Goal: Task Accomplishment & Management: Manage account settings

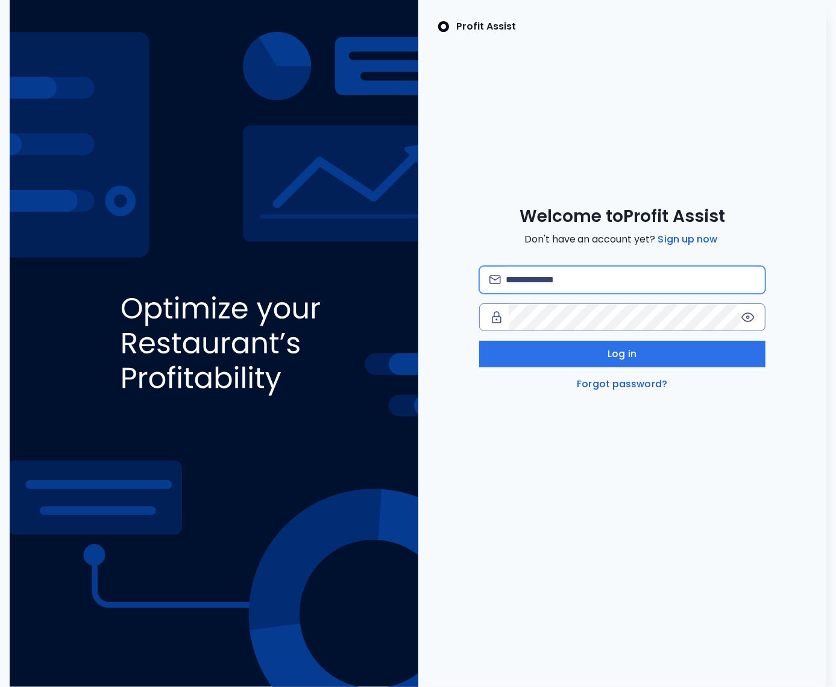
click at [524, 273] on input "email" at bounding box center [631, 279] width 250 height 27
type input "**********"
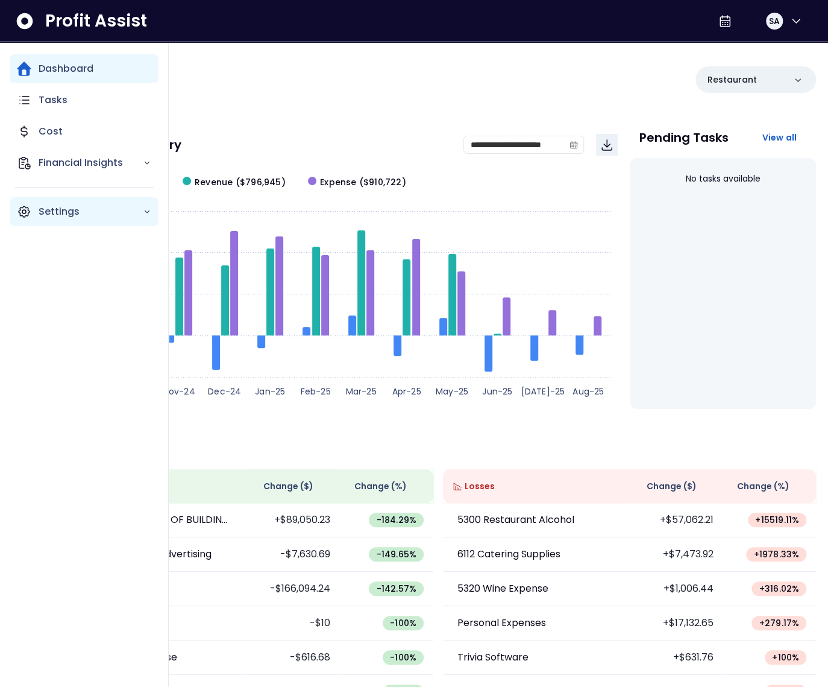
click at [28, 216] on icon "Main navigation" at bounding box center [24, 211] width 14 height 14
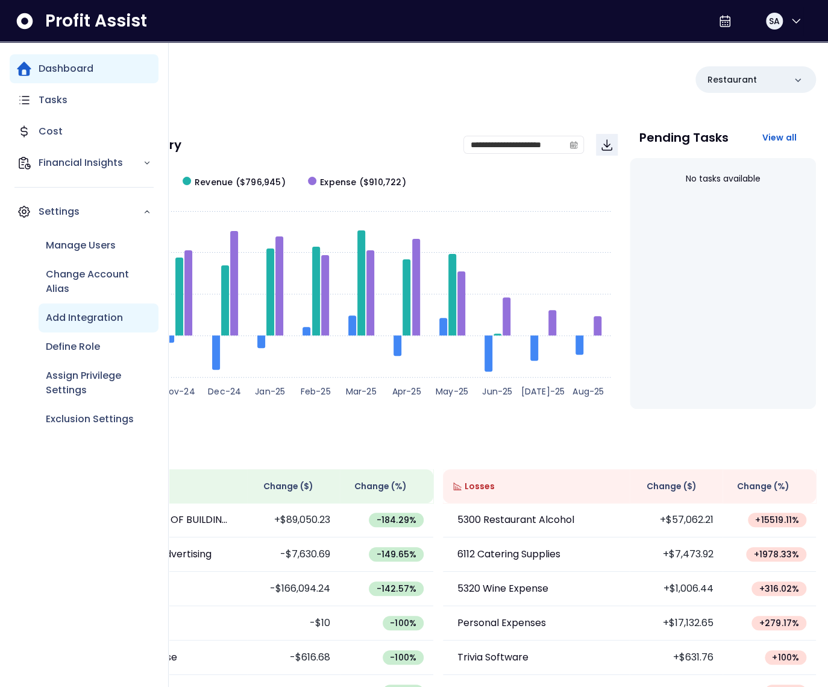
click at [77, 318] on p "Add Integration" at bounding box center [84, 317] width 77 height 14
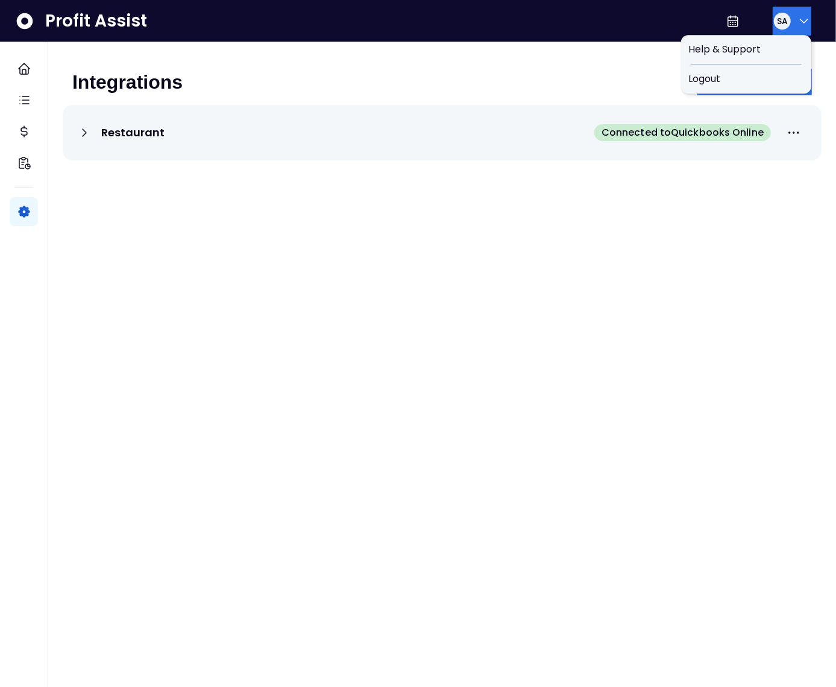
click at [773, 13] on div "SA" at bounding box center [782, 20] width 19 height 19
click at [764, 88] on div "Logout" at bounding box center [746, 79] width 130 height 29
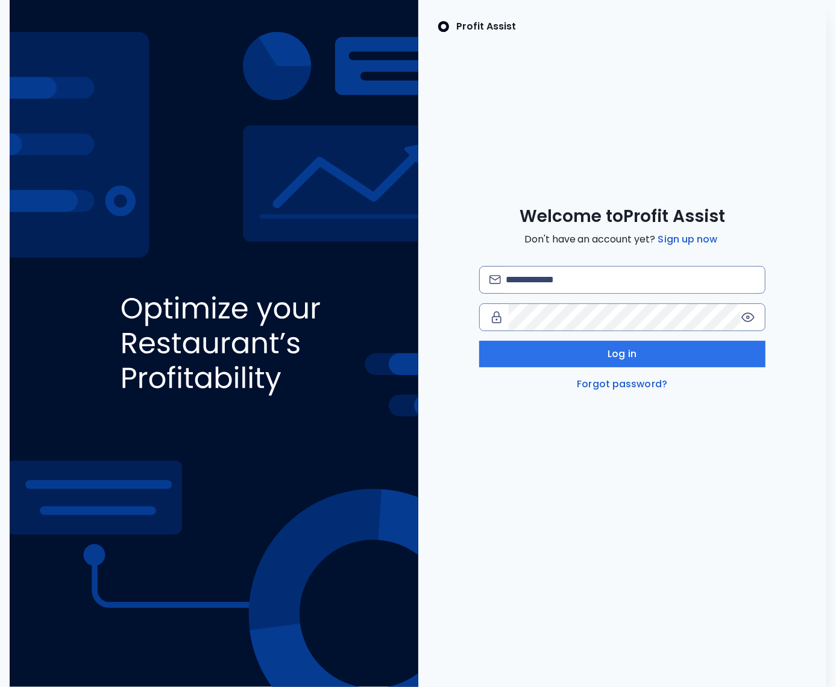
click at [617, 264] on div "Welcome to Profit Assist Don't have an account yet? Sign up now Log in Forgot p…" at bounding box center [622, 299] width 409 height 186
click at [604, 273] on input "email" at bounding box center [631, 279] width 250 height 27
type input "**********"
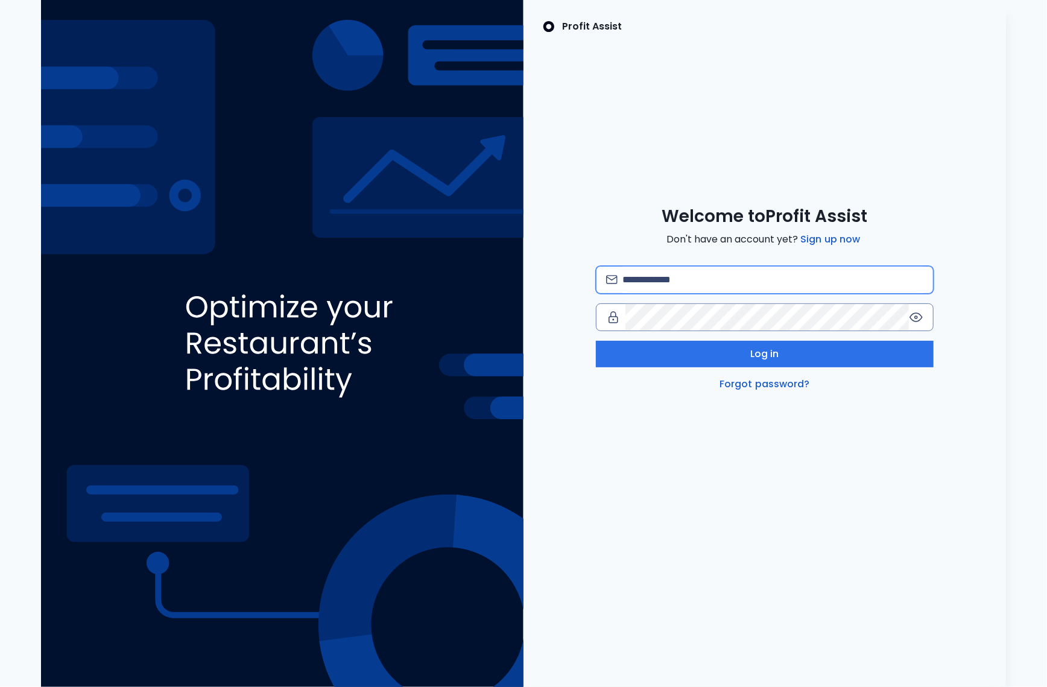
click at [743, 283] on input "email" at bounding box center [772, 279] width 301 height 27
type input "**********"
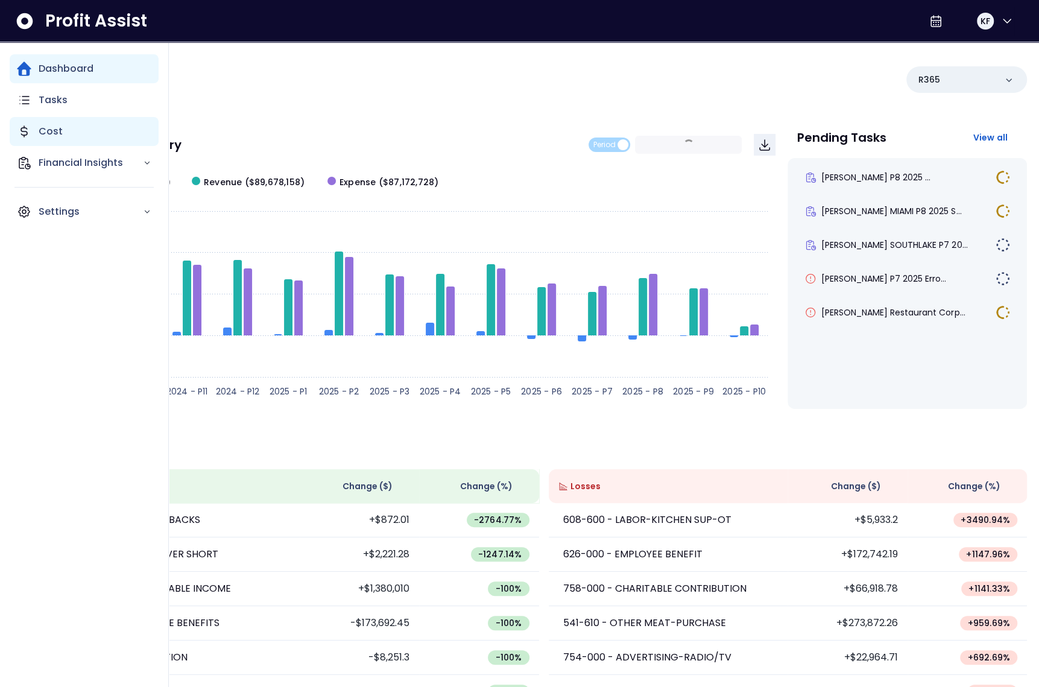
click at [27, 127] on icon "Main navigation" at bounding box center [24, 131] width 14 height 14
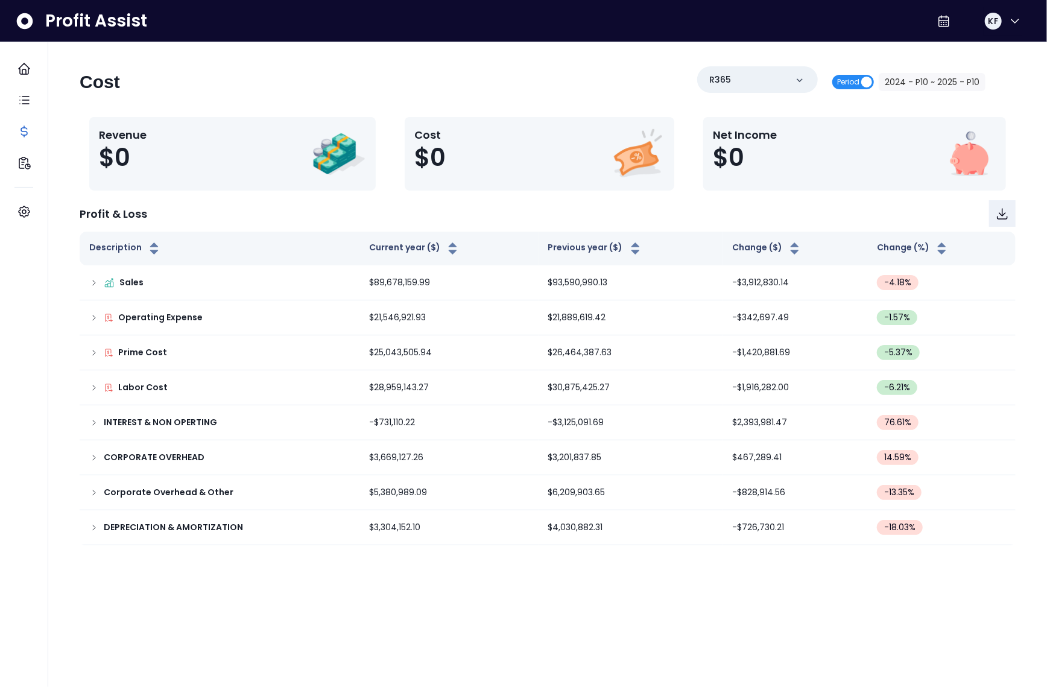
click at [863, 80] on span "Period" at bounding box center [853, 82] width 42 height 14
click at [976, 83] on icon "calendar" at bounding box center [975, 82] width 8 height 8
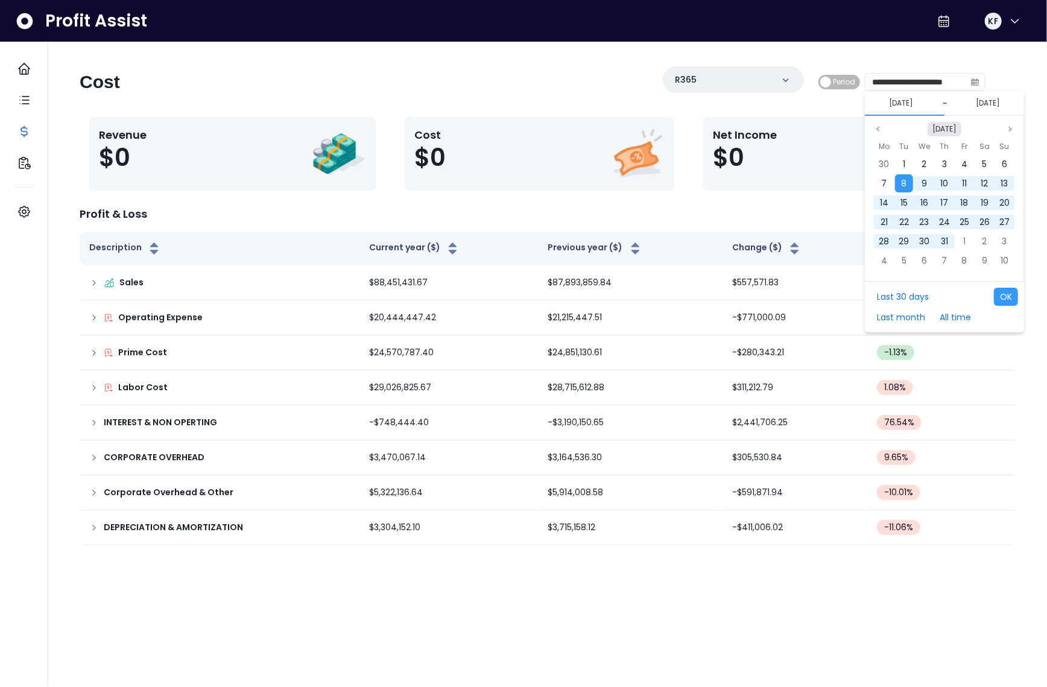
click at [939, 127] on button "[DATE]" at bounding box center [944, 129] width 34 height 14
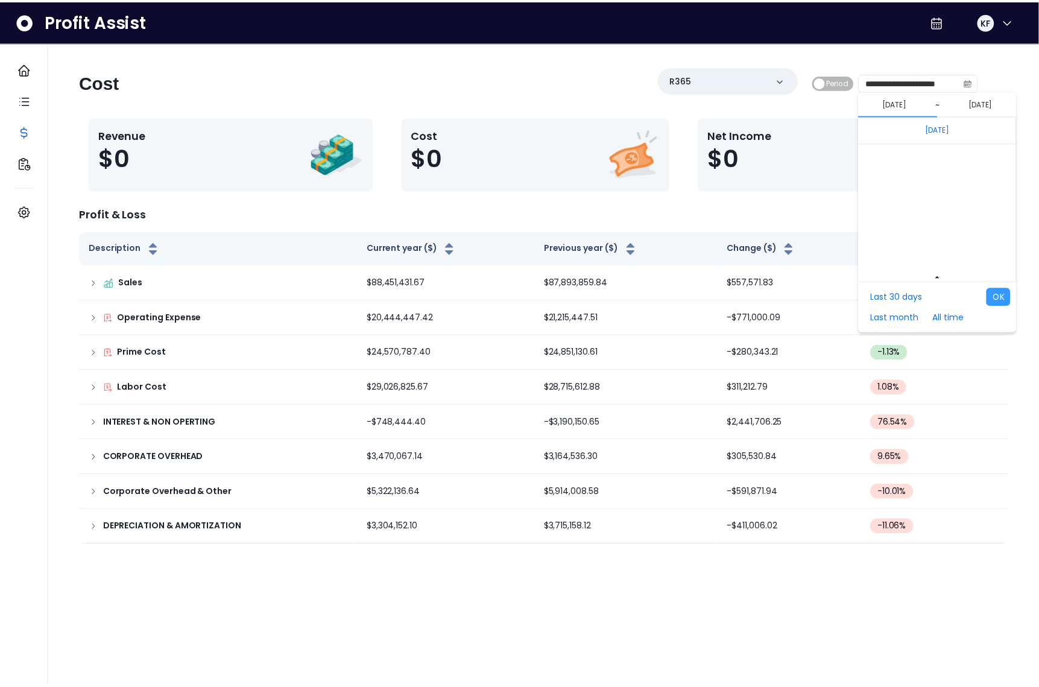
scroll to position [8073, 0]
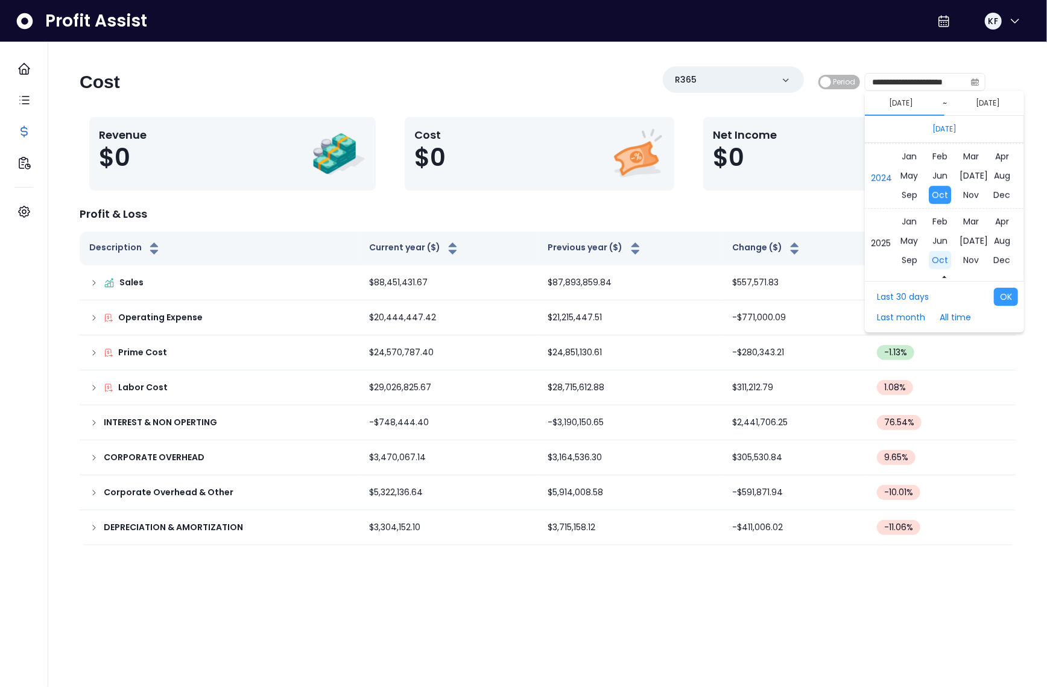
click at [941, 259] on span "Oct" at bounding box center [940, 260] width 22 height 18
click at [923, 164] on span "1" at bounding box center [924, 164] width 2 height 12
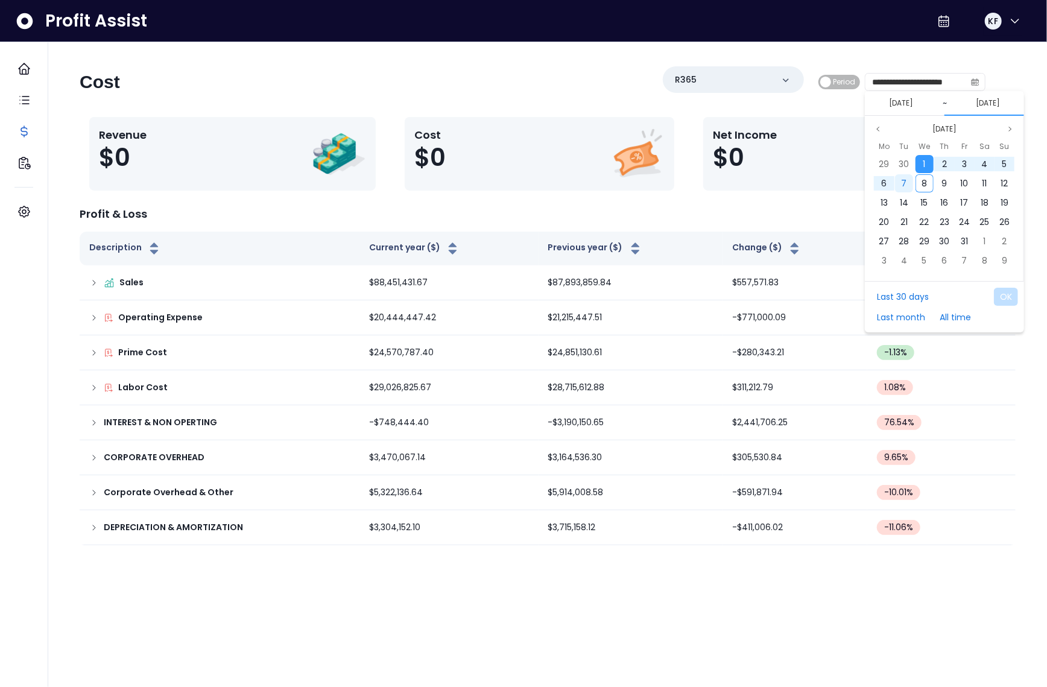
click at [910, 183] on div "7" at bounding box center [904, 183] width 18 height 18
click at [1000, 295] on button "OK" at bounding box center [1006, 297] width 24 height 18
type input "**********"
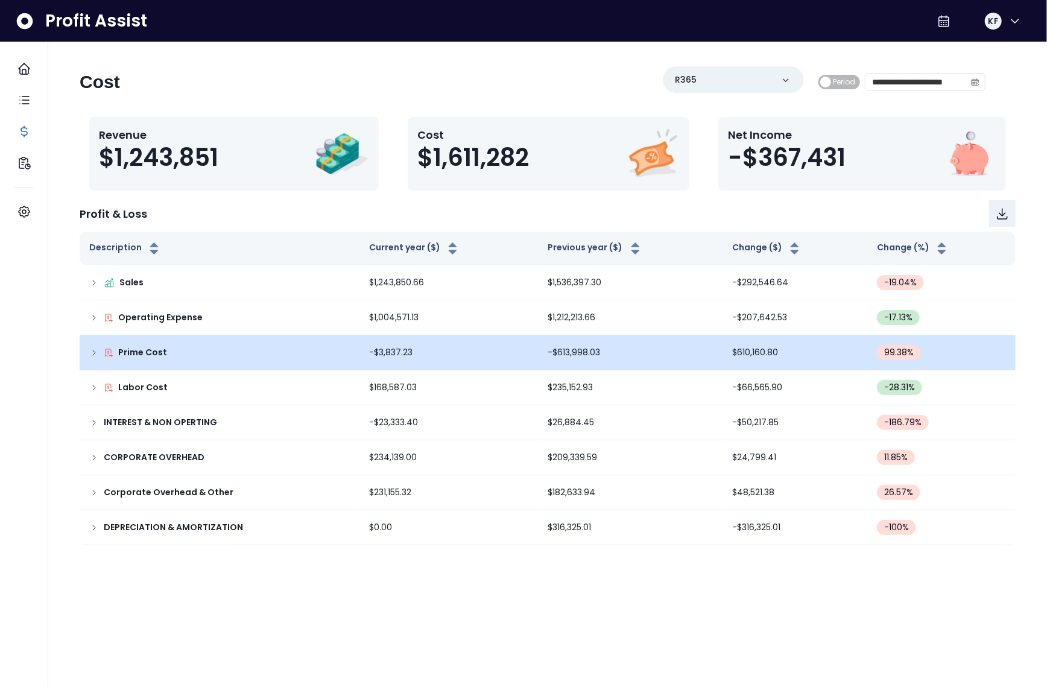
click at [87, 354] on td "Prime Cost" at bounding box center [220, 352] width 280 height 35
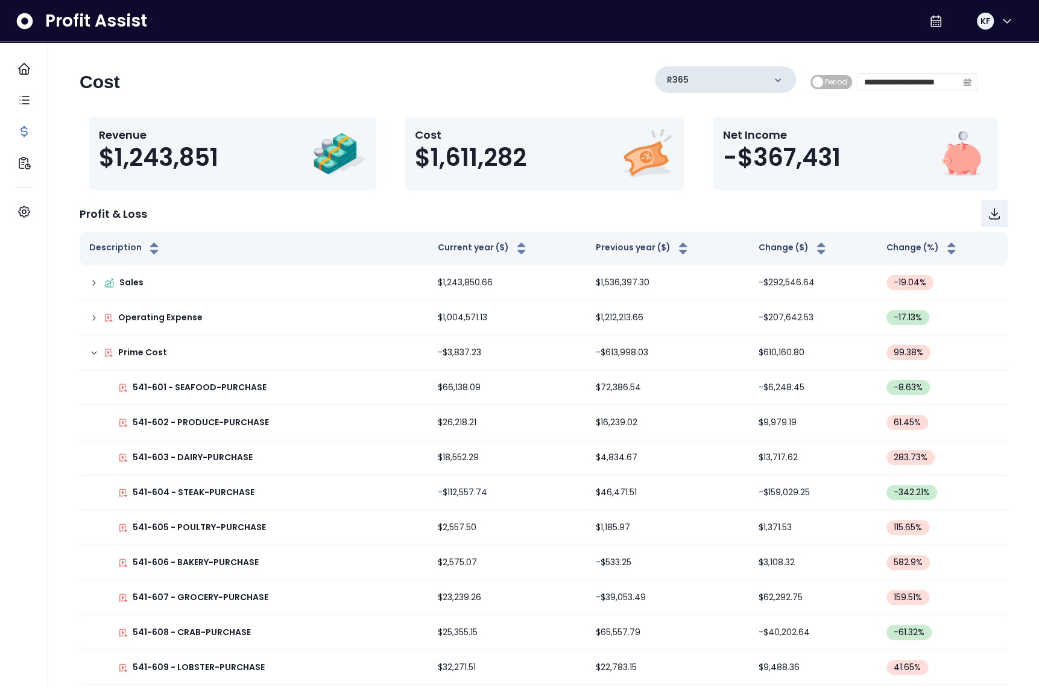
click at [719, 81] on div "R365" at bounding box center [725, 79] width 141 height 27
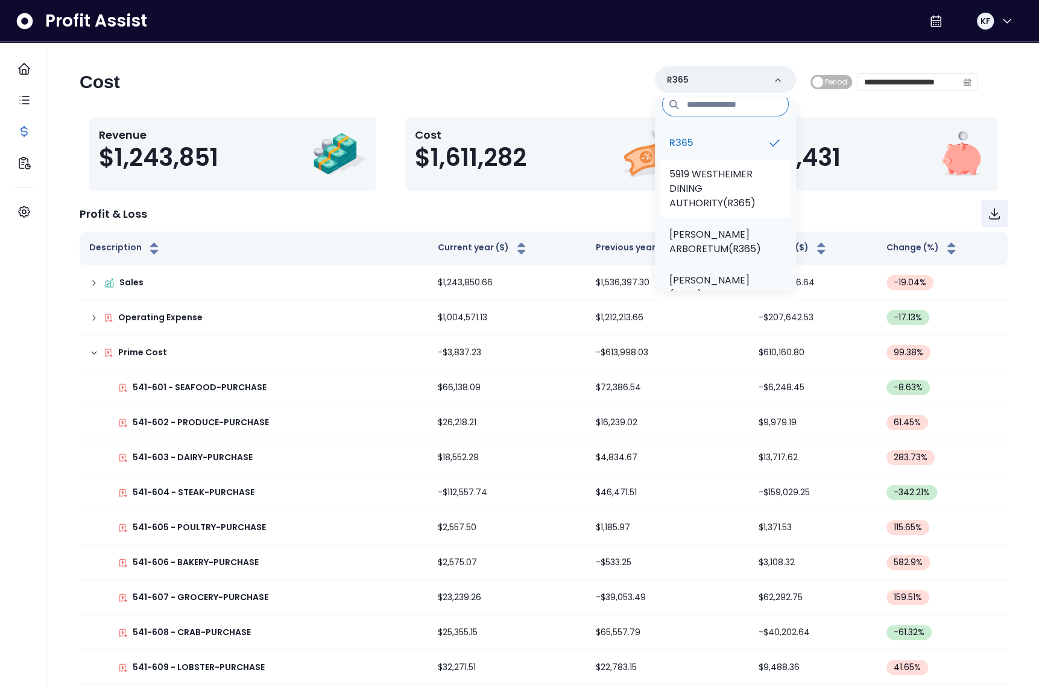
scroll to position [20, 0]
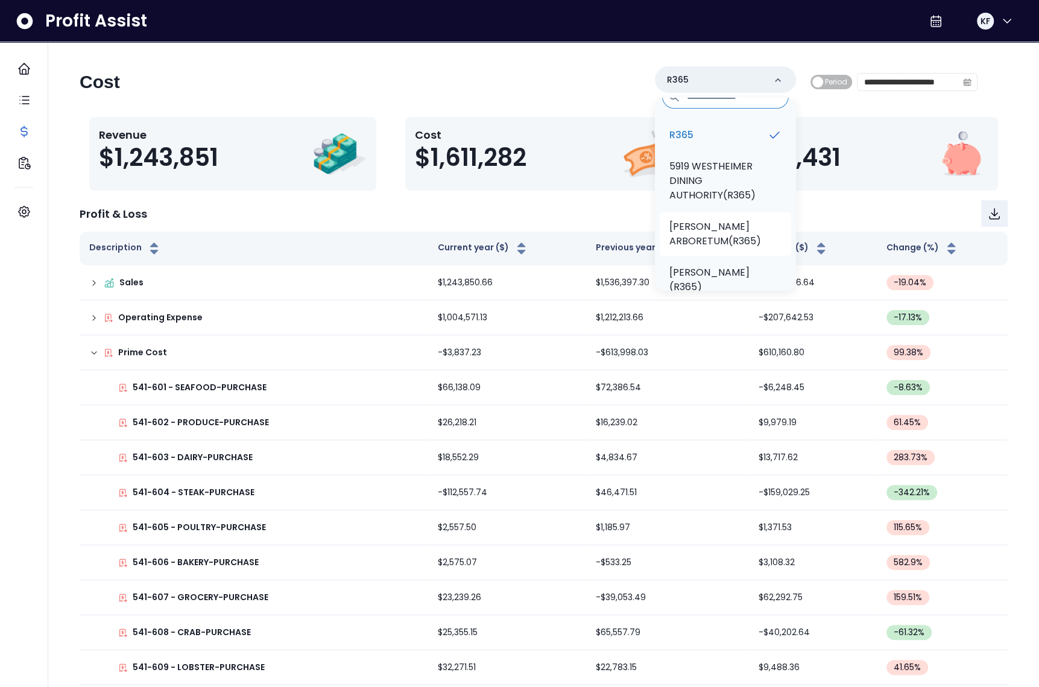
click at [712, 222] on p "TRULUCK'S ARBORETUM(R365)" at bounding box center [725, 233] width 112 height 29
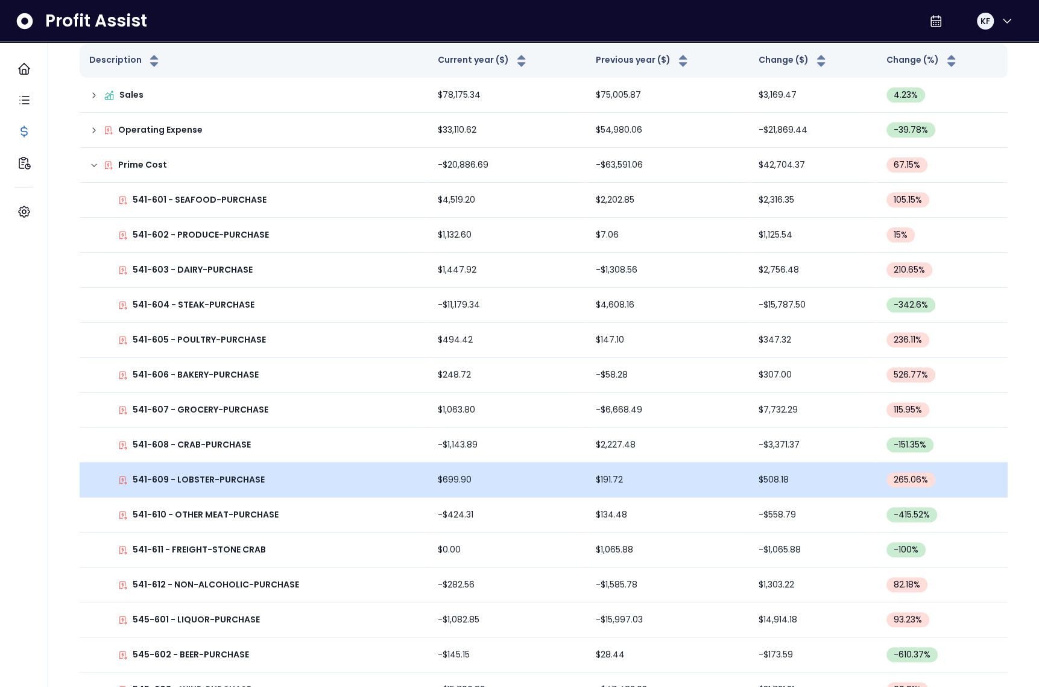
scroll to position [189, 0]
click at [227, 477] on p "541-609 - LOBSTER-PURCHASE" at bounding box center [199, 478] width 132 height 13
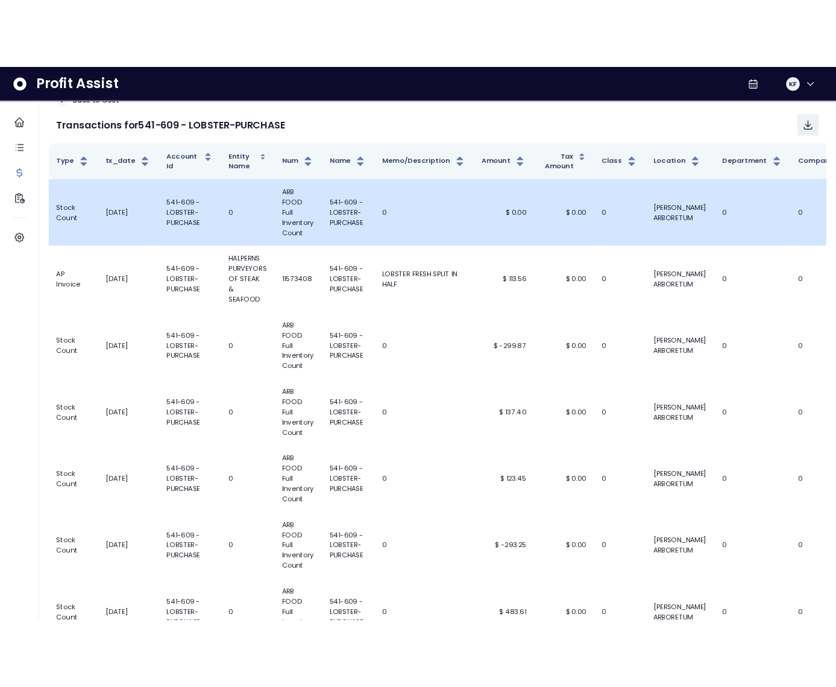
scroll to position [0, 0]
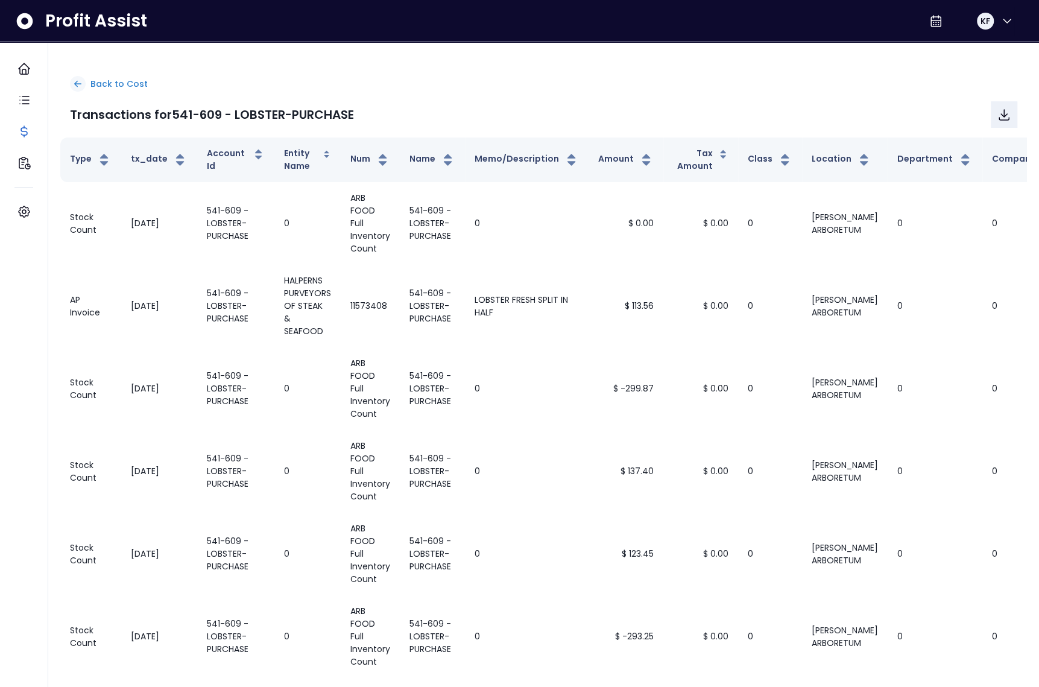
click at [116, 85] on p "Back to Cost" at bounding box center [118, 84] width 57 height 13
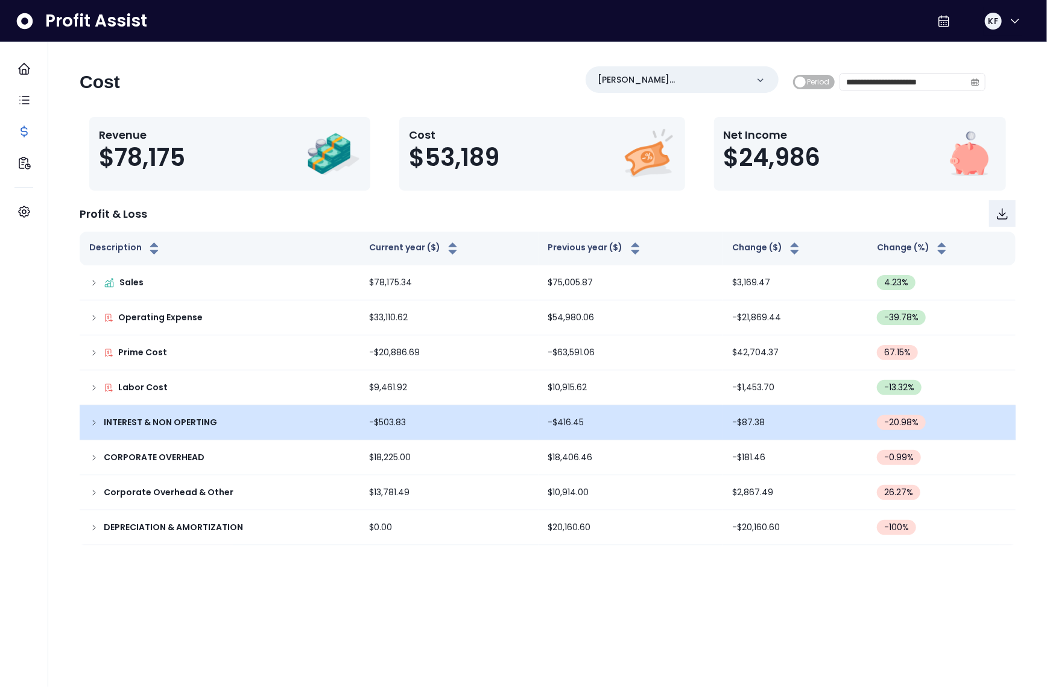
click at [94, 425] on icon at bounding box center [94, 423] width 10 height 10
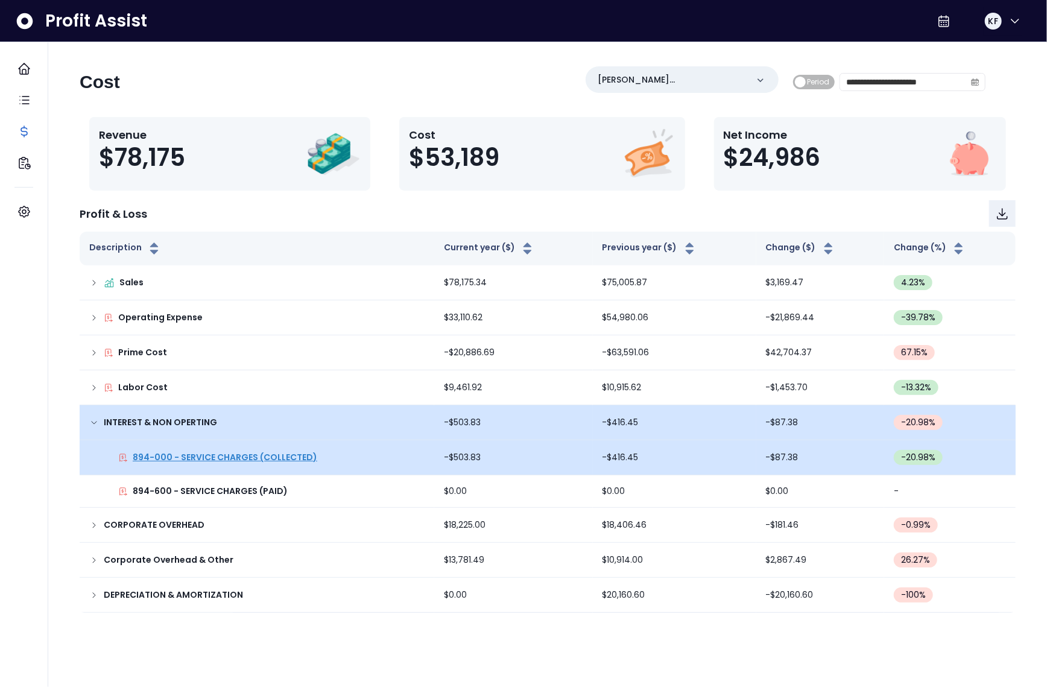
click at [202, 456] on p "894-000 - SERVICE CHARGES (COLLECTED)" at bounding box center [225, 457] width 184 height 13
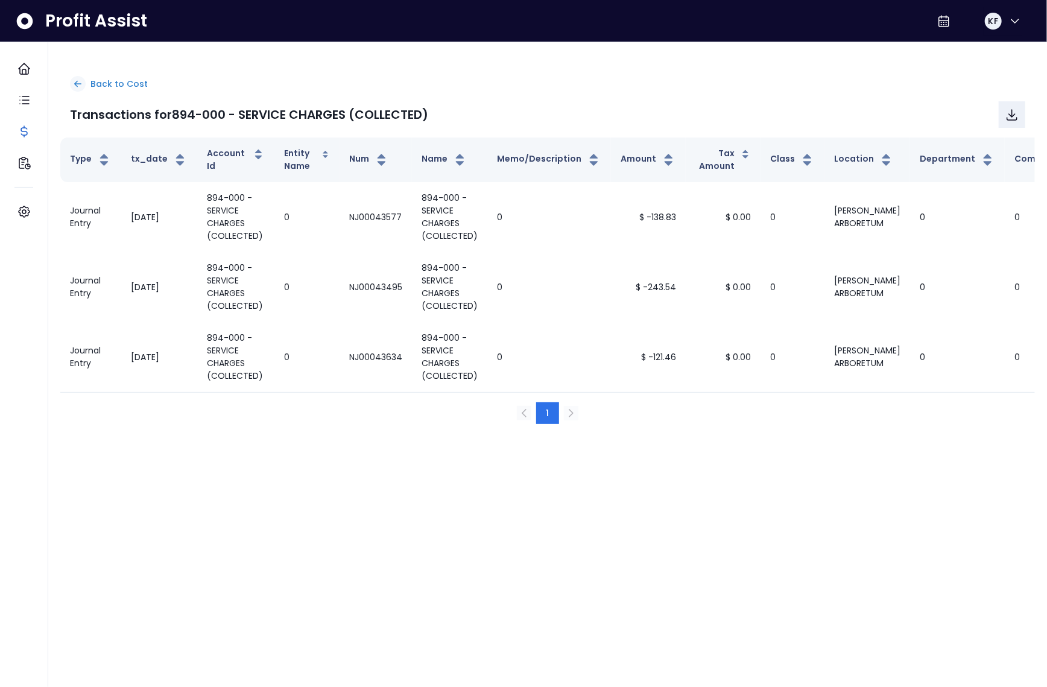
click at [130, 84] on p "Back to Cost" at bounding box center [118, 84] width 57 height 13
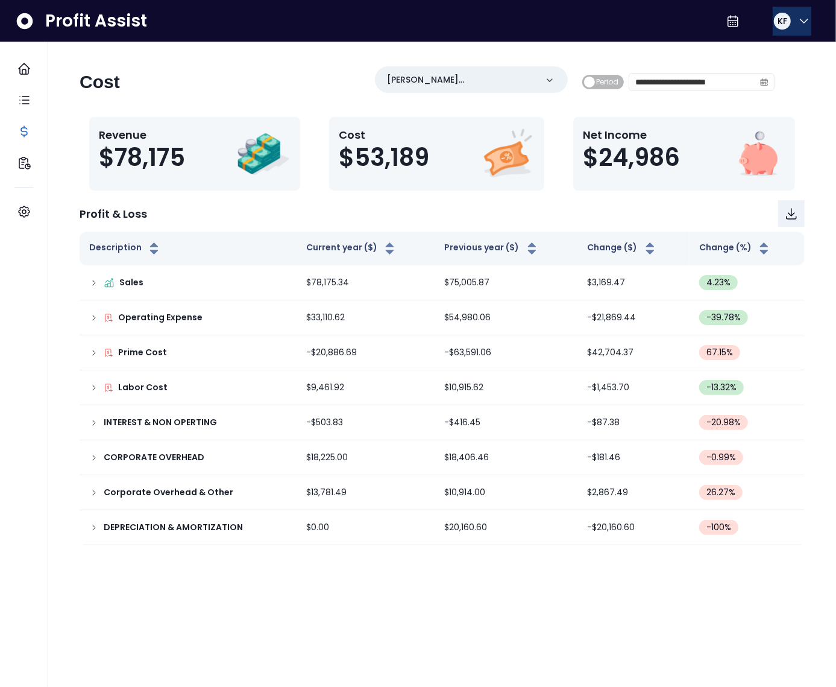
click at [773, 15] on div "KF" at bounding box center [782, 20] width 19 height 19
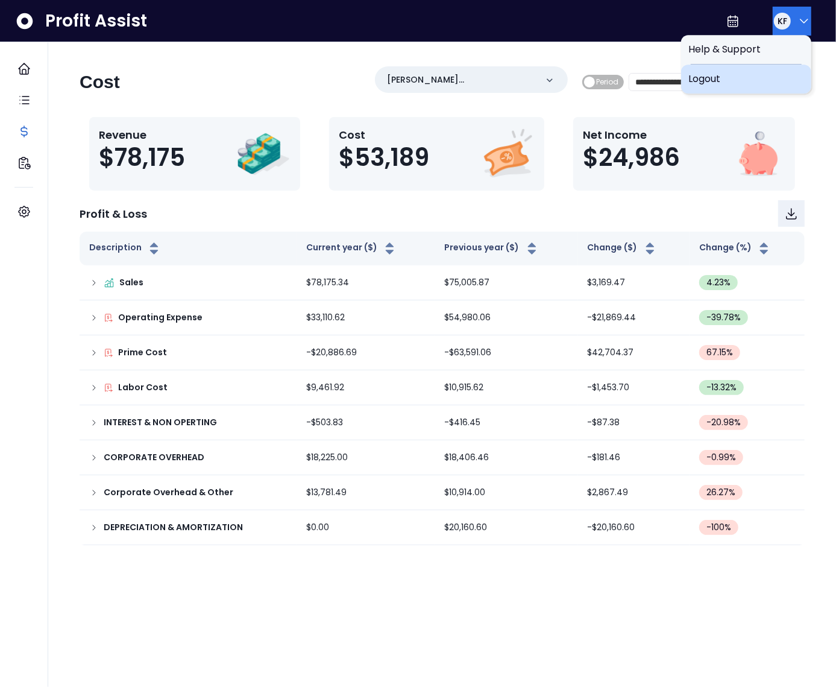
click at [750, 80] on span "Logout" at bounding box center [746, 79] width 116 height 14
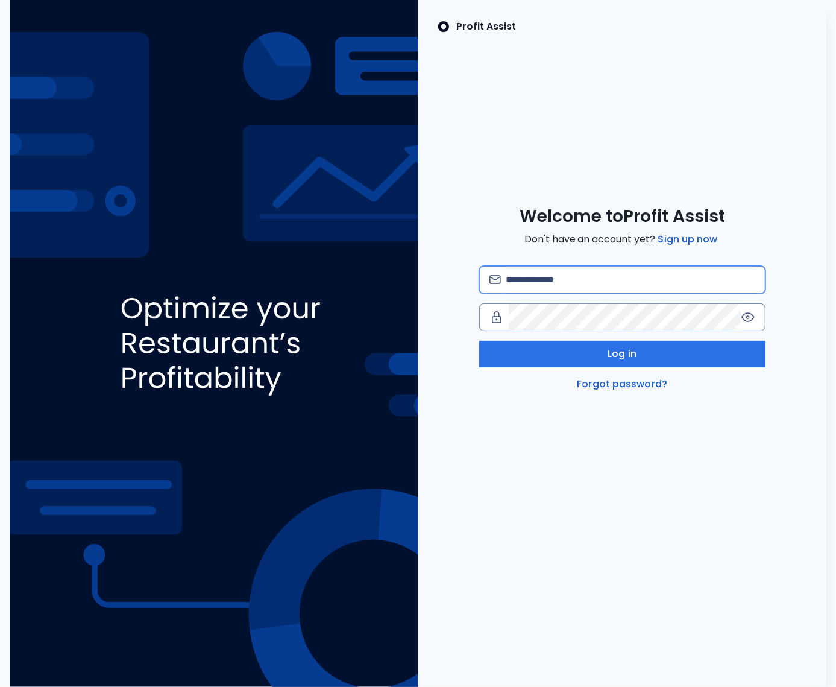
click at [557, 270] on input "email" at bounding box center [631, 279] width 250 height 27
type input "**********"
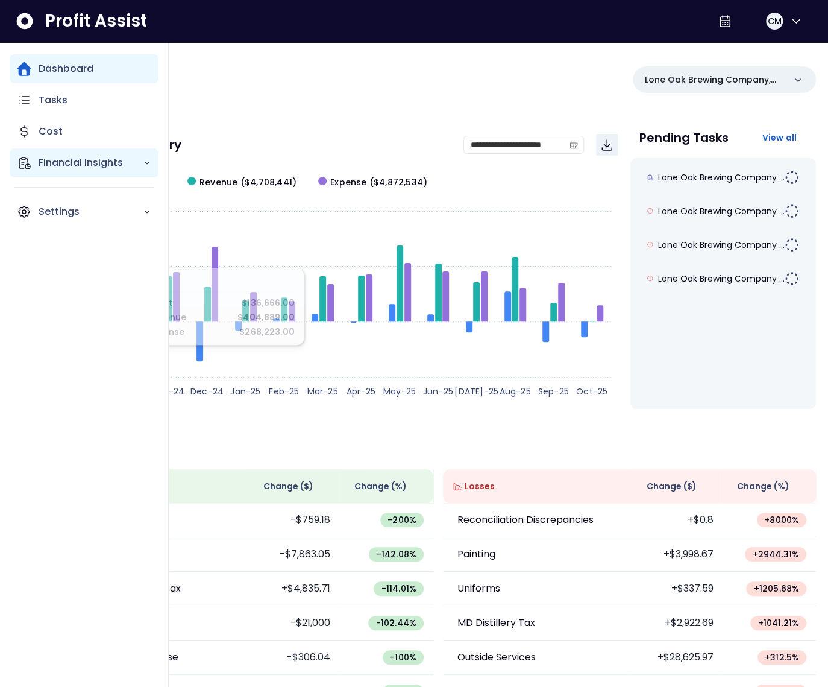
drag, startPoint x: 30, startPoint y: 154, endPoint x: 44, endPoint y: 165, distance: 18.1
click at [30, 154] on div "Financial Insights" at bounding box center [84, 162] width 149 height 29
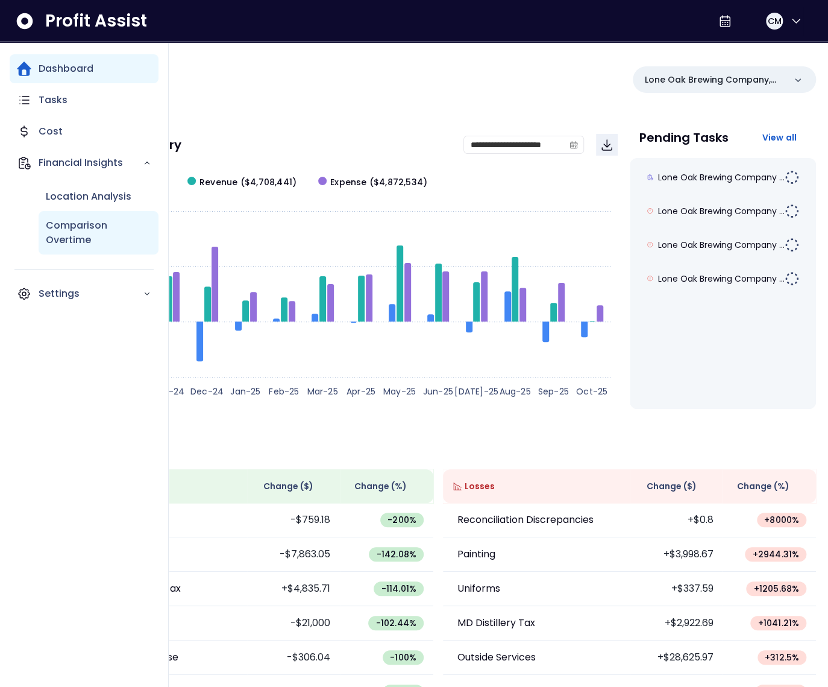
click at [84, 230] on p "Comparison Overtime" at bounding box center [99, 232] width 106 height 29
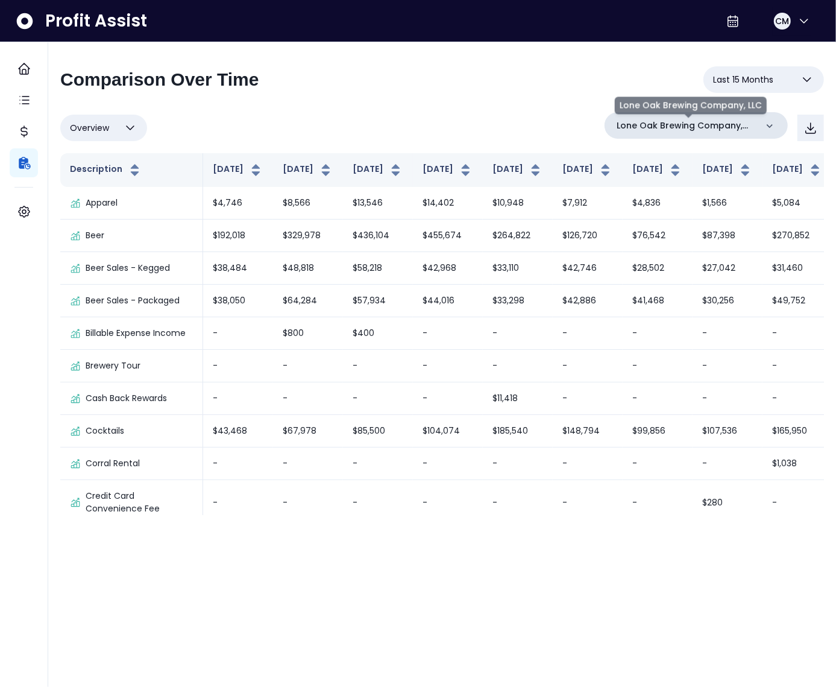
click at [737, 122] on p "Lone Oak Brewing Company, LLC" at bounding box center [687, 125] width 140 height 13
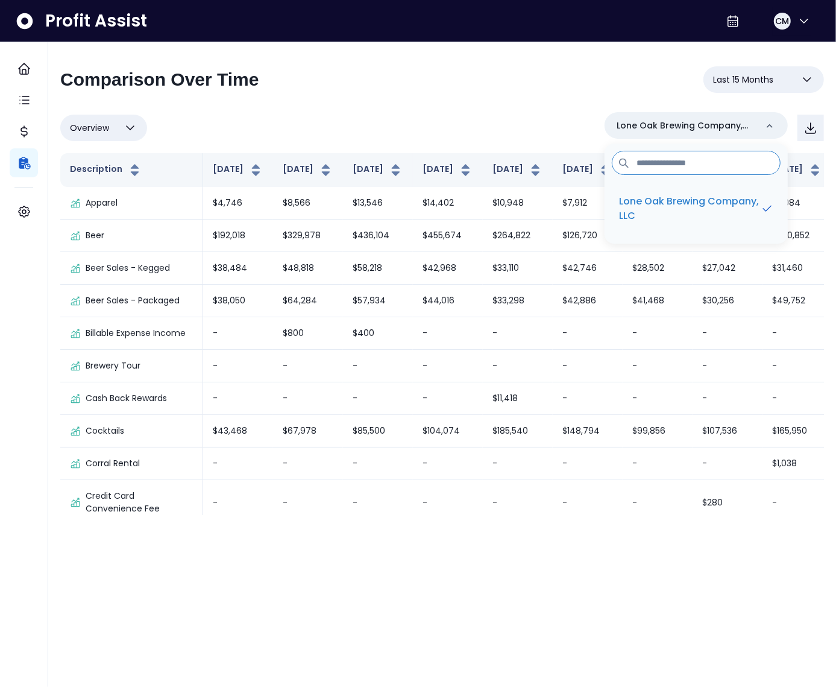
click at [555, 104] on div "**********" at bounding box center [442, 290] width 764 height 449
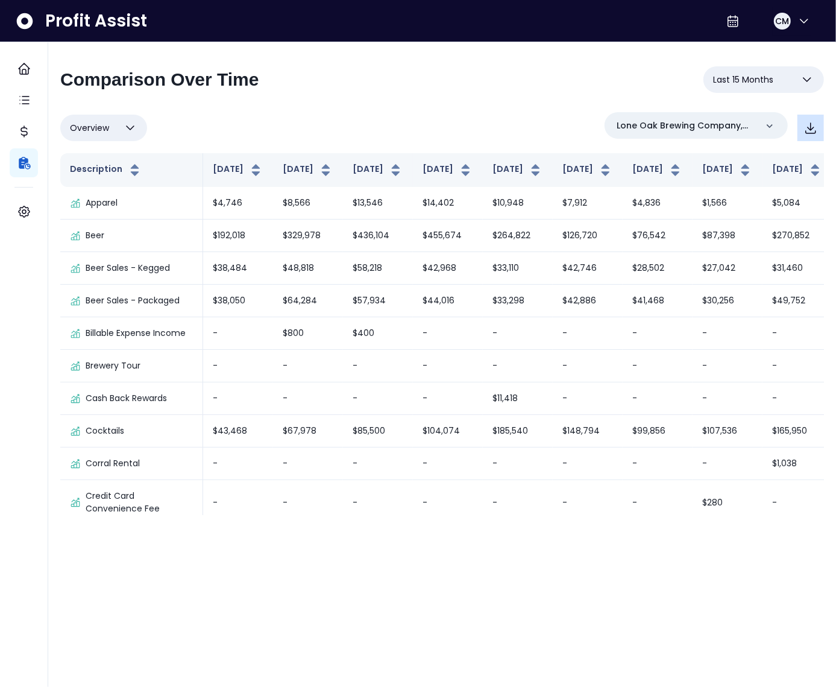
click at [809, 134] on icon "button" at bounding box center [811, 128] width 14 height 14
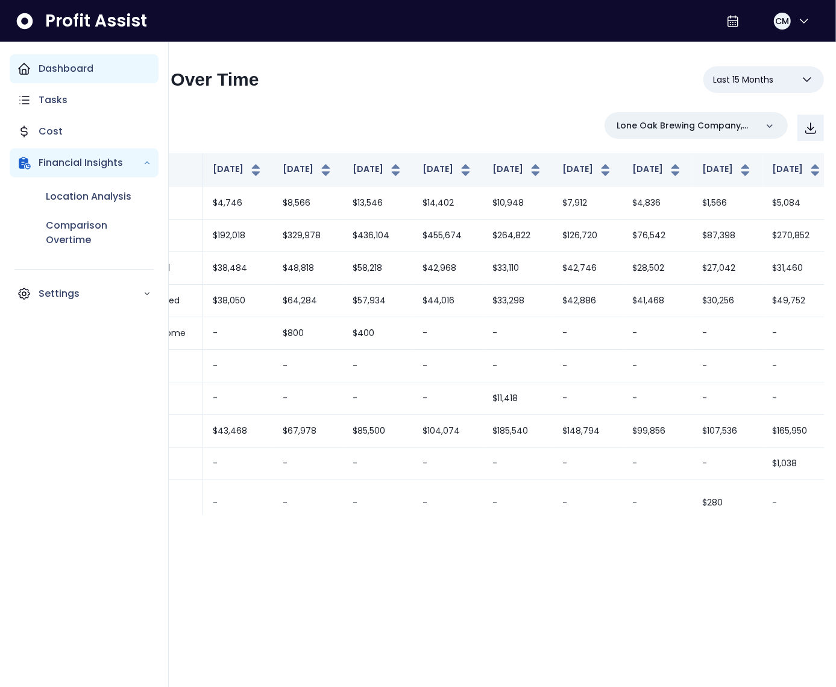
click at [33, 66] on div "Dashboard" at bounding box center [84, 68] width 149 height 29
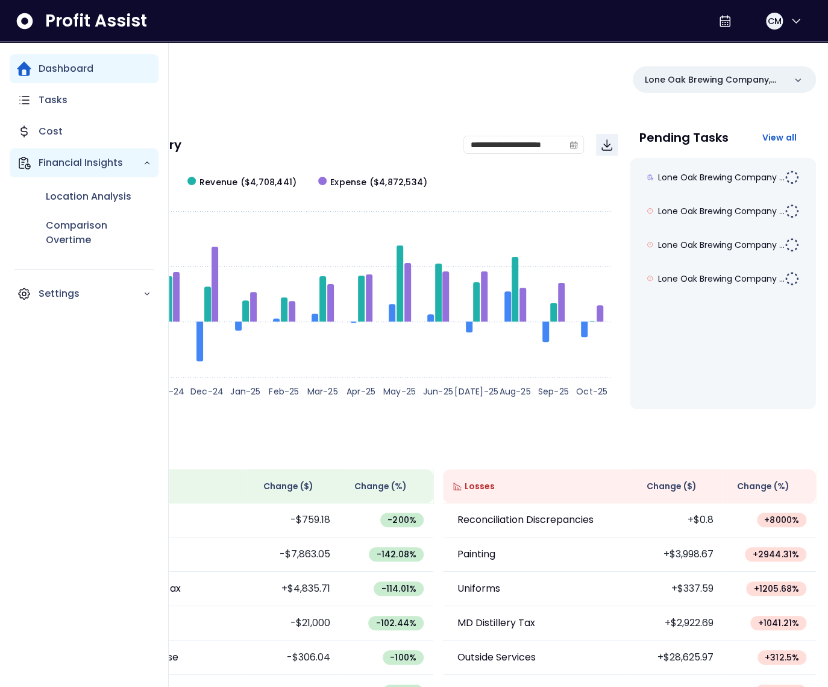
click at [29, 159] on icon "Main navigation" at bounding box center [24, 163] width 14 height 14
click at [58, 163] on p "Financial Insights" at bounding box center [91, 163] width 104 height 14
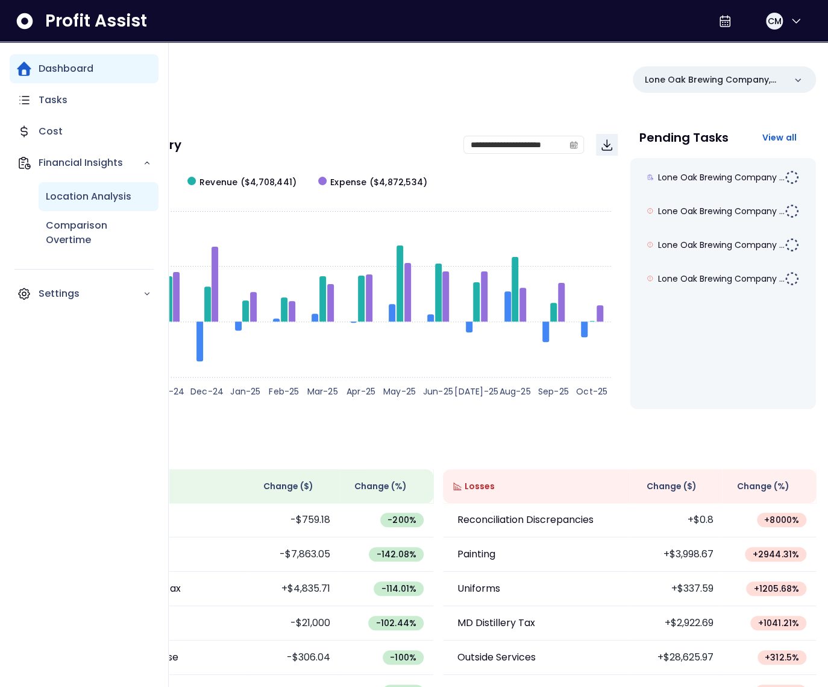
click at [75, 195] on p "Location Analysis" at bounding box center [89, 196] width 86 height 14
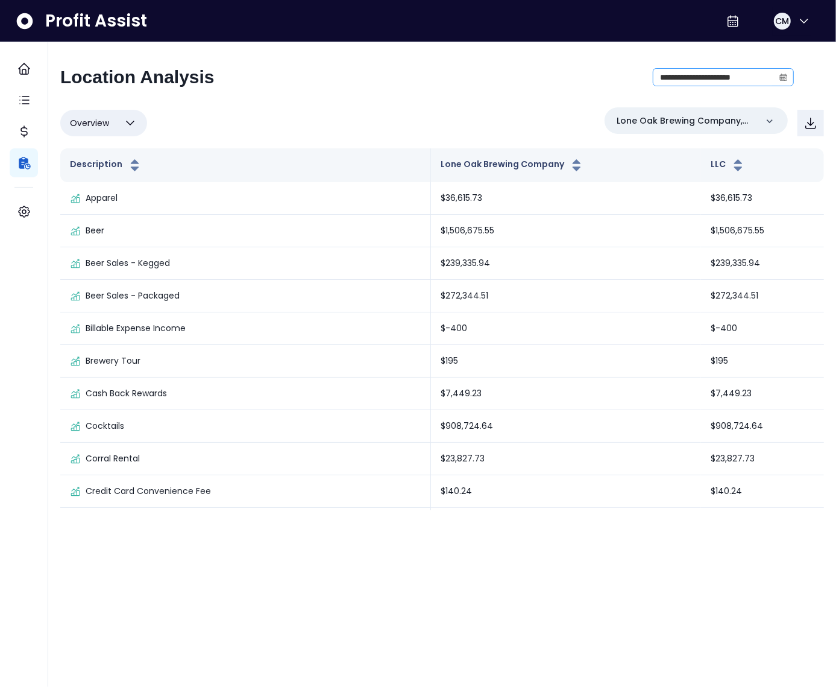
click at [781, 76] on icon "calendar" at bounding box center [784, 77] width 8 height 8
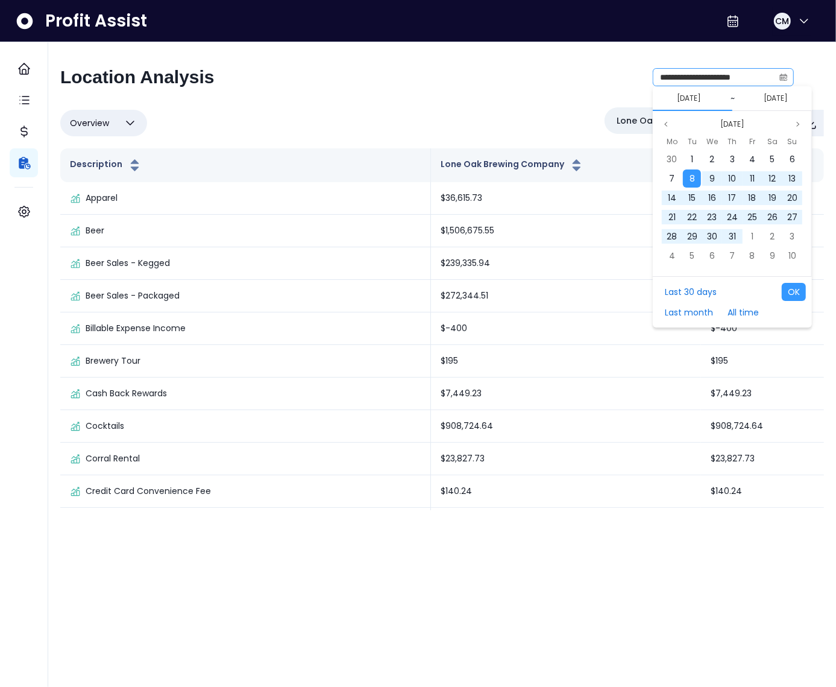
click at [781, 76] on icon "calendar" at bounding box center [784, 77] width 8 height 8
click at [564, 113] on div "Overview Overview % of cost % of sales % of budget ******** Lone Oak Brewing Co…" at bounding box center [442, 122] width 764 height 31
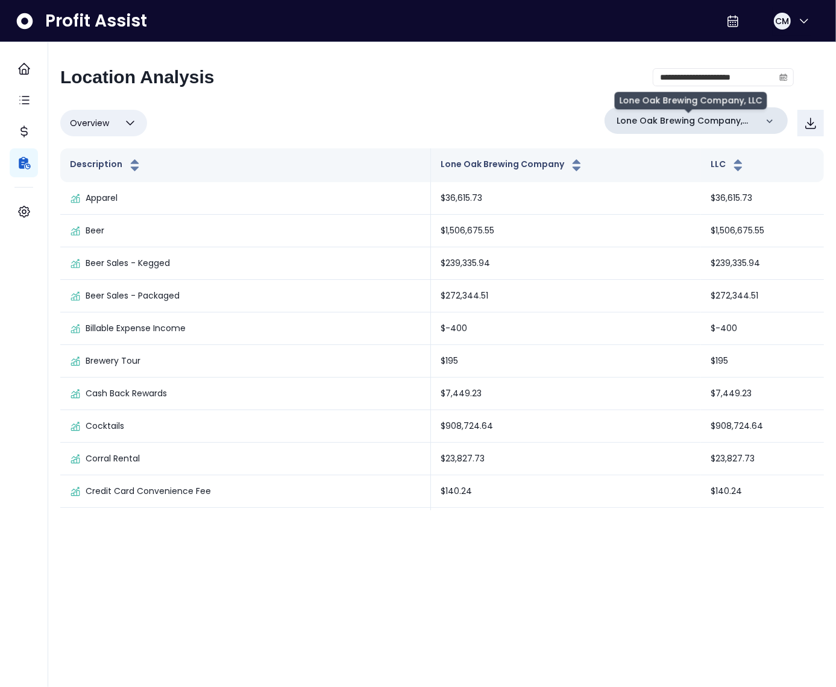
click at [674, 115] on p "Lone Oak Brewing Company, LLC" at bounding box center [687, 121] width 140 height 13
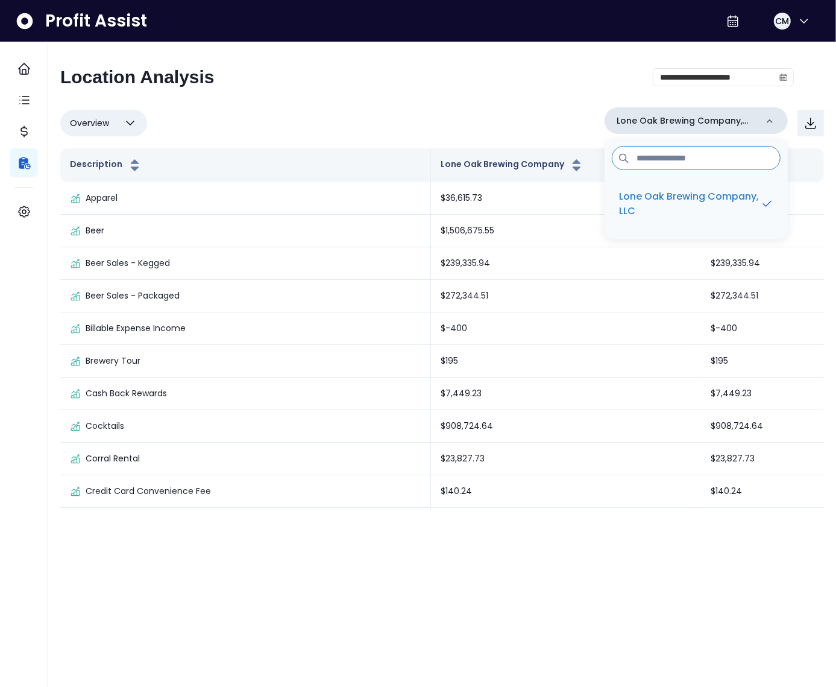
click at [672, 116] on p "Lone Oak Brewing Company, LLC" at bounding box center [687, 121] width 140 height 13
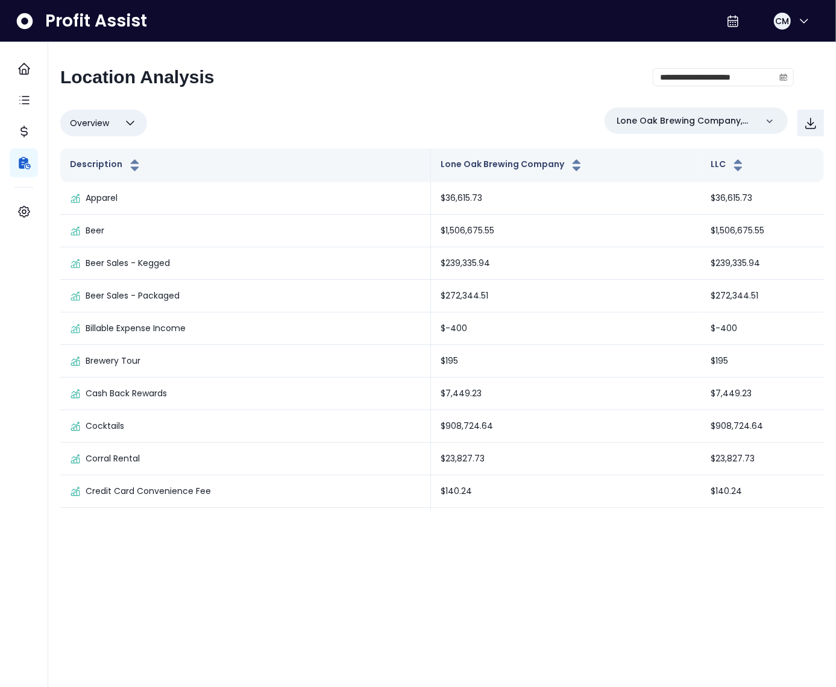
click at [534, 112] on div "Overview Overview % of cost % of sales % of budget ******** Lone Oak Brewing Co…" at bounding box center [442, 122] width 764 height 31
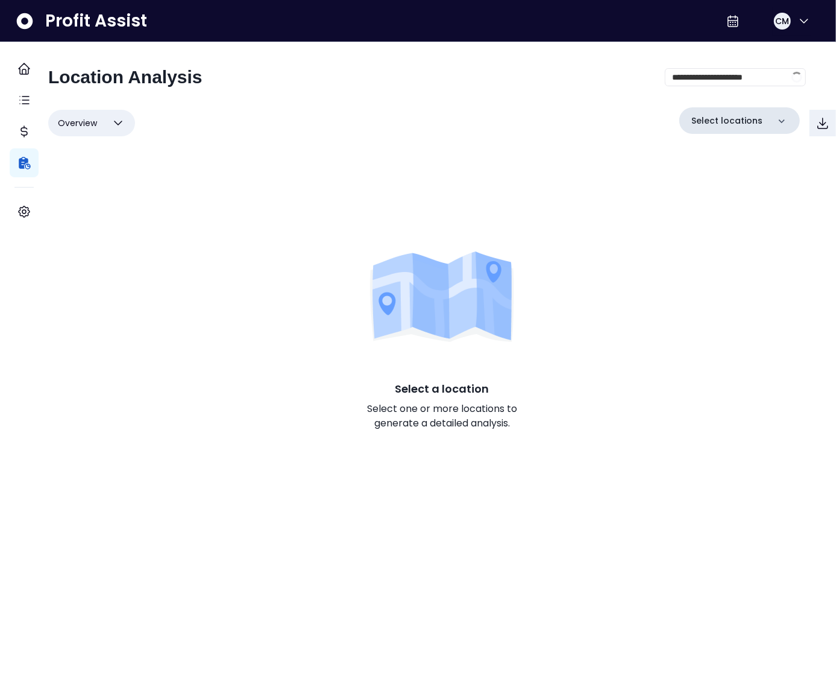
click at [737, 112] on div "Select locations" at bounding box center [739, 120] width 121 height 27
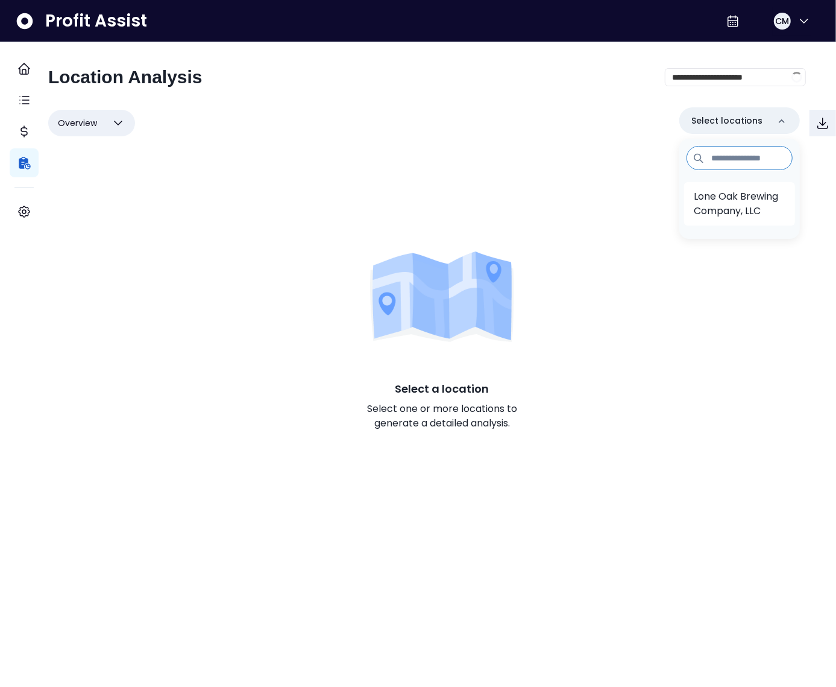
click at [707, 194] on p "Lone Oak Brewing Company, LLC" at bounding box center [740, 203] width 92 height 29
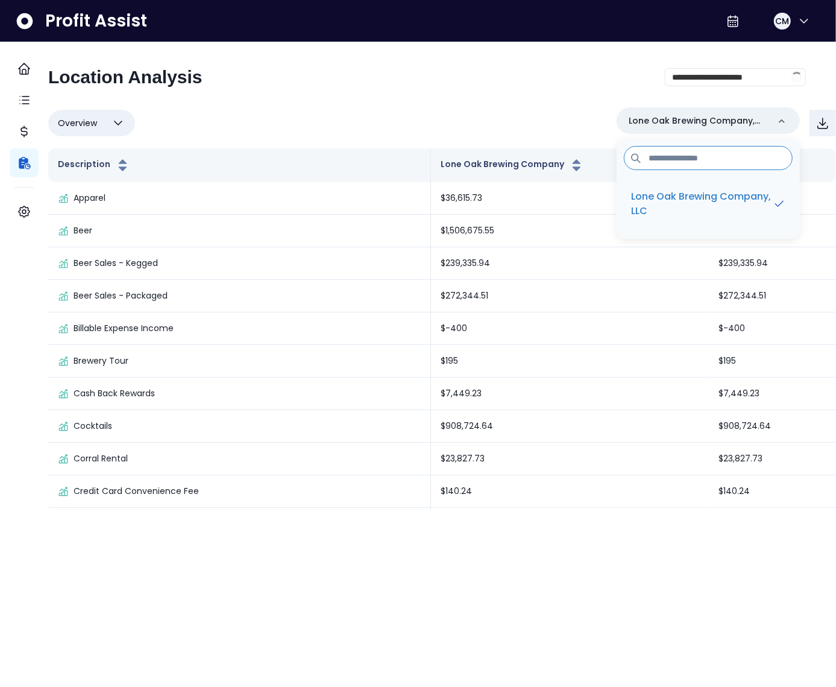
click at [308, 83] on div "**********" at bounding box center [427, 81] width 758 height 31
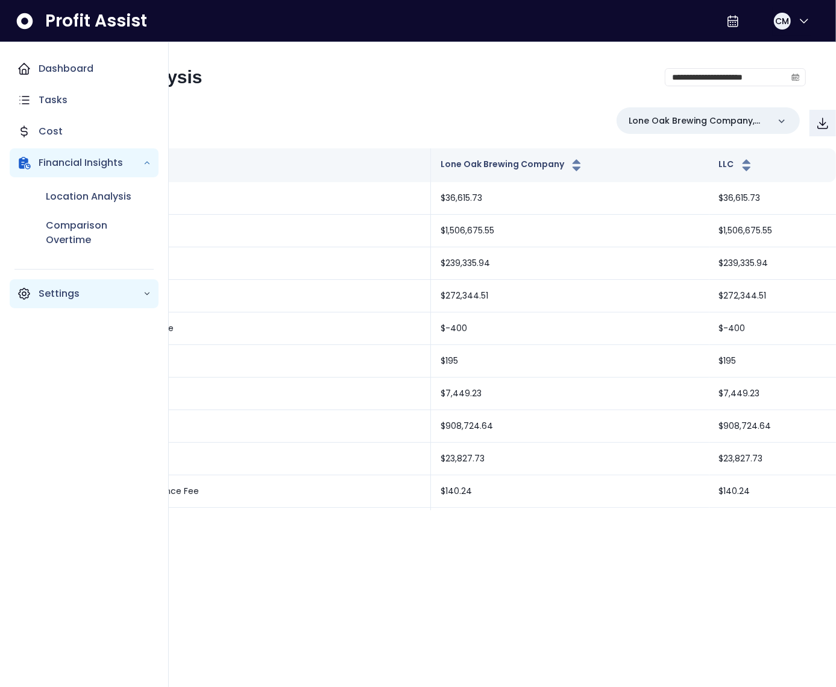
click at [67, 281] on div "Settings" at bounding box center [84, 293] width 149 height 29
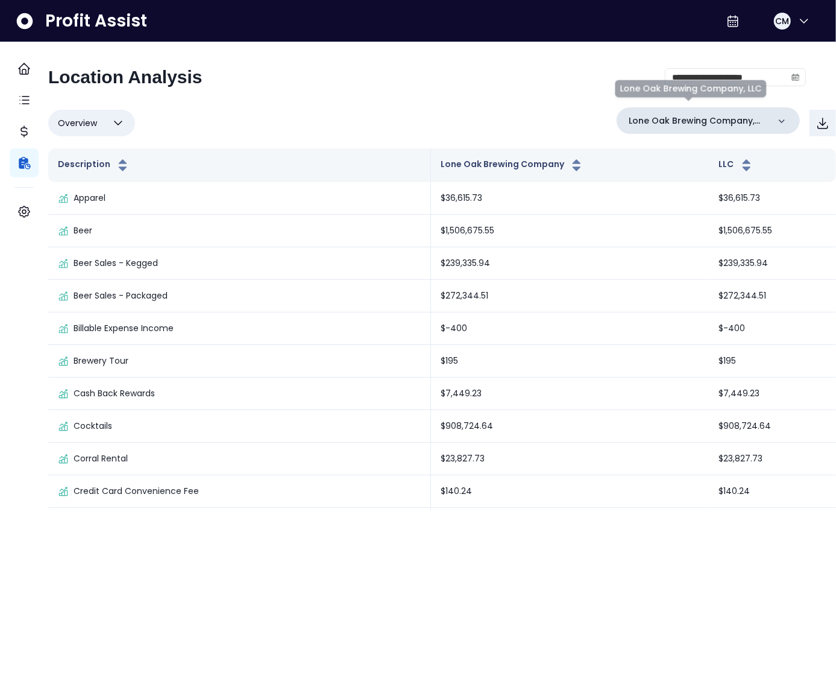
click at [663, 116] on p "Lone Oak Brewing Company, LLC" at bounding box center [699, 121] width 140 height 13
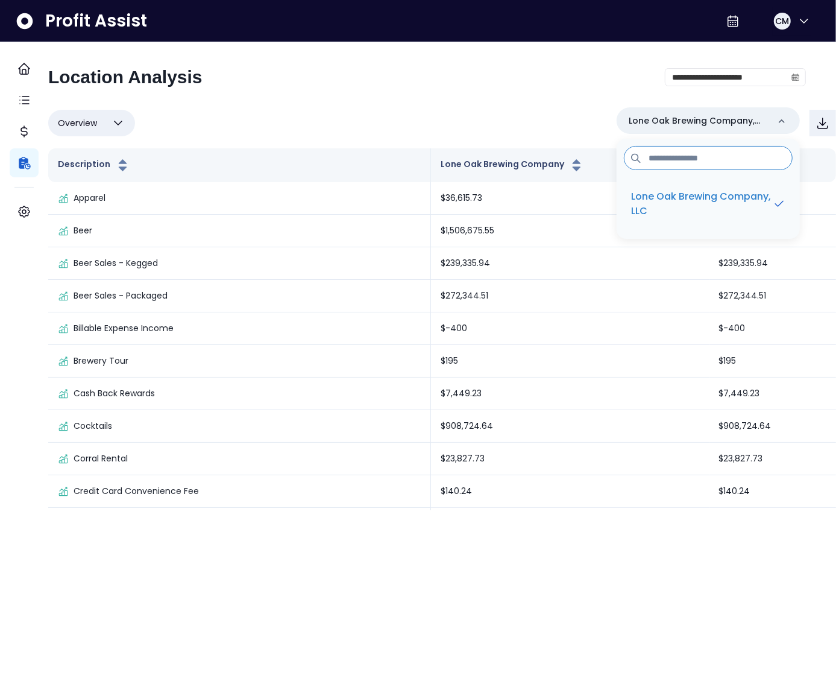
click at [512, 109] on div "Overview Overview % of cost % of sales % of budget ******** Lone Oak Brewing Co…" at bounding box center [442, 122] width 788 height 31
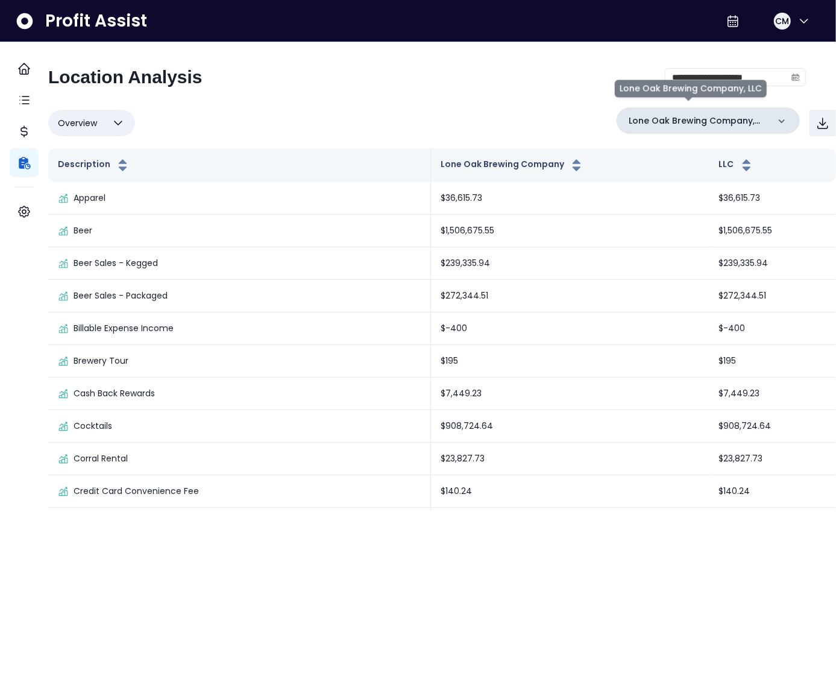
click at [648, 115] on p "Lone Oak Brewing Company, LLC" at bounding box center [699, 121] width 140 height 13
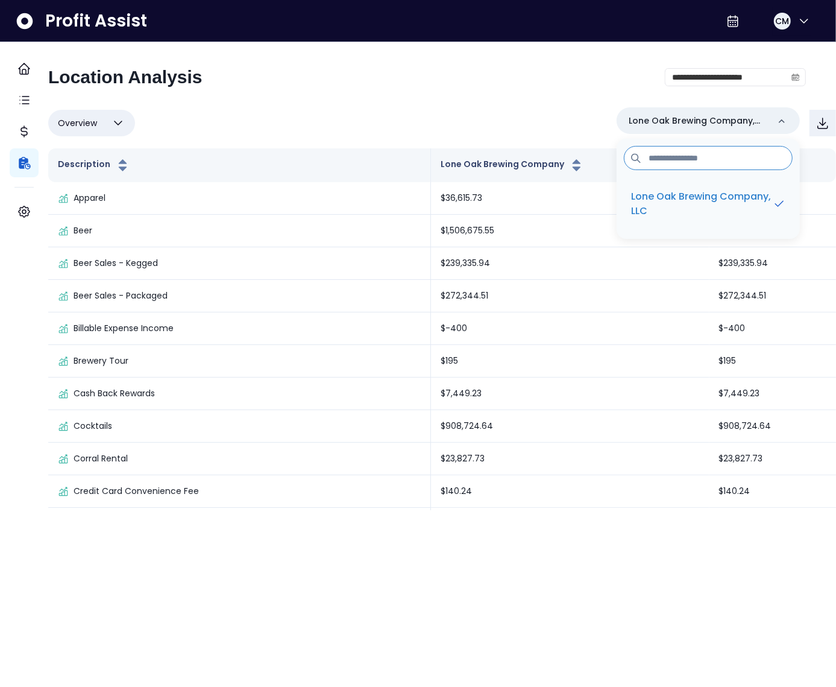
click at [383, 116] on div "Overview Overview % of cost % of sales % of budget ******** Lone Oak Brewing Co…" at bounding box center [442, 122] width 788 height 31
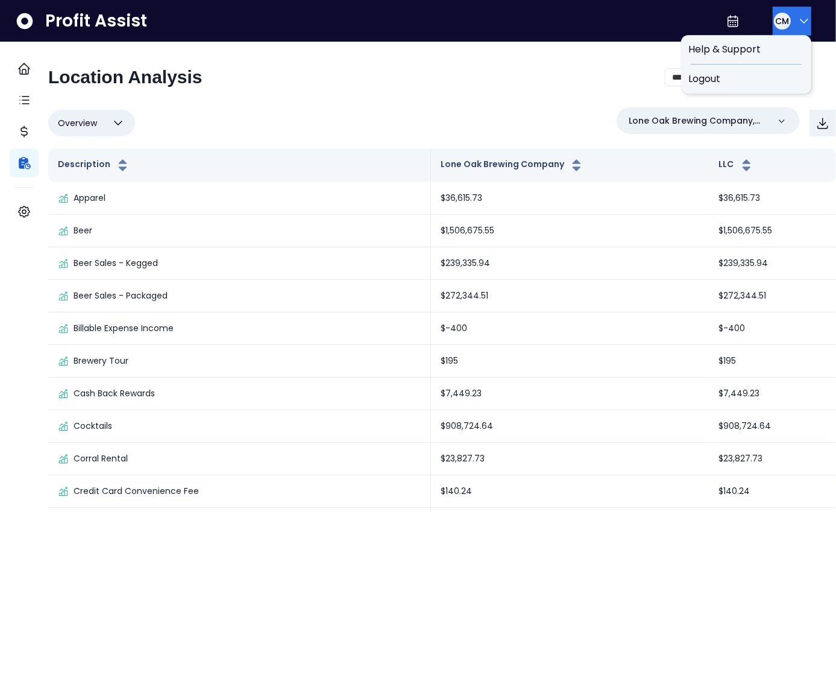
click at [779, 23] on span "CM" at bounding box center [782, 21] width 14 height 12
click at [767, 78] on span "Logout" at bounding box center [746, 79] width 116 height 14
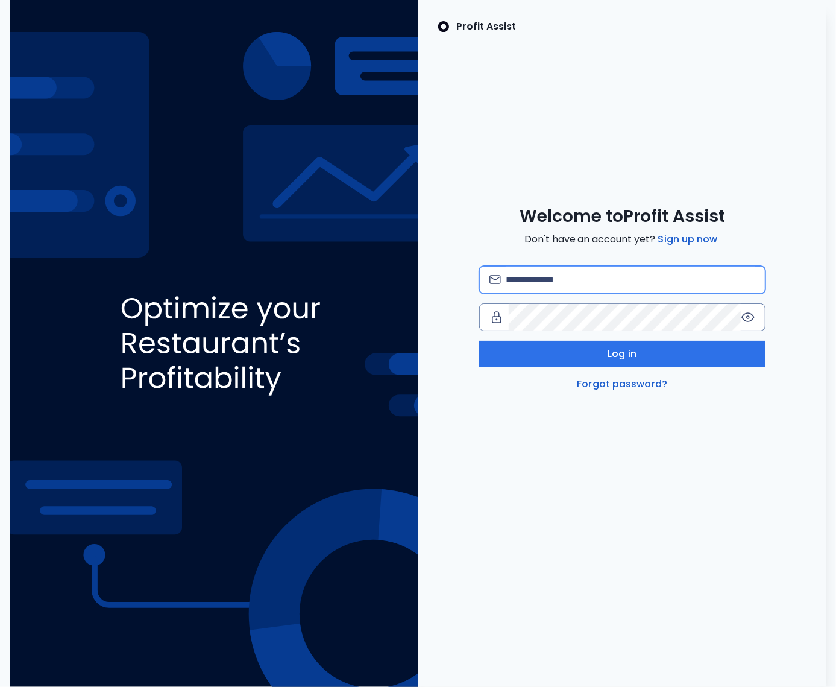
click at [538, 279] on input "email" at bounding box center [631, 279] width 250 height 27
type input "**********"
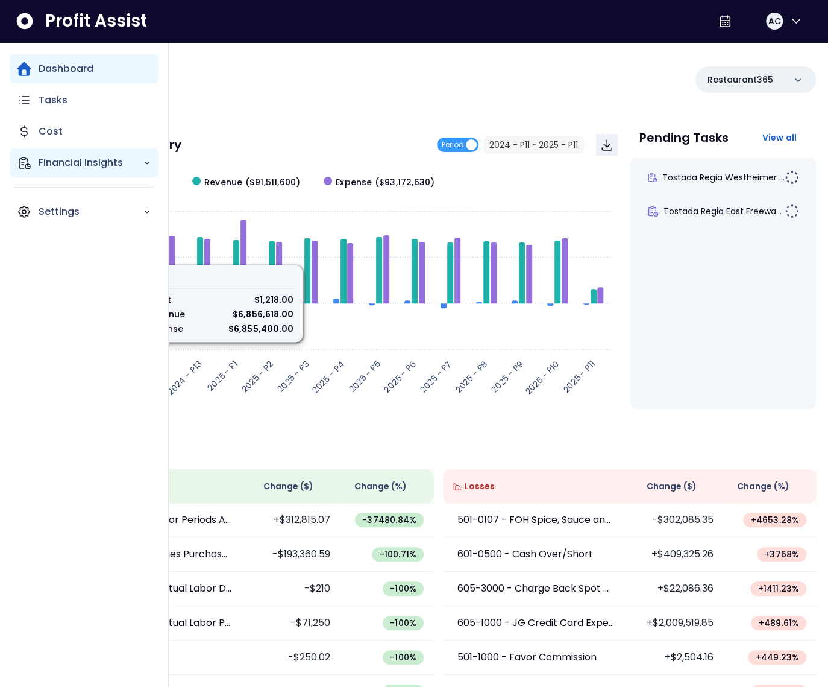
click at [49, 158] on p "Financial Insights" at bounding box center [91, 163] width 104 height 14
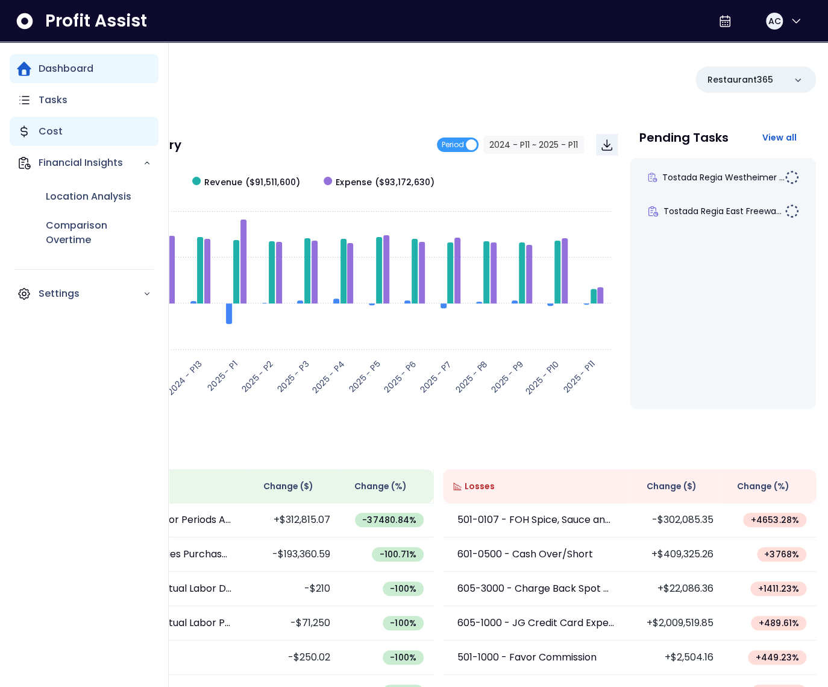
click at [57, 136] on p "Cost" at bounding box center [51, 131] width 24 height 14
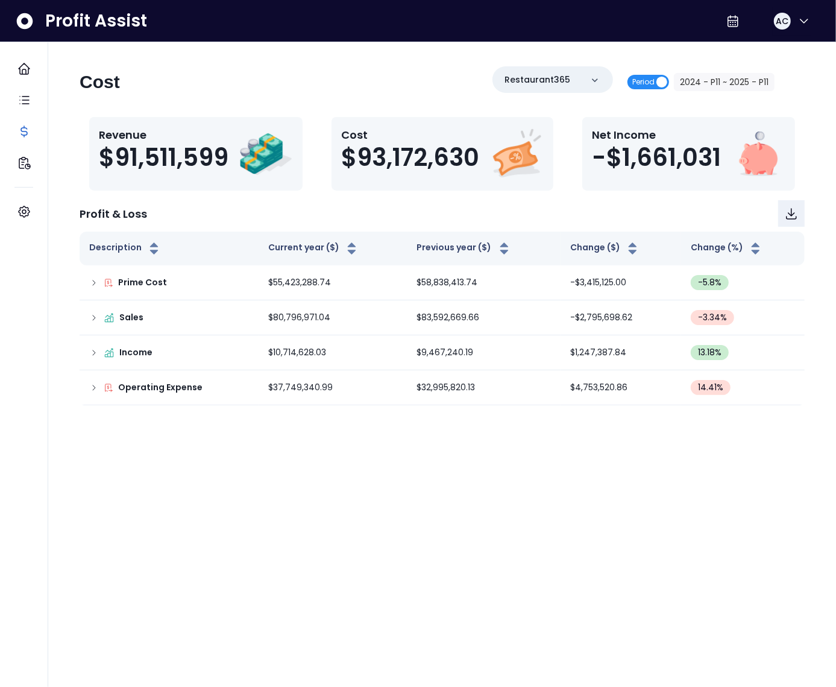
click at [638, 80] on span "Period" at bounding box center [643, 82] width 22 height 14
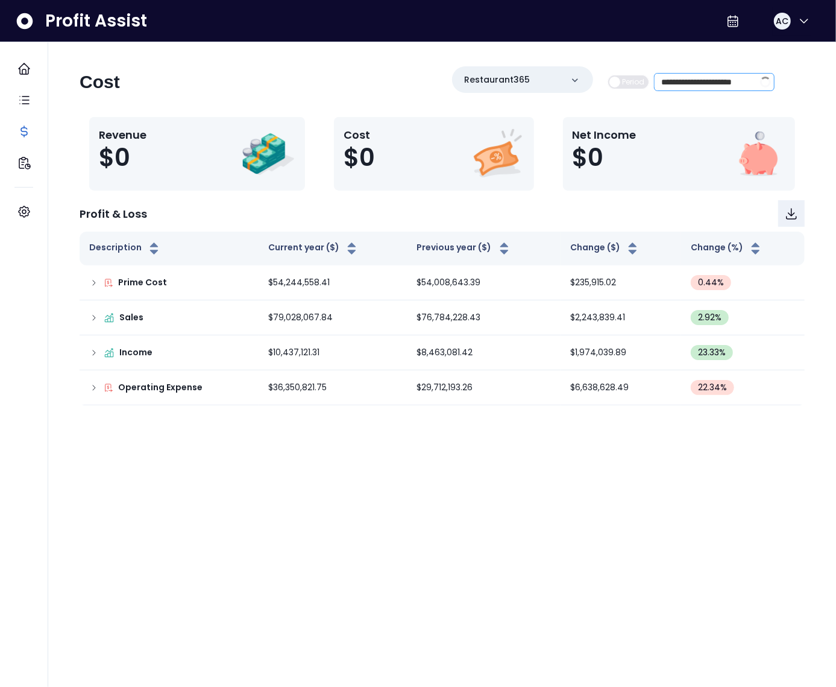
click at [760, 81] on span at bounding box center [764, 82] width 19 height 17
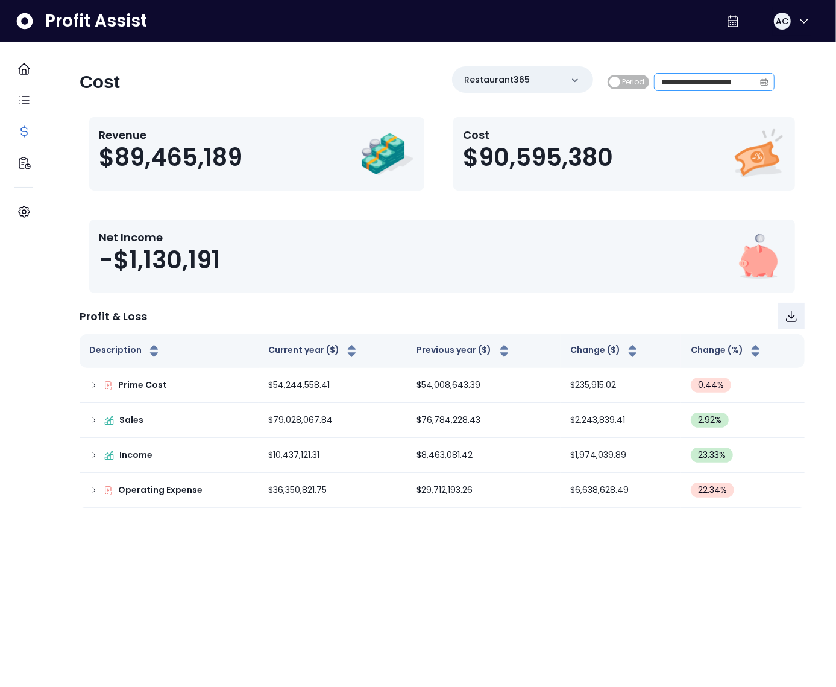
click at [757, 81] on span at bounding box center [764, 82] width 19 height 17
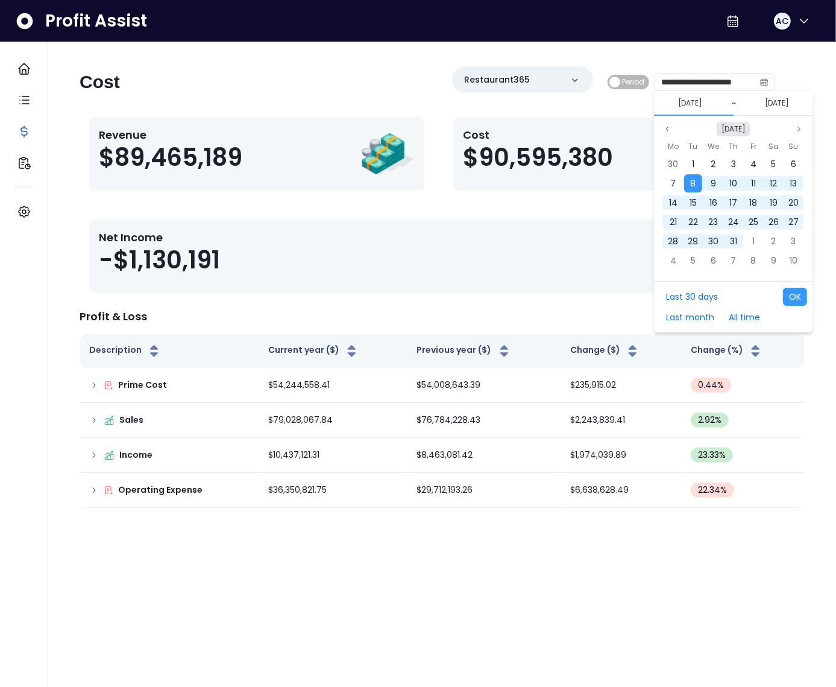
click at [728, 131] on button "[DATE]" at bounding box center [734, 129] width 34 height 14
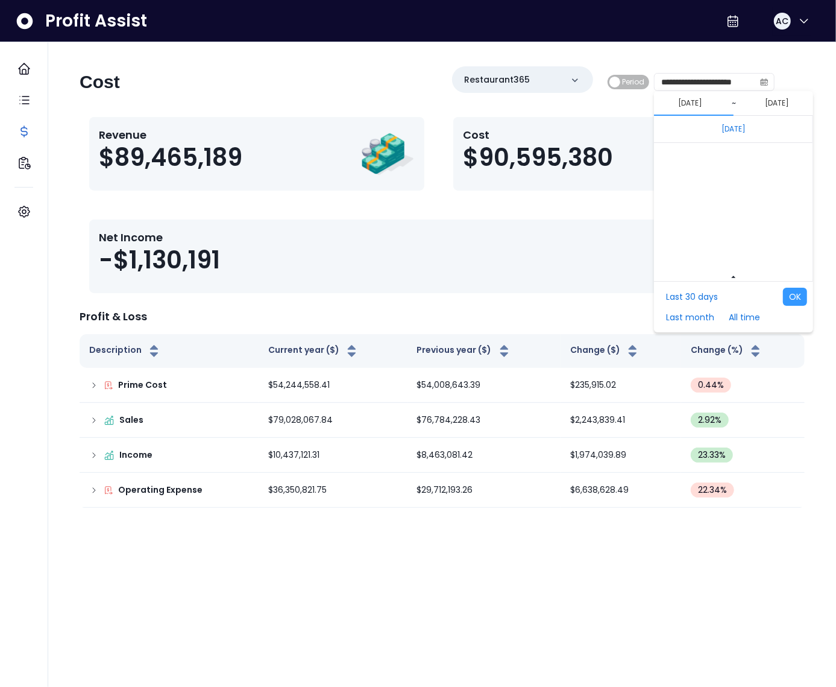
scroll to position [8073, 0]
click at [729, 258] on span "Oct" at bounding box center [730, 260] width 22 height 18
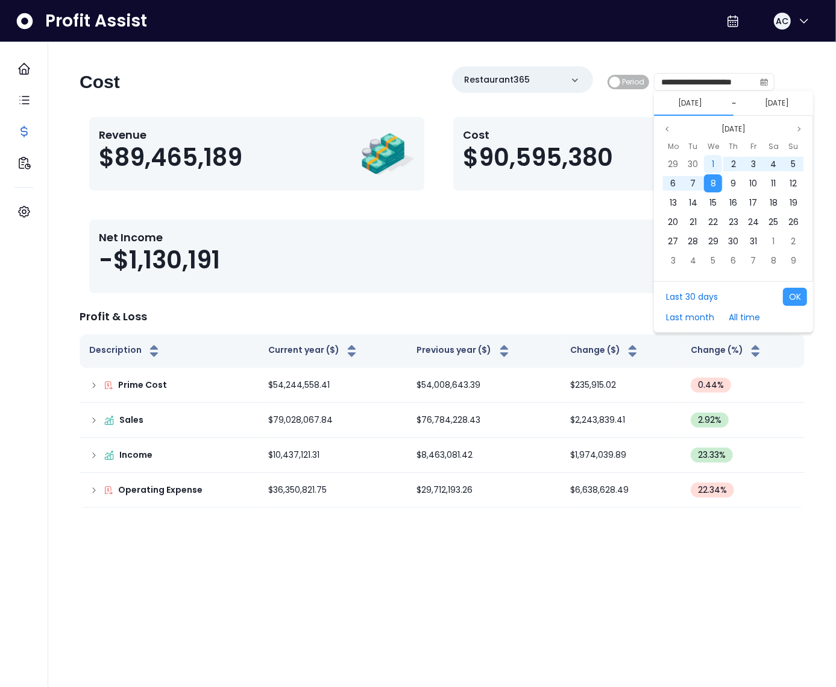
click at [707, 162] on div "1" at bounding box center [713, 164] width 18 height 18
click at [710, 178] on div "8" at bounding box center [713, 183] width 18 height 18
click at [796, 296] on button "OK" at bounding box center [795, 297] width 24 height 18
type input "**********"
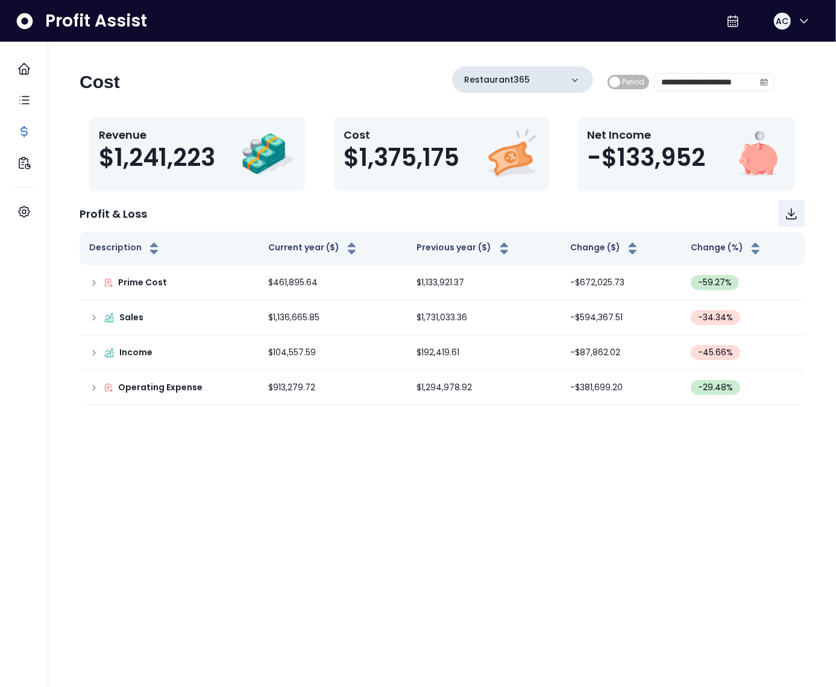
click at [522, 77] on p "Restaurant365" at bounding box center [497, 80] width 66 height 13
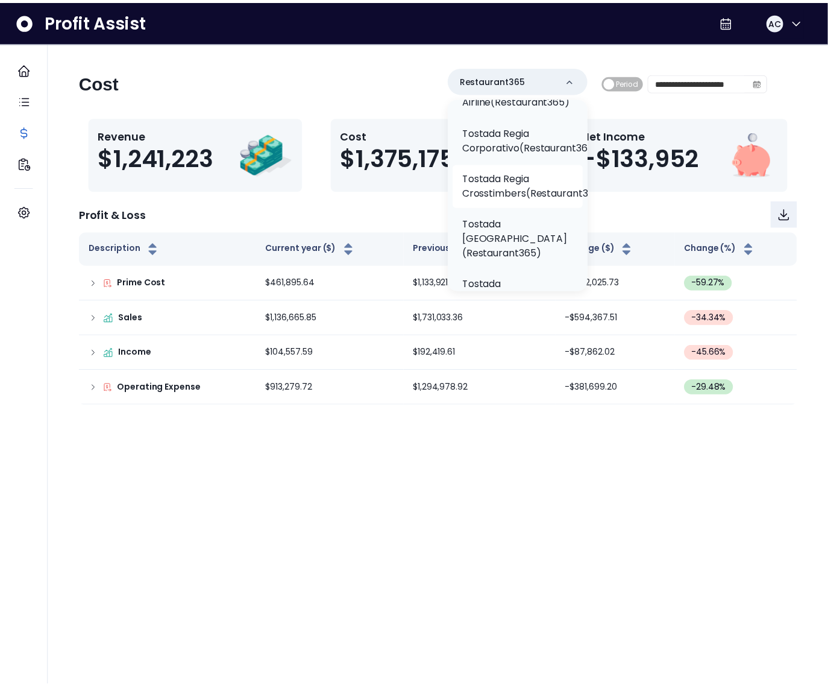
scroll to position [342, 0]
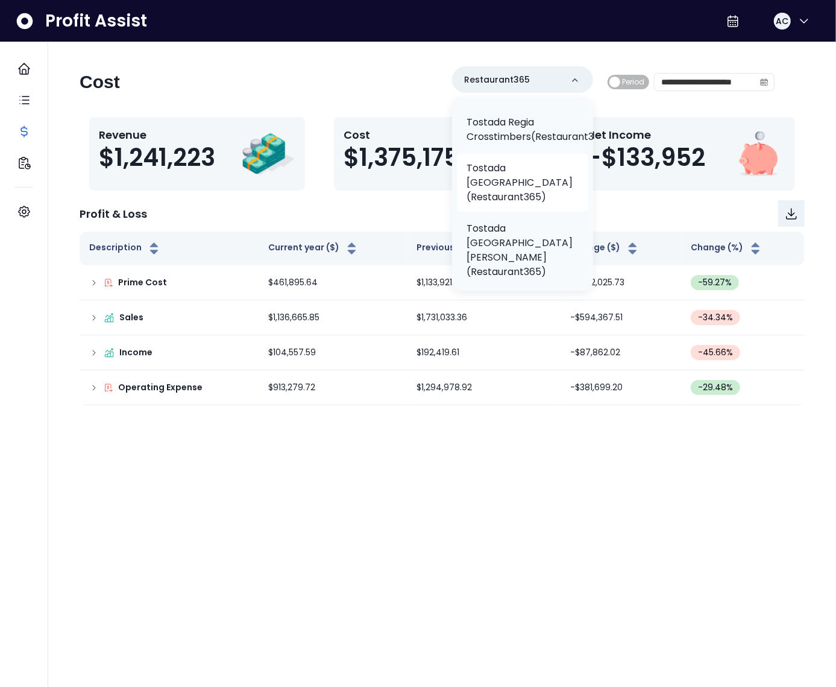
click at [513, 180] on p "Tostada [GEOGRAPHIC_DATA](Restaurant365)" at bounding box center [523, 182] width 112 height 43
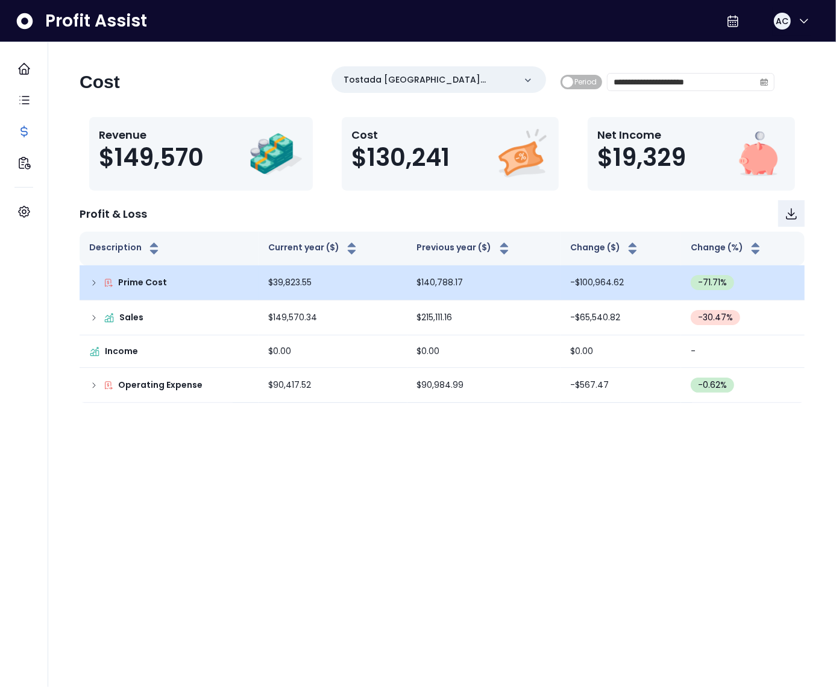
click at [93, 293] on td "Prime Cost" at bounding box center [169, 282] width 179 height 35
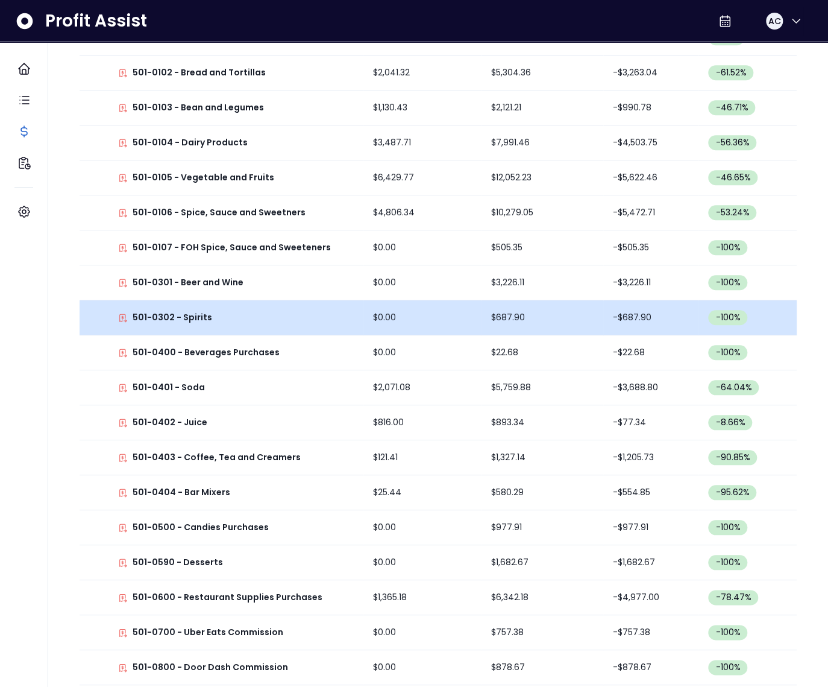
scroll to position [494, 0]
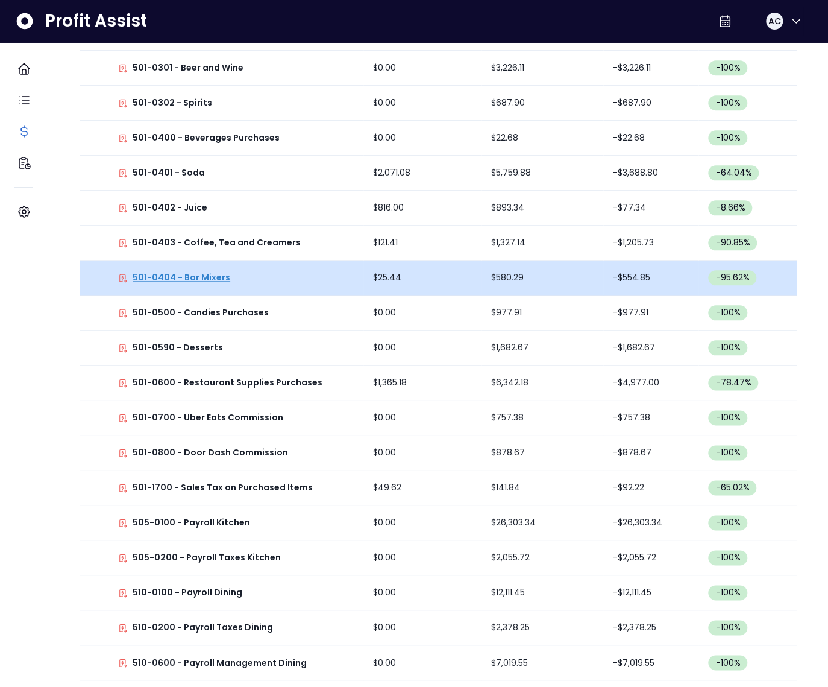
click at [194, 276] on p "501-0404 - Bar Mixers" at bounding box center [182, 277] width 98 height 13
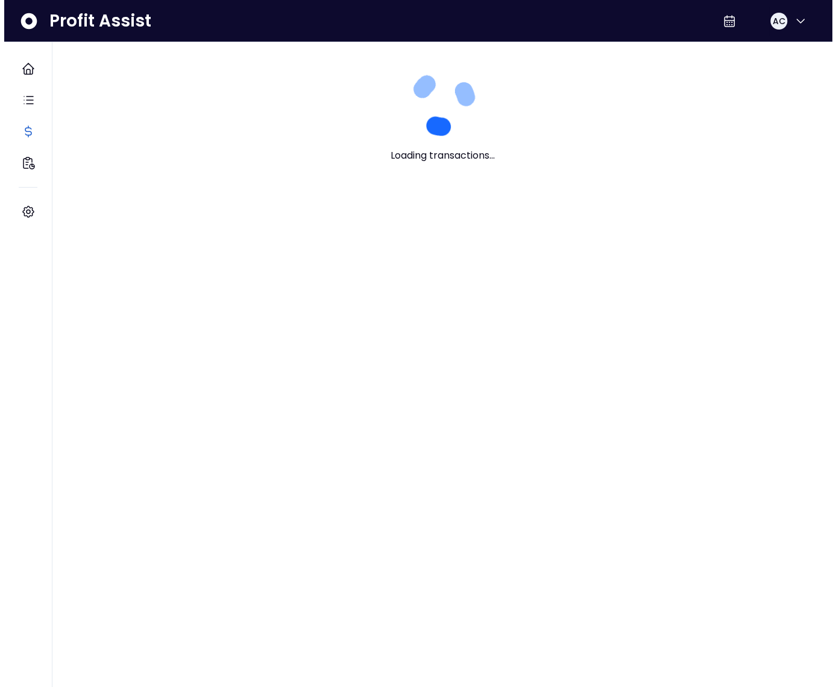
scroll to position [0, 0]
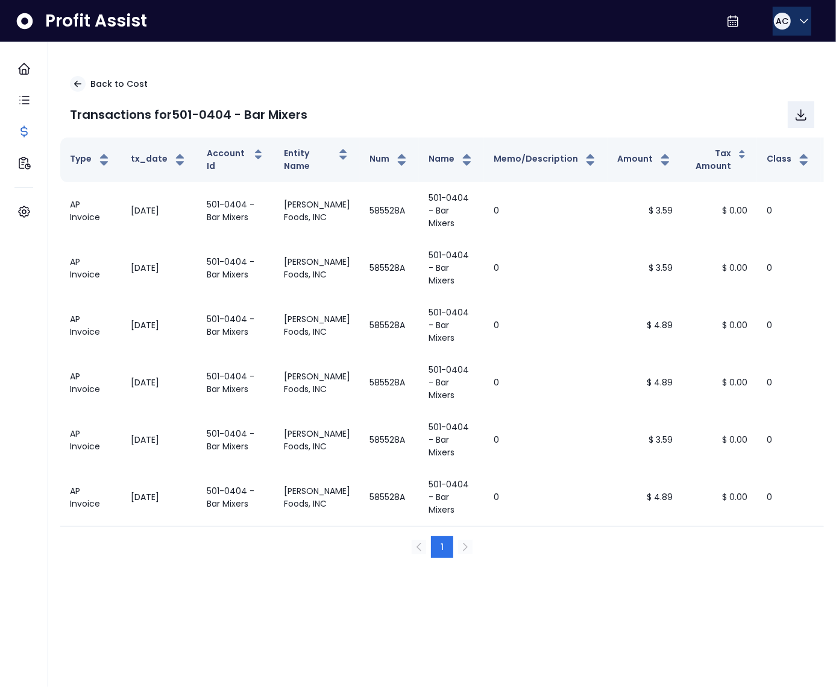
click at [786, 21] on div "AC" at bounding box center [782, 21] width 17 height 17
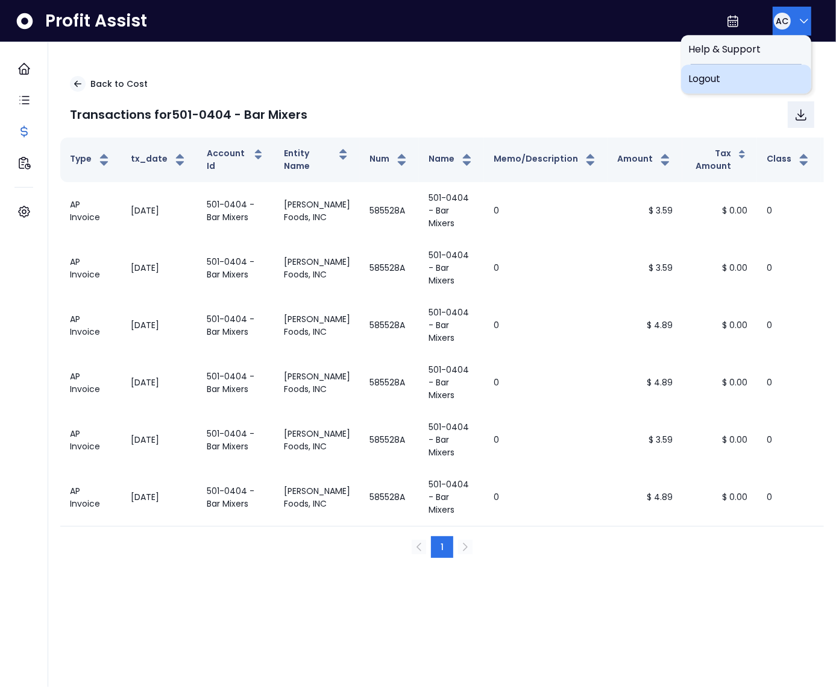
click at [744, 81] on span "Logout" at bounding box center [746, 79] width 116 height 14
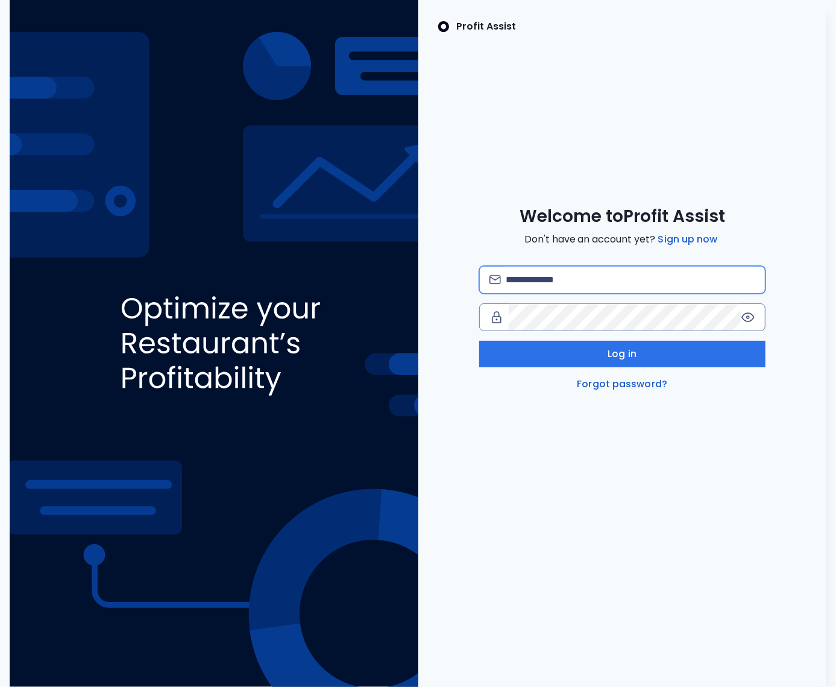
click at [510, 281] on input "email" at bounding box center [631, 279] width 250 height 27
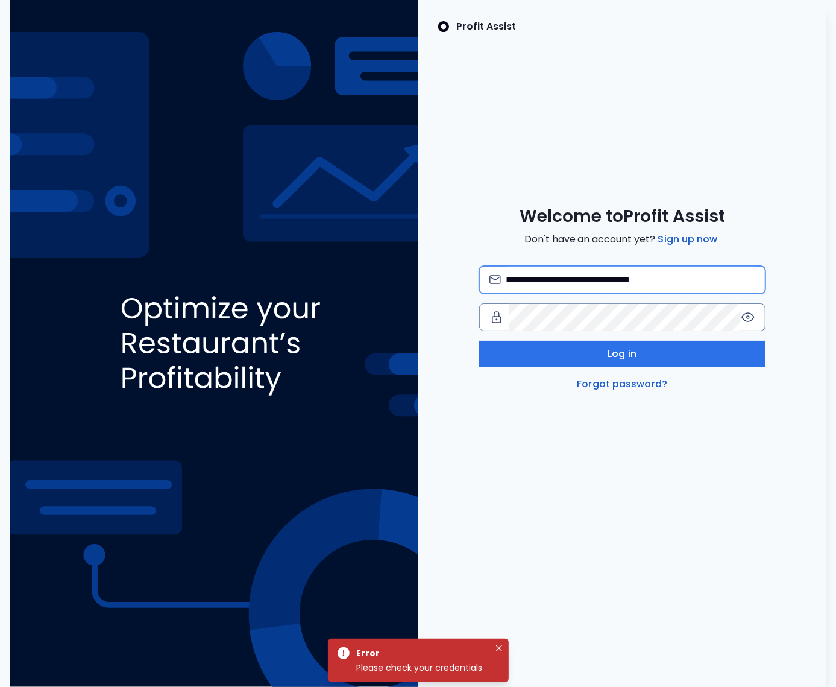
click at [631, 279] on input "**********" at bounding box center [631, 279] width 250 height 27
type input "**********"
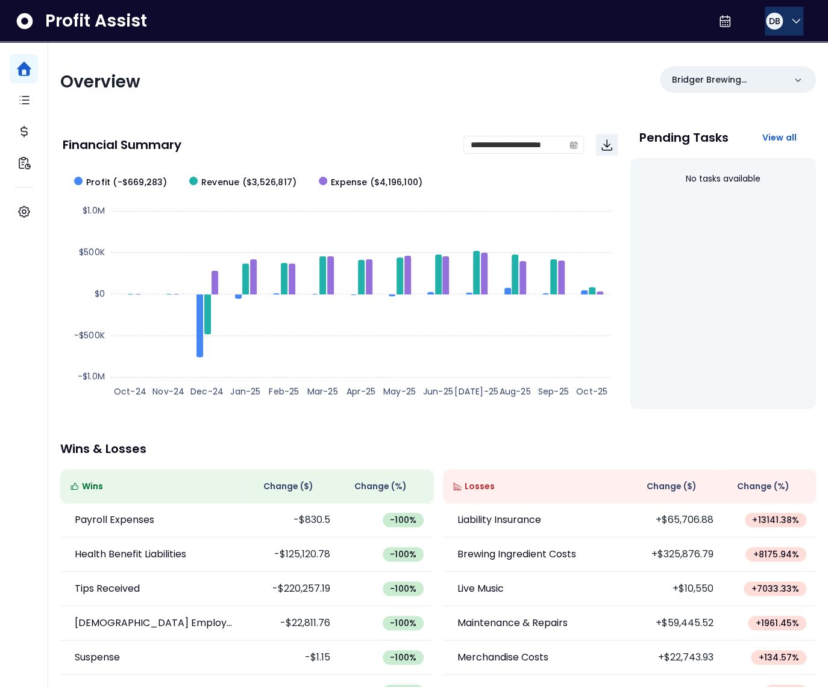
click at [789, 18] on icon "button" at bounding box center [796, 21] width 14 height 14
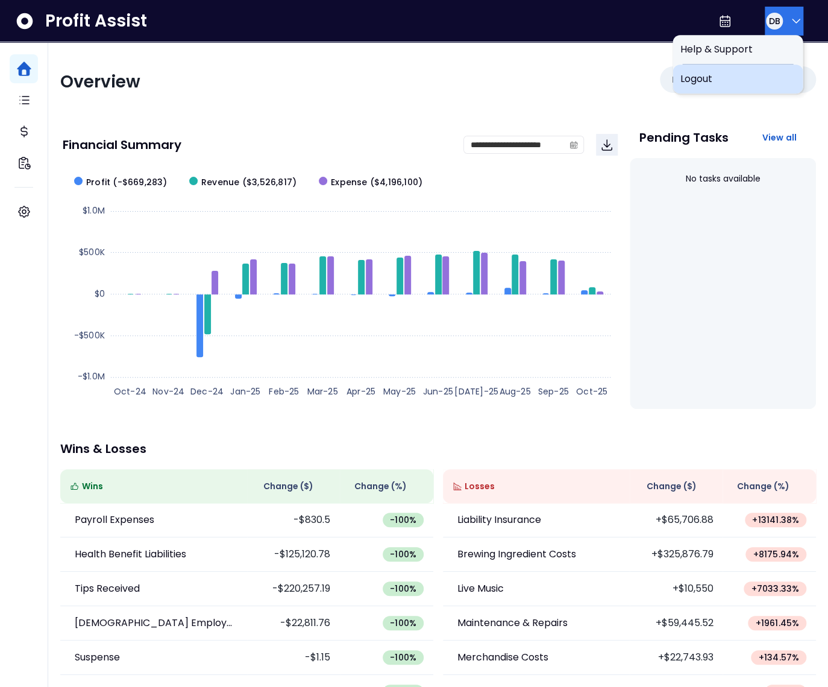
click at [755, 71] on div "Logout" at bounding box center [738, 79] width 130 height 29
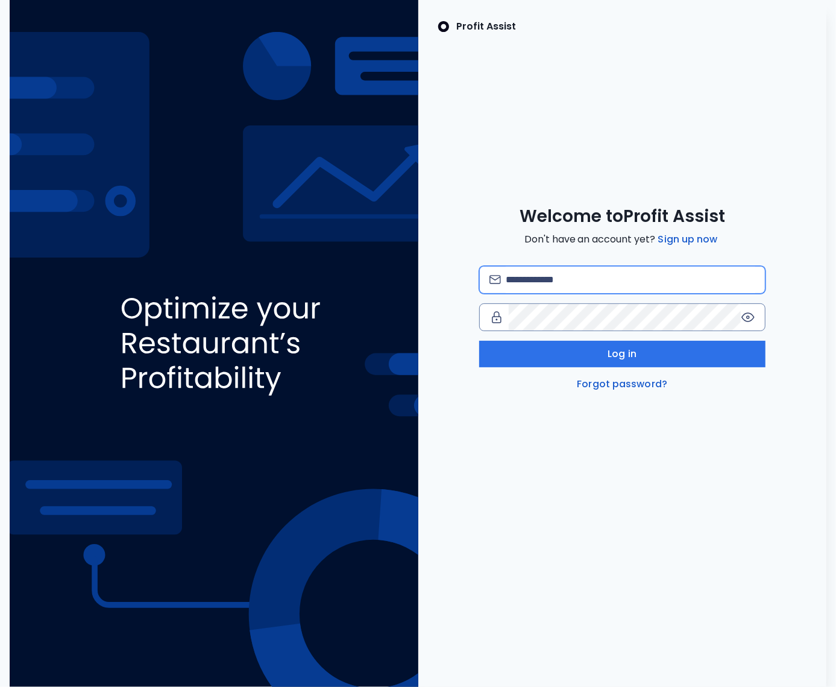
click at [545, 282] on input "email" at bounding box center [631, 279] width 250 height 27
type input "**********"
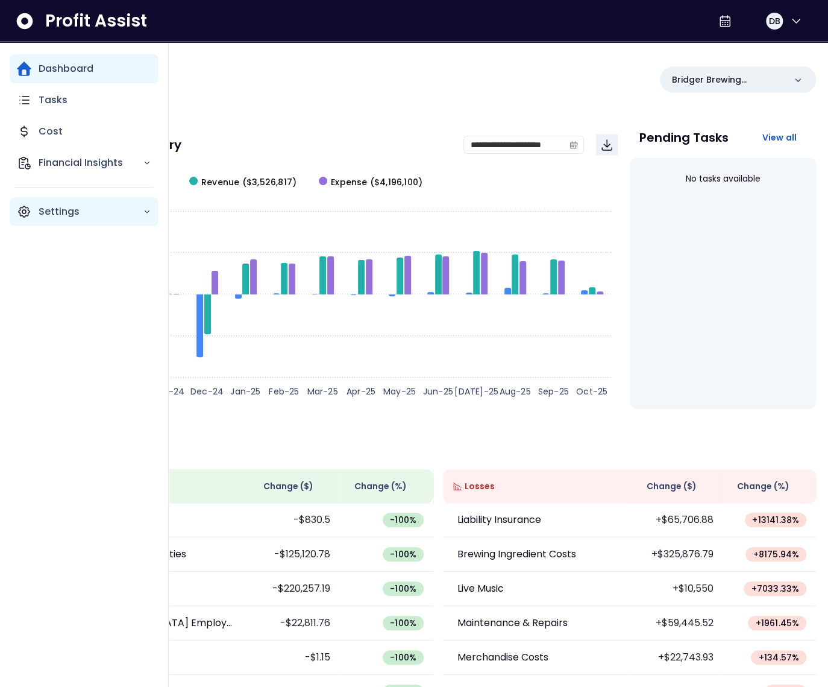
click at [28, 210] on icon "Main navigation" at bounding box center [24, 211] width 14 height 14
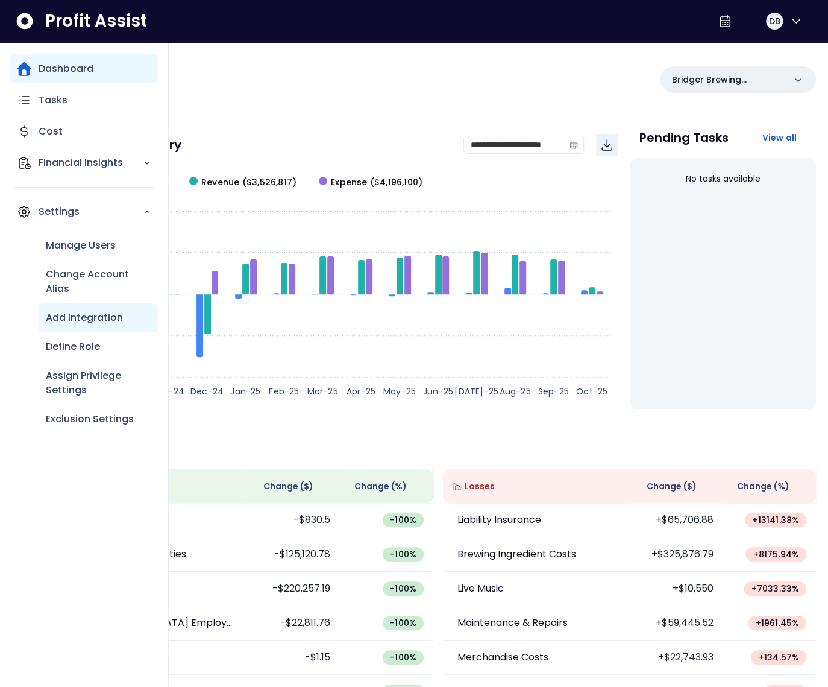
click at [81, 318] on p "Add Integration" at bounding box center [84, 317] width 77 height 14
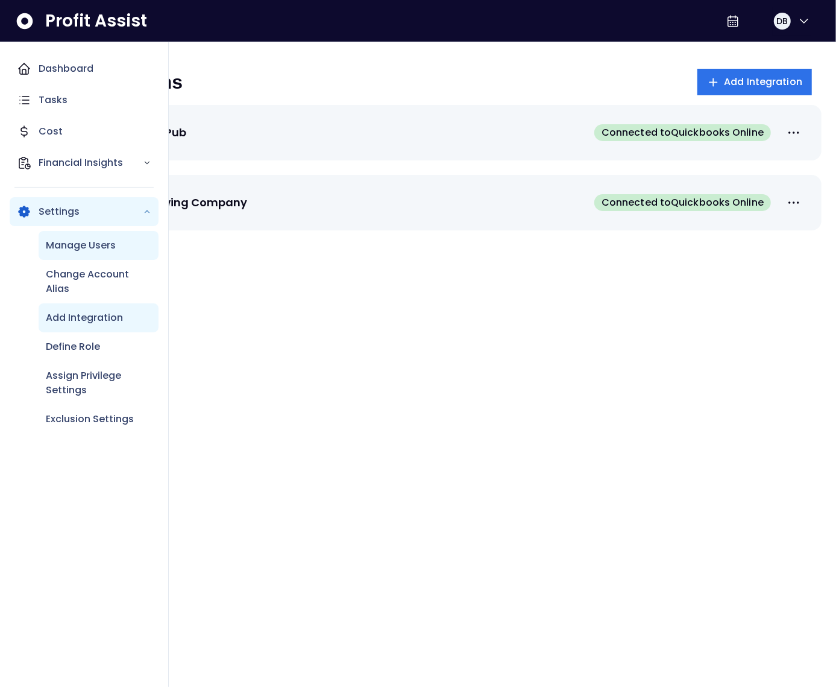
click at [51, 251] on p "Manage Users" at bounding box center [81, 245] width 70 height 14
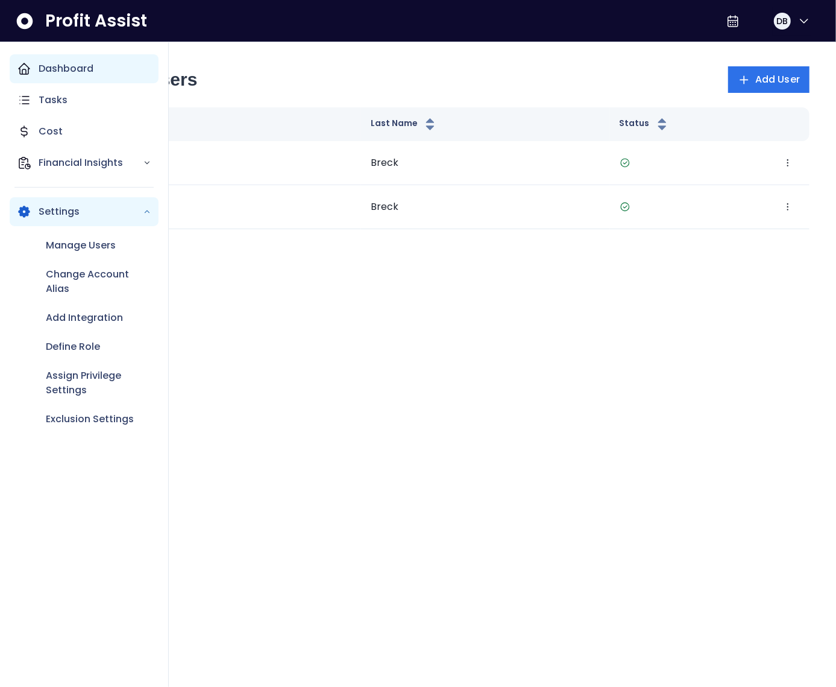
click at [74, 69] on p "Dashboard" at bounding box center [66, 68] width 55 height 14
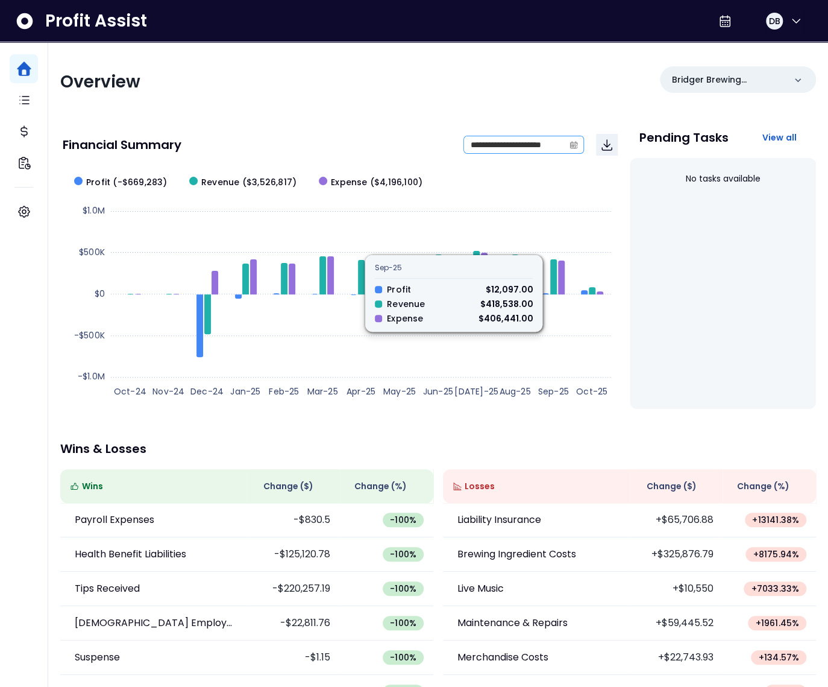
click at [574, 144] on icon "calendar" at bounding box center [574, 144] width 8 height 8
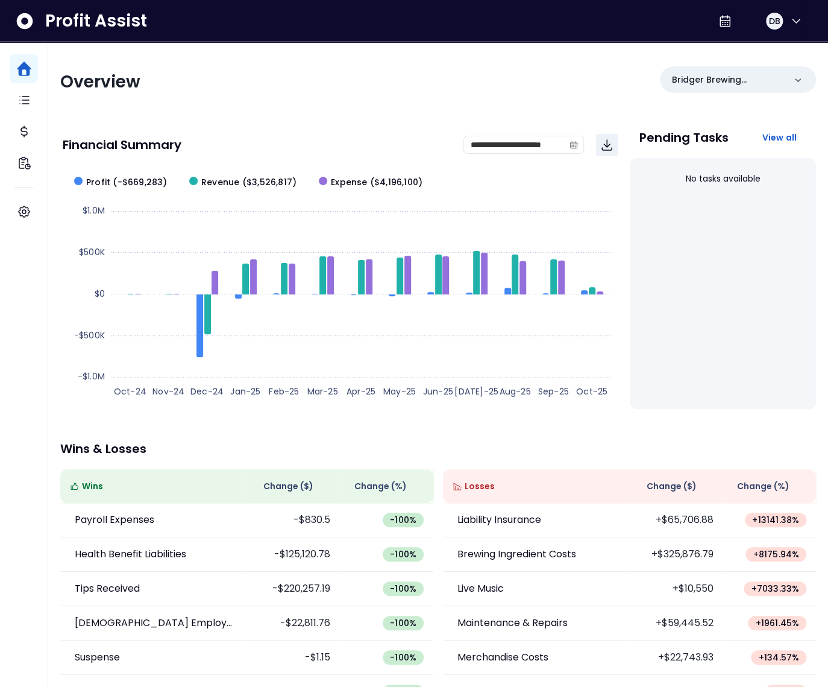
click at [441, 122] on div "**********" at bounding box center [340, 265] width 560 height 287
click at [739, 76] on p "Bridger Brewing Company" at bounding box center [728, 80] width 113 height 13
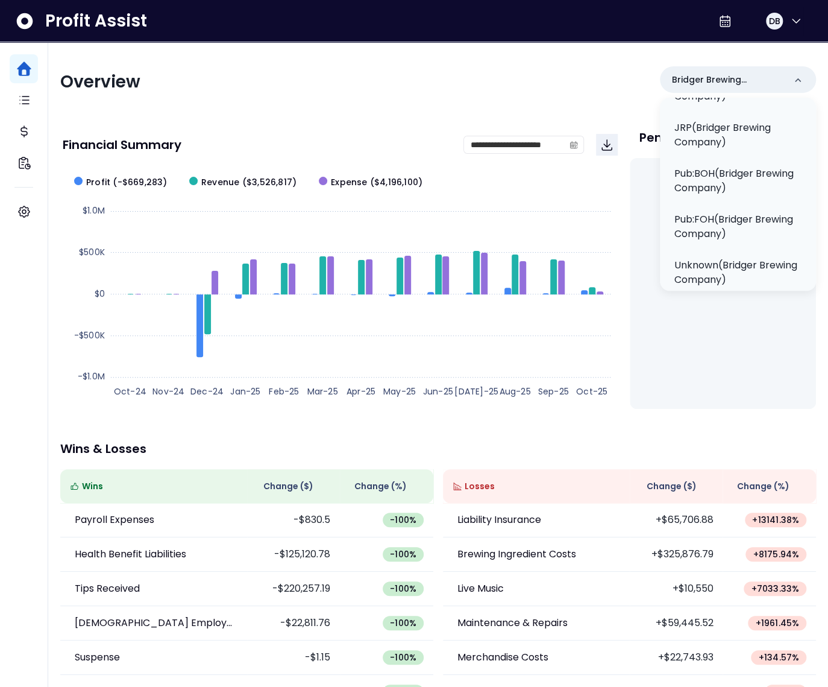
scroll to position [259, 0]
click at [720, 263] on p "Jackrabbit Pub" at bounding box center [711, 263] width 73 height 14
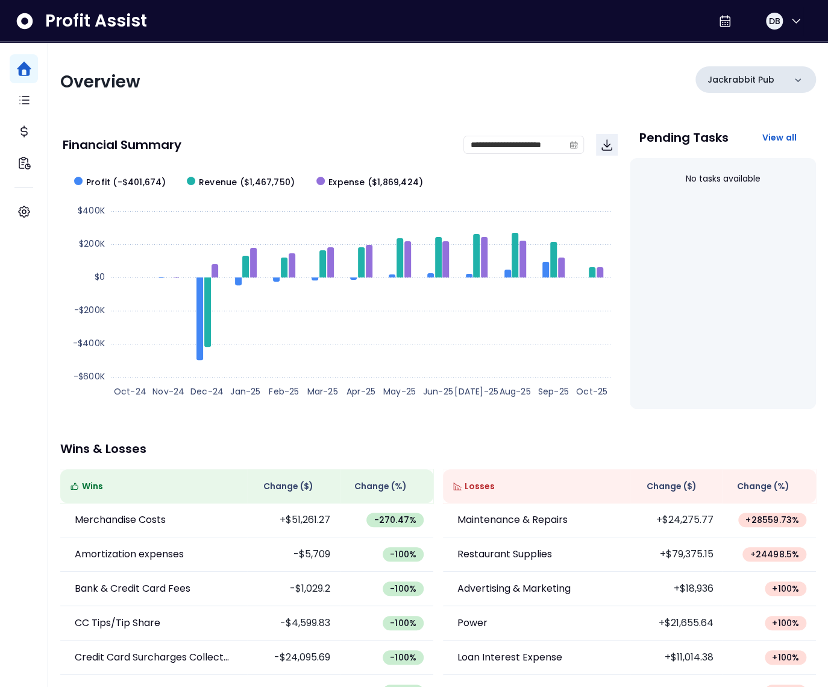
click at [761, 84] on p "Jackrabbit Pub" at bounding box center [741, 80] width 67 height 13
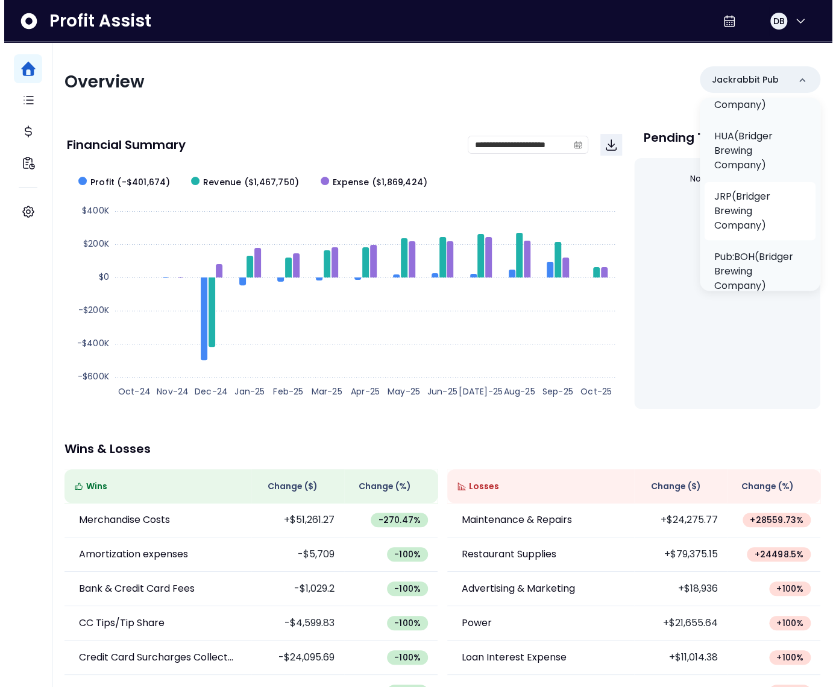
scroll to position [202, 0]
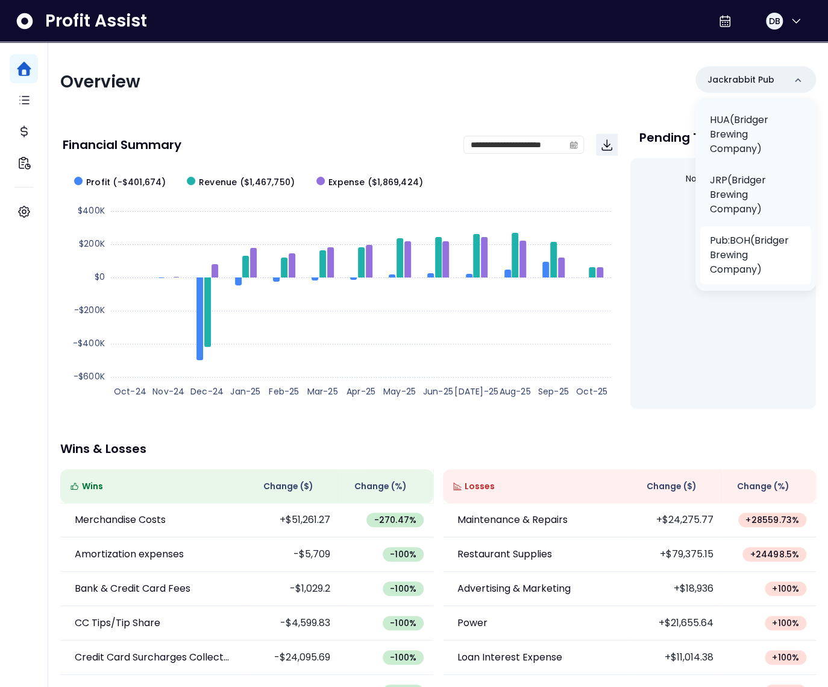
click at [745, 250] on p "Pub:BOH(Bridger Brewing Company)" at bounding box center [756, 254] width 92 height 43
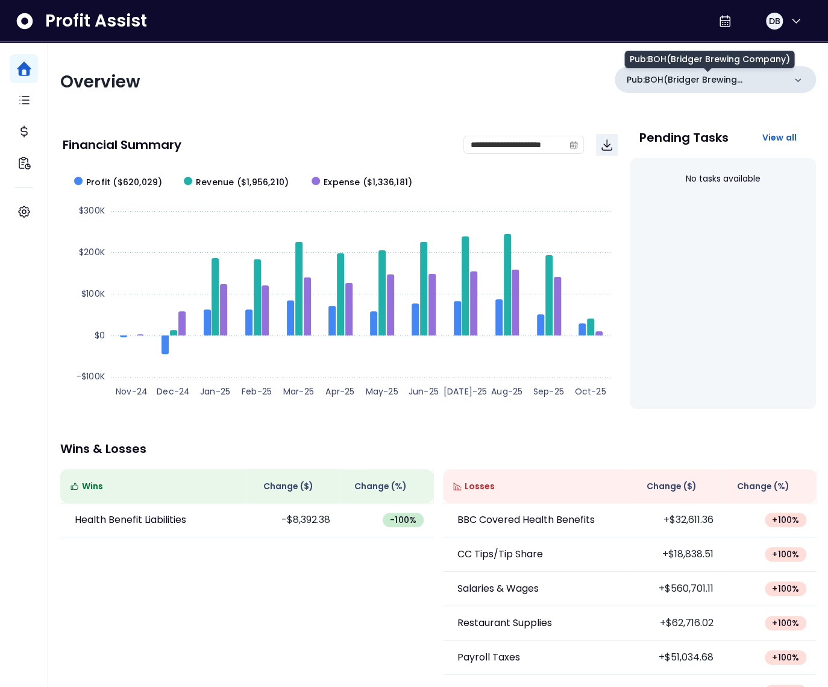
click at [669, 78] on p "Pub:BOH(Bridger Brewing Company)" at bounding box center [706, 80] width 158 height 13
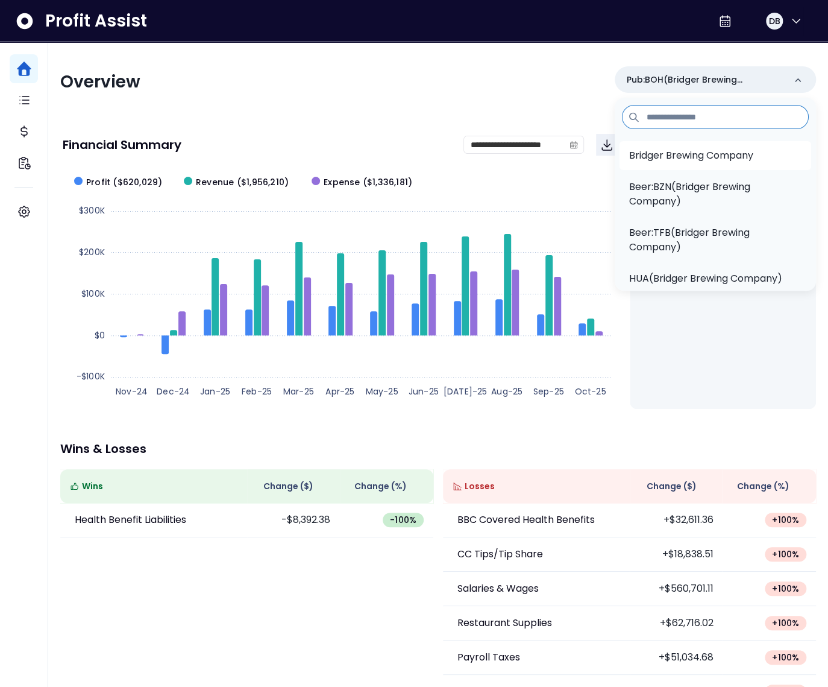
click at [695, 153] on p "Bridger Brewing Company" at bounding box center [691, 155] width 124 height 14
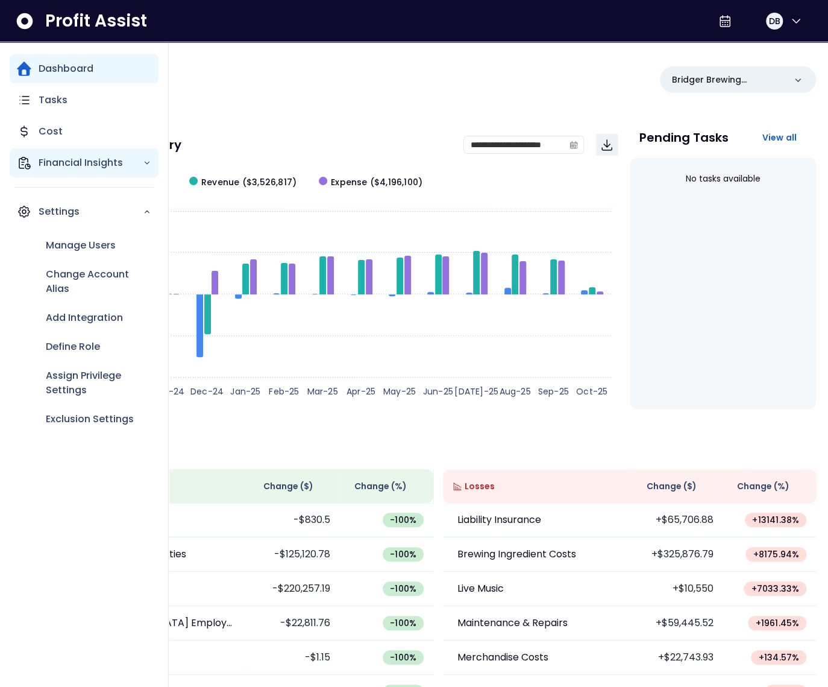
click at [23, 166] on icon "Main navigation" at bounding box center [24, 163] width 14 height 14
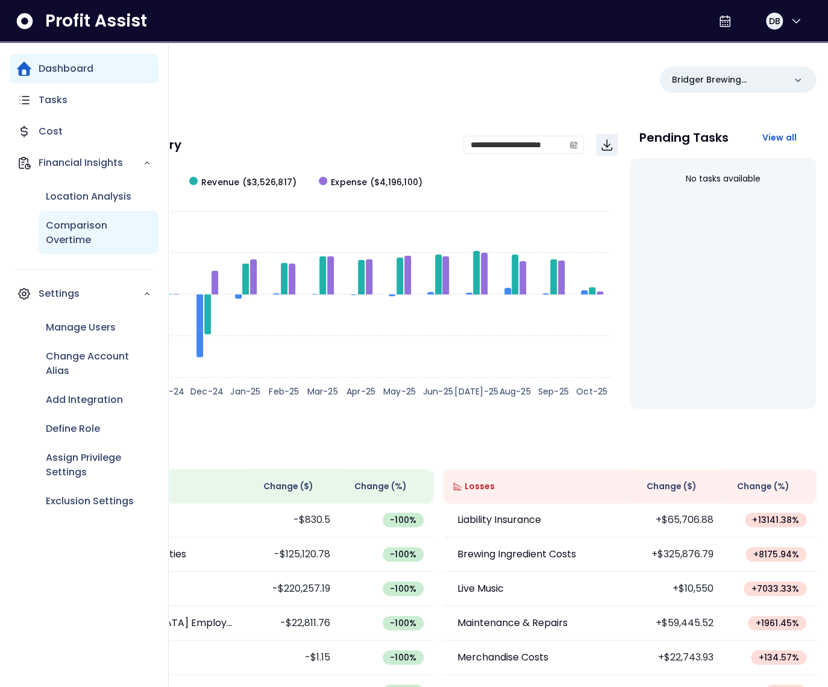
click at [80, 230] on p "Comparison Overtime" at bounding box center [99, 232] width 106 height 29
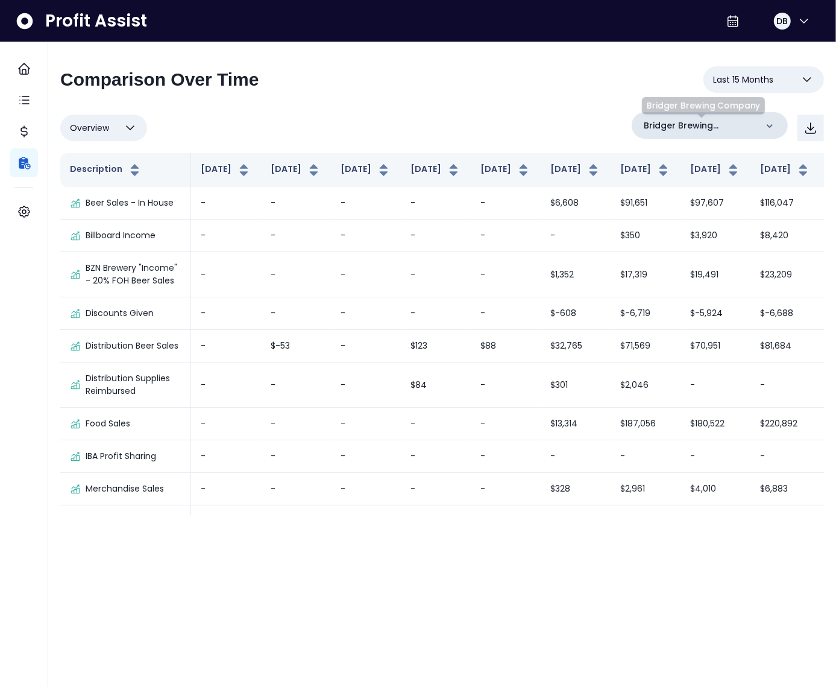
click at [698, 128] on p "Bridger Brewing Company" at bounding box center [700, 125] width 113 height 13
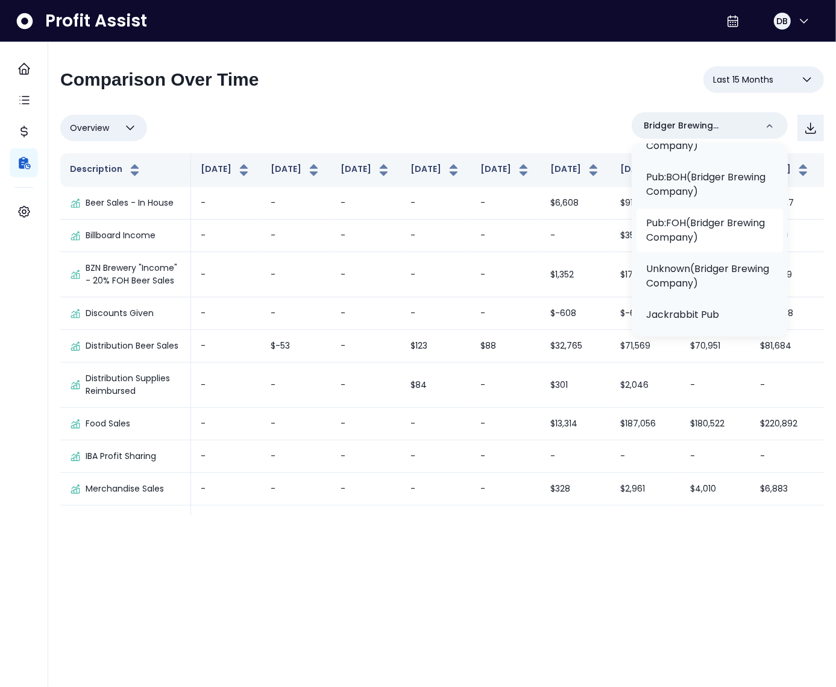
scroll to position [259, 0]
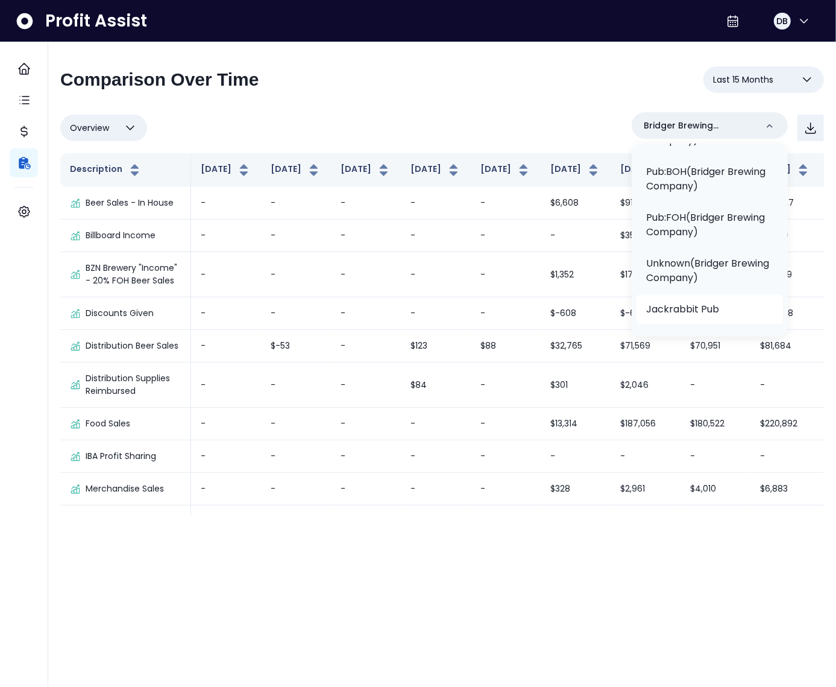
click at [696, 301] on li "Jackrabbit Pub" at bounding box center [710, 309] width 147 height 29
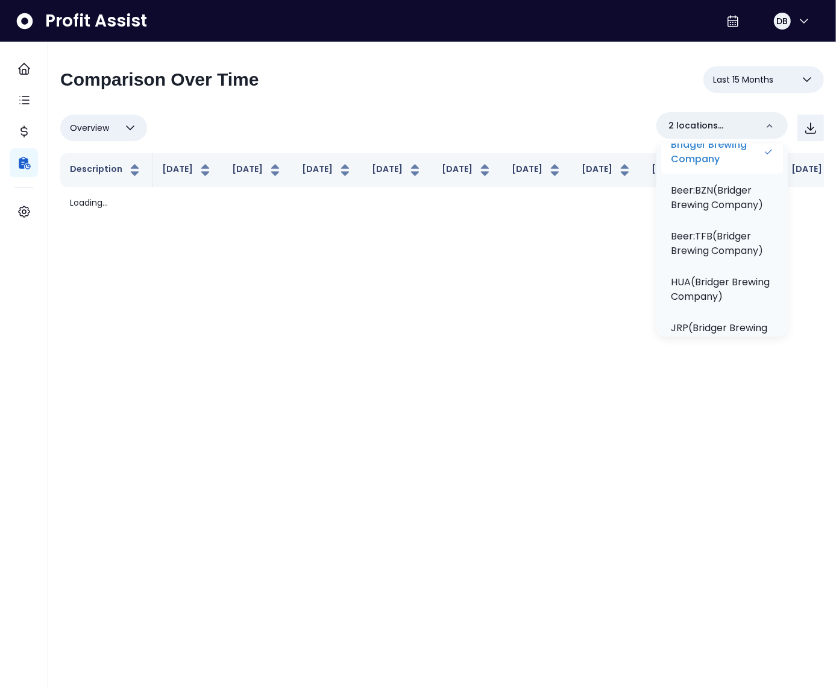
scroll to position [0, 0]
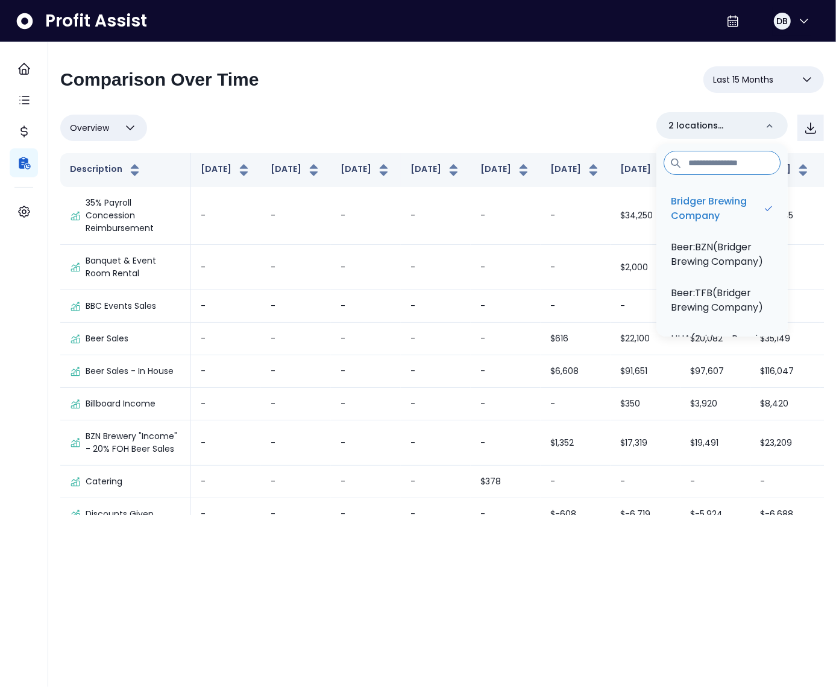
click at [559, 130] on div "Overview Overview % of cost % of sales % of budget ******** 2 locations selecte…" at bounding box center [442, 127] width 764 height 31
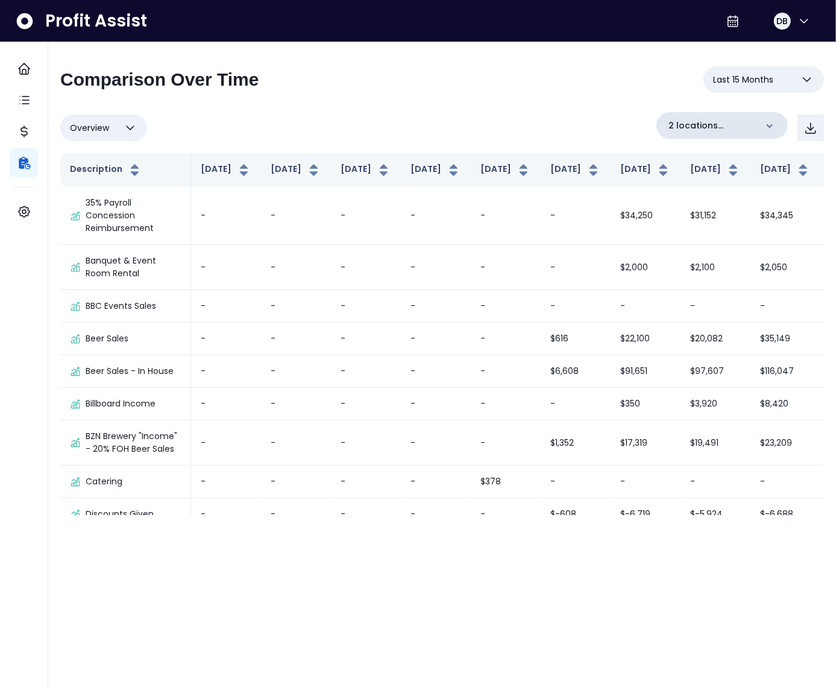
click at [696, 127] on p "2 locations selected" at bounding box center [713, 125] width 88 height 13
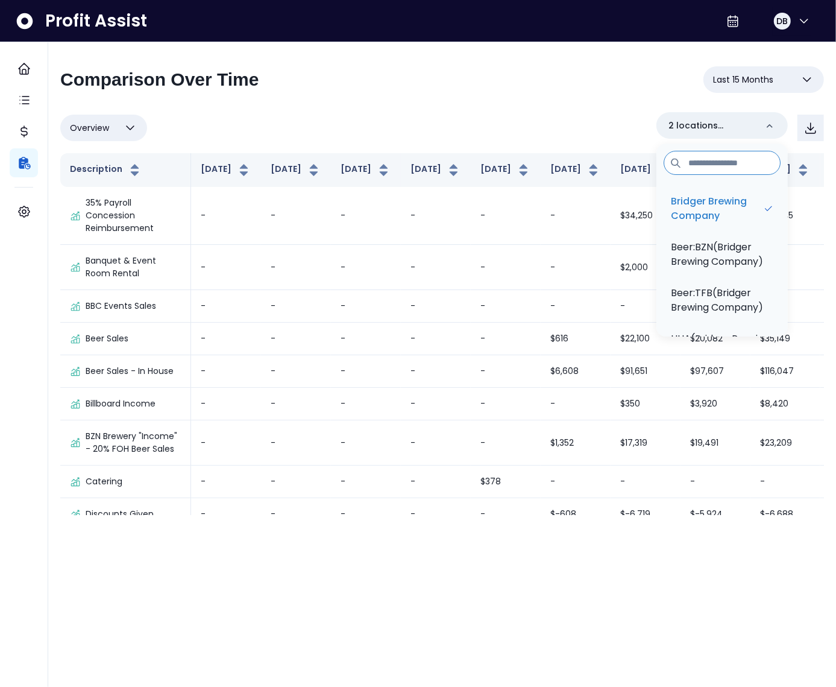
drag, startPoint x: 438, startPoint y: 128, endPoint x: 410, endPoint y: 130, distance: 28.4
click at [438, 128] on div "Overview Overview % of cost % of sales % of budget ******** 2 locations selecte…" at bounding box center [442, 127] width 764 height 31
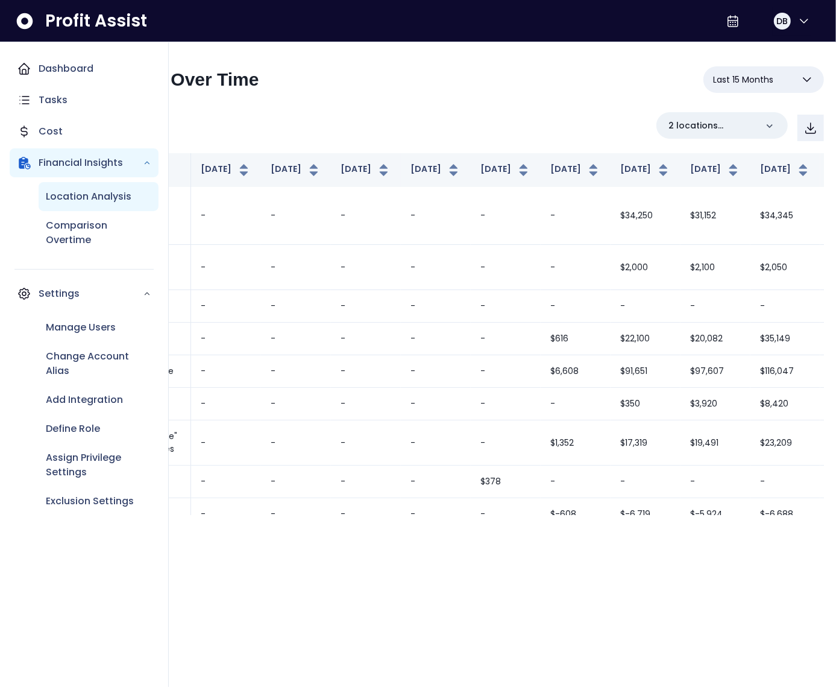
click at [59, 193] on p "Location Analysis" at bounding box center [89, 196] width 86 height 14
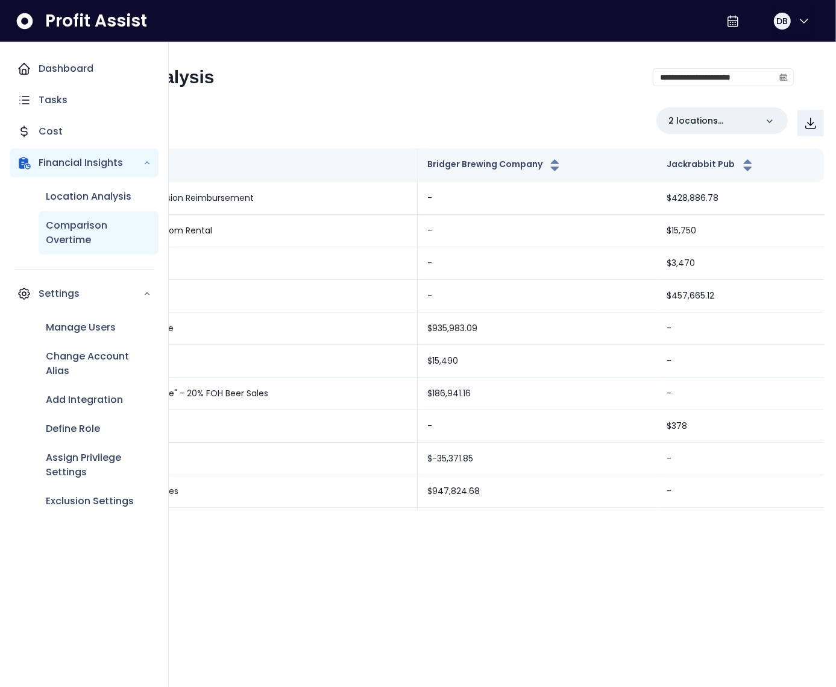
click at [81, 230] on p "Comparison Overtime" at bounding box center [99, 232] width 106 height 29
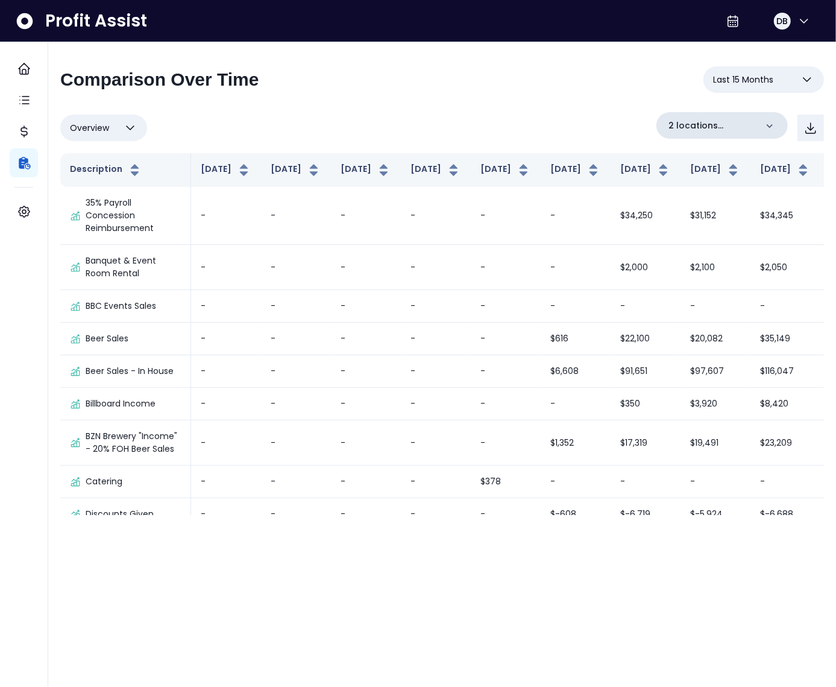
click at [691, 125] on p "2 locations selected" at bounding box center [713, 125] width 88 height 13
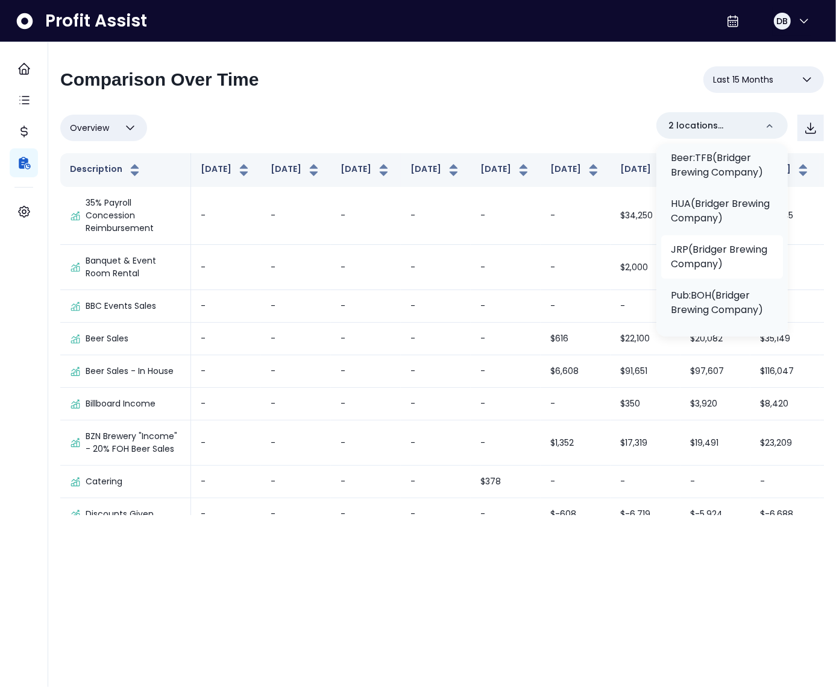
scroll to position [360, 0]
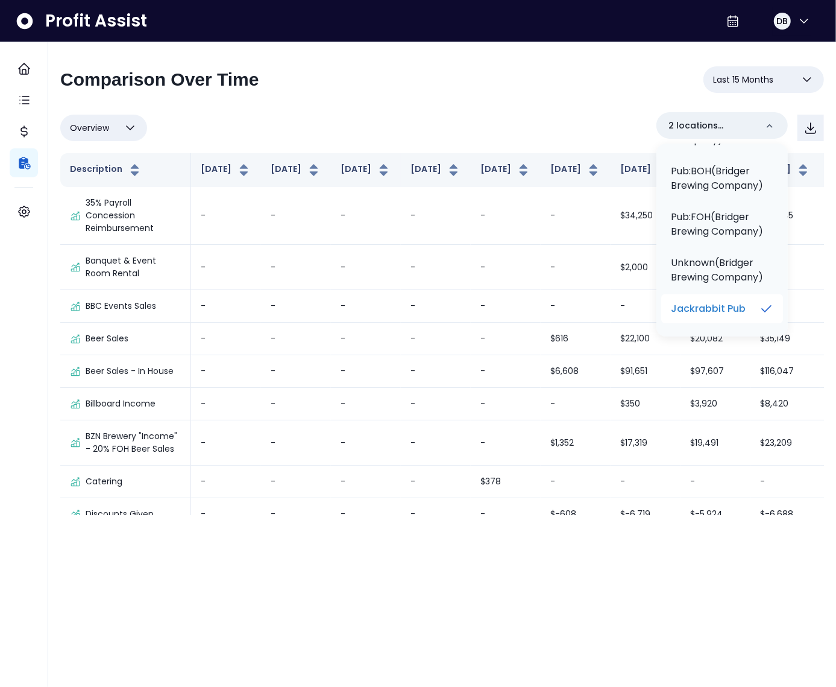
click at [728, 306] on p "Jackrabbit Pub" at bounding box center [708, 308] width 75 height 14
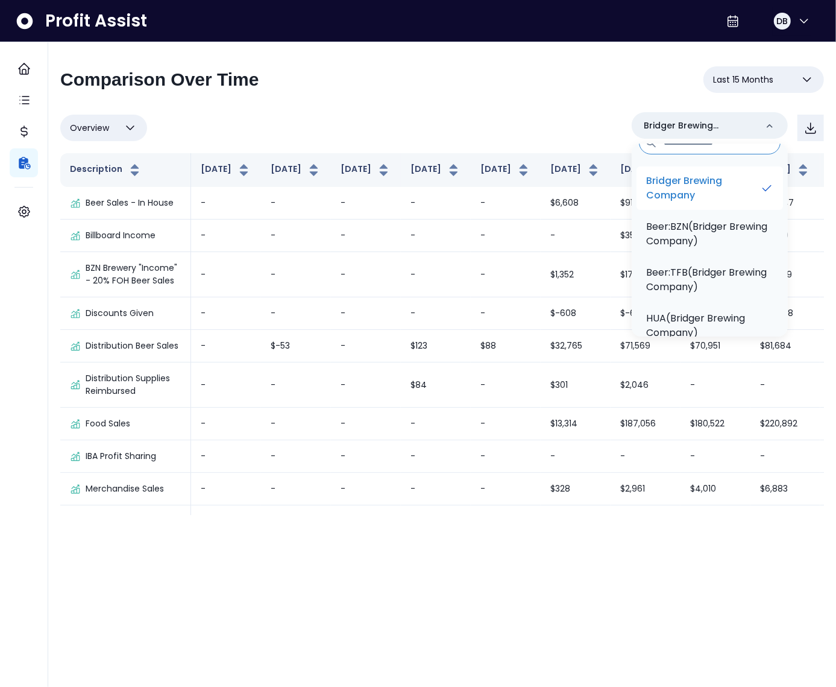
scroll to position [0, 0]
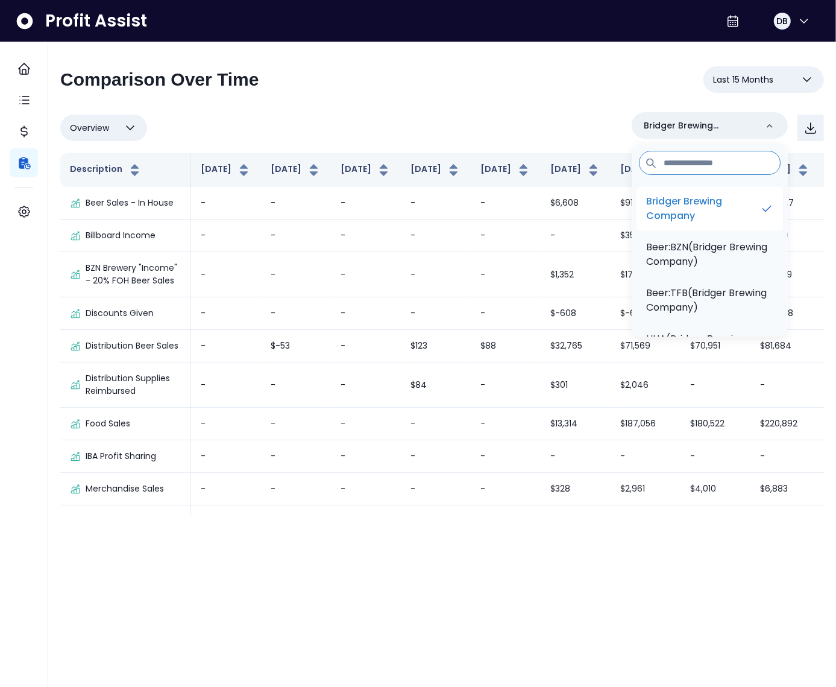
click at [702, 201] on p "Bridger Brewing Company" at bounding box center [703, 208] width 114 height 29
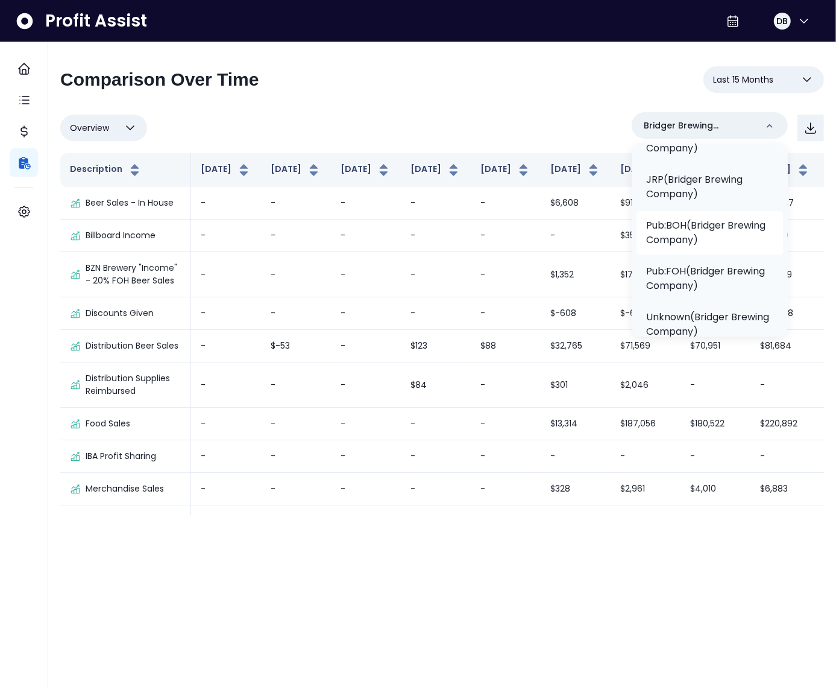
click at [705, 233] on p "Pub:BOH(Bridger Brewing Company)" at bounding box center [709, 232] width 127 height 29
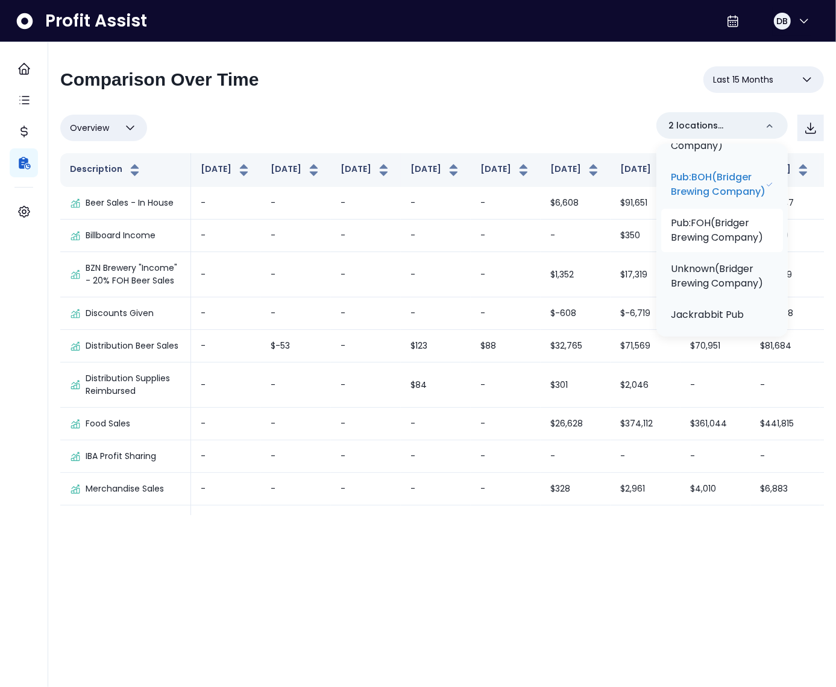
scroll to position [253, 0]
click at [722, 245] on p "Pub:FOH(Bridger Brewing Company)" at bounding box center [722, 230] width 102 height 29
click at [575, 116] on div "Overview Overview % of cost % of sales % of budget ******** 3 locations selecte…" at bounding box center [442, 127] width 764 height 31
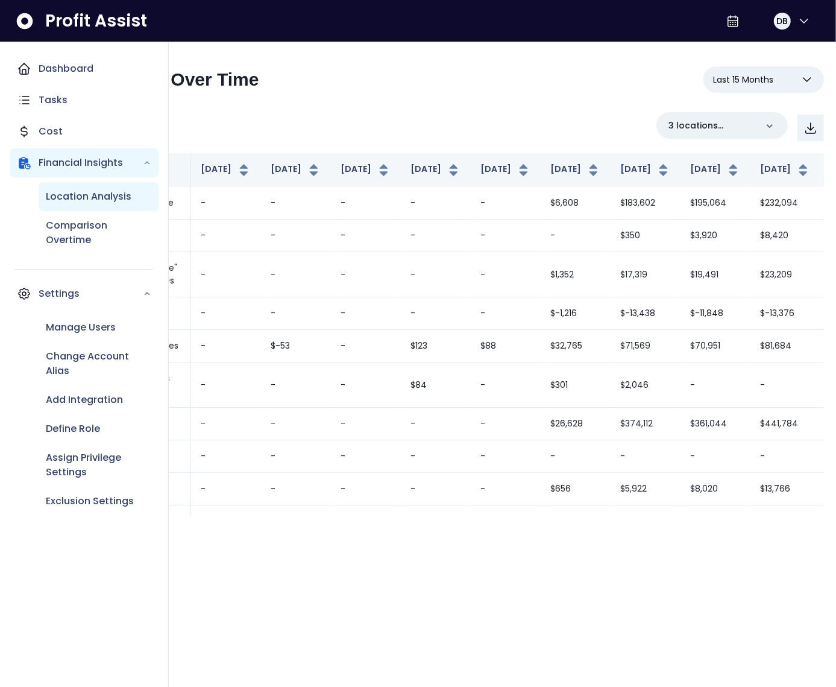
click at [78, 198] on p "Location Analysis" at bounding box center [89, 196] width 86 height 14
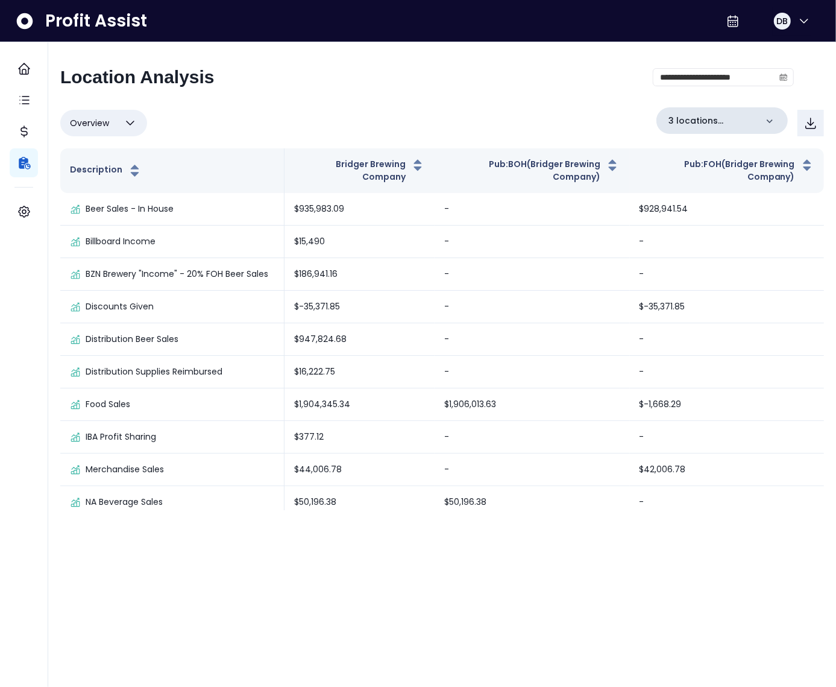
click at [720, 119] on p "3 locations selected" at bounding box center [713, 121] width 88 height 13
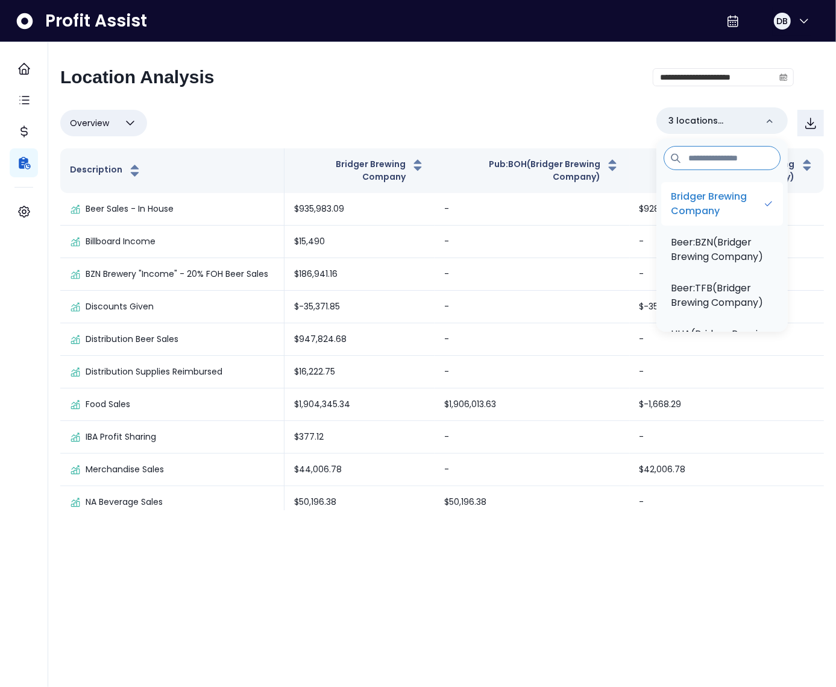
click at [706, 195] on p "Bridger Brewing Company" at bounding box center [717, 203] width 92 height 29
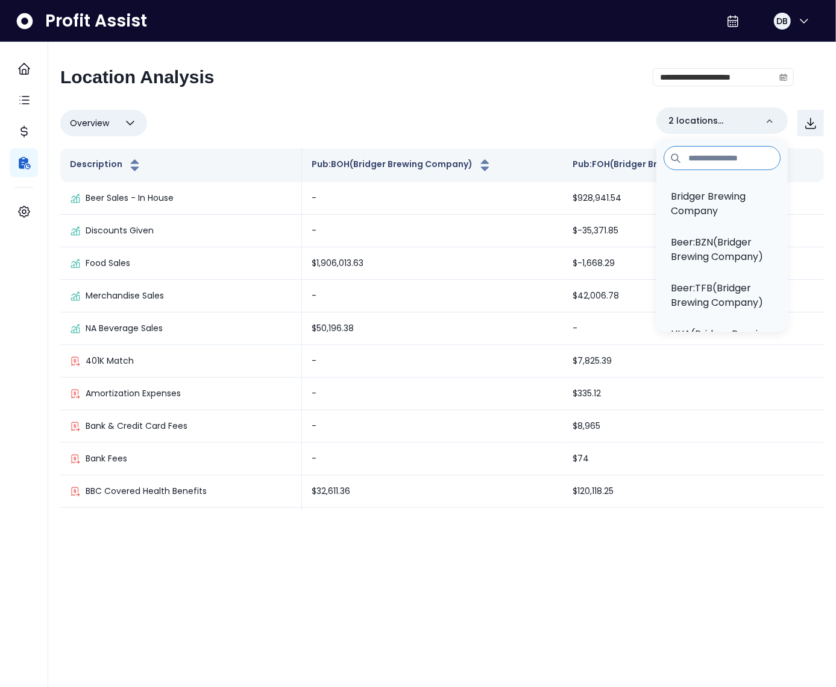
click at [460, 108] on div "Overview Overview % of cost % of sales % of budget ******** 2 locations selecte…" at bounding box center [442, 122] width 764 height 31
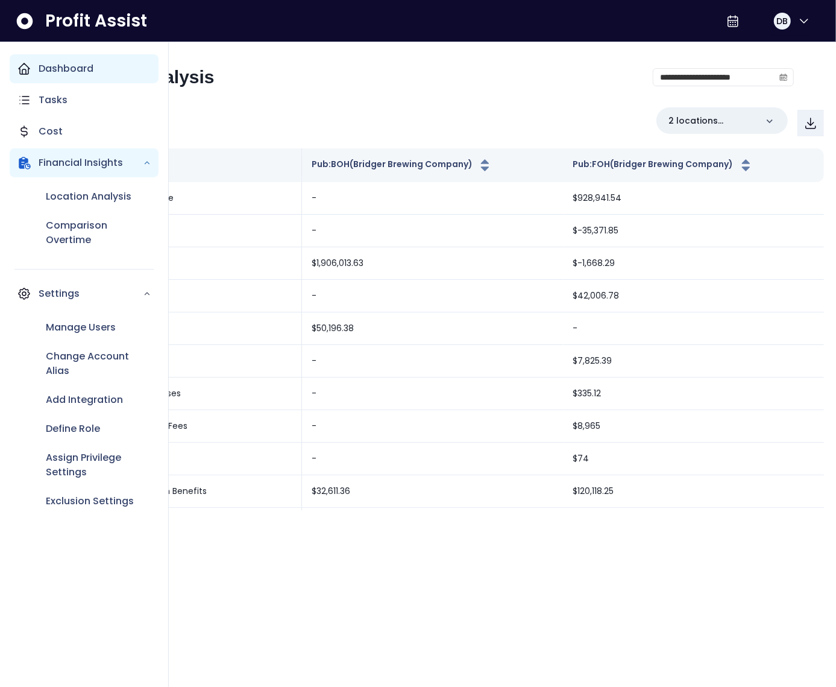
click at [31, 65] on icon "Main navigation" at bounding box center [24, 68] width 14 height 14
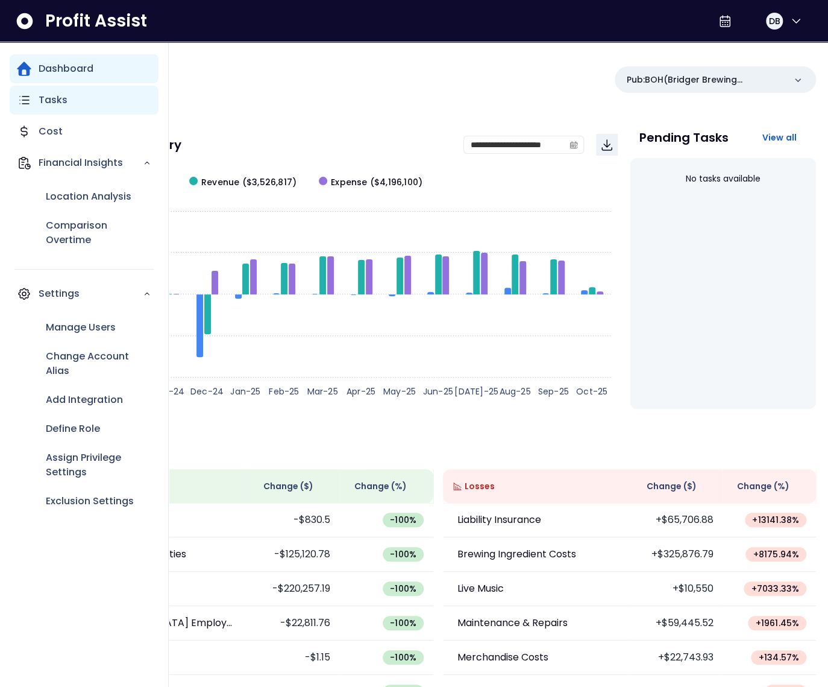
click at [46, 96] on p "Tasks" at bounding box center [53, 100] width 29 height 14
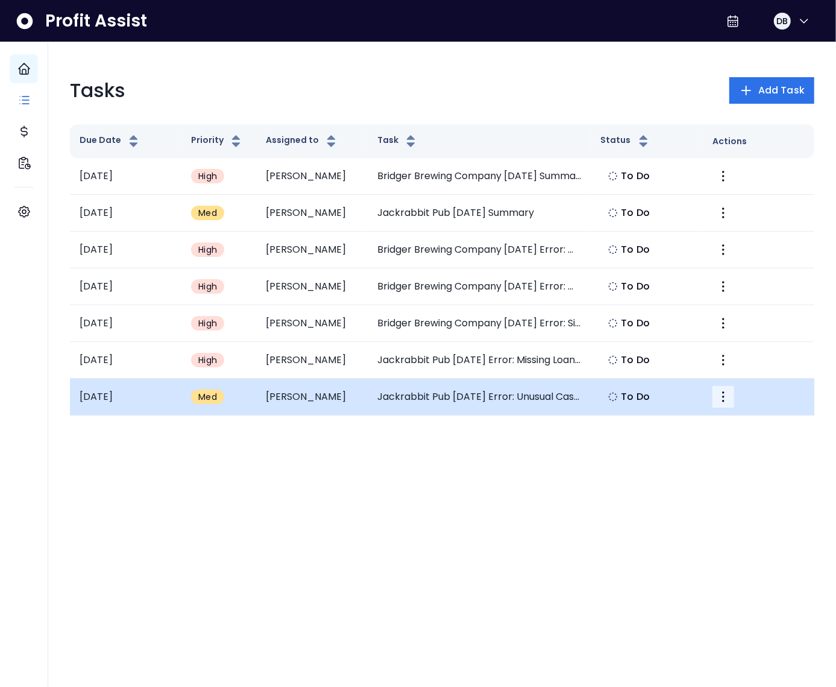
click at [719, 394] on icon "More" at bounding box center [723, 396] width 14 height 14
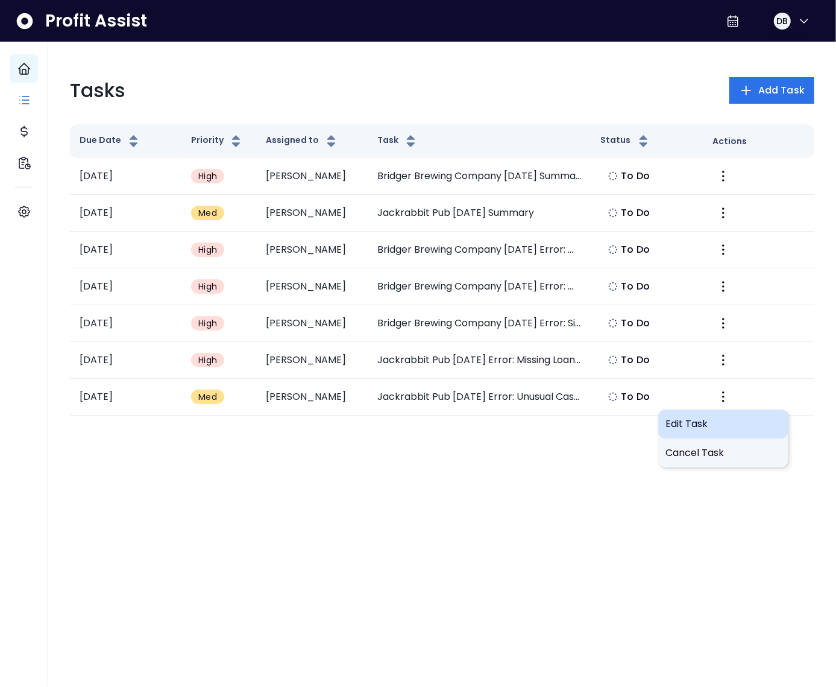
click at [678, 420] on span "Edit Task" at bounding box center [724, 424] width 116 height 14
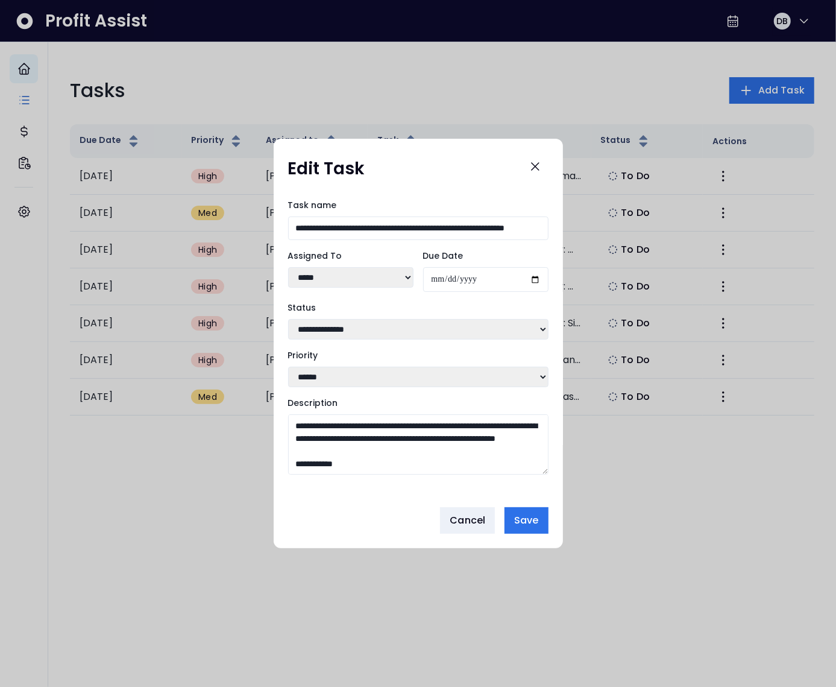
click at [338, 276] on select "***** *****" at bounding box center [350, 277] width 125 height 20
select select "***"
click at [288, 267] on select "***** *****" at bounding box center [350, 277] width 125 height 20
click at [534, 525] on span "Save" at bounding box center [526, 520] width 24 height 14
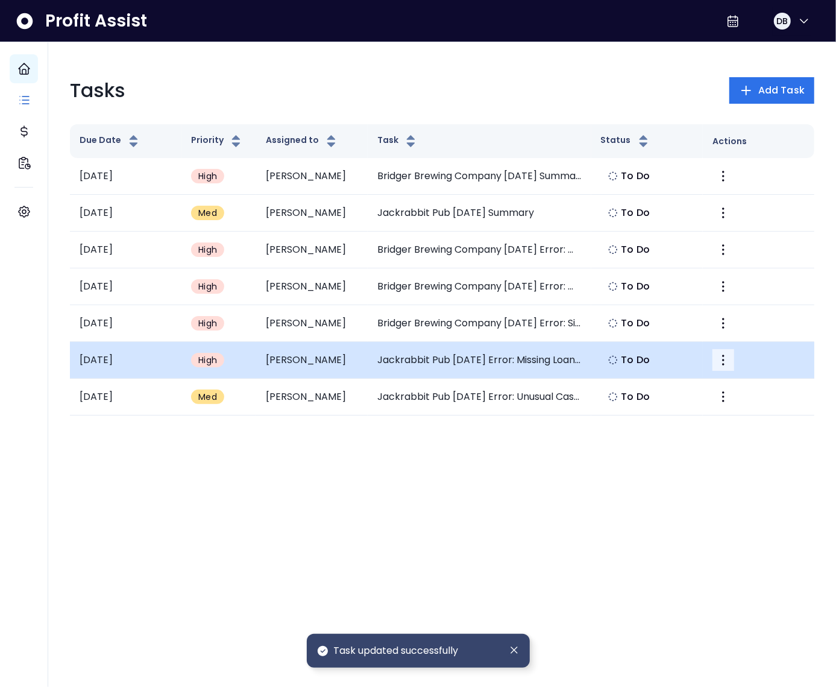
click at [718, 364] on icon "More" at bounding box center [723, 360] width 14 height 14
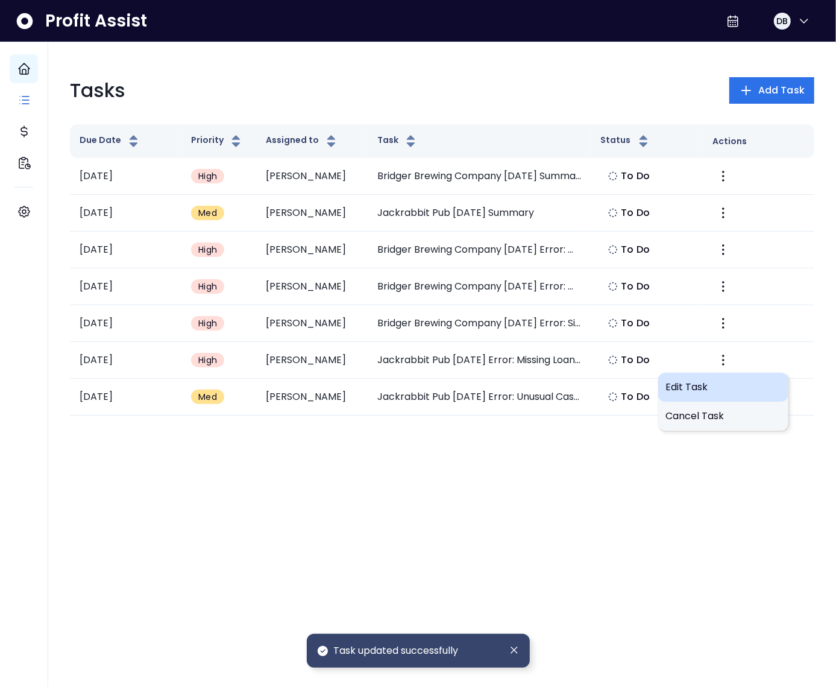
click at [677, 391] on span "Edit Task" at bounding box center [724, 387] width 116 height 14
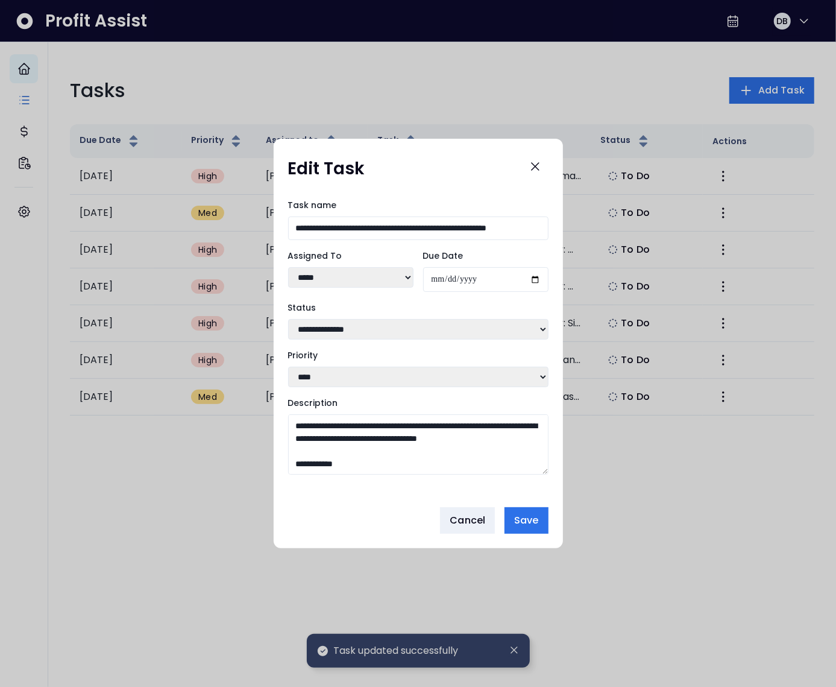
click at [329, 282] on select "***** *****" at bounding box center [350, 277] width 125 height 20
select select "***"
click at [288, 267] on select "***** *****" at bounding box center [350, 277] width 125 height 20
click at [528, 517] on span "Save" at bounding box center [526, 520] width 24 height 14
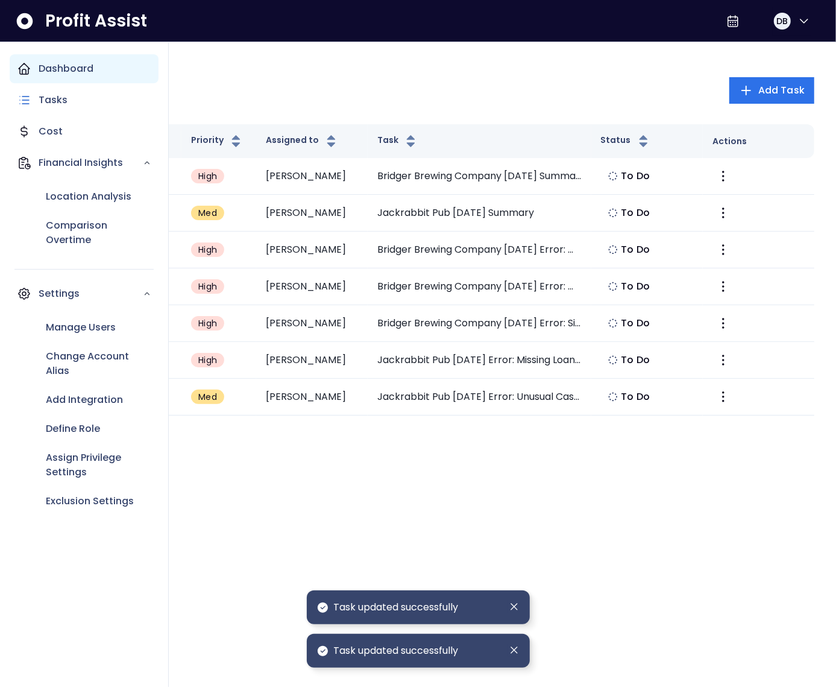
click at [28, 68] on icon "Main navigation" at bounding box center [24, 68] width 11 height 11
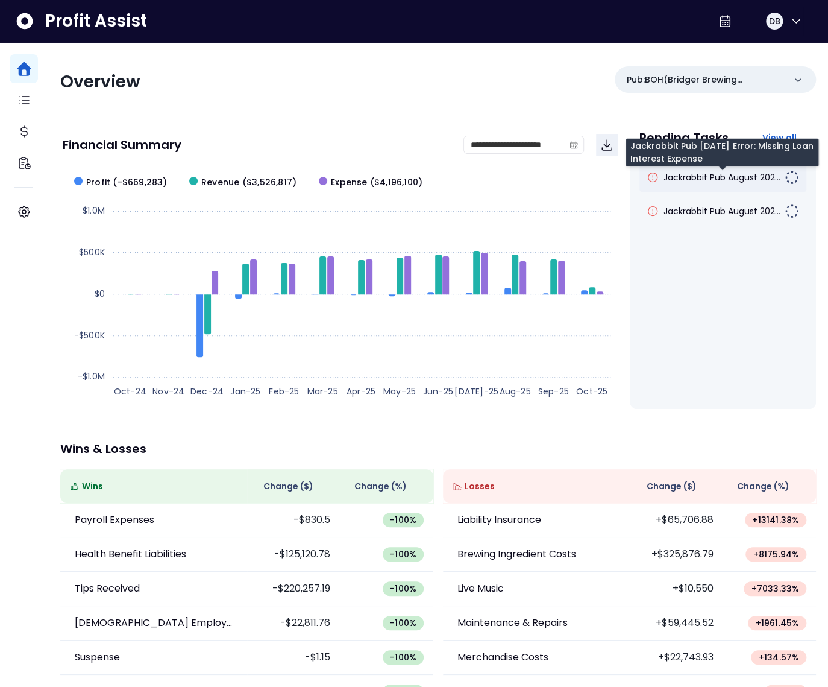
click at [733, 181] on span "Jackrabbit Pub August 202..." at bounding box center [722, 177] width 117 height 12
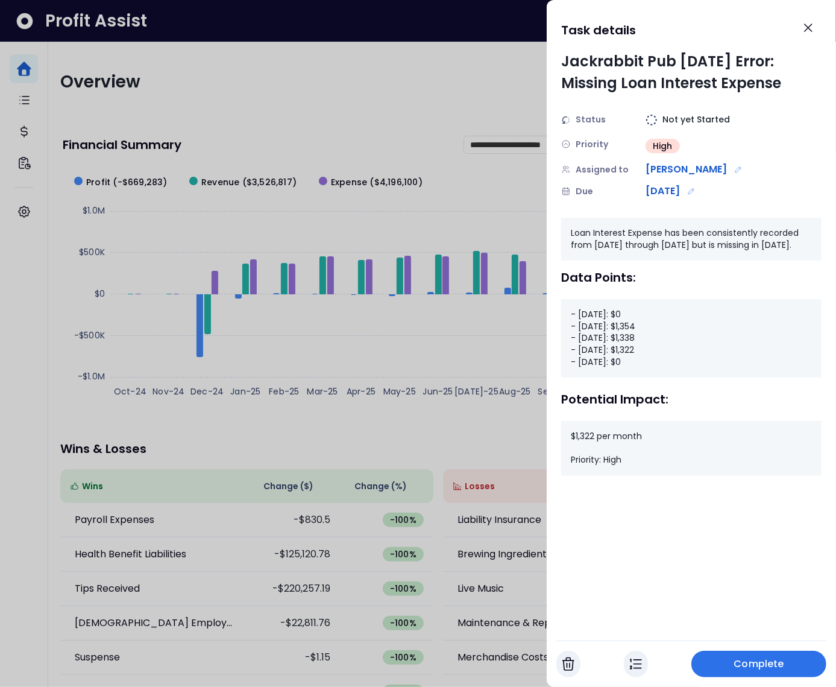
drag, startPoint x: 566, startPoint y: 83, endPoint x: 769, endPoint y: 90, distance: 202.7
click at [769, 90] on div "Jackrabbit Pub [DATE] Error: Missing Loan Interest Expense" at bounding box center [691, 72] width 260 height 43
click at [620, 240] on div "Loan Interest Expense has been consistently recorded from [DATE] through [DATE]…" at bounding box center [691, 239] width 260 height 43
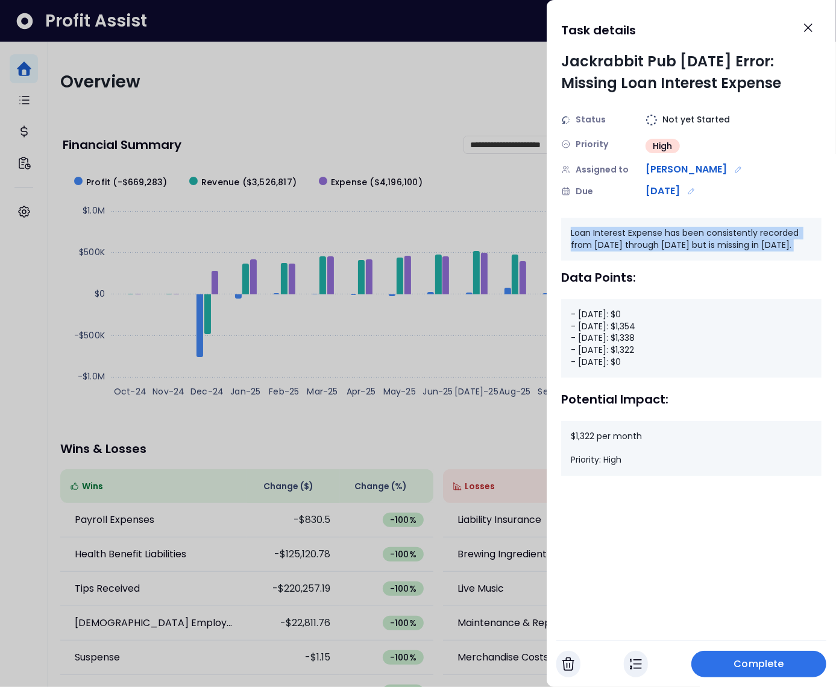
click at [620, 240] on div "Loan Interest Expense has been consistently recorded from [DATE] through [DATE]…" at bounding box center [691, 239] width 260 height 43
drag, startPoint x: 656, startPoint y: 376, endPoint x: 556, endPoint y: 320, distance: 115.0
click at [556, 320] on div "Jackrabbit Pub [DATE] Error: Missing Loan Interest Expense Status Not yet Start…" at bounding box center [691, 341] width 289 height 580
click at [590, 329] on div "- [DATE]: $0 - [DATE]: $1,354 - [DATE]: $1,338 - [DATE]: $1,322 - [DATE]: $0" at bounding box center [691, 338] width 260 height 78
click at [636, 664] on img "button" at bounding box center [636, 664] width 12 height 14
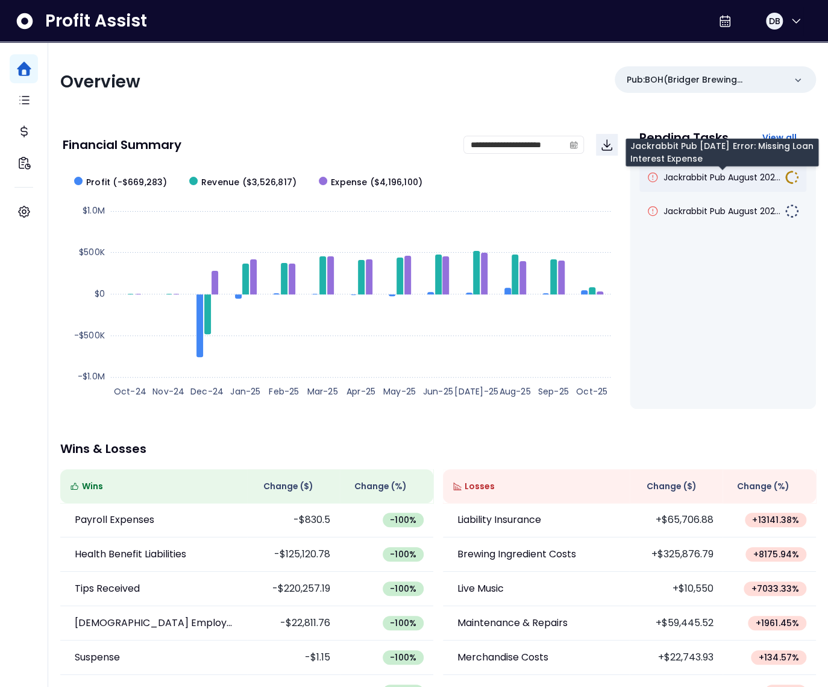
click at [748, 181] on span "Jackrabbit Pub August 202..." at bounding box center [722, 177] width 117 height 12
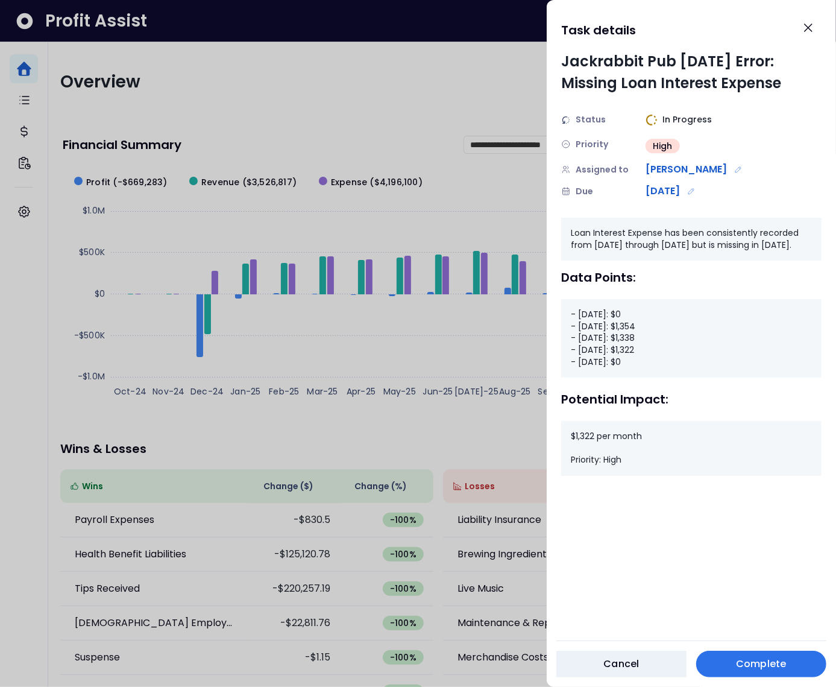
click at [513, 399] on div at bounding box center [418, 343] width 836 height 687
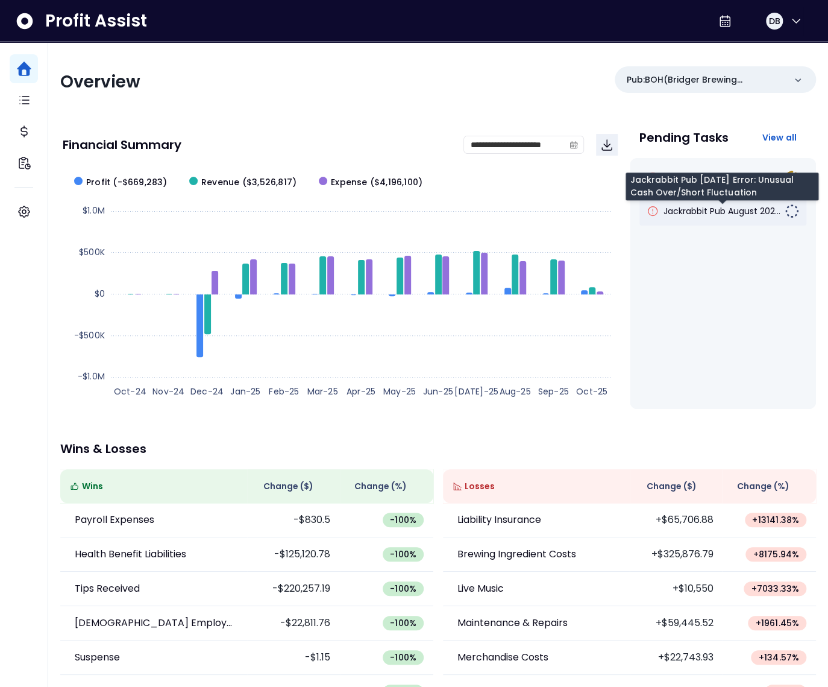
click at [709, 216] on span "Jackrabbit Pub August 202..." at bounding box center [722, 211] width 117 height 12
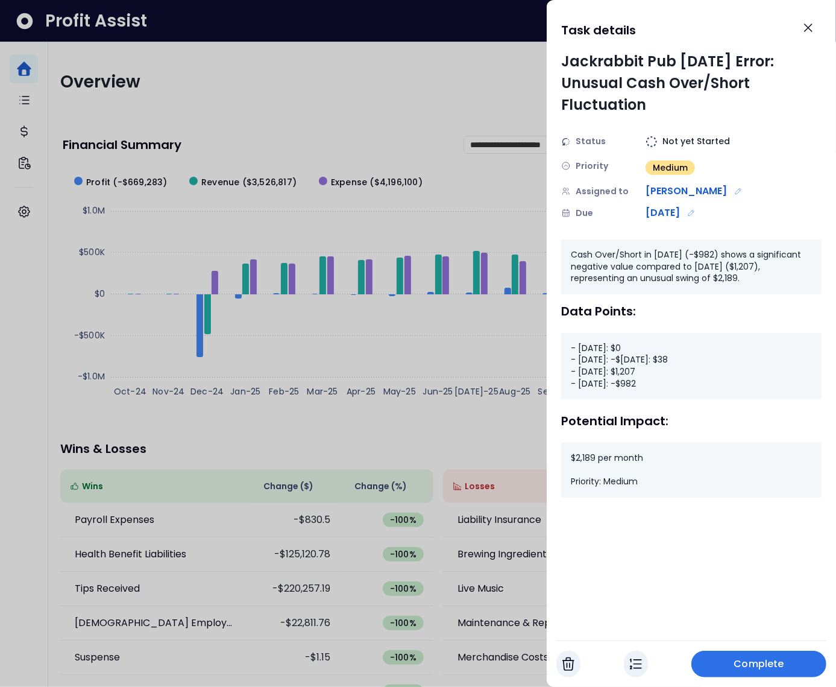
click at [414, 90] on div at bounding box center [418, 343] width 836 height 687
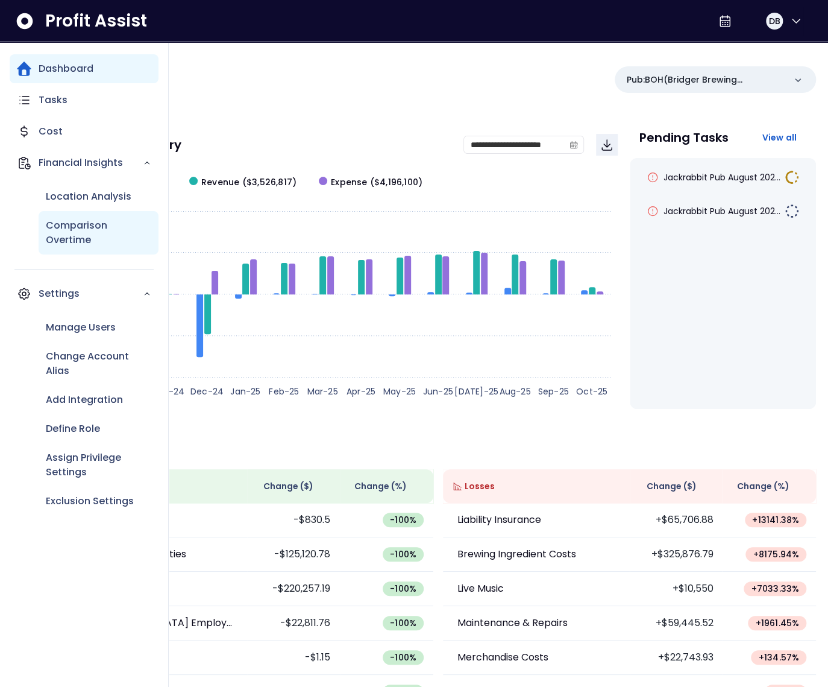
click at [53, 227] on p "Comparison Overtime" at bounding box center [99, 232] width 106 height 29
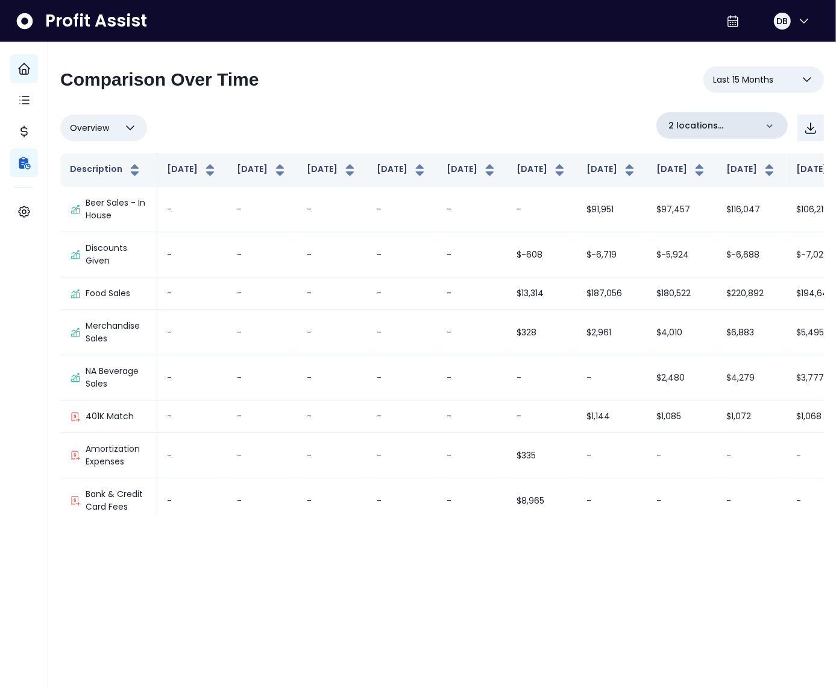
click at [681, 125] on p "2 locations selected" at bounding box center [713, 125] width 88 height 13
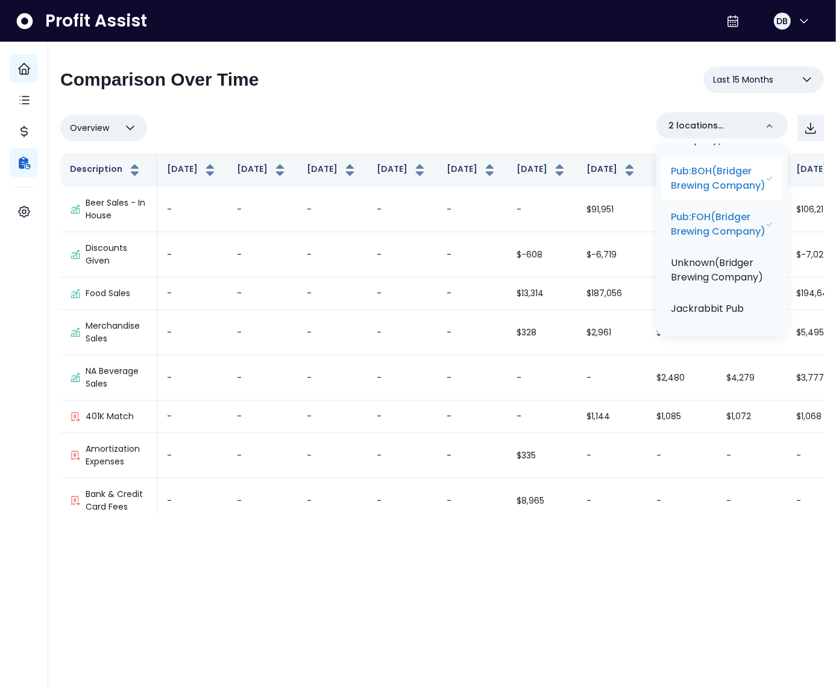
click at [704, 177] on p "Pub:BOH(Bridger Brewing Company)" at bounding box center [718, 178] width 95 height 29
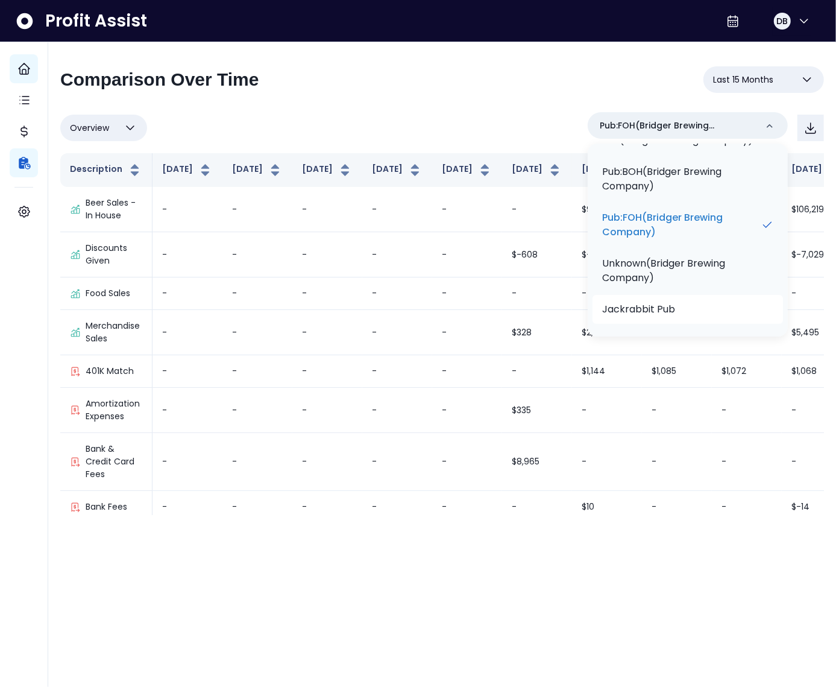
click at [682, 307] on li "Jackrabbit Pub" at bounding box center [688, 309] width 191 height 29
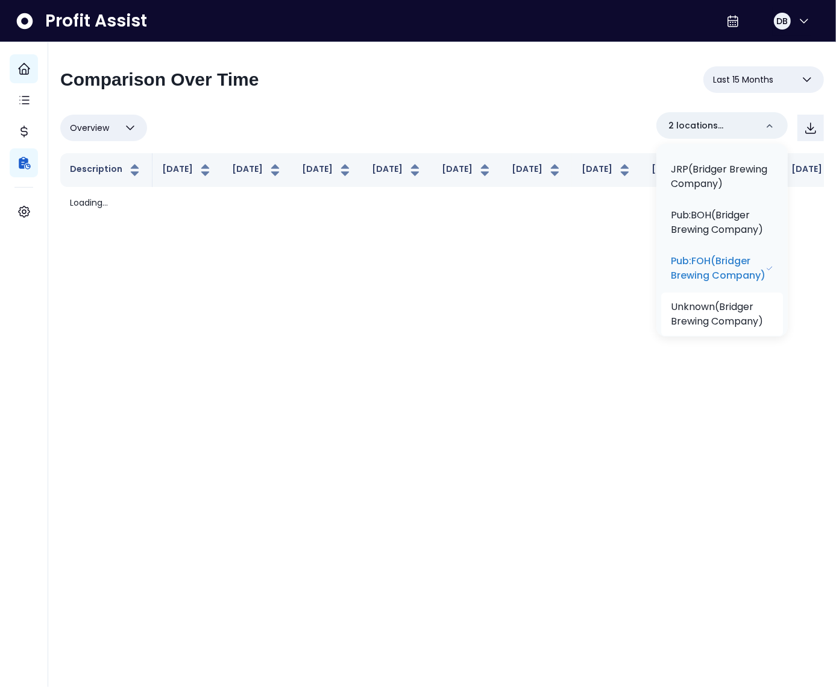
scroll to position [339, 0]
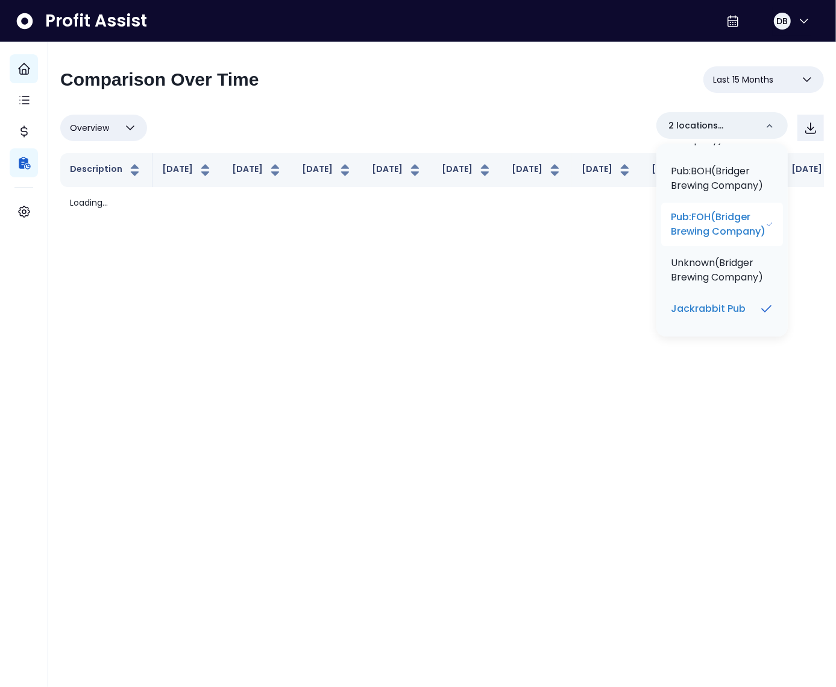
click at [713, 227] on p "Pub:FOH(Bridger Brewing Company)" at bounding box center [718, 224] width 95 height 29
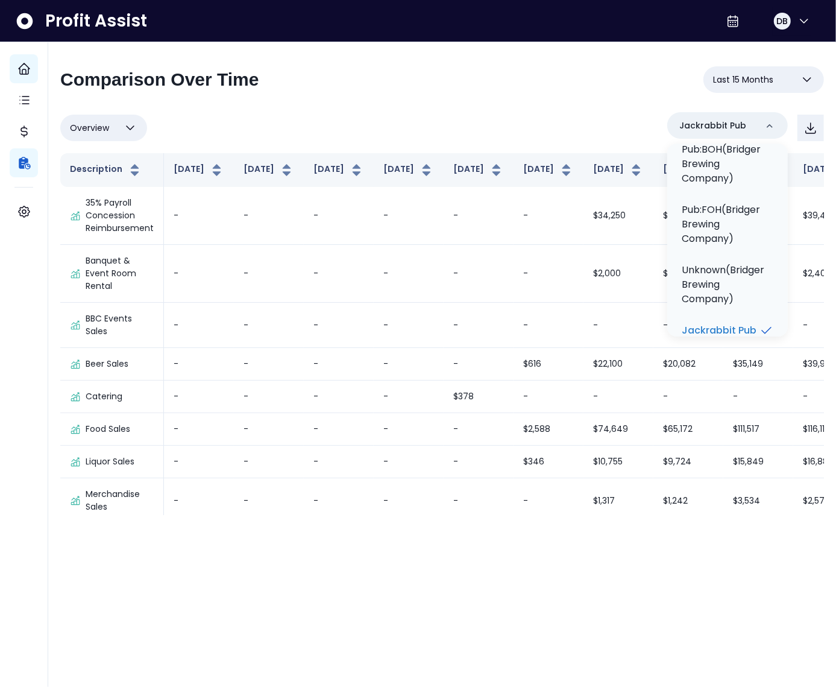
click at [484, 111] on div "**********" at bounding box center [442, 290] width 764 height 449
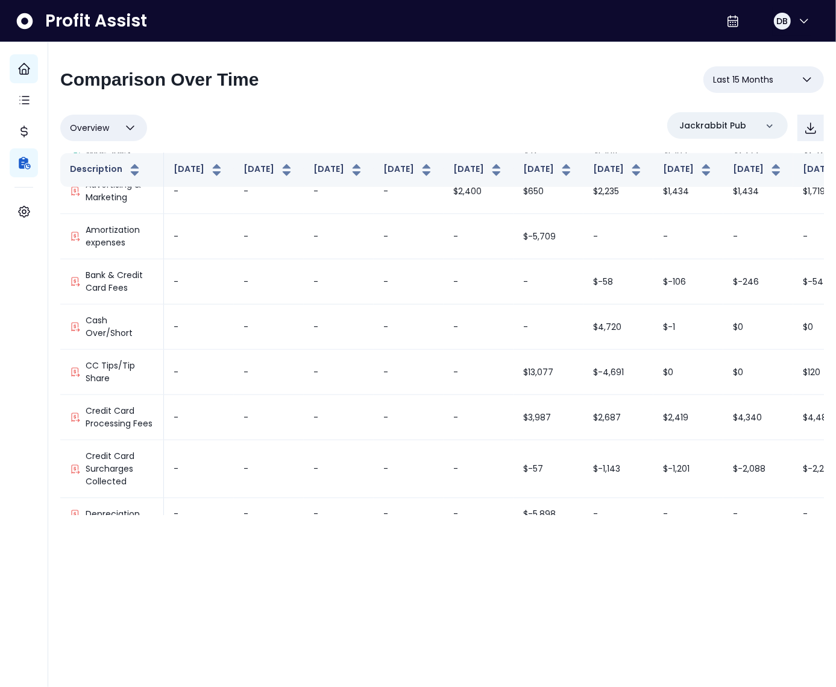
scroll to position [566, 0]
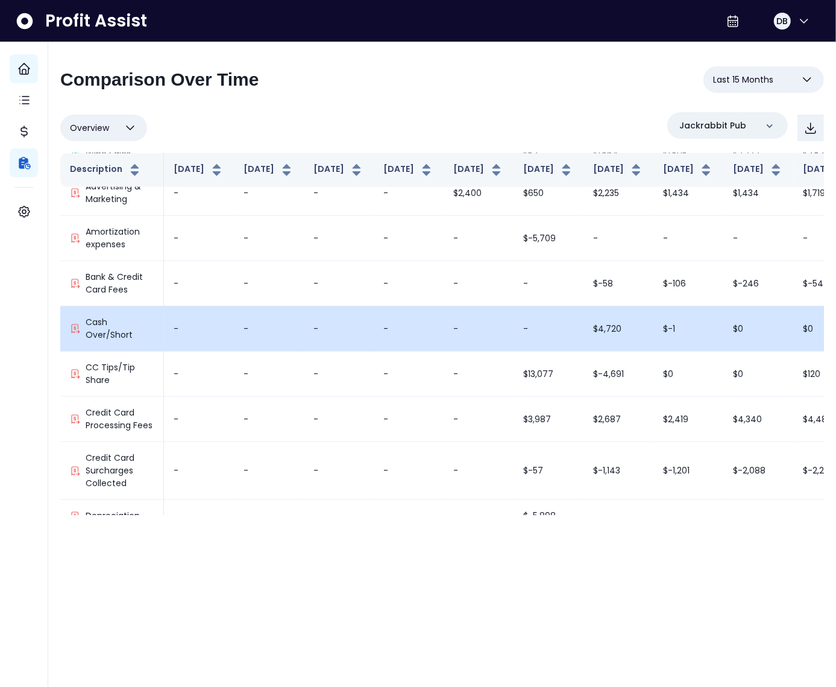
click at [584, 349] on td "$4,720" at bounding box center [619, 328] width 70 height 45
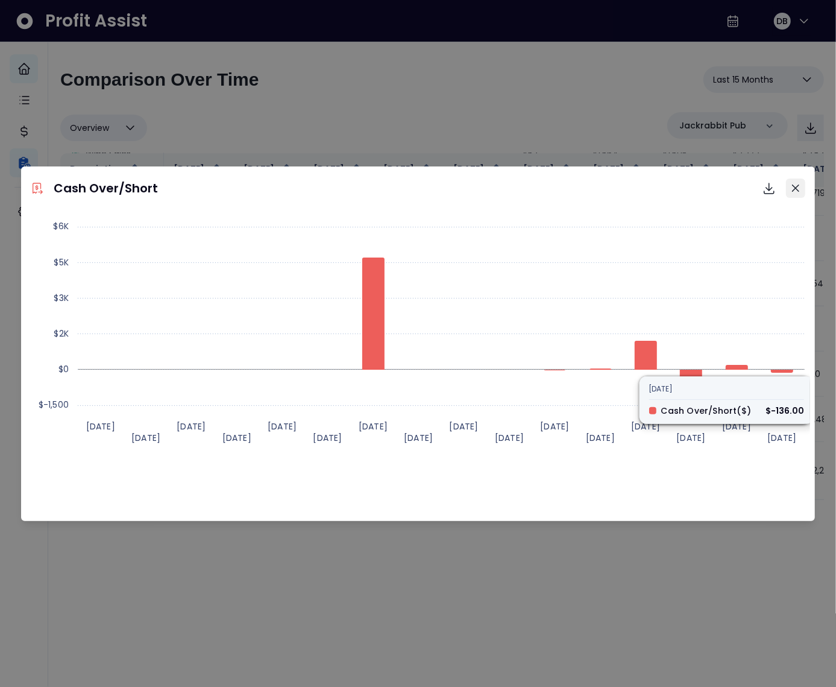
click at [796, 186] on icon "Close" at bounding box center [795, 187] width 7 height 7
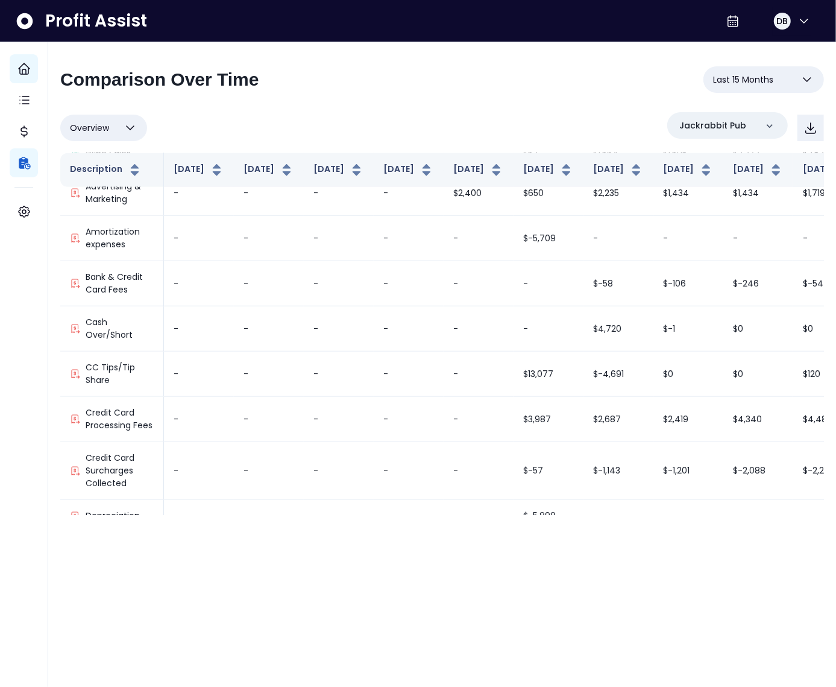
click at [336, 140] on div "Overview Overview % of cost % of sales % of budget ******** Jackrabbit Pub" at bounding box center [442, 127] width 764 height 31
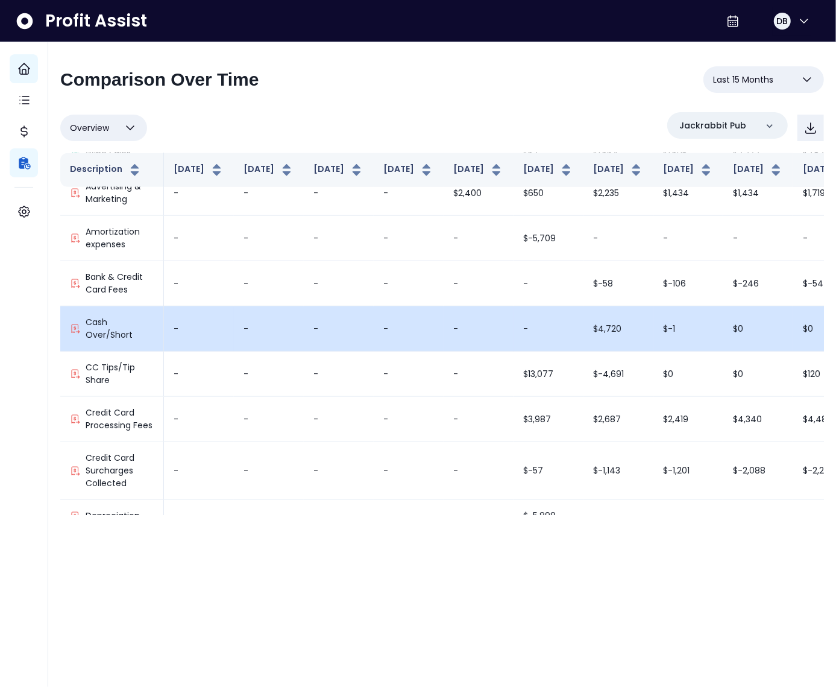
click at [584, 345] on td "$4,720" at bounding box center [619, 328] width 70 height 45
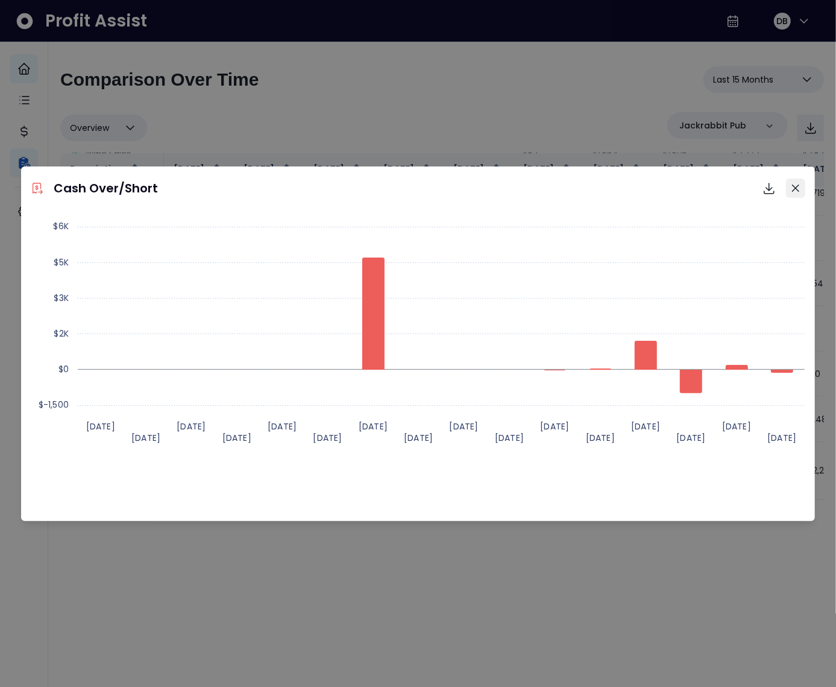
click at [792, 190] on icon "Close" at bounding box center [795, 187] width 7 height 7
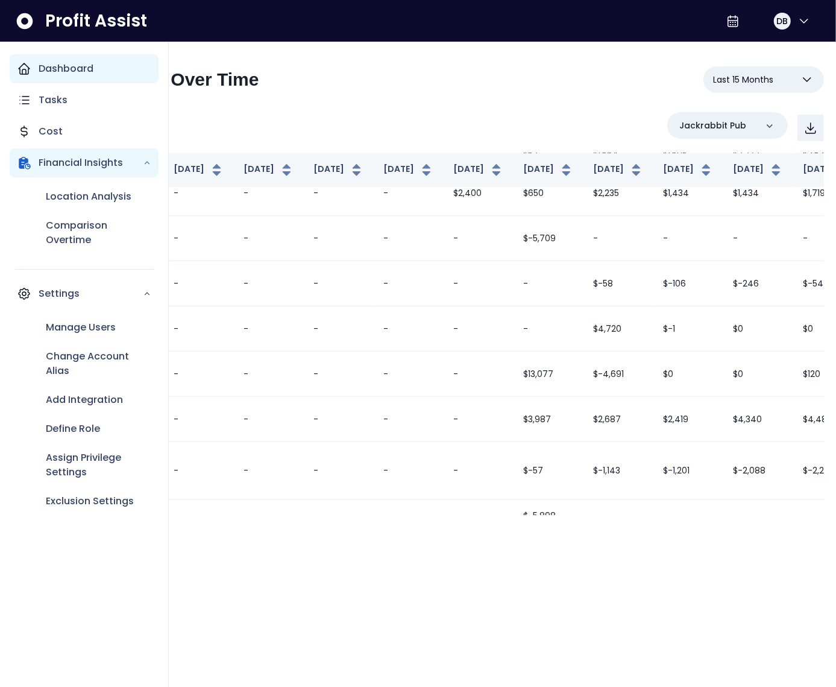
click at [30, 75] on icon "Main navigation" at bounding box center [24, 68] width 14 height 14
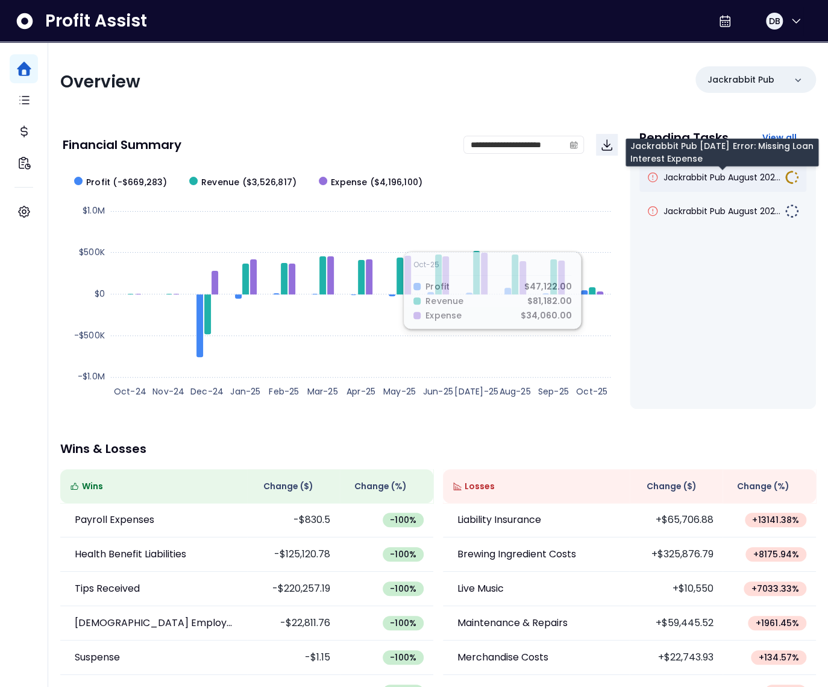
click at [704, 181] on span "Jackrabbit Pub August 202..." at bounding box center [722, 177] width 117 height 12
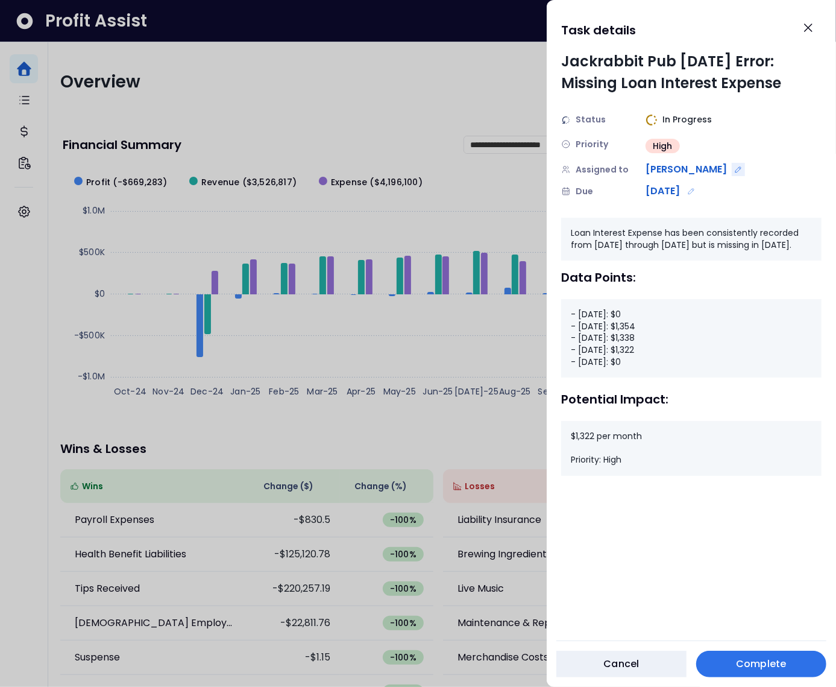
click at [734, 166] on icon "Edit assignment" at bounding box center [738, 169] width 8 height 8
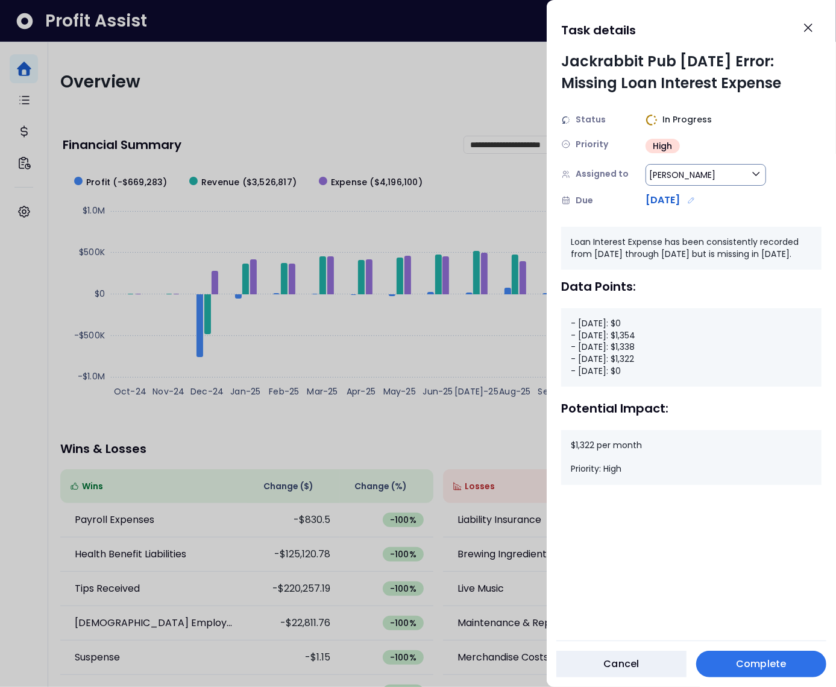
click at [672, 172] on span "[PERSON_NAME]" at bounding box center [682, 175] width 66 height 14
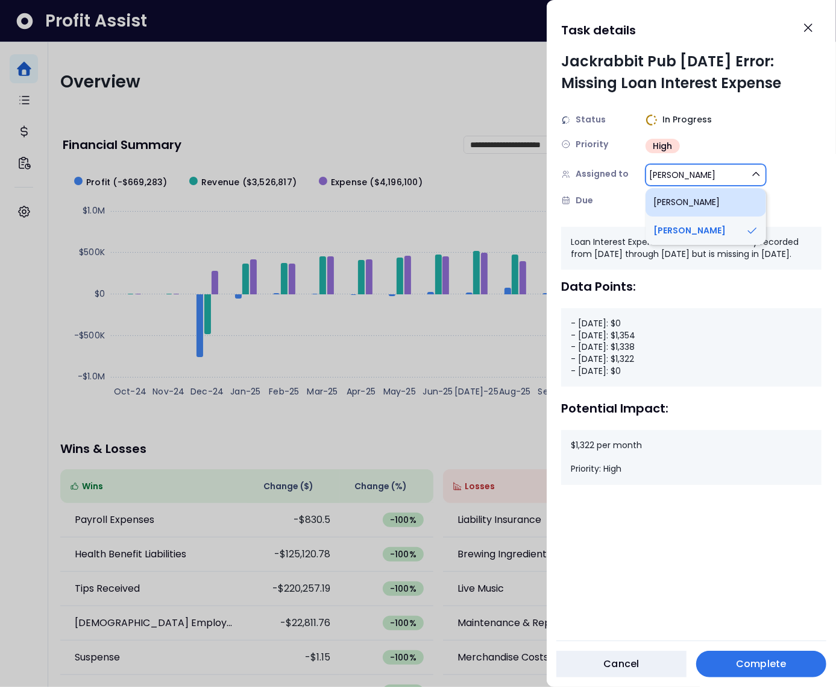
click at [673, 196] on li "[PERSON_NAME]" at bounding box center [706, 202] width 121 height 28
type input "***"
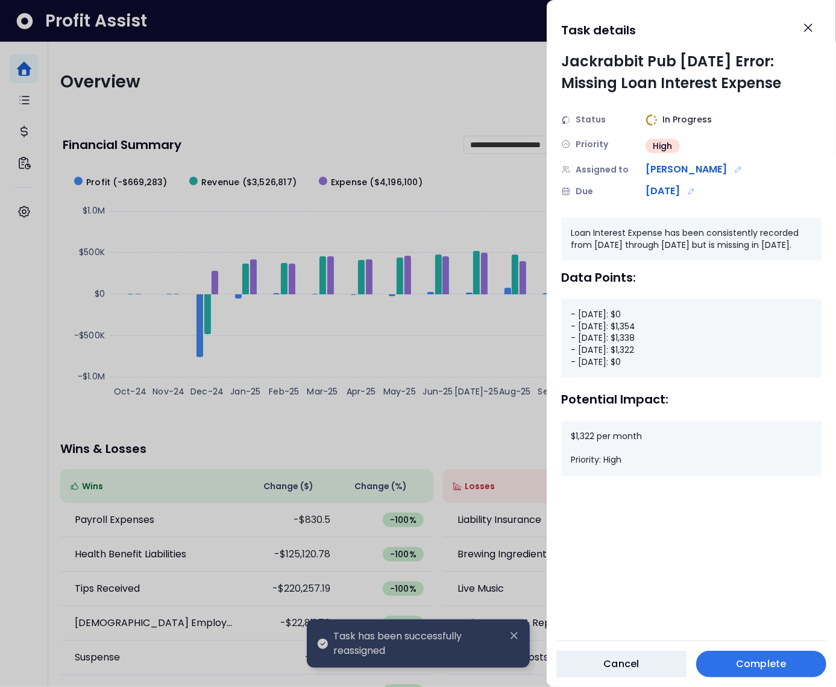
click at [438, 353] on div at bounding box center [418, 343] width 836 height 687
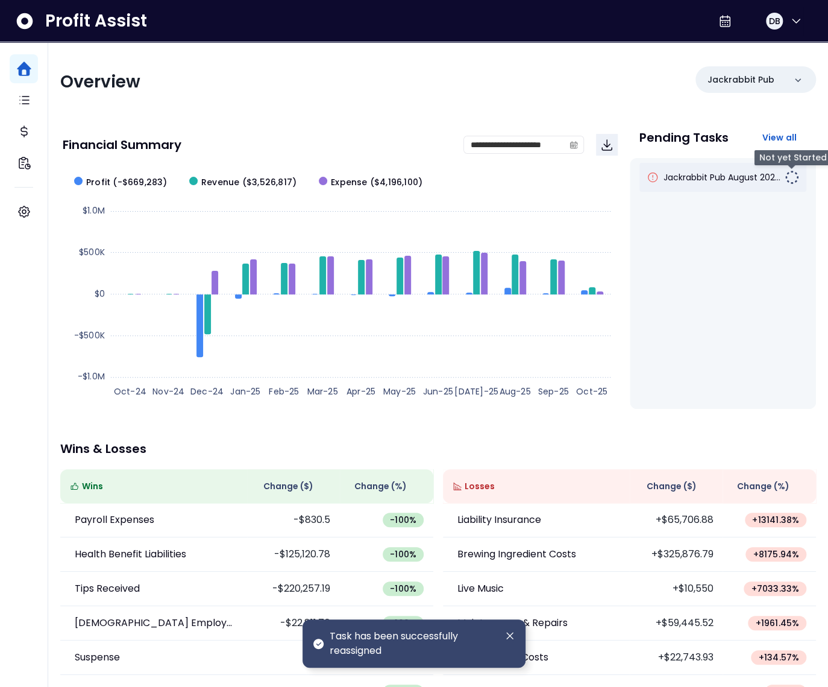
click at [738, 175] on span "Jackrabbit Pub August 202..." at bounding box center [722, 177] width 117 height 12
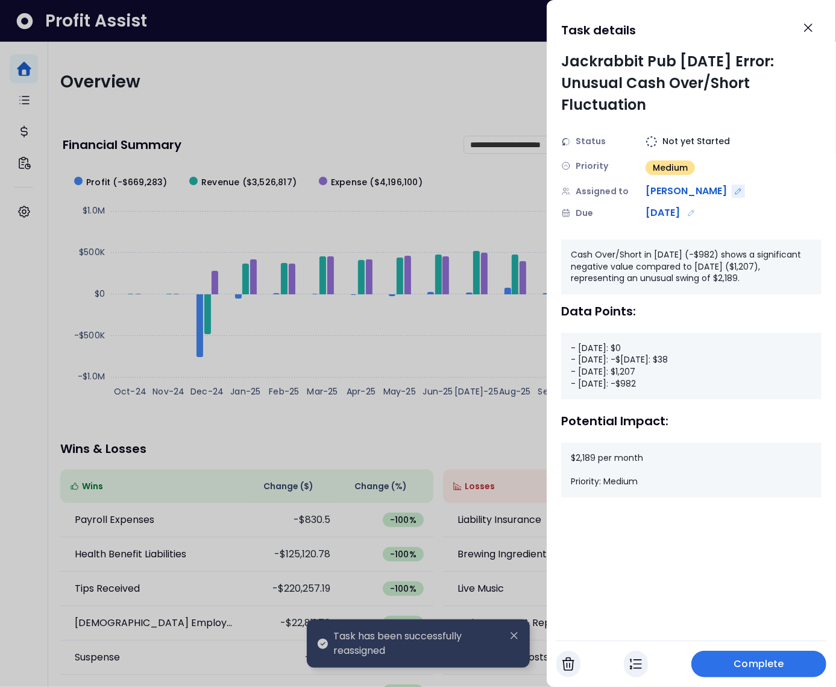
click at [734, 193] on icon "Edit assignment" at bounding box center [738, 191] width 8 height 8
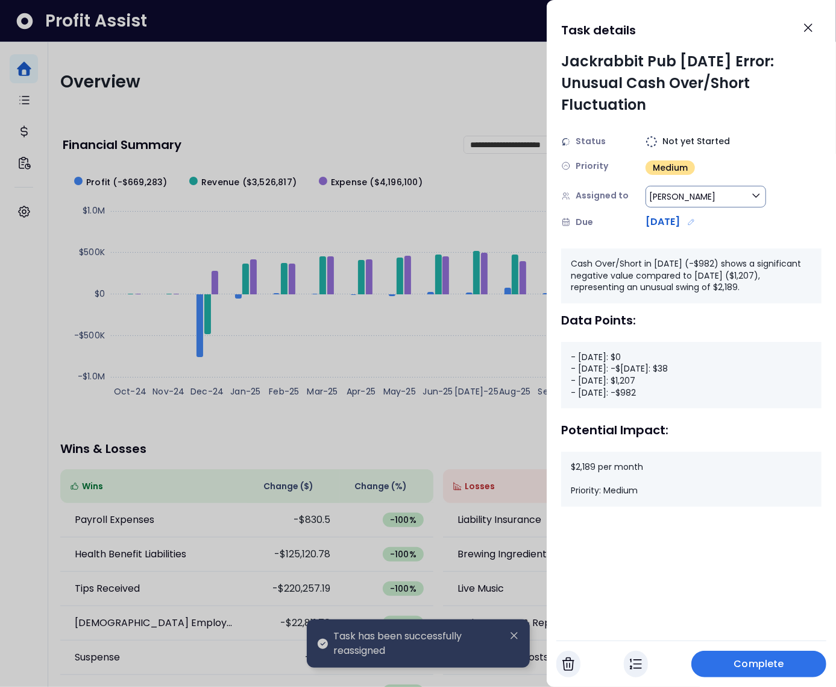
click at [675, 201] on button "[PERSON_NAME]" at bounding box center [706, 197] width 121 height 22
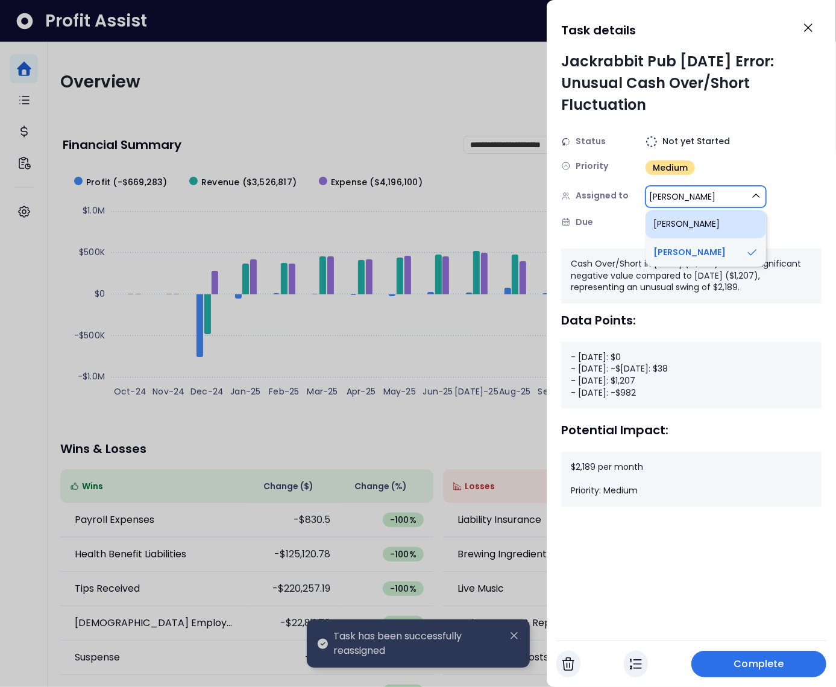
click at [677, 221] on li "[PERSON_NAME]" at bounding box center [706, 224] width 121 height 28
type input "***"
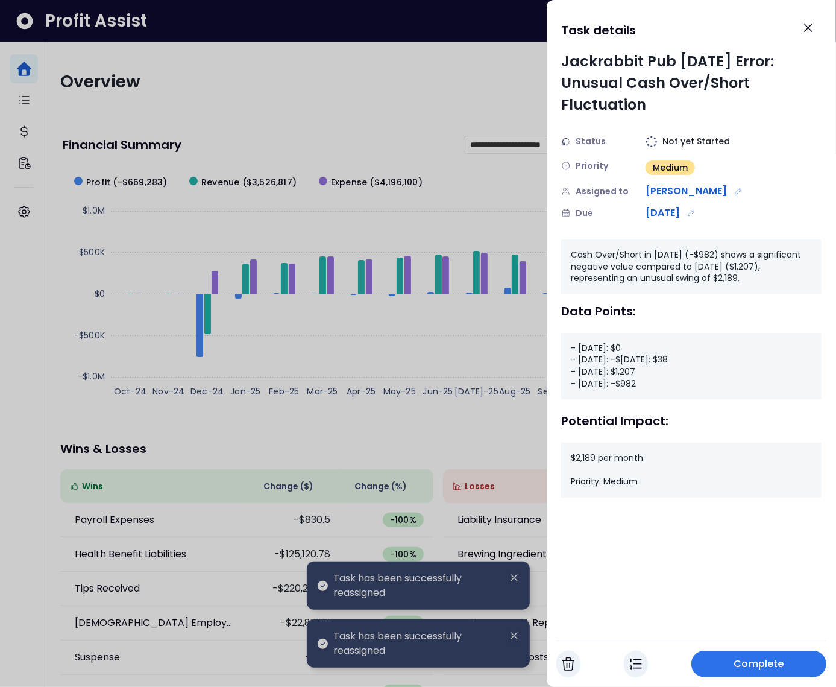
click at [474, 206] on div at bounding box center [418, 343] width 836 height 687
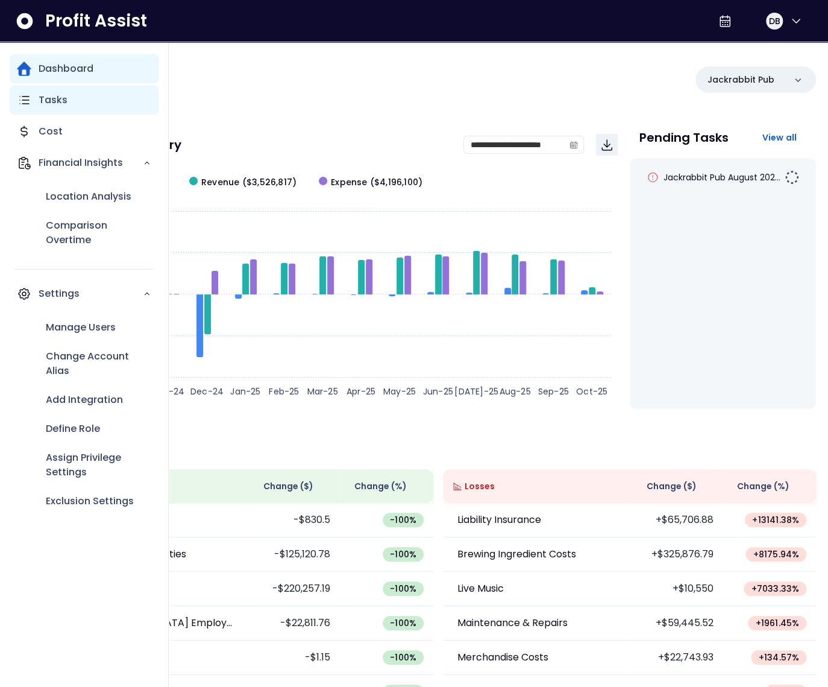
click at [19, 100] on icon "Main navigation" at bounding box center [24, 100] width 14 height 14
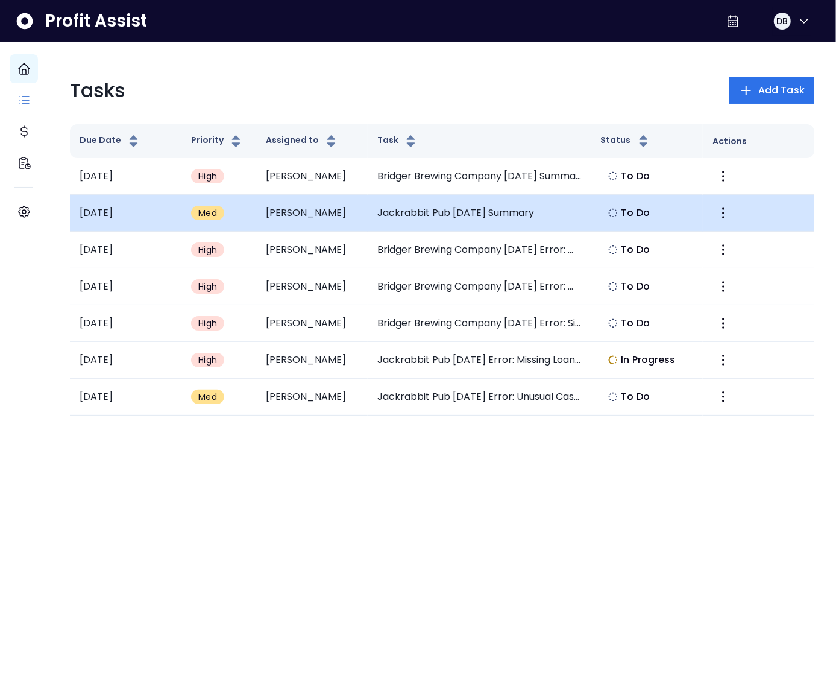
click at [444, 216] on td "Jackrabbit Pub [DATE] Summary" at bounding box center [480, 213] width 224 height 37
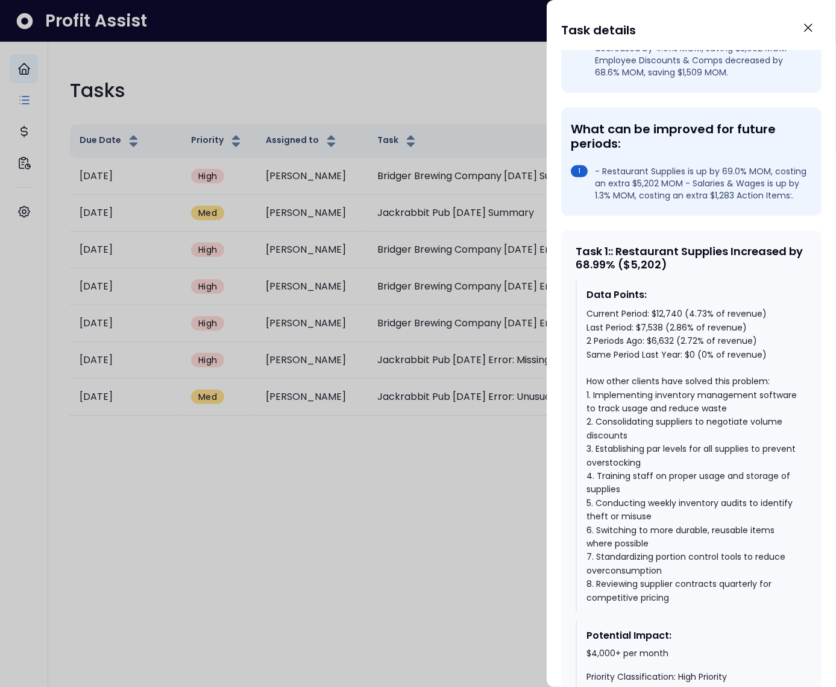
scroll to position [374, 0]
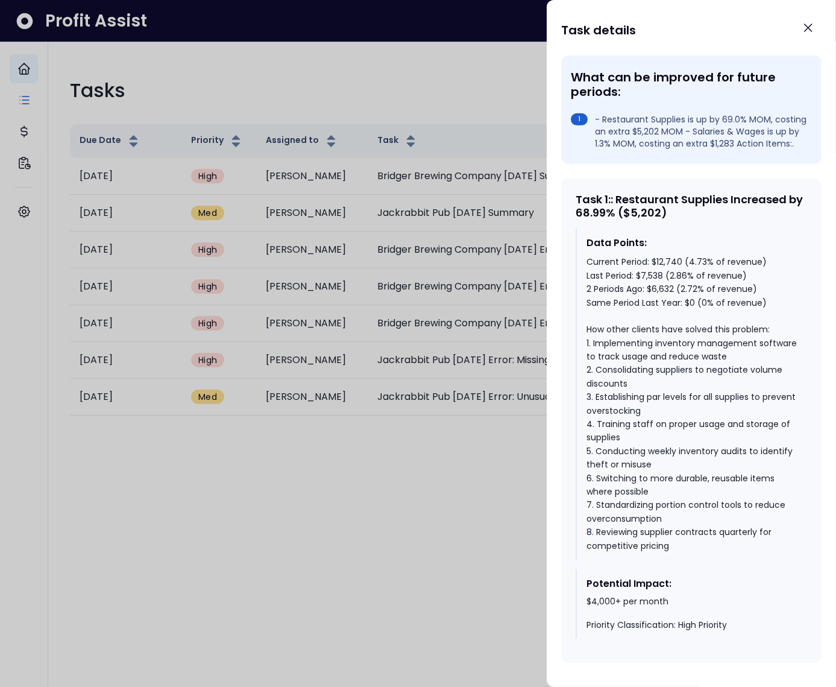
click at [609, 286] on div "Current Period: $12,740 (4.73% of revenue) Last Period: $7,538 (2.86% of revenu…" at bounding box center [692, 403] width 211 height 297
click at [647, 286] on div "Current Period: $12,740 (4.73% of revenue) Last Period: $7,538 (2.86% of revenu…" at bounding box center [692, 403] width 211 height 297
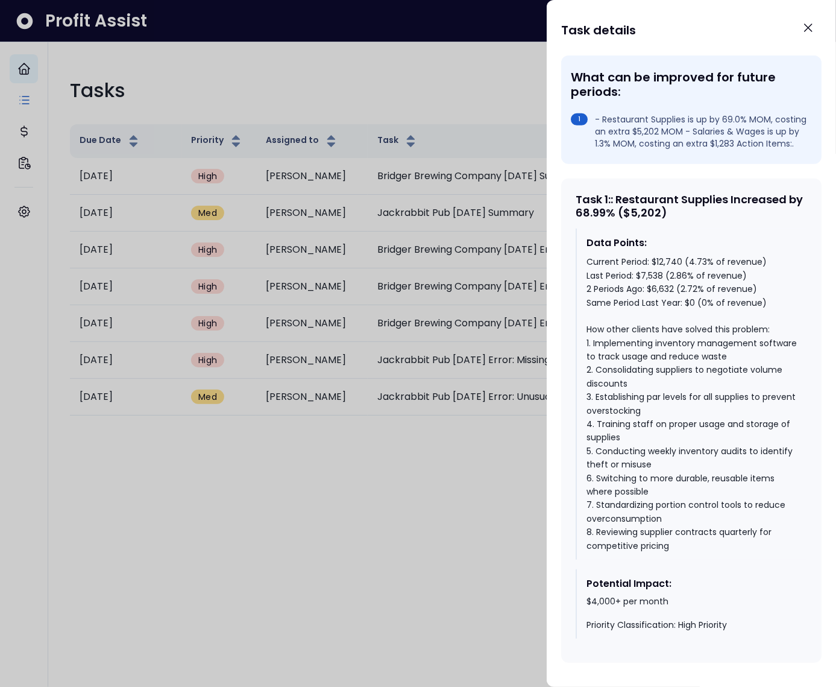
click at [626, 275] on div "Current Period: $12,740 (4.73% of revenue) Last Period: $7,538 (2.86% of revenu…" at bounding box center [692, 403] width 211 height 297
click at [623, 262] on div "Current Period: $12,740 (4.73% of revenue) Last Period: $7,538 (2.86% of revenu…" at bounding box center [692, 403] width 211 height 297
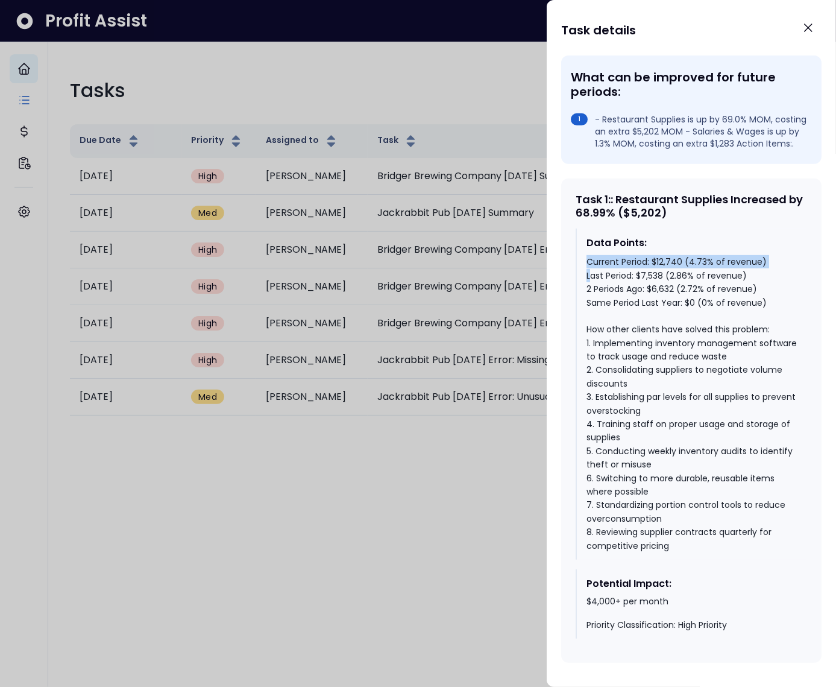
click at [623, 262] on div "Current Period: $12,740 (4.73% of revenue) Last Period: $7,538 (2.86% of revenu…" at bounding box center [692, 403] width 211 height 297
click at [666, 266] on div "Current Period: $12,740 (4.73% of revenue) Last Period: $7,538 (2.86% of revenu…" at bounding box center [692, 403] width 211 height 297
click at [690, 285] on div "Current Period: $12,740 (4.73% of revenue) Last Period: $7,538 (2.86% of revenu…" at bounding box center [692, 403] width 211 height 297
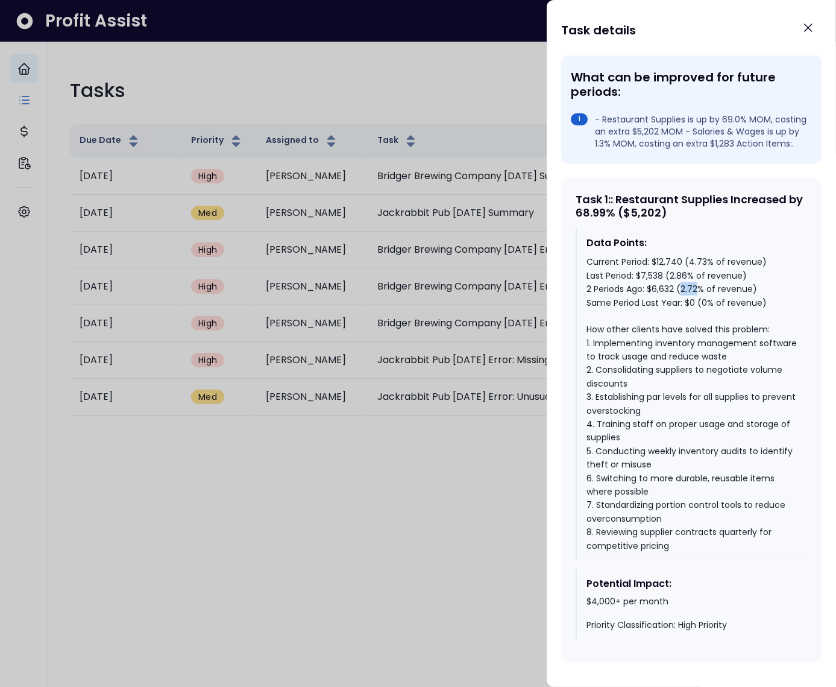
click at [690, 285] on div "Current Period: $12,740 (4.73% of revenue) Last Period: $7,538 (2.86% of revenu…" at bounding box center [692, 403] width 211 height 297
click at [680, 274] on div "Current Period: $12,740 (4.73% of revenue) Last Period: $7,538 (2.86% of revenu…" at bounding box center [692, 403] width 211 height 297
click at [695, 262] on div "Current Period: $12,740 (4.73% of revenue) Last Period: $7,538 (2.86% of revenu…" at bounding box center [692, 403] width 211 height 297
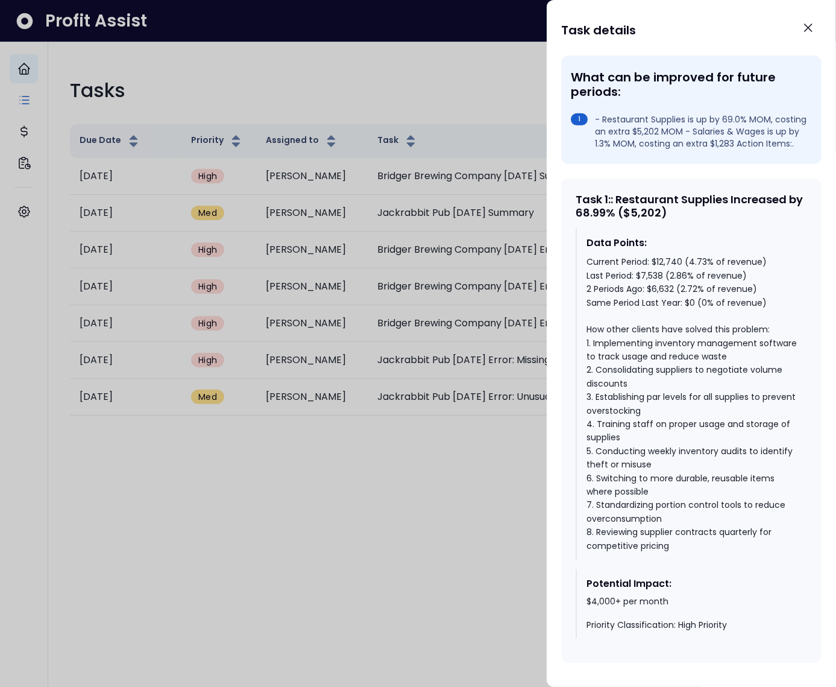
click at [680, 248] on div "Data Points:" at bounding box center [692, 243] width 211 height 14
click at [629, 262] on div "Current Period: $12,740 (4.73% of revenue) Last Period: $7,538 (2.86% of revenu…" at bounding box center [692, 403] width 211 height 297
click at [620, 276] on div "Current Period: $12,740 (4.73% of revenue) Last Period: $7,538 (2.86% of revenu…" at bounding box center [692, 403] width 211 height 297
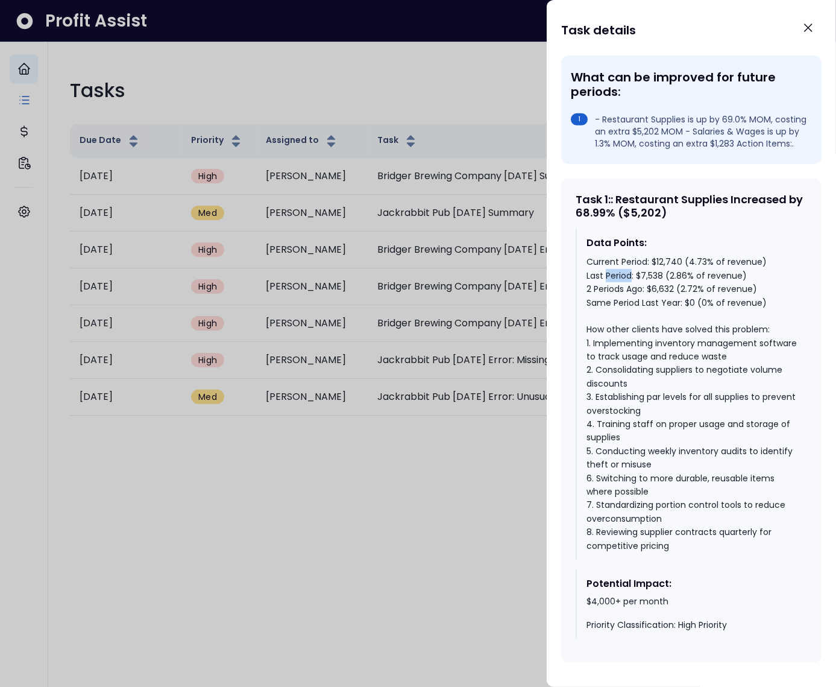
click at [620, 276] on div "Current Period: $12,740 (4.73% of revenue) Last Period: $7,538 (2.86% of revenu…" at bounding box center [692, 403] width 211 height 297
click at [626, 285] on div "Current Period: $12,740 (4.73% of revenue) Last Period: $7,538 (2.86% of revenu…" at bounding box center [692, 403] width 211 height 297
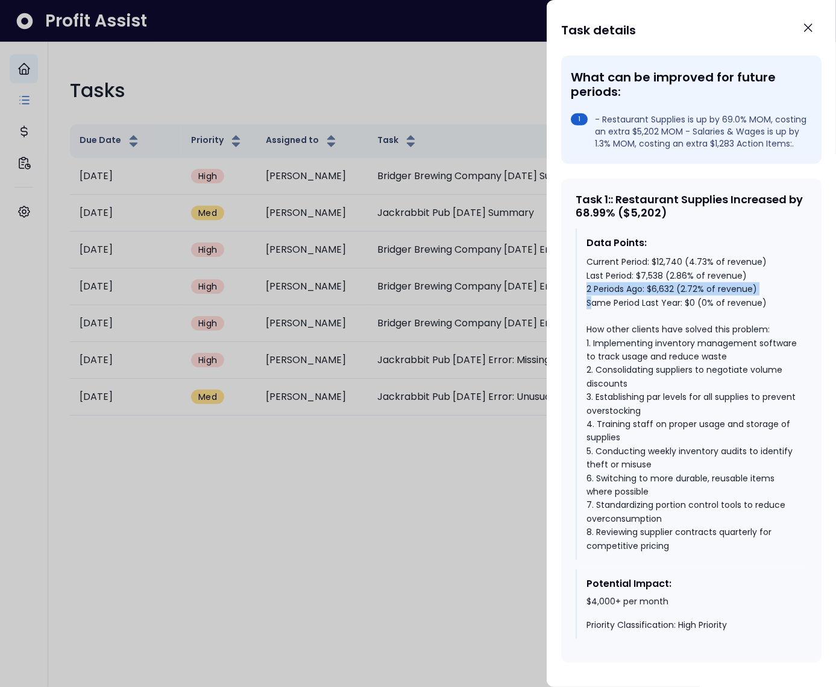
click at [626, 285] on div "Current Period: $12,740 (4.73% of revenue) Last Period: $7,538 (2.86% of revenu…" at bounding box center [692, 403] width 211 height 297
click at [804, 26] on icon "Close" at bounding box center [808, 27] width 14 height 14
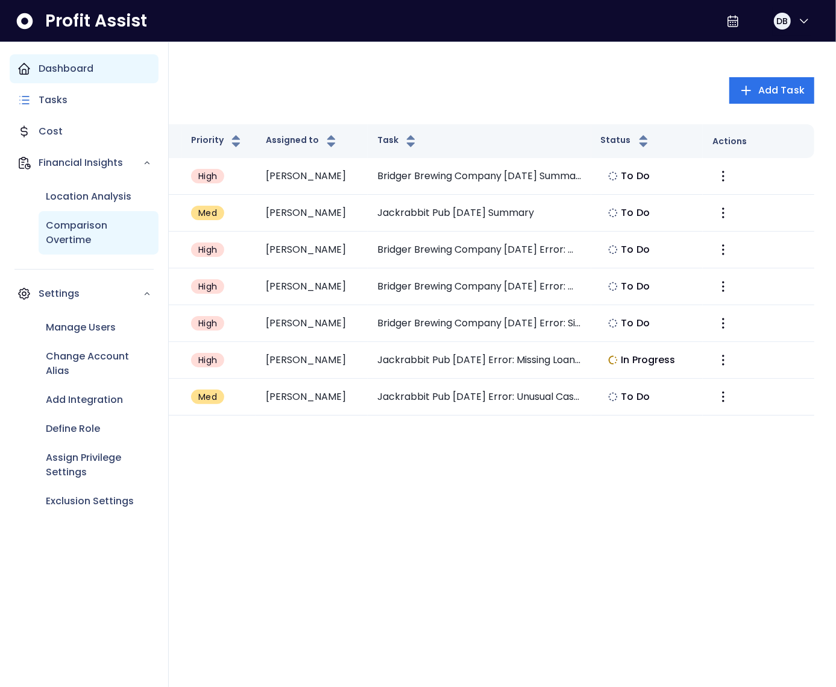
click at [79, 233] on p "Comparison Overtime" at bounding box center [99, 232] width 106 height 29
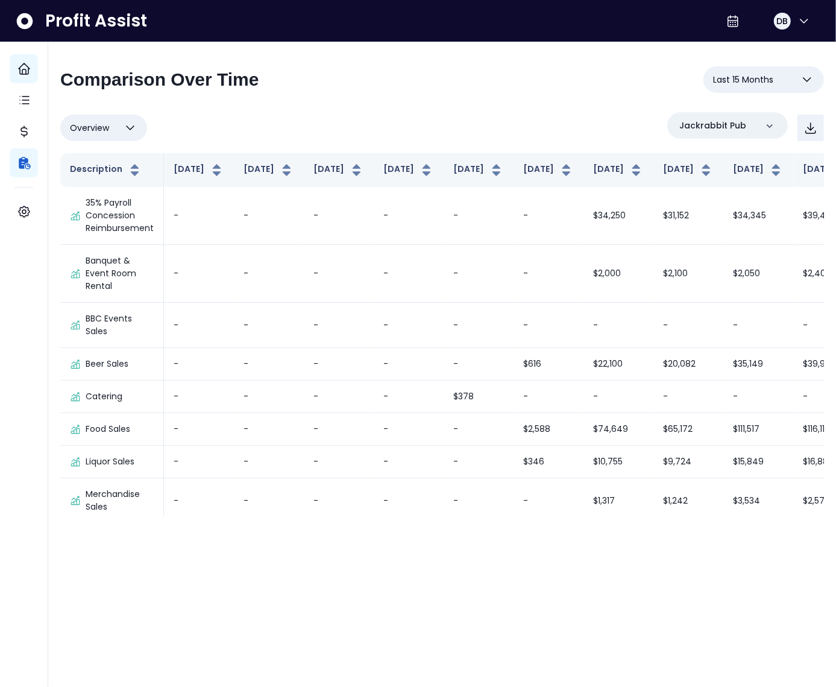
scroll to position [1737, 0]
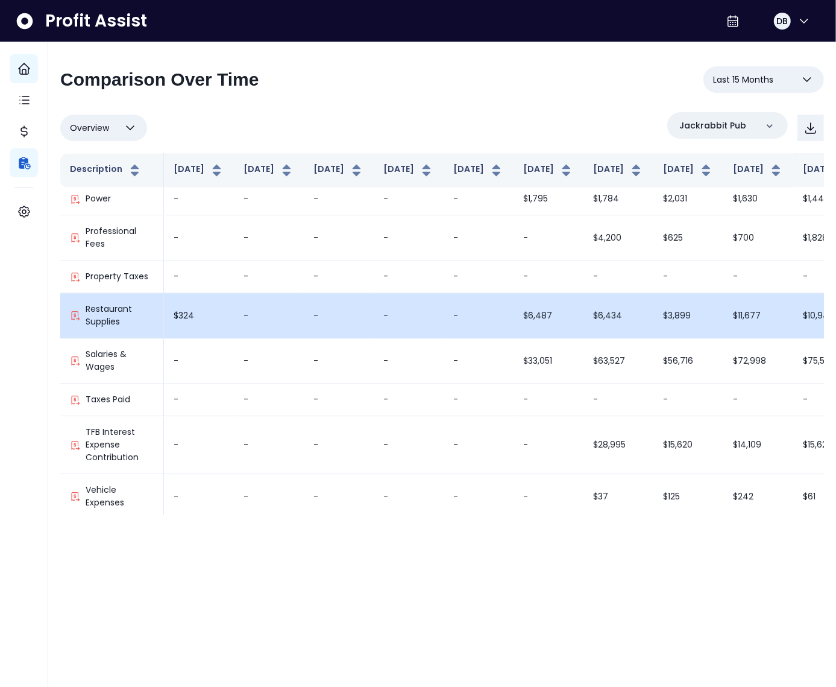
click at [584, 315] on td "$6,434" at bounding box center [619, 315] width 70 height 45
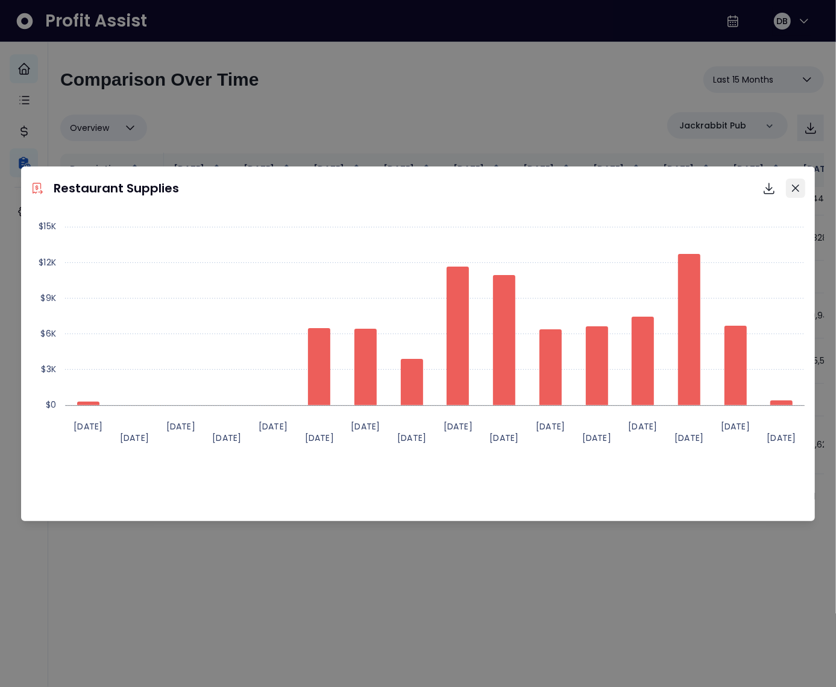
click at [793, 185] on icon "Close" at bounding box center [795, 187] width 7 height 7
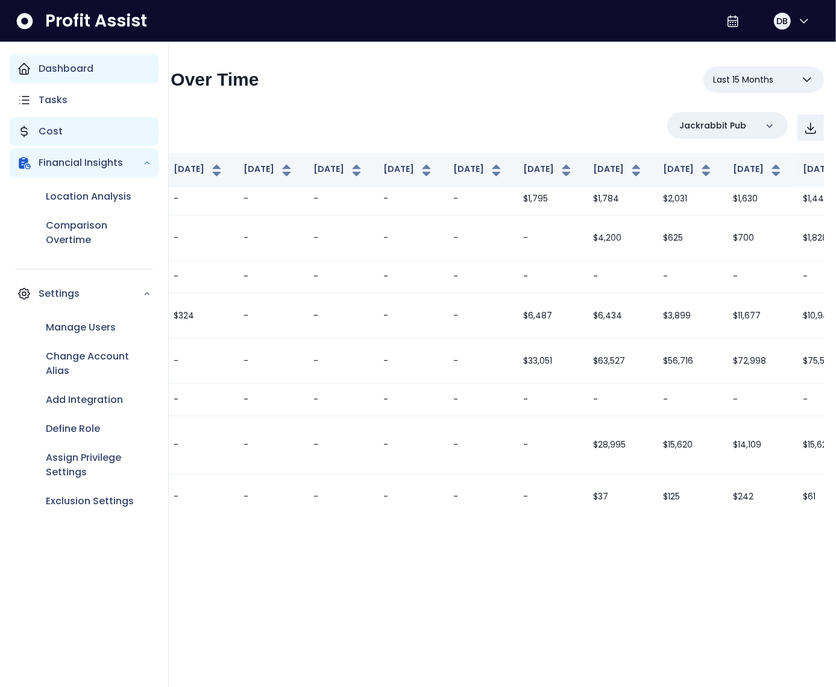
click at [52, 127] on p "Cost" at bounding box center [51, 131] width 24 height 14
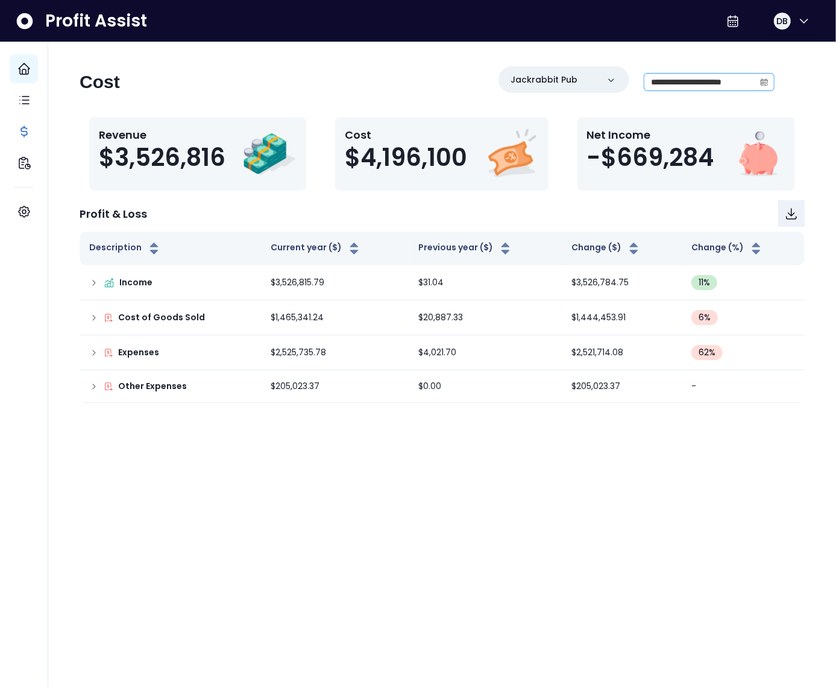
click at [761, 83] on icon "calendar" at bounding box center [764, 83] width 7 height 7
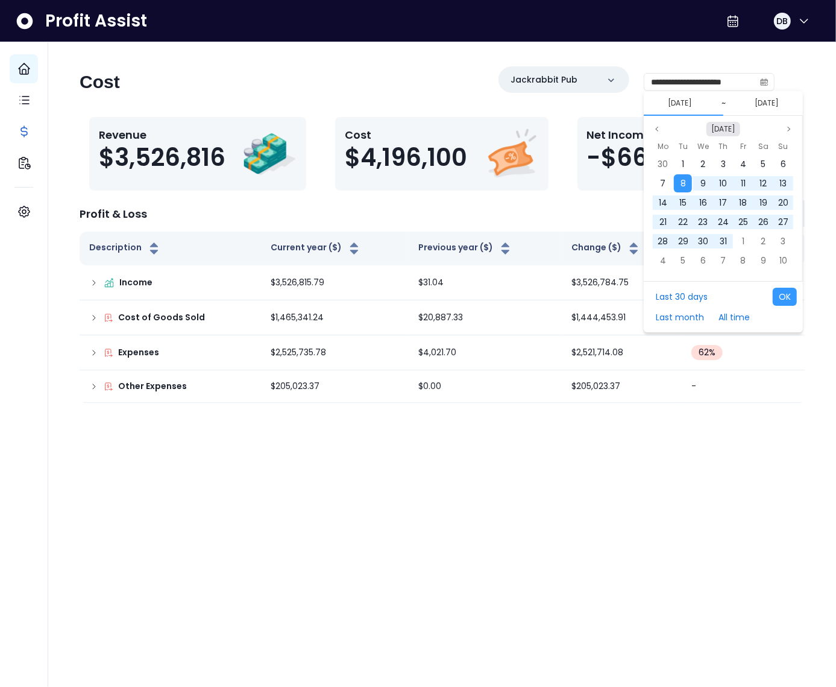
click at [732, 131] on button "[DATE]" at bounding box center [724, 129] width 34 height 14
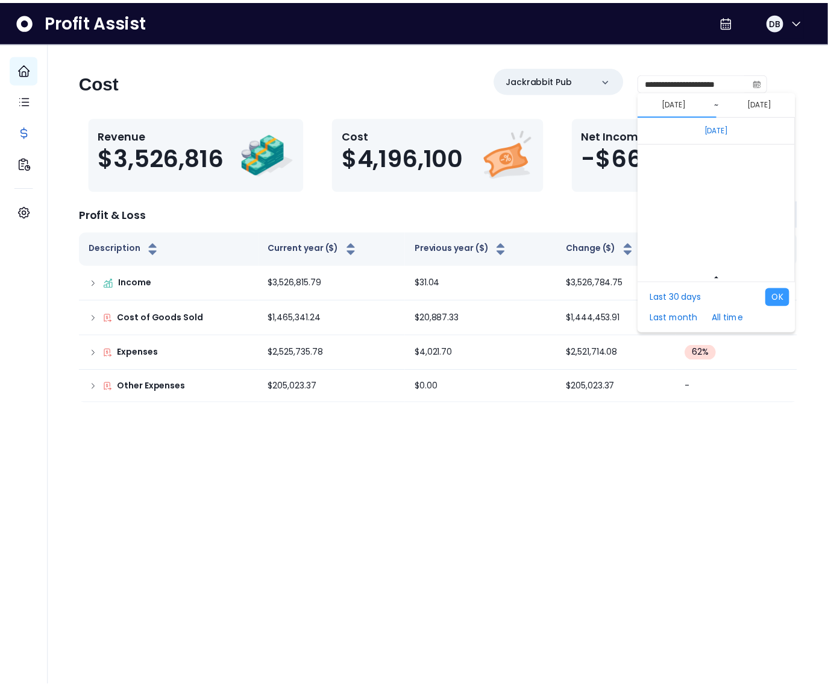
scroll to position [8073, 0]
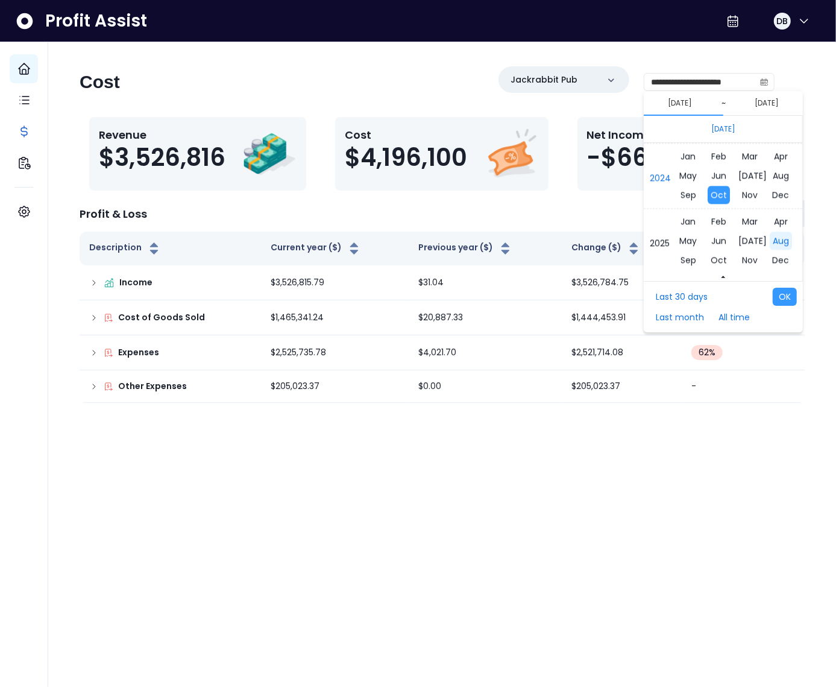
click at [770, 236] on span "Aug" at bounding box center [781, 241] width 22 height 18
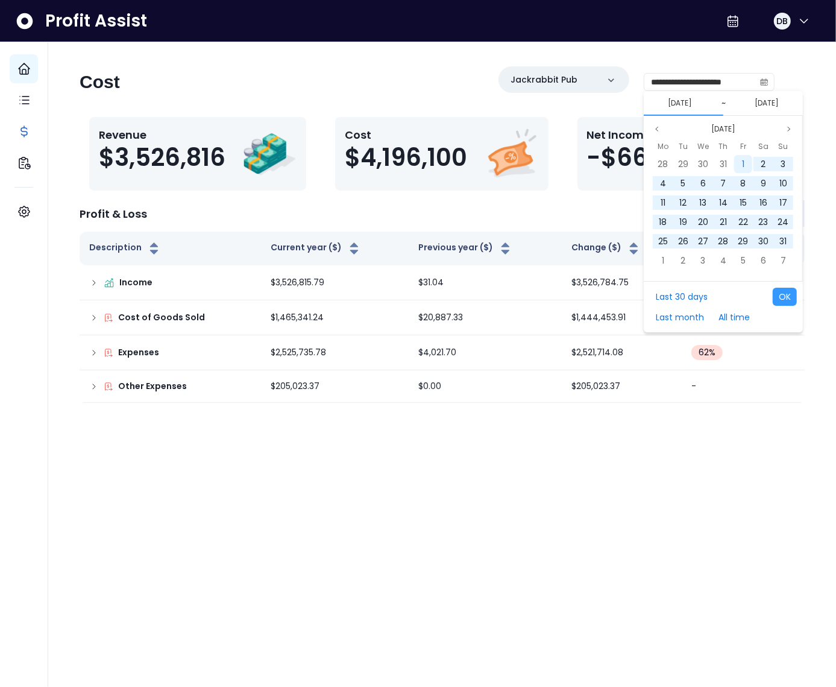
click at [743, 162] on span "1" at bounding box center [743, 164] width 2 height 12
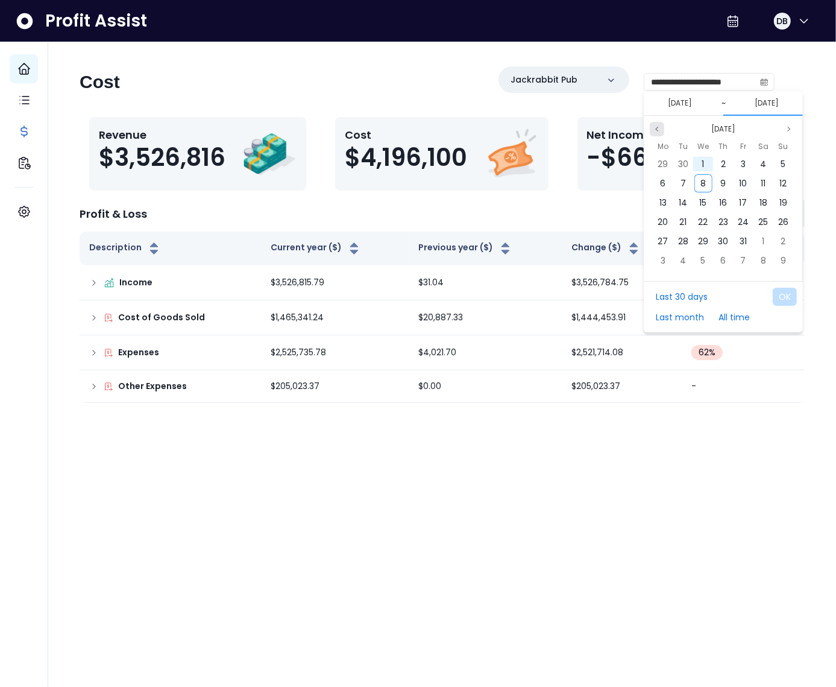
click at [660, 129] on icon "page previous" at bounding box center [657, 128] width 7 height 7
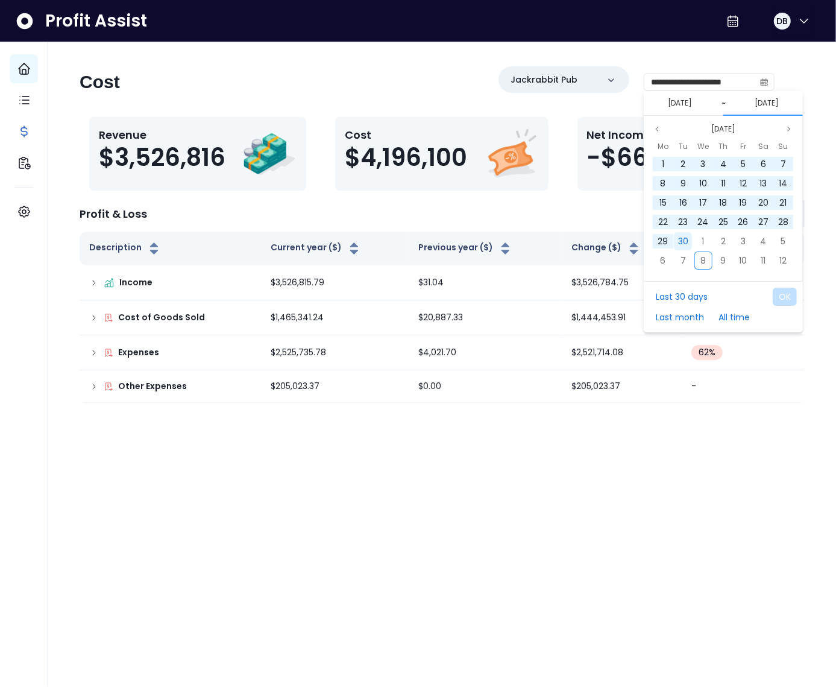
click at [688, 243] on span "30" at bounding box center [683, 241] width 10 height 12
click at [735, 156] on div "1" at bounding box center [743, 164] width 18 height 18
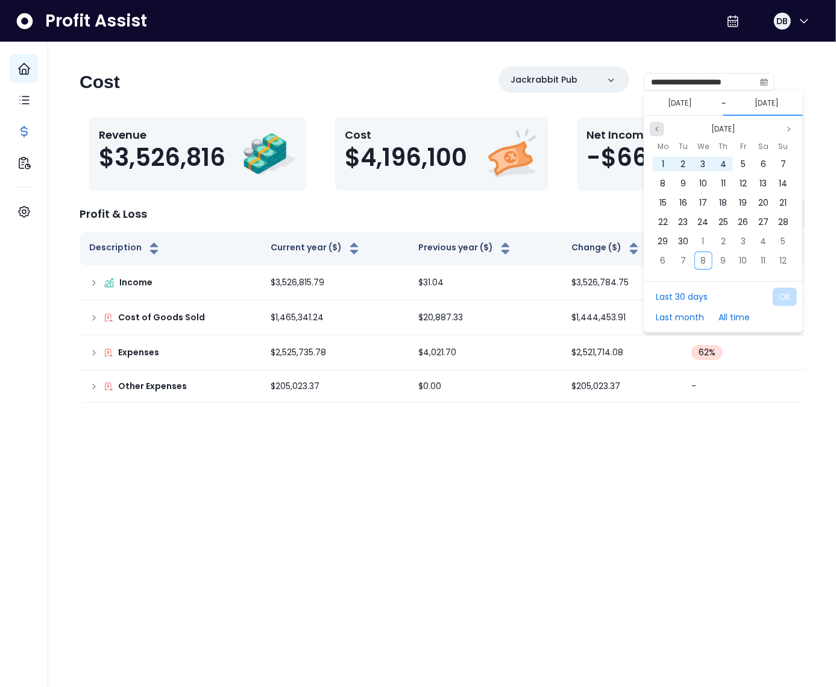
click at [657, 126] on icon "page previous" at bounding box center [657, 128] width 7 height 7
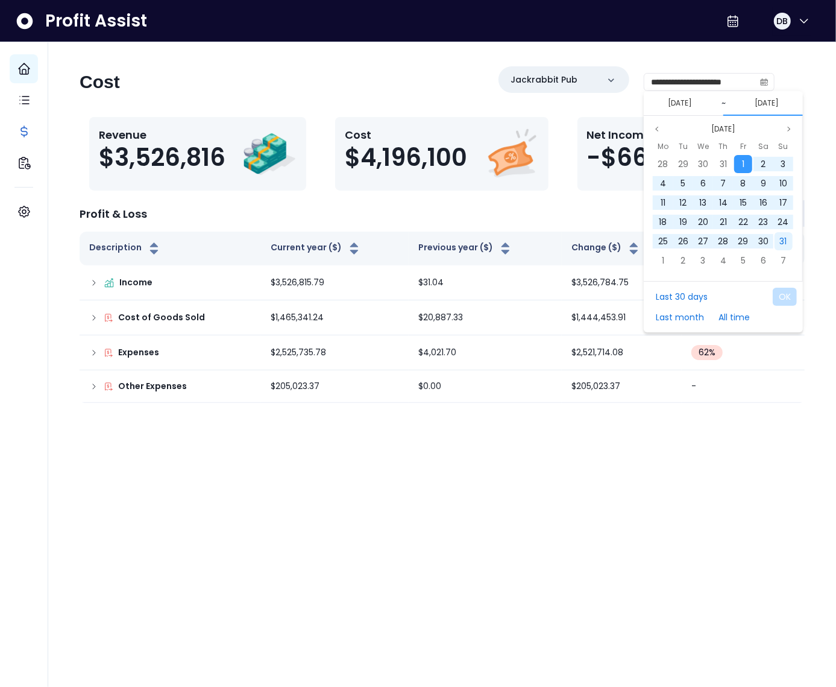
click at [783, 241] on span "31" at bounding box center [783, 241] width 7 height 12
click at [784, 297] on button "OK" at bounding box center [785, 297] width 24 height 18
type input "**********"
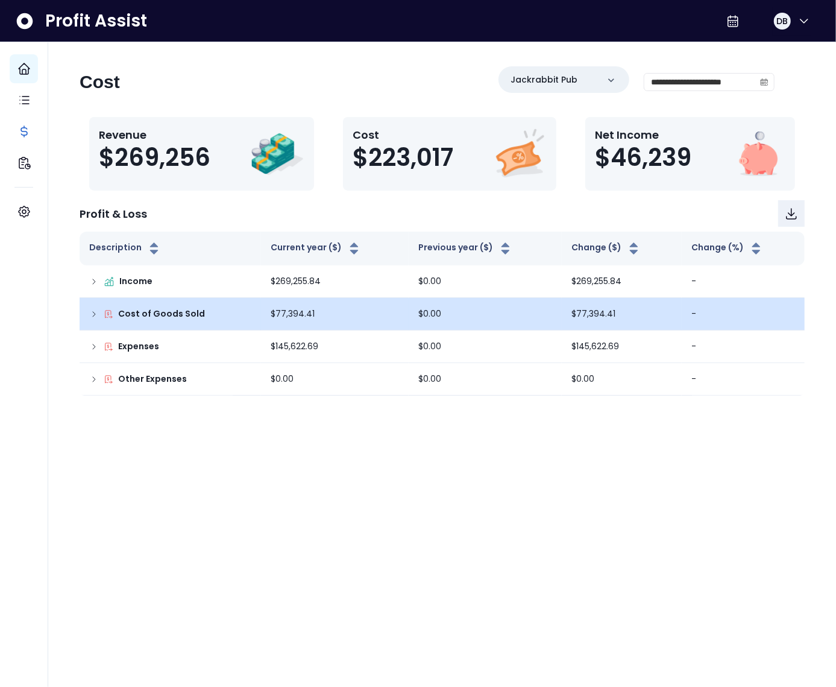
click at [91, 315] on icon at bounding box center [94, 314] width 10 height 10
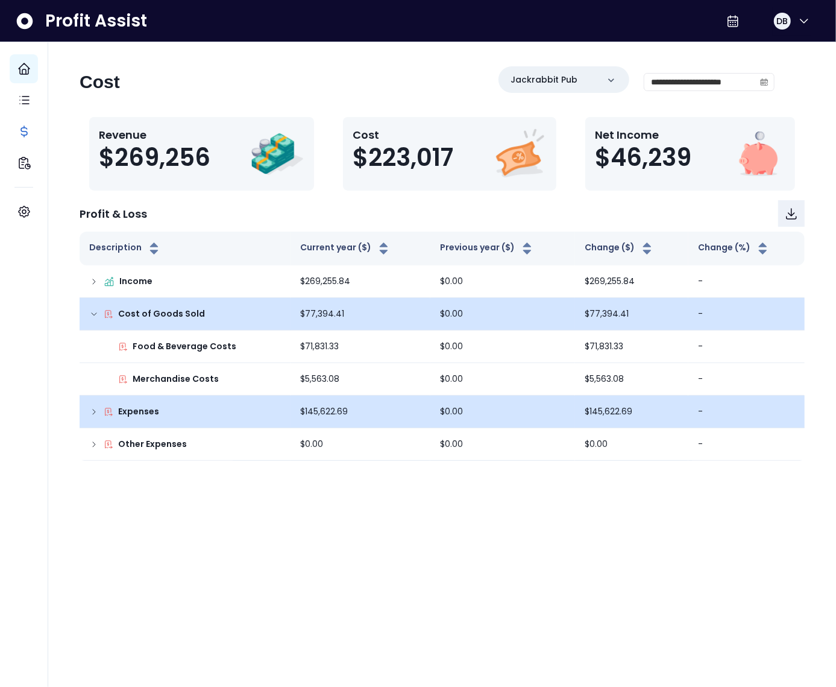
click at [84, 421] on td "Expenses" at bounding box center [185, 411] width 211 height 33
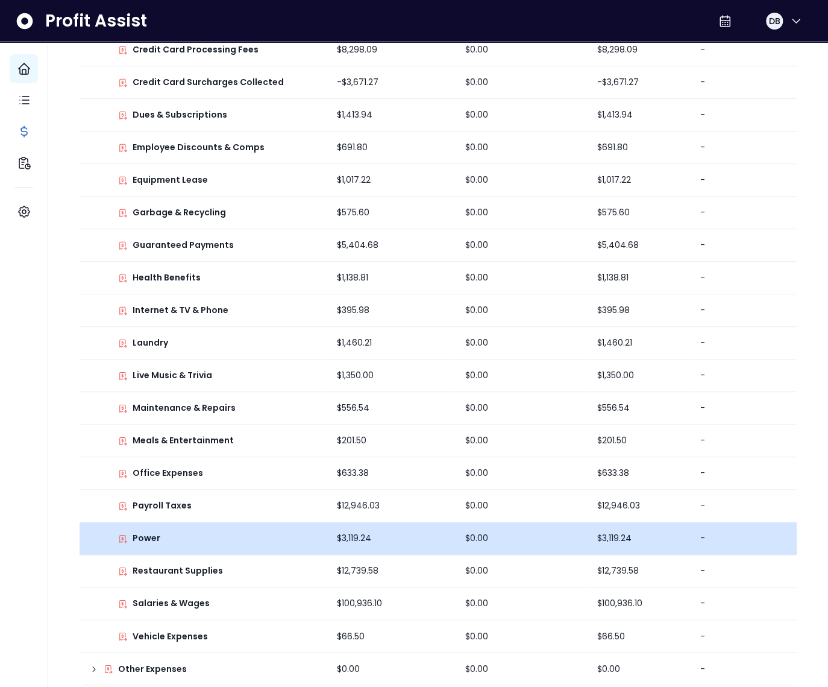
scroll to position [533, 0]
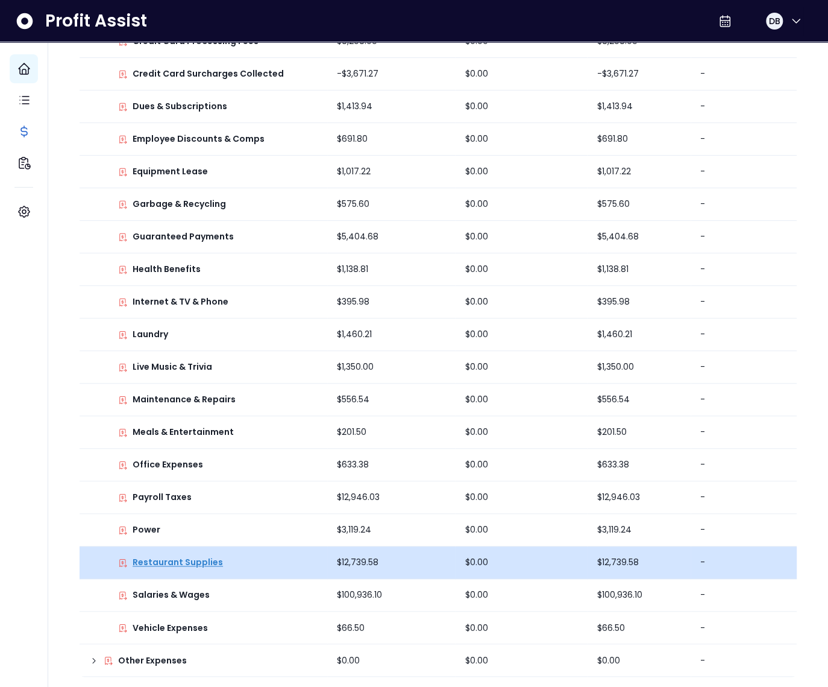
click at [182, 562] on p "Restaurant Supplies" at bounding box center [178, 562] width 90 height 13
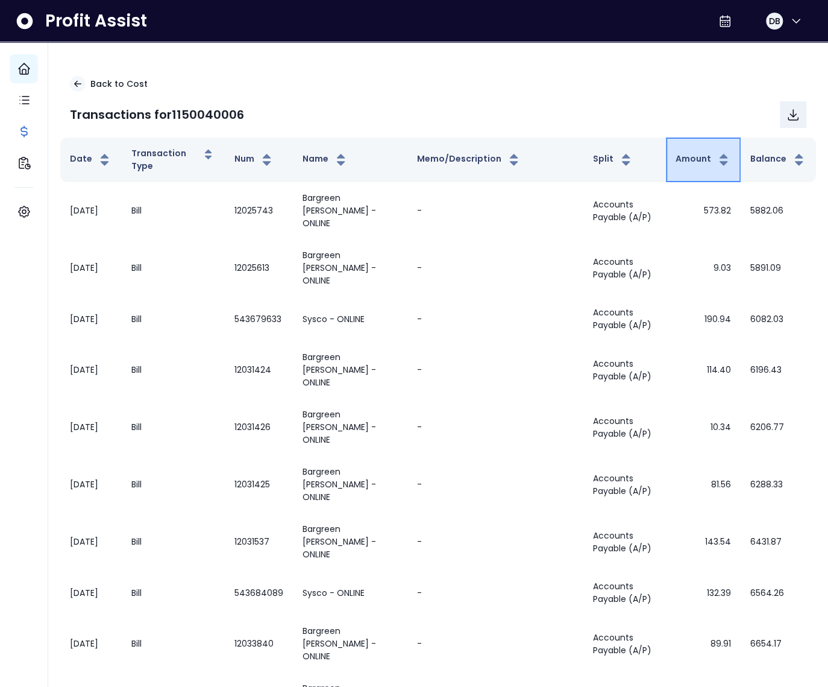
click at [697, 158] on button "Amount" at bounding box center [703, 160] width 55 height 14
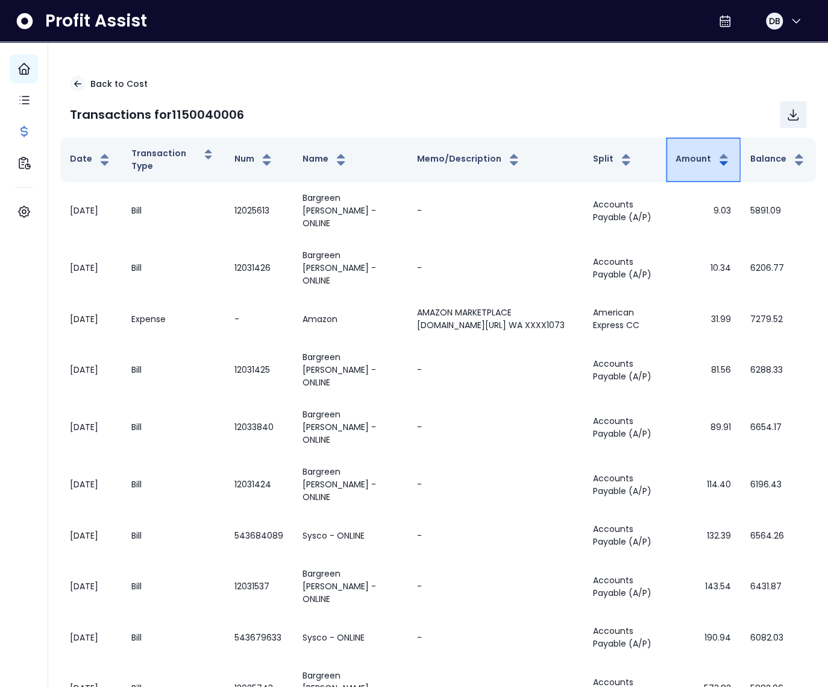
click at [694, 160] on button "Amount" at bounding box center [703, 160] width 55 height 14
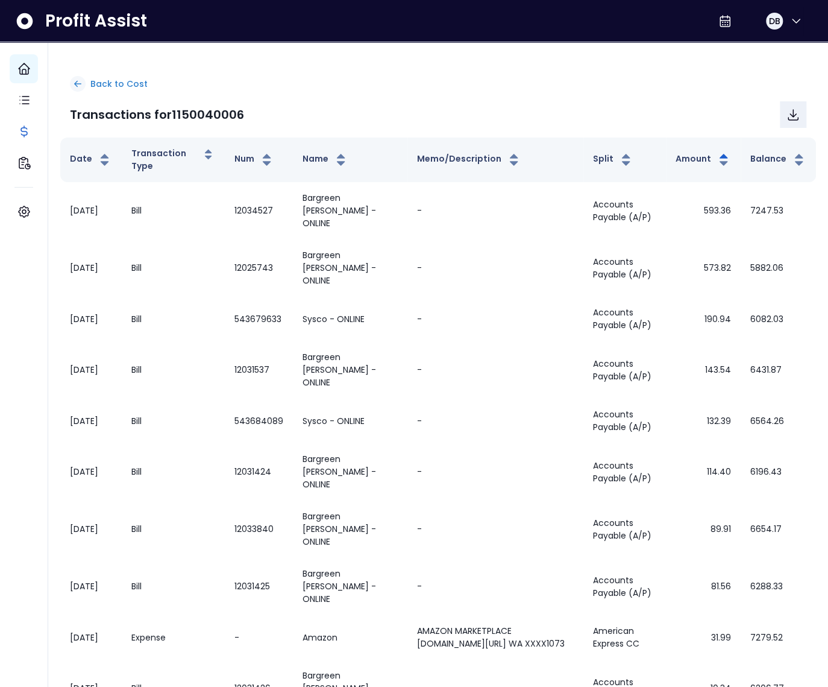
click at [92, 83] on p "Back to Cost" at bounding box center [118, 84] width 57 height 13
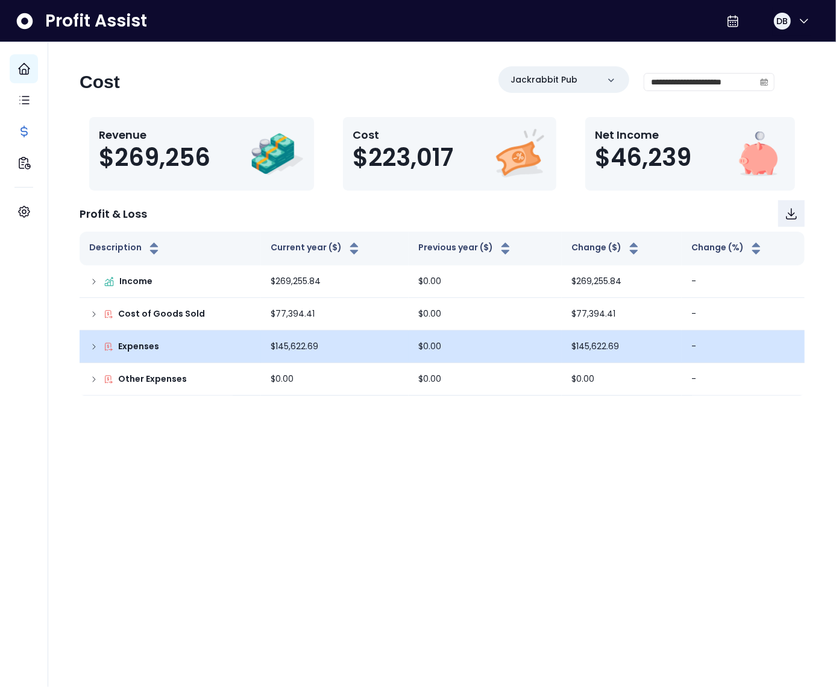
click at [95, 345] on icon at bounding box center [94, 346] width 2 height 5
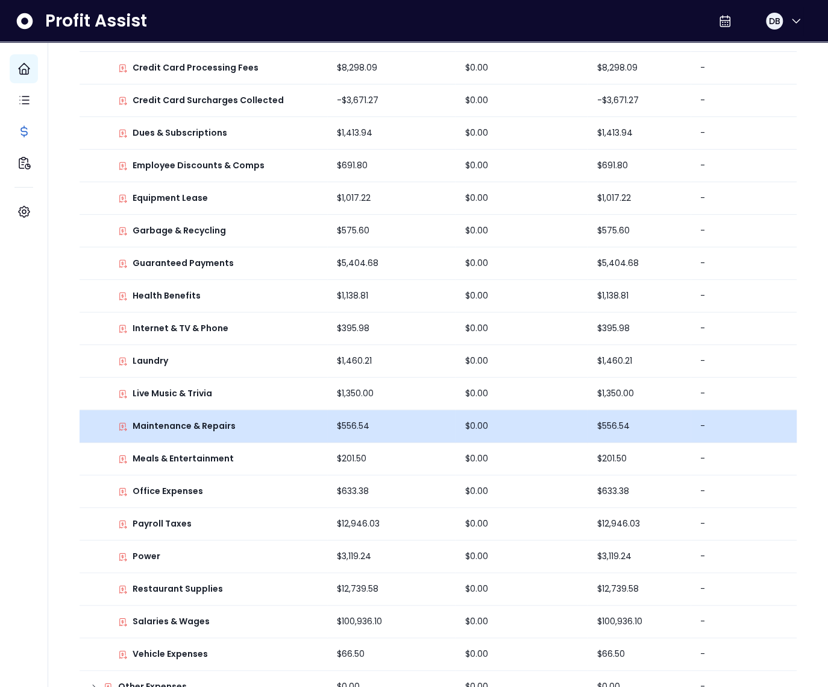
scroll to position [468, 0]
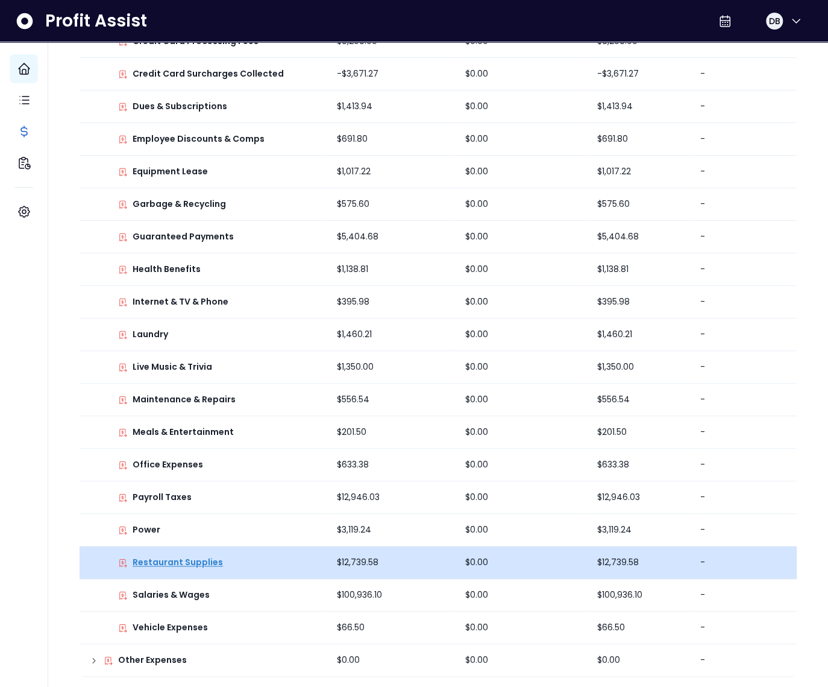
click at [211, 561] on p "Restaurant Supplies" at bounding box center [178, 562] width 90 height 13
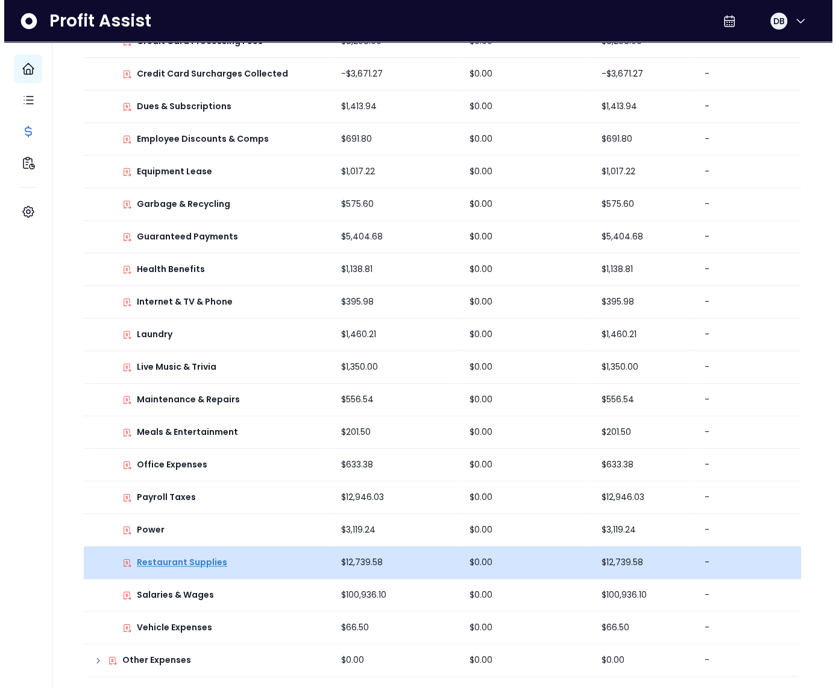
scroll to position [0, 0]
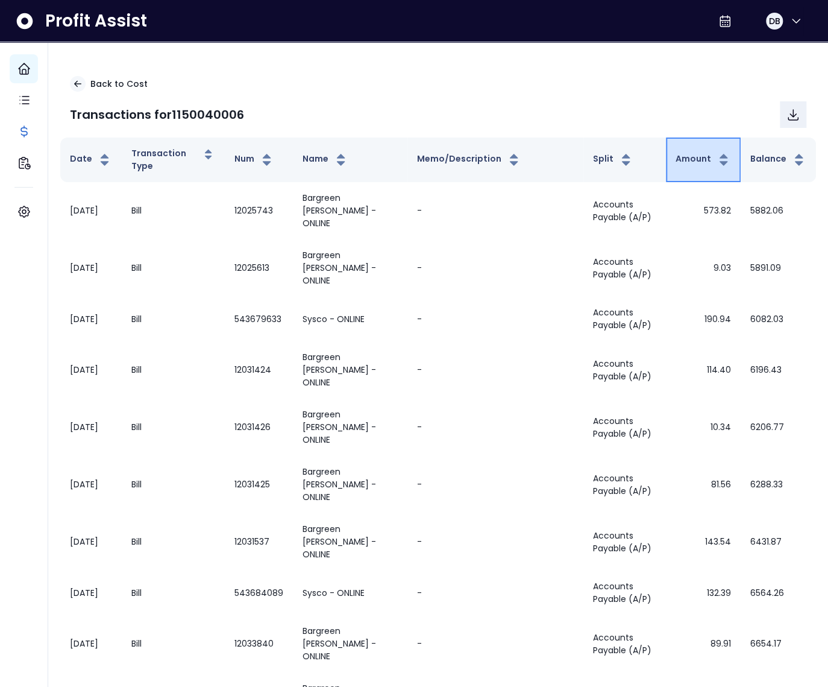
click at [690, 166] on button "Amount" at bounding box center [703, 160] width 55 height 14
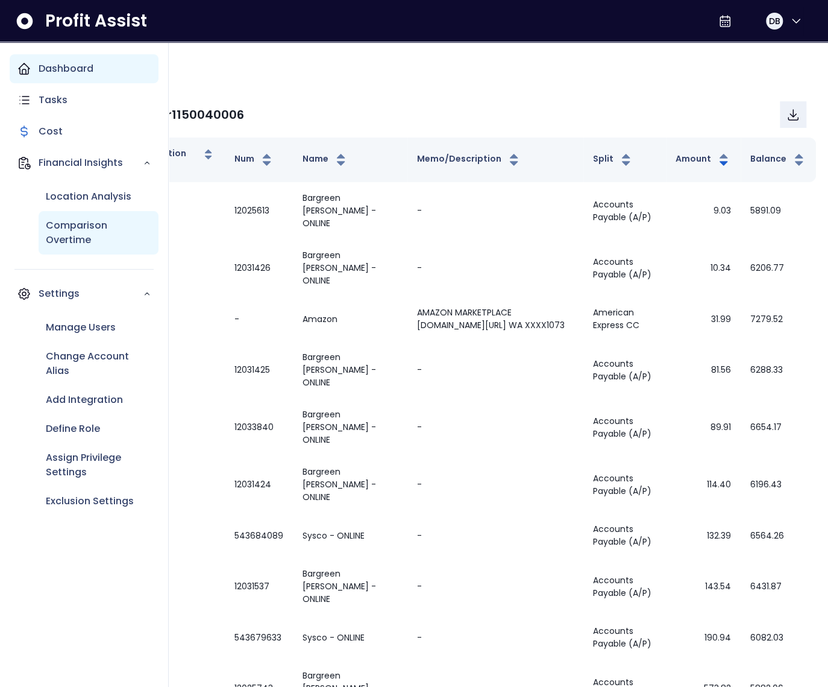
click at [59, 225] on p "Comparison Overtime" at bounding box center [99, 232] width 106 height 29
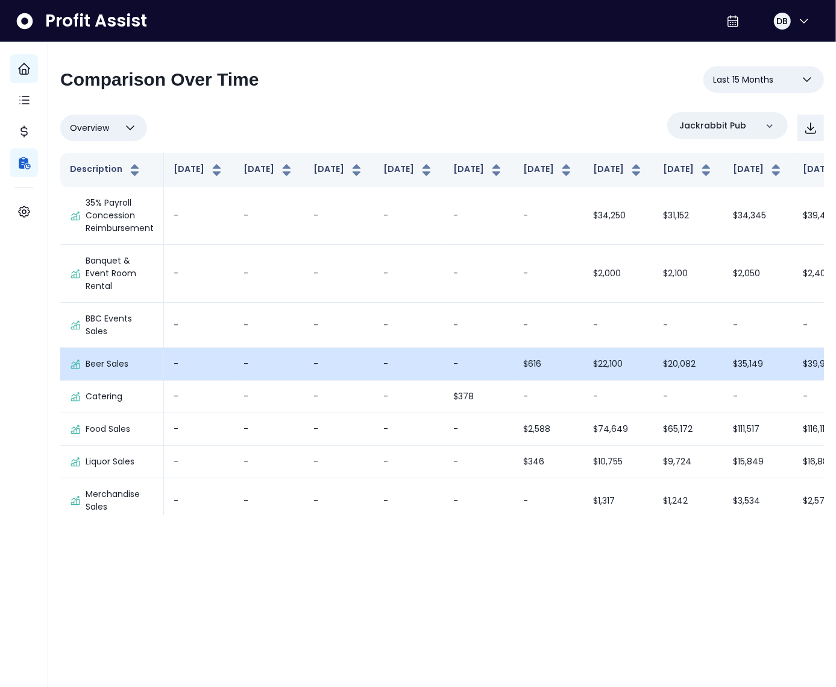
scroll to position [1737, 0]
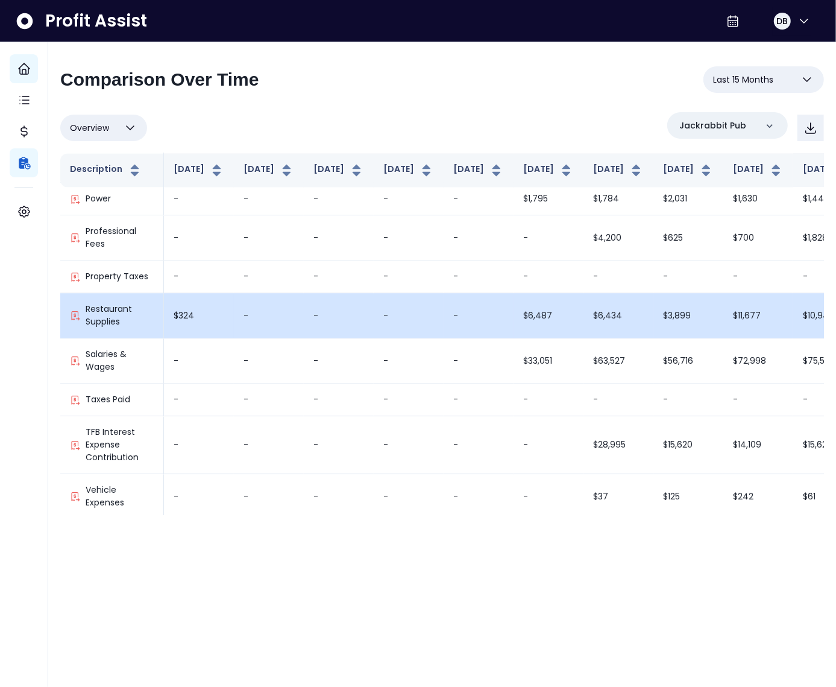
click at [584, 317] on td "$6,434" at bounding box center [619, 315] width 70 height 45
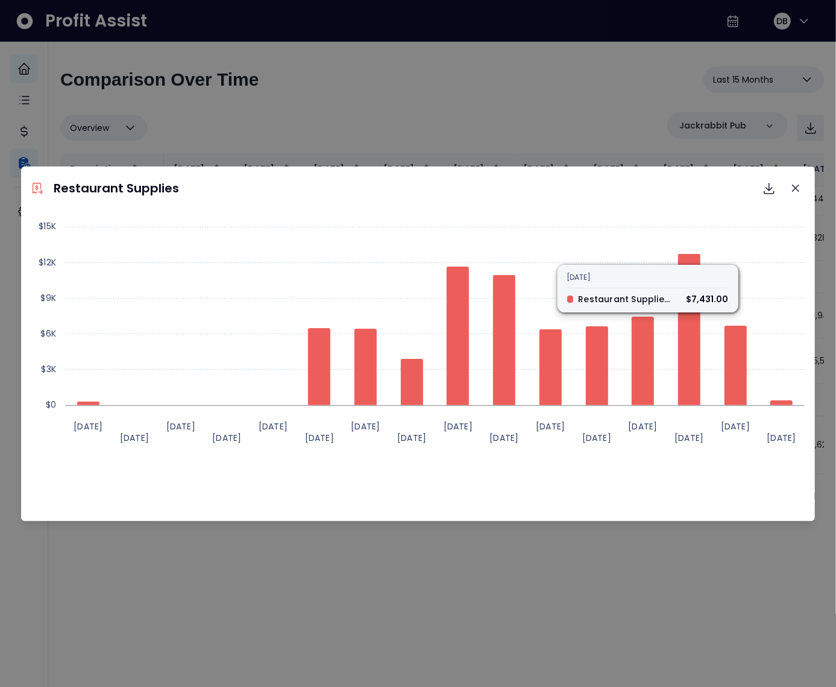
click at [448, 133] on div "Restaurant Supplies Download SVG Download PNG Download CSV Created with Highcha…" at bounding box center [418, 343] width 836 height 687
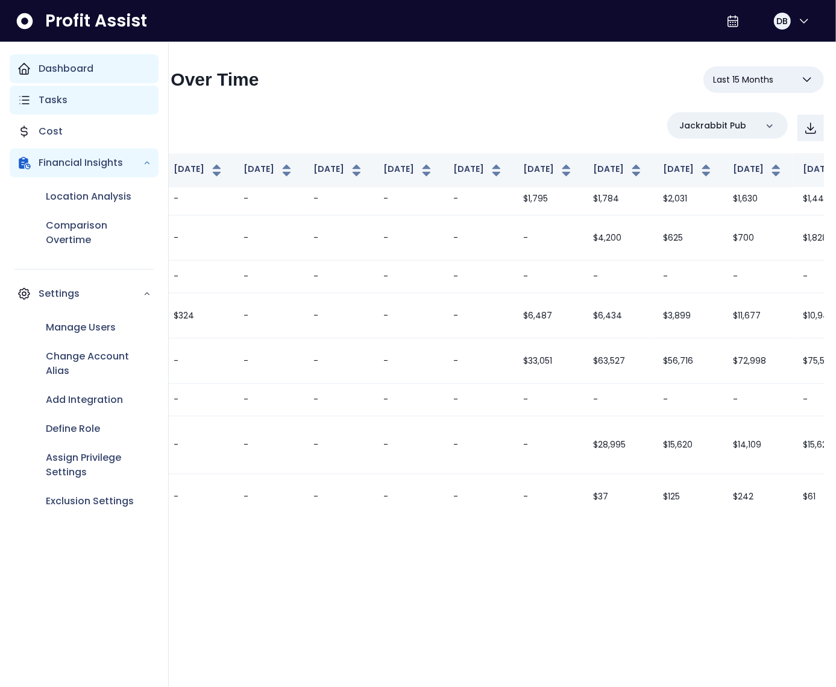
click at [64, 99] on p "Tasks" at bounding box center [53, 100] width 29 height 14
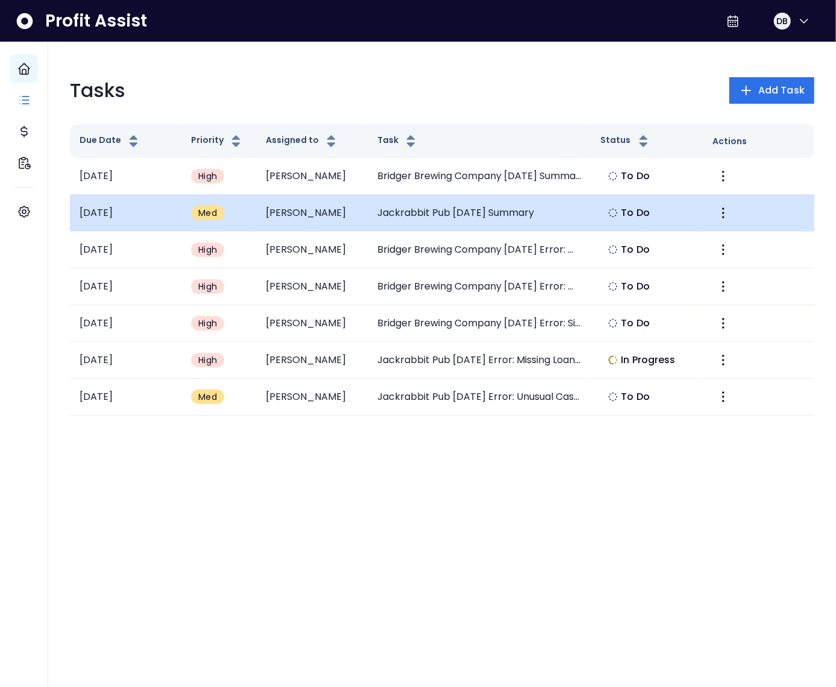
click at [467, 204] on td "Jackrabbit Pub [DATE] Summary" at bounding box center [480, 213] width 224 height 37
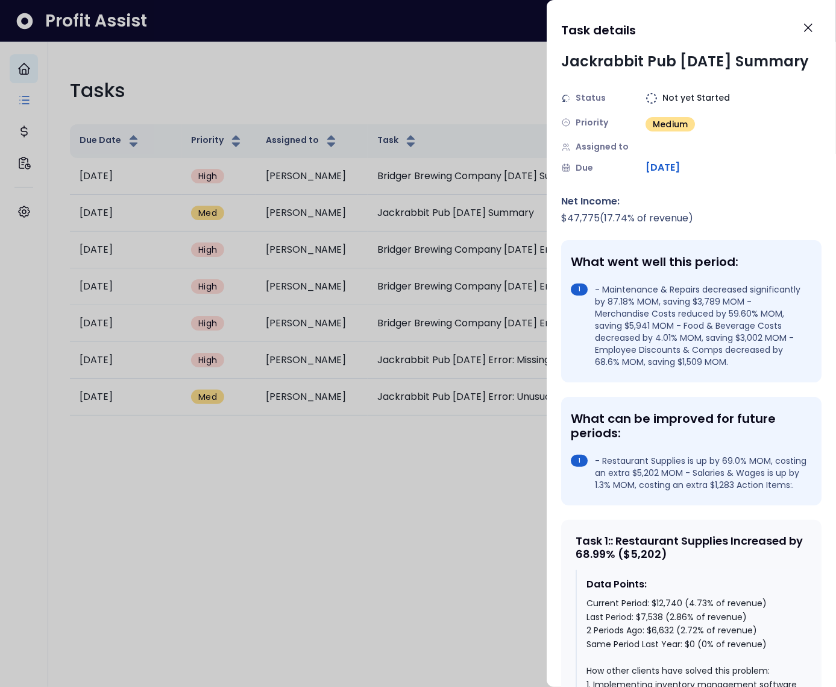
click at [511, 191] on div at bounding box center [418, 343] width 836 height 687
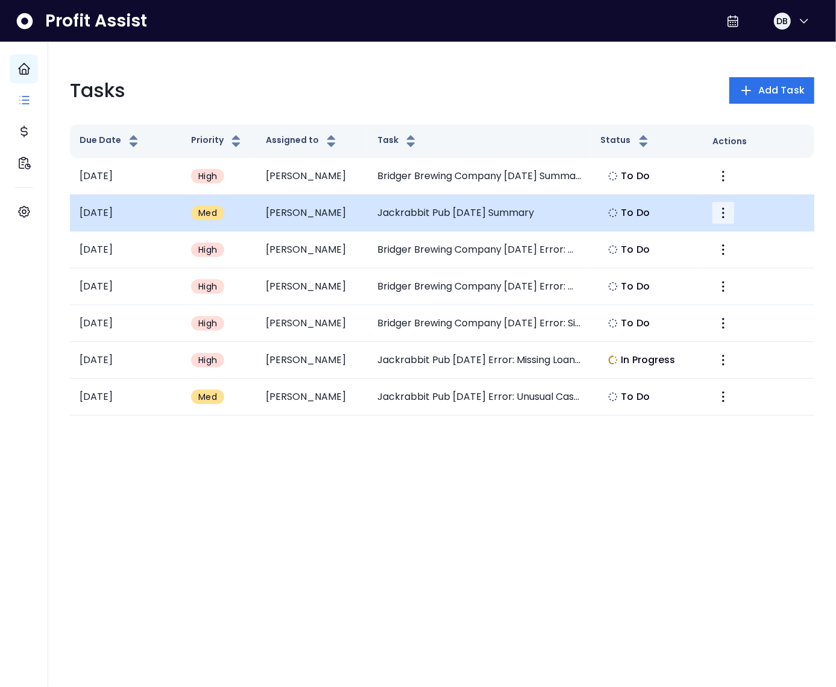
click at [731, 207] on button "More" at bounding box center [724, 213] width 22 height 22
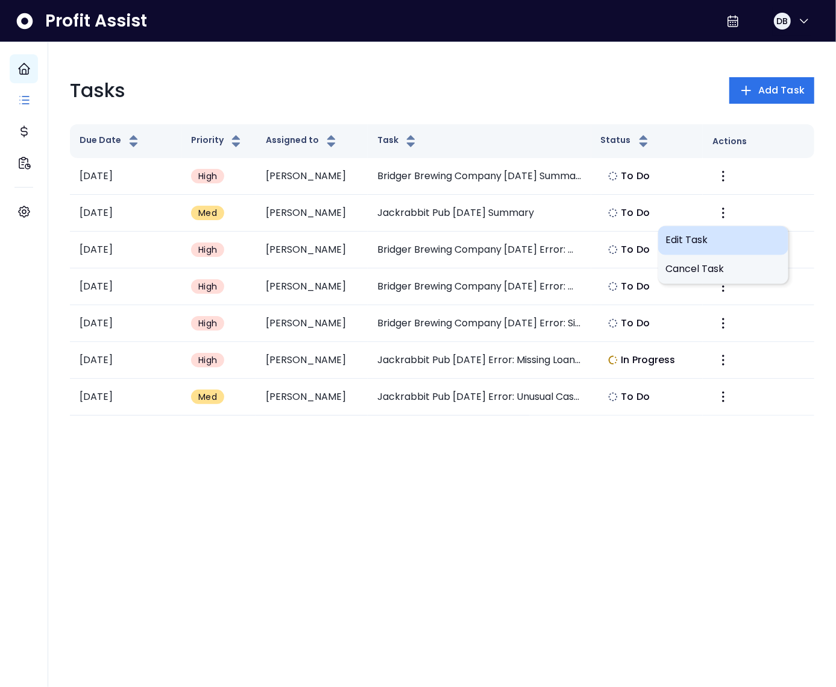
click at [701, 232] on div "Edit Task" at bounding box center [723, 240] width 130 height 29
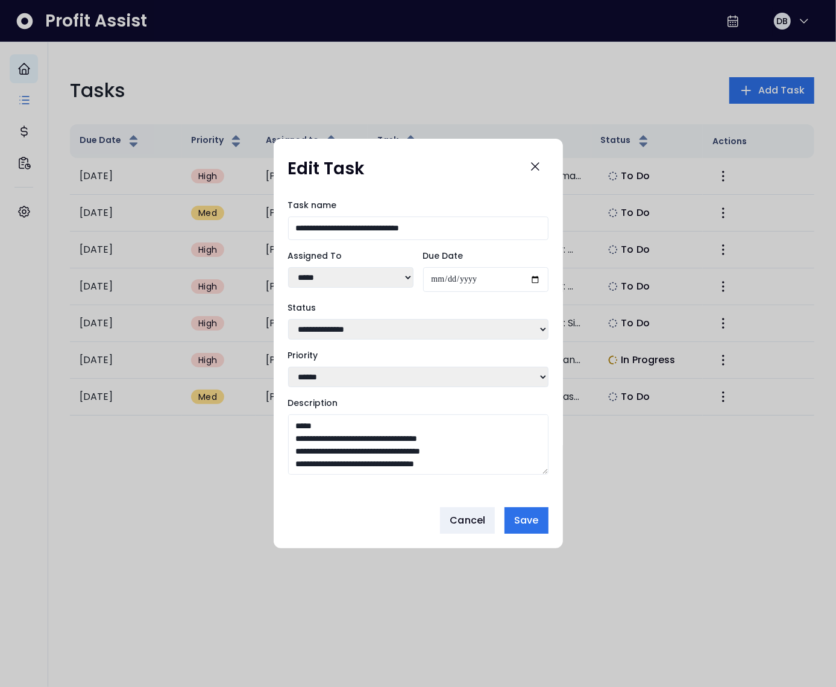
click at [340, 321] on select "**********" at bounding box center [418, 329] width 260 height 20
select select "*********"
click at [288, 319] on select "**********" at bounding box center [418, 329] width 260 height 20
click at [526, 518] on span "Save" at bounding box center [526, 520] width 24 height 14
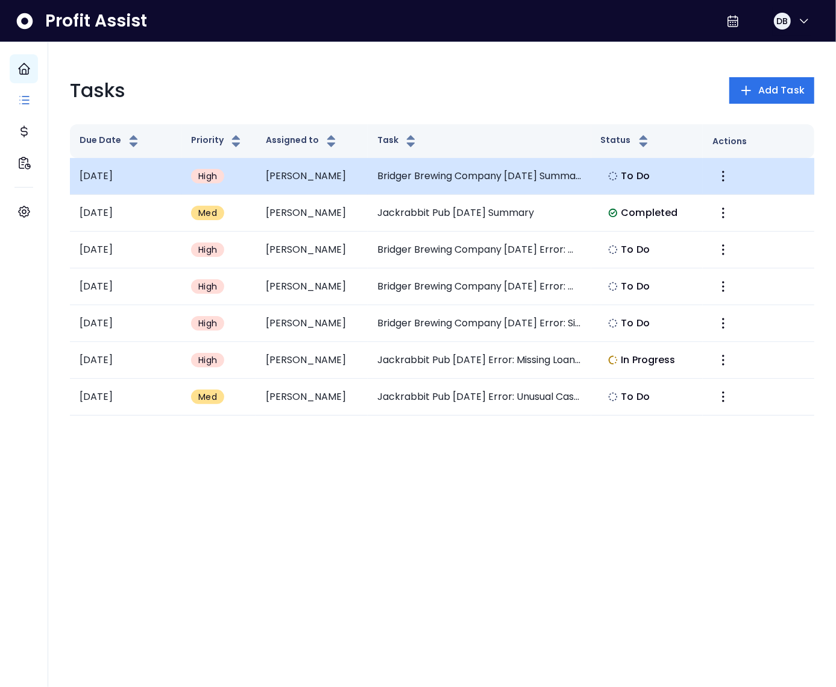
click at [402, 186] on td "Bridger Brewing Company [DATE] Summary" at bounding box center [480, 176] width 224 height 37
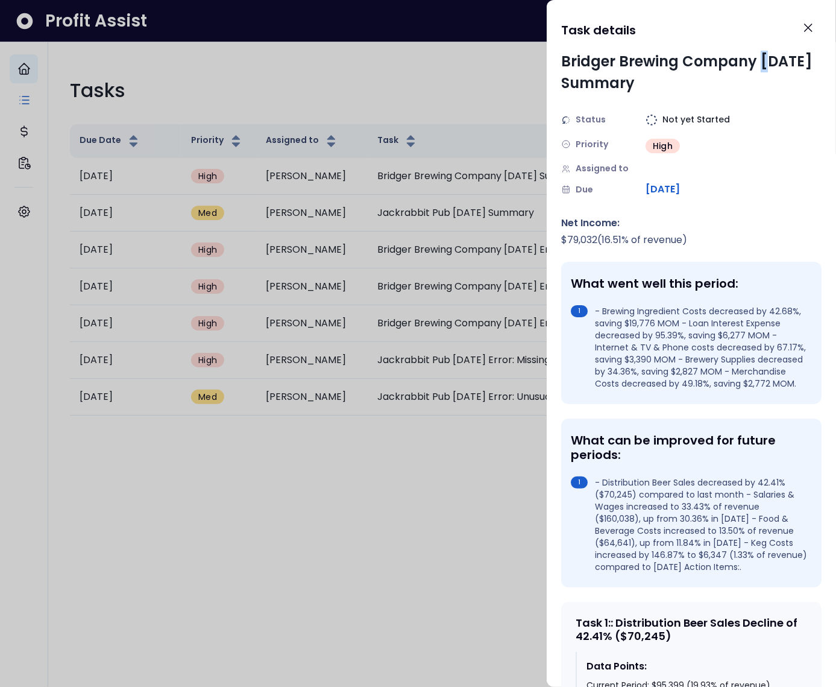
drag, startPoint x: 761, startPoint y: 63, endPoint x: 766, endPoint y: 67, distance: 6.9
click at [766, 67] on div "Bridger Brewing Company [DATE] Summary" at bounding box center [691, 72] width 260 height 43
click at [699, 77] on div "Bridger Brewing Company [DATE] Summary" at bounding box center [691, 72] width 260 height 43
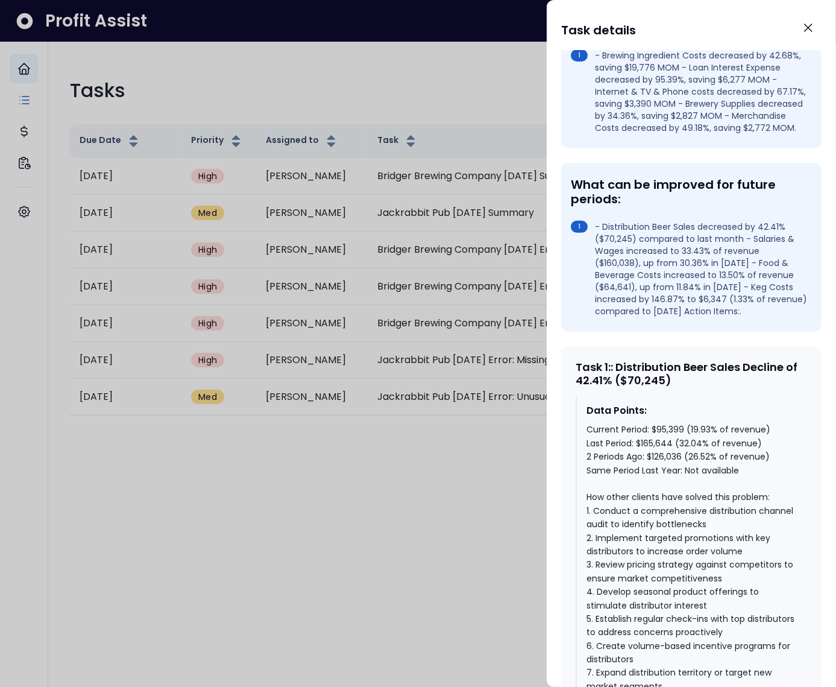
scroll to position [313, 0]
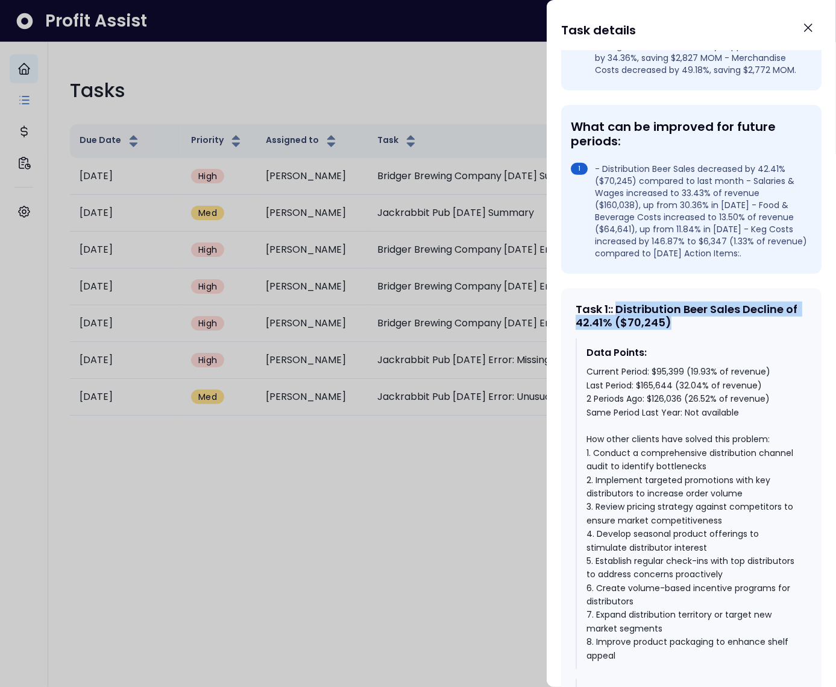
drag, startPoint x: 685, startPoint y: 335, endPoint x: 621, endPoint y: 322, distance: 65.7
click at [621, 322] on div "Task 1 : : Distribution Beer Sales Decline of 42.41% ($70,245)" at bounding box center [692, 316] width 232 height 26
click at [607, 329] on div "Task 1 : : Distribution Beer Sales Decline of 42.41% ($70,245)" at bounding box center [692, 316] width 232 height 26
click at [380, 97] on div at bounding box center [418, 343] width 836 height 687
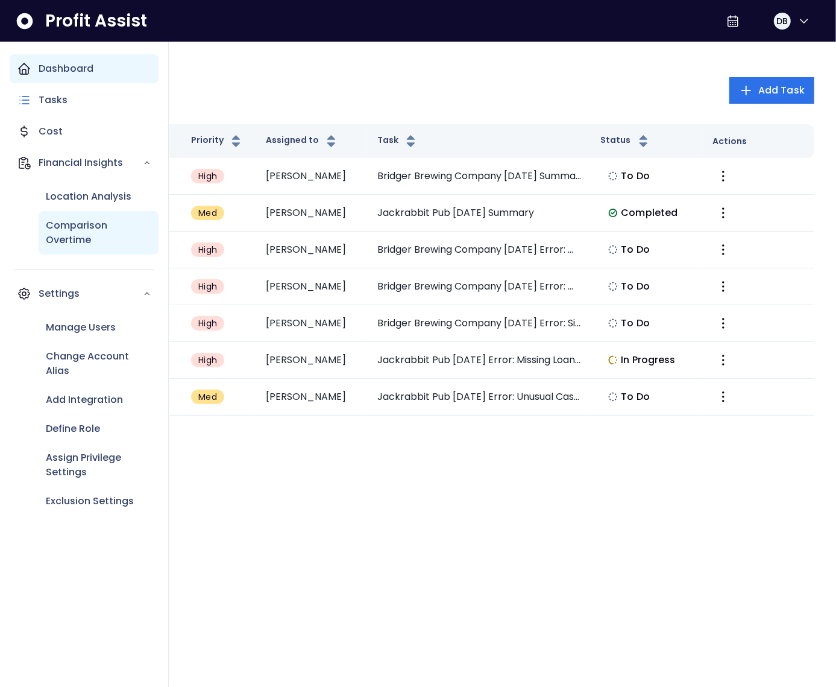
click at [68, 220] on p "Comparison Overtime" at bounding box center [99, 232] width 106 height 29
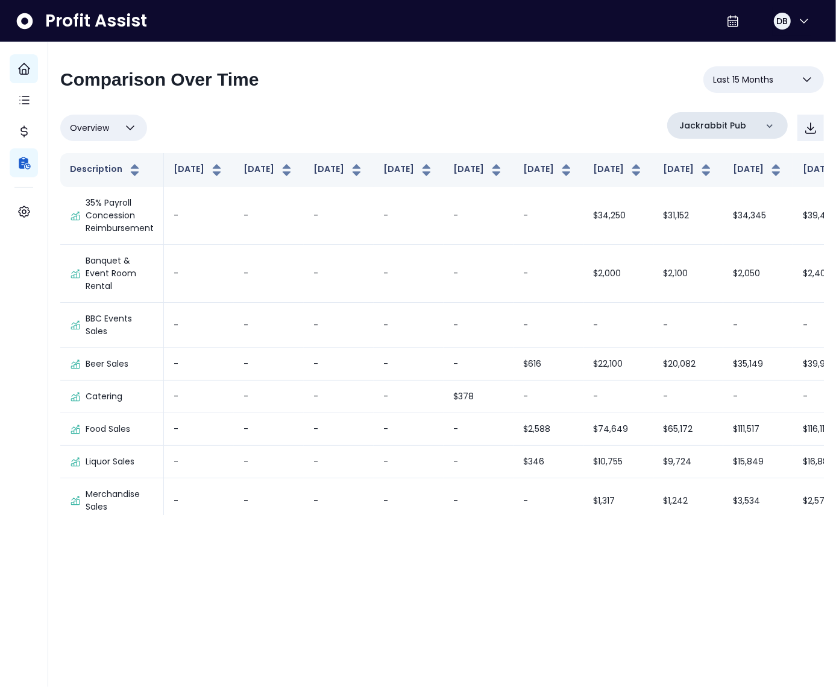
click at [722, 122] on p "Jackrabbit Pub" at bounding box center [712, 125] width 67 height 13
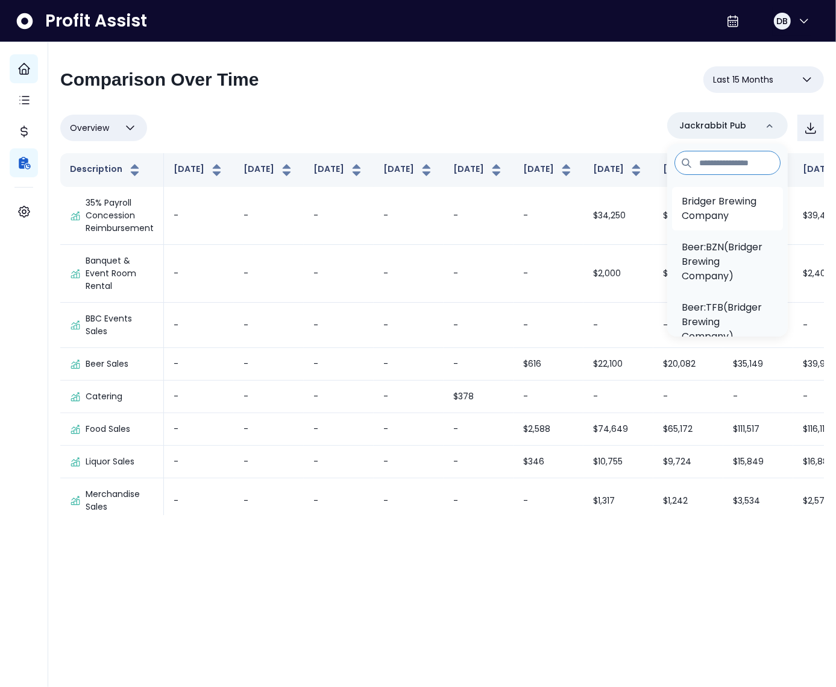
click at [711, 204] on p "Bridger Brewing Company" at bounding box center [728, 208] width 92 height 29
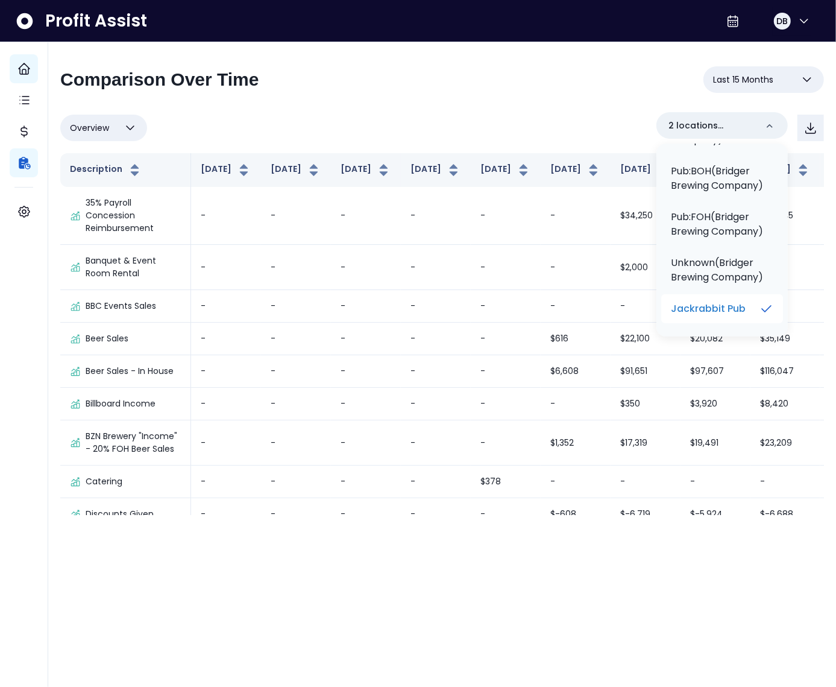
click at [728, 306] on p "Jackrabbit Pub" at bounding box center [708, 308] width 75 height 14
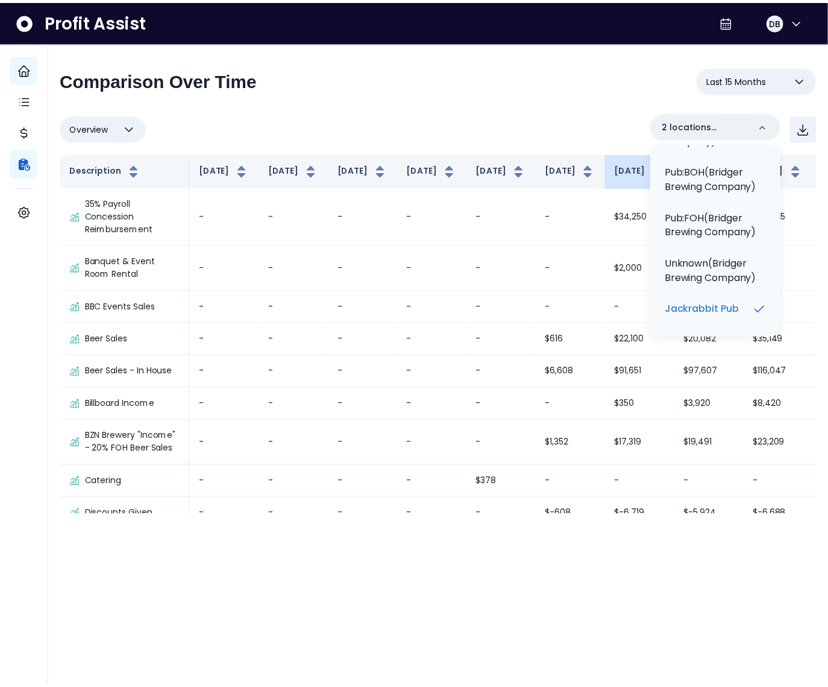
scroll to position [259, 0]
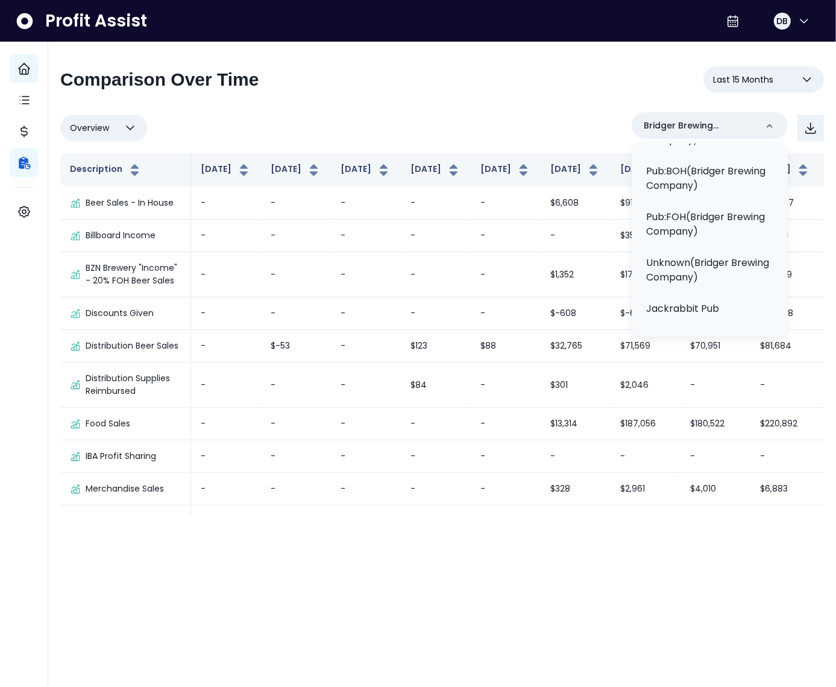
click at [430, 110] on div "**********" at bounding box center [442, 290] width 764 height 449
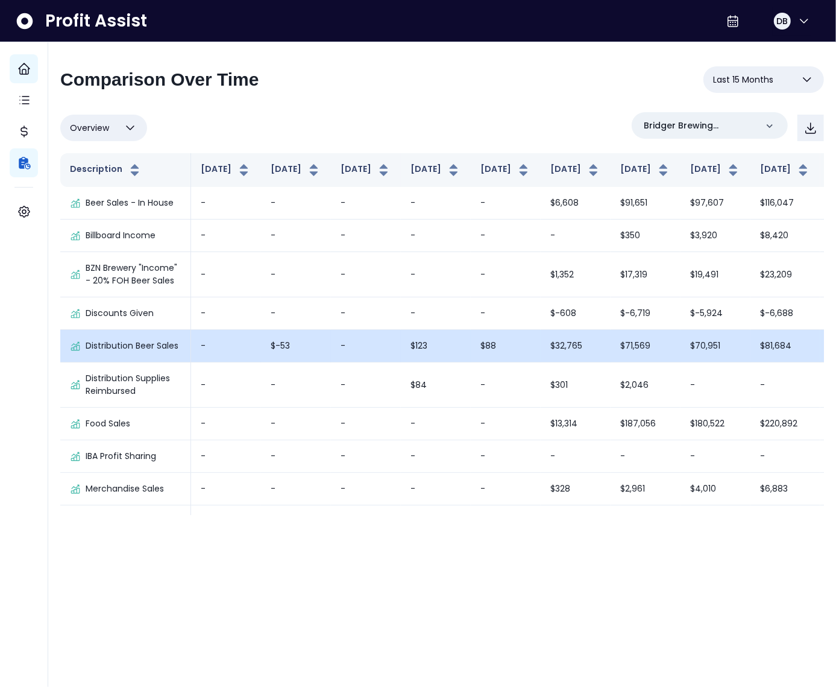
click at [611, 362] on td "$71,569" at bounding box center [646, 346] width 70 height 33
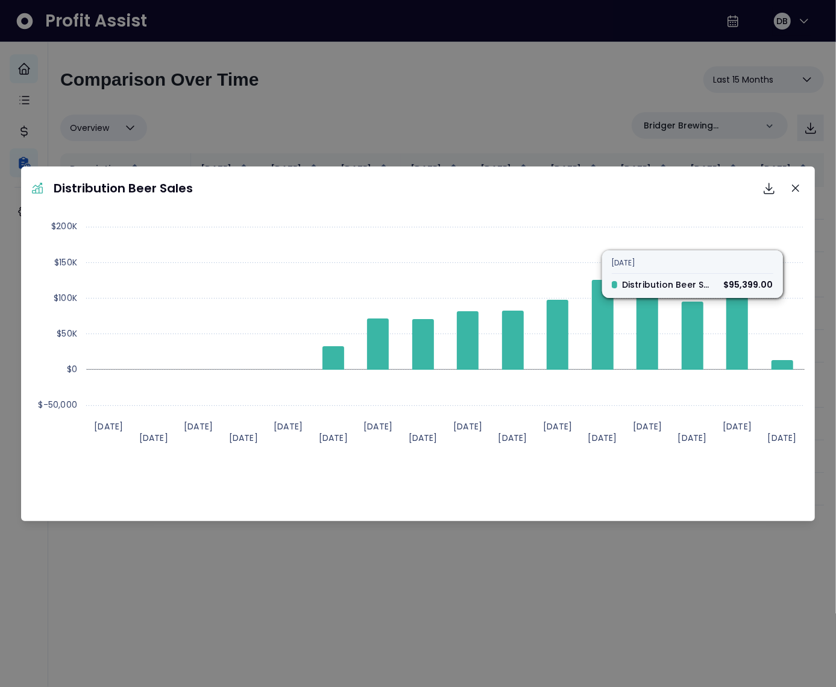
click at [667, 474] on div "Created with Highcharts 11.4.[DATE] [DATE] [DATE] [DATE] [DATE] [DATE] [DATE] […" at bounding box center [418, 365] width 785 height 301
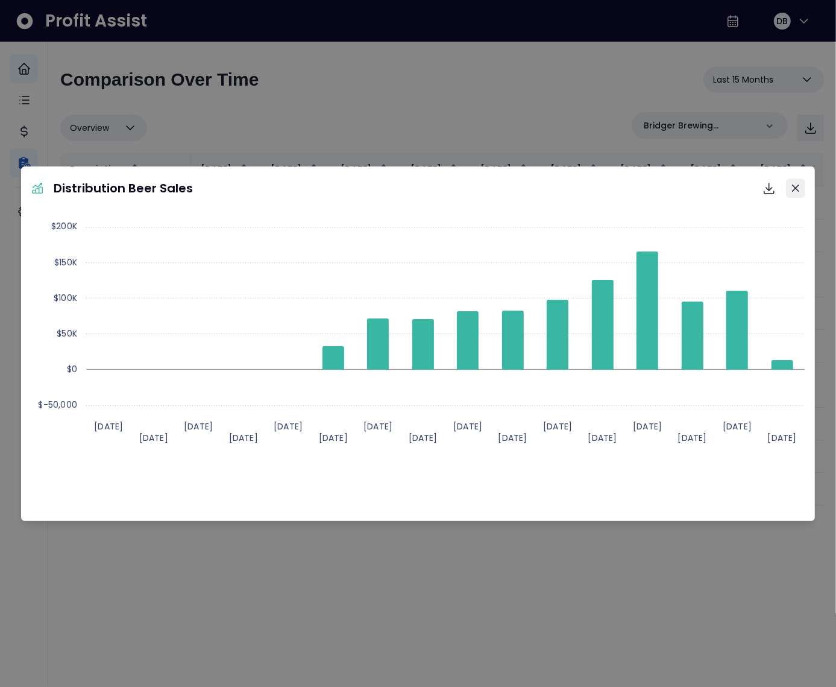
click at [796, 184] on icon "Close" at bounding box center [795, 187] width 7 height 7
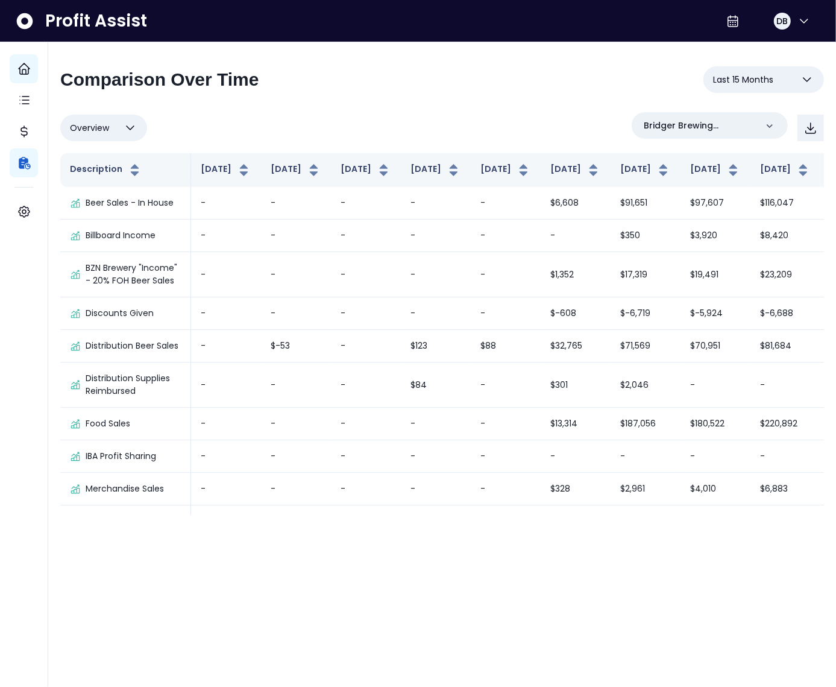
click at [763, 87] on button "Last 15 Months" at bounding box center [764, 79] width 121 height 27
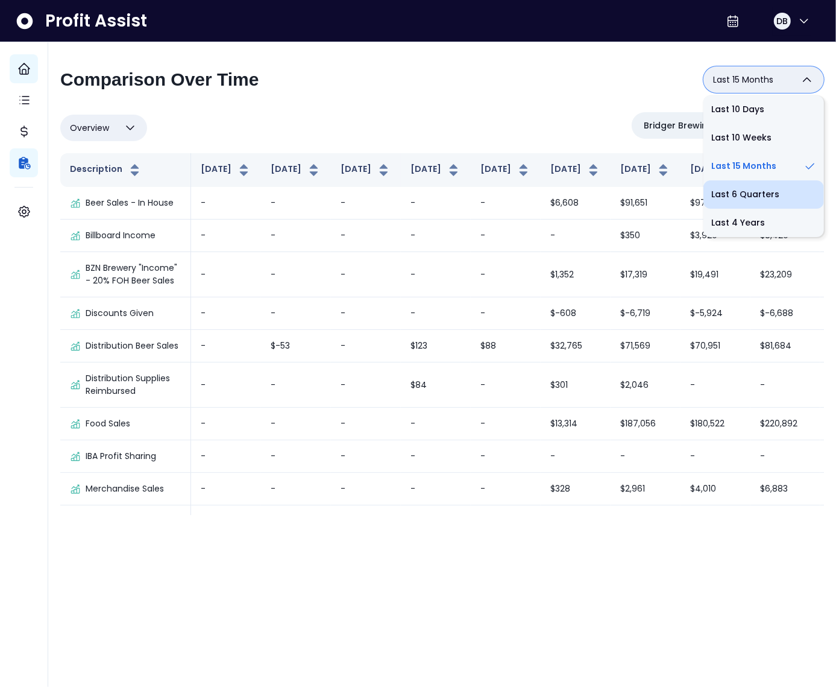
click at [773, 195] on li "Last 6 Quarters" at bounding box center [764, 194] width 121 height 28
type input "**********"
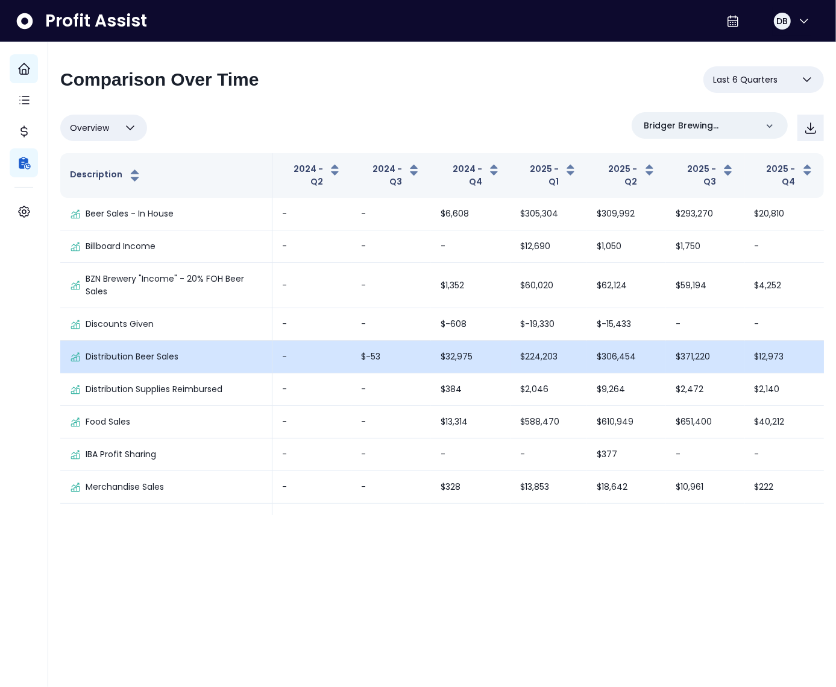
click at [657, 352] on td "$306,454" at bounding box center [626, 357] width 79 height 33
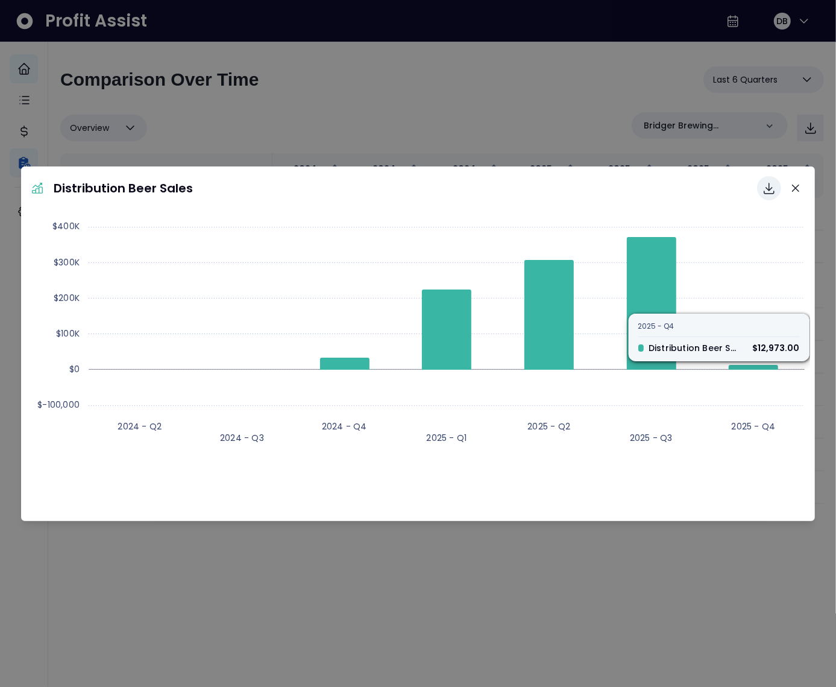
click at [770, 197] on button "Download options" at bounding box center [769, 188] width 24 height 24
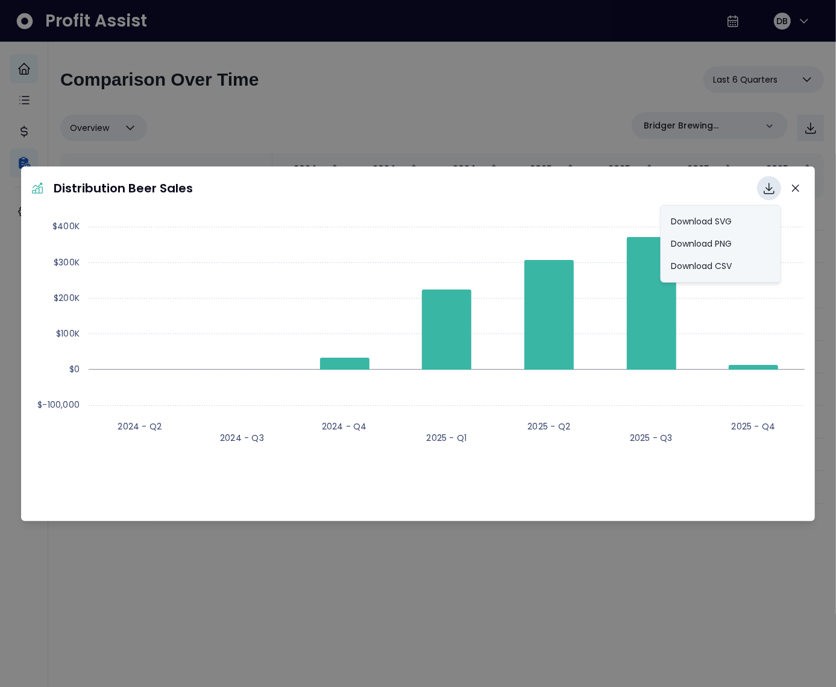
click at [616, 174] on header "Distribution Beer Sales Download SVG Download PNG Download CSV" at bounding box center [418, 187] width 795 height 43
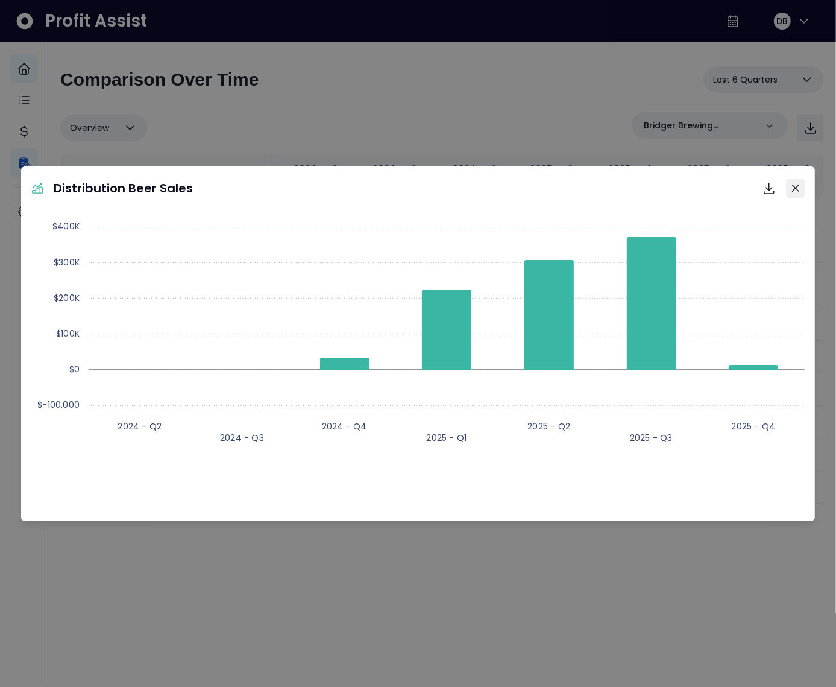
click at [802, 190] on button "Close" at bounding box center [795, 187] width 19 height 19
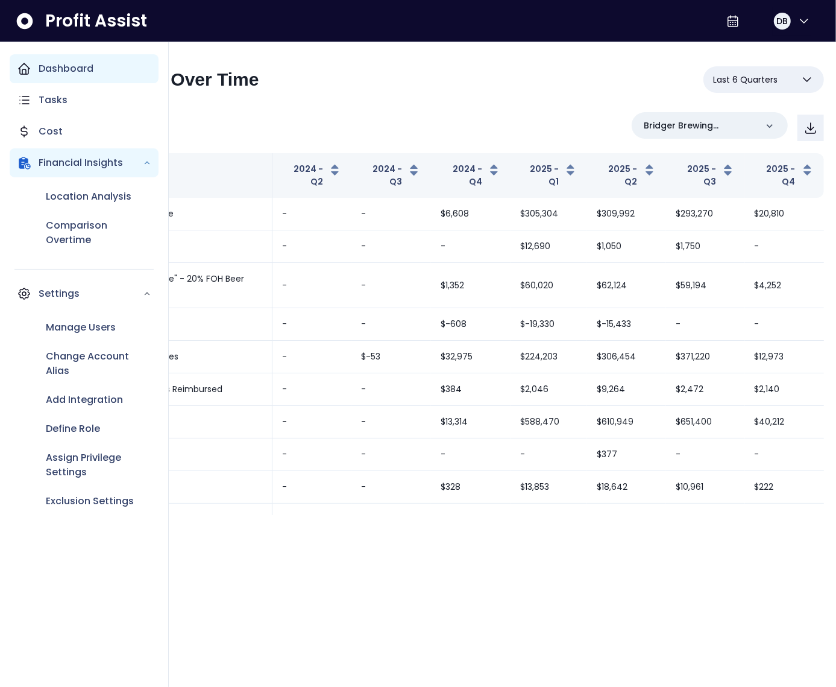
click at [40, 64] on p "Dashboard" at bounding box center [66, 68] width 55 height 14
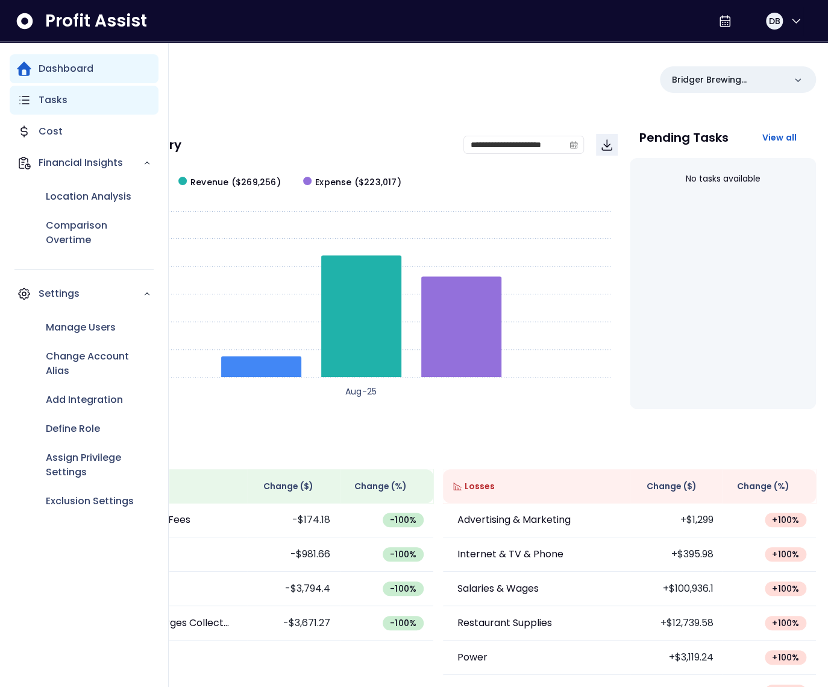
click at [72, 102] on div "Tasks" at bounding box center [84, 100] width 149 height 29
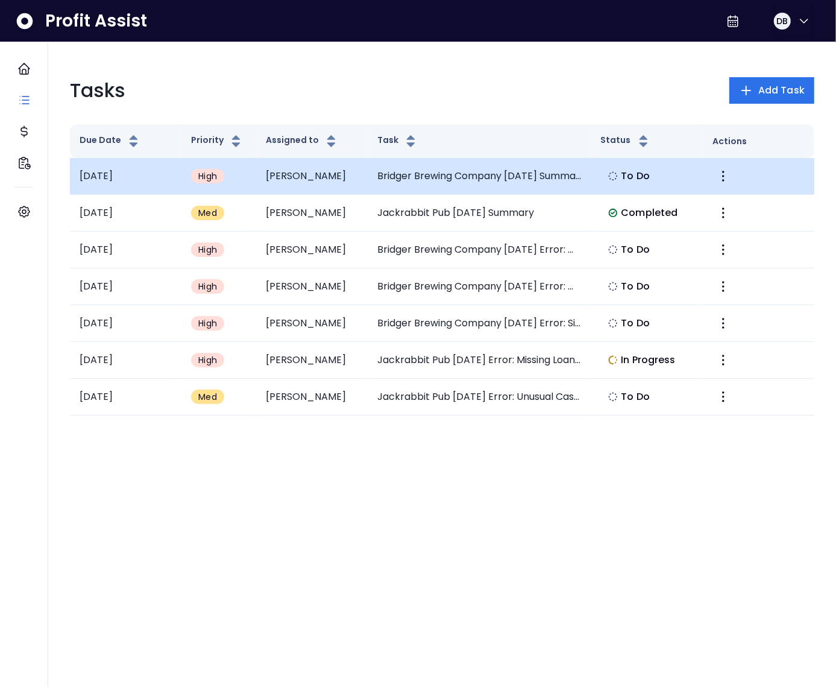
click at [500, 173] on td "Bridger Brewing Company [DATE] Summary" at bounding box center [480, 176] width 224 height 37
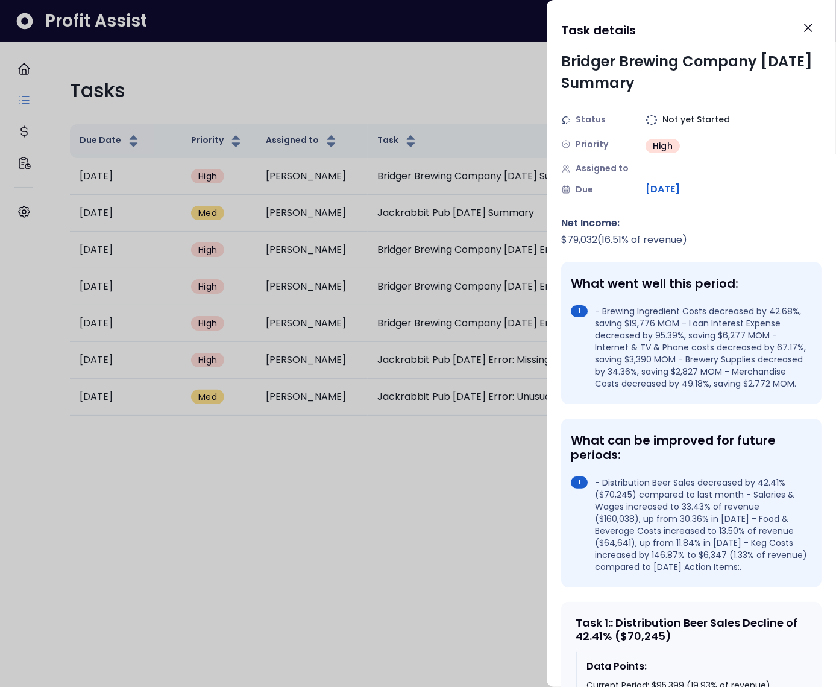
click at [540, 163] on div at bounding box center [418, 343] width 836 height 687
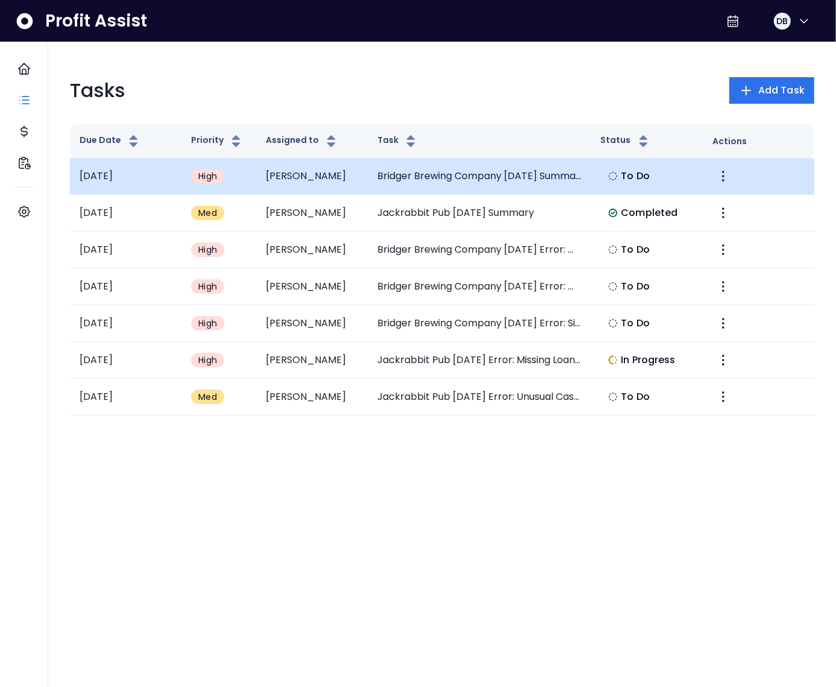
click at [752, 181] on td at bounding box center [759, 176] width 112 height 37
click at [726, 177] on icon "More" at bounding box center [723, 176] width 14 height 14
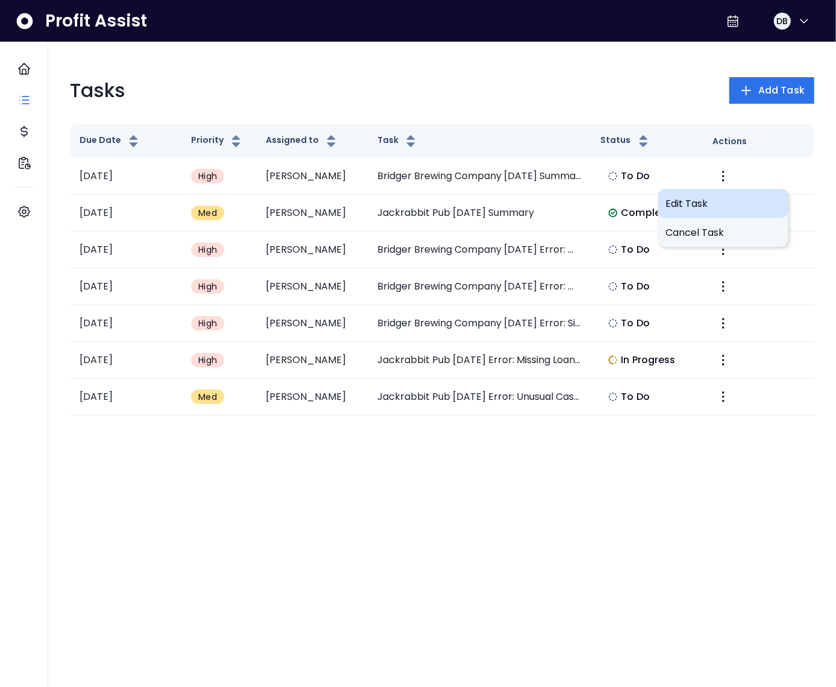
click at [719, 204] on span "Edit Task" at bounding box center [724, 204] width 116 height 14
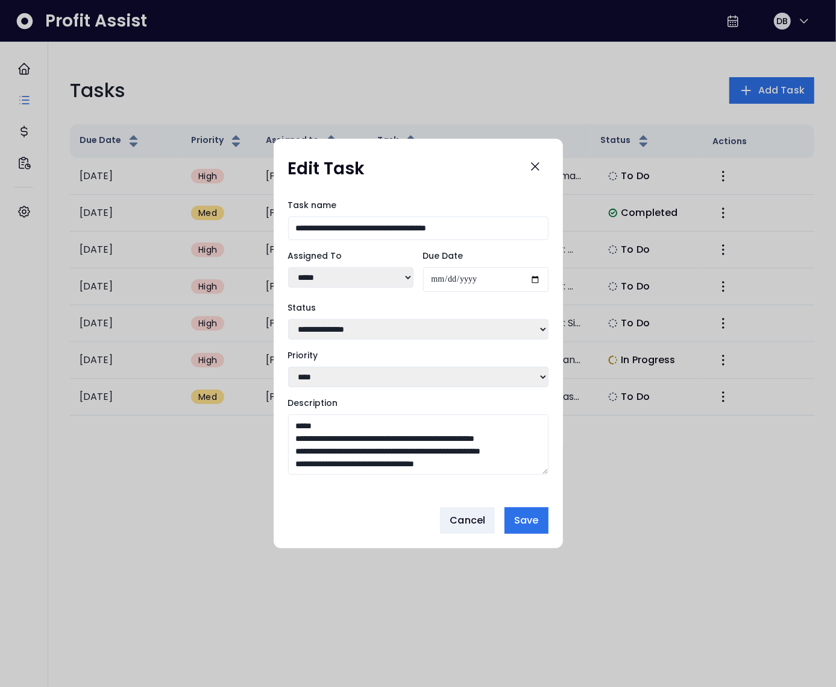
click at [329, 326] on select "**********" at bounding box center [418, 329] width 260 height 20
select select "*********"
click at [288, 319] on select "**********" at bounding box center [418, 329] width 260 height 20
click at [528, 527] on span "Save" at bounding box center [526, 520] width 24 height 14
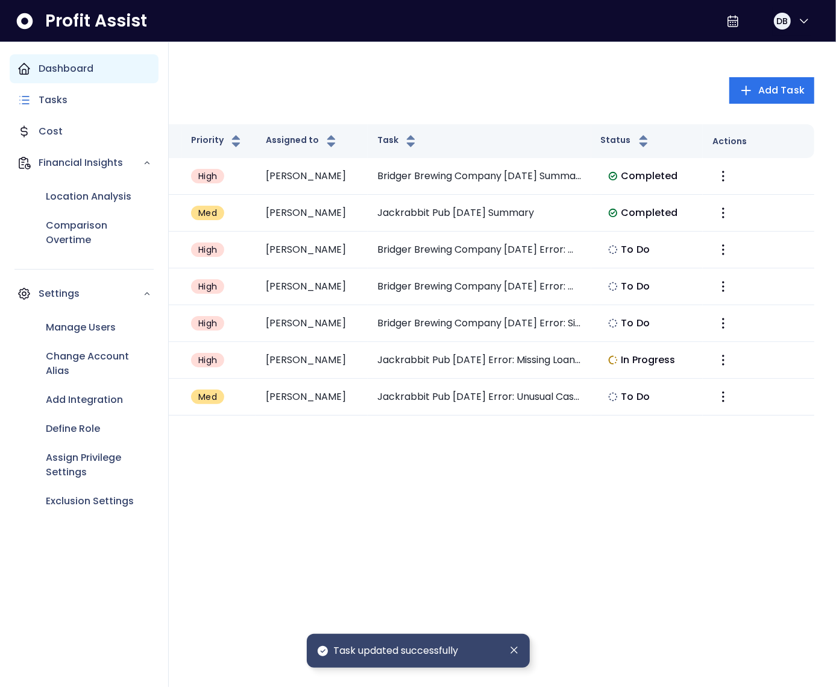
click at [37, 67] on div "Dashboard" at bounding box center [84, 68] width 149 height 29
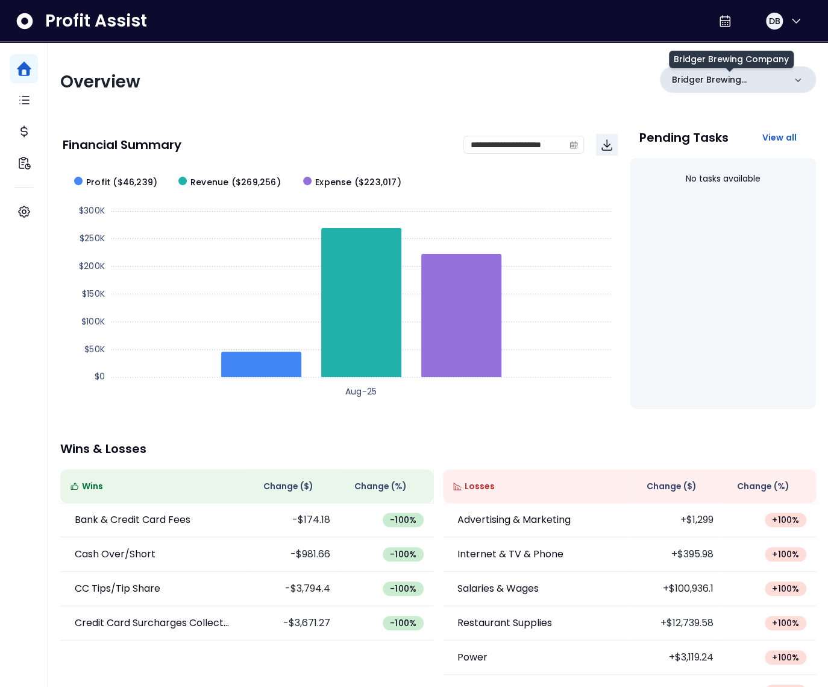
click at [693, 81] on p "Bridger Brewing Company" at bounding box center [728, 80] width 113 height 13
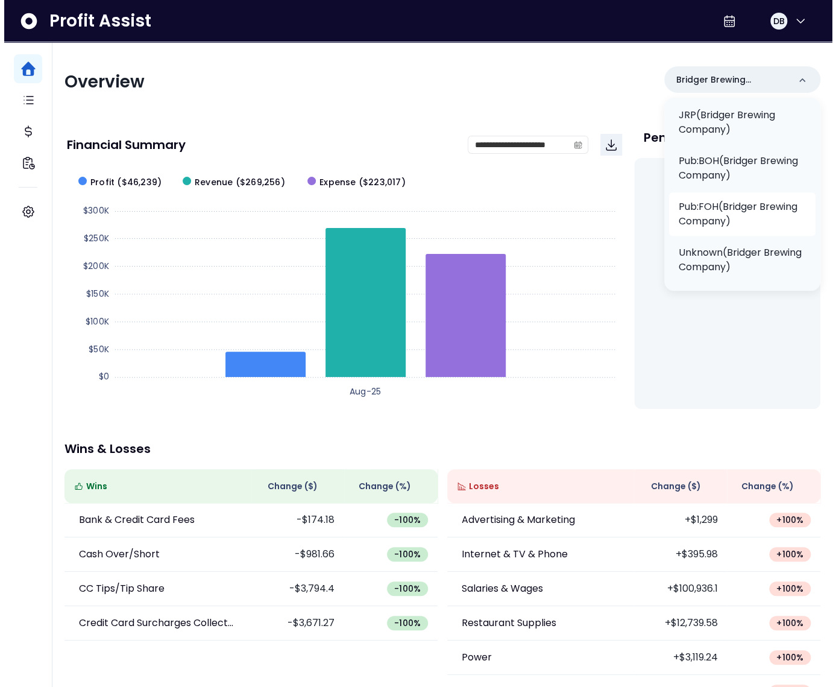
scroll to position [259, 0]
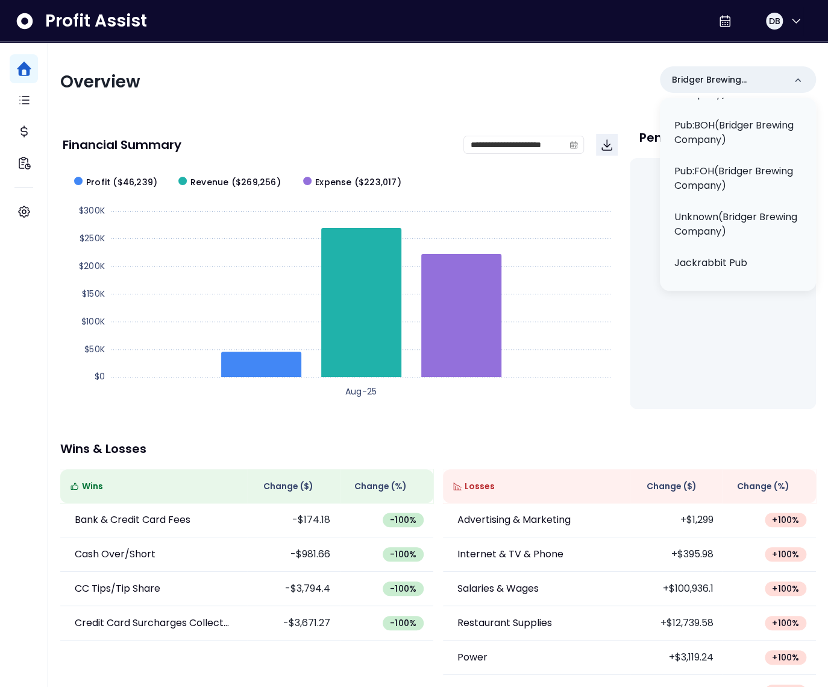
click at [328, 120] on div "**********" at bounding box center [438, 399] width 780 height 714
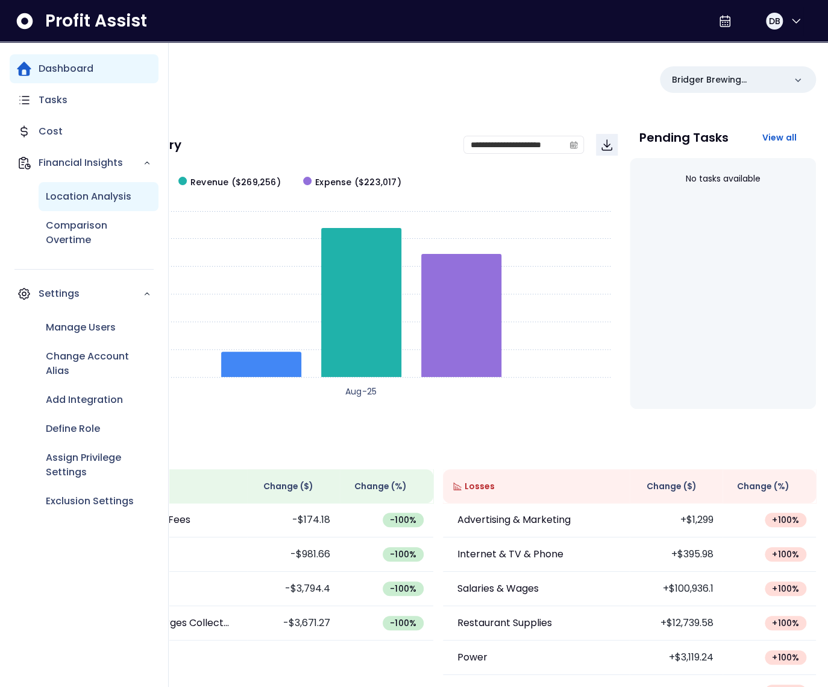
click at [63, 196] on p "Location Analysis" at bounding box center [89, 196] width 86 height 14
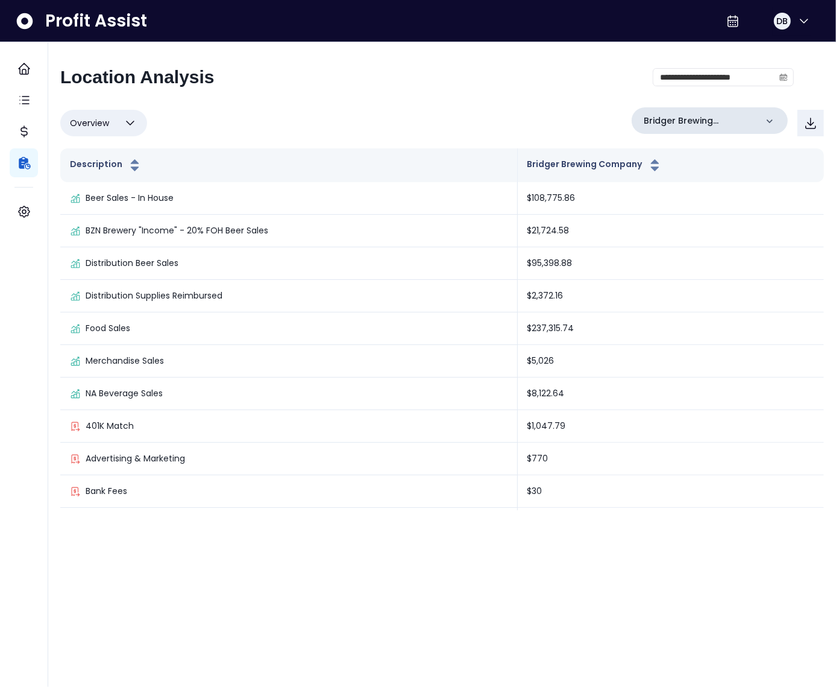
click at [711, 118] on p "Bridger Brewing Company" at bounding box center [700, 121] width 113 height 13
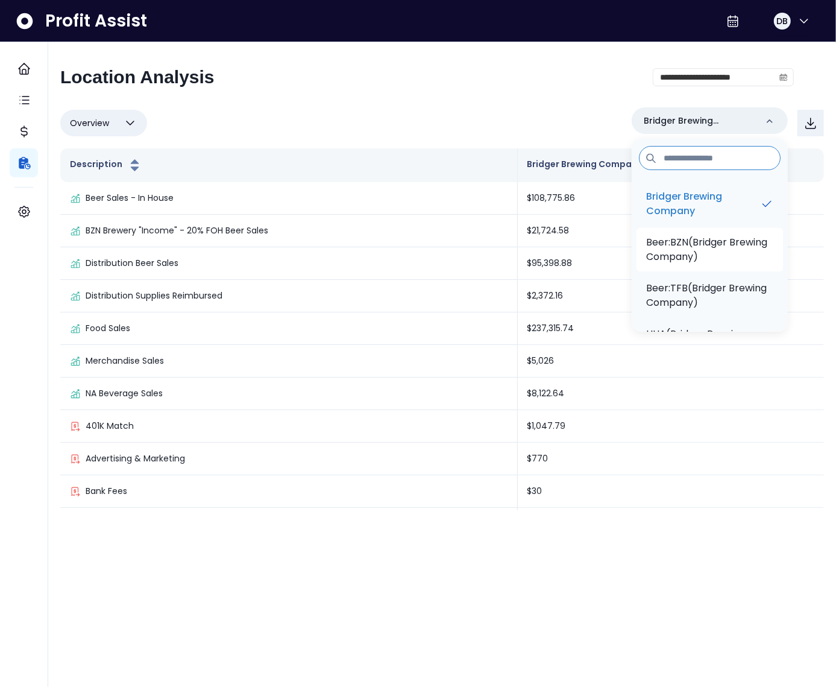
click at [686, 244] on p "Beer:BZN(Bridger Brewing Company)" at bounding box center [709, 249] width 127 height 29
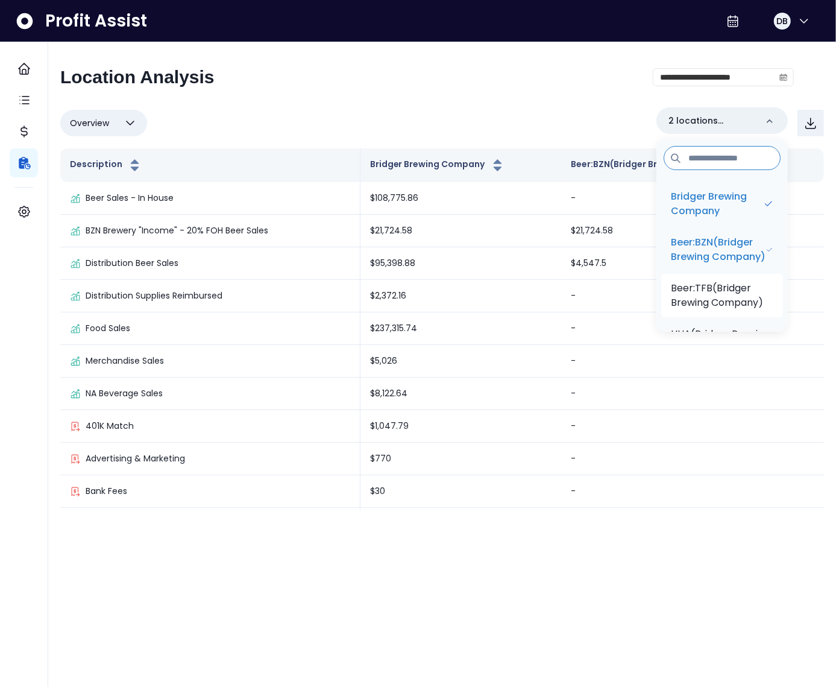
click at [700, 304] on p "Beer:TFB(Bridger Brewing Company)" at bounding box center [722, 295] width 102 height 29
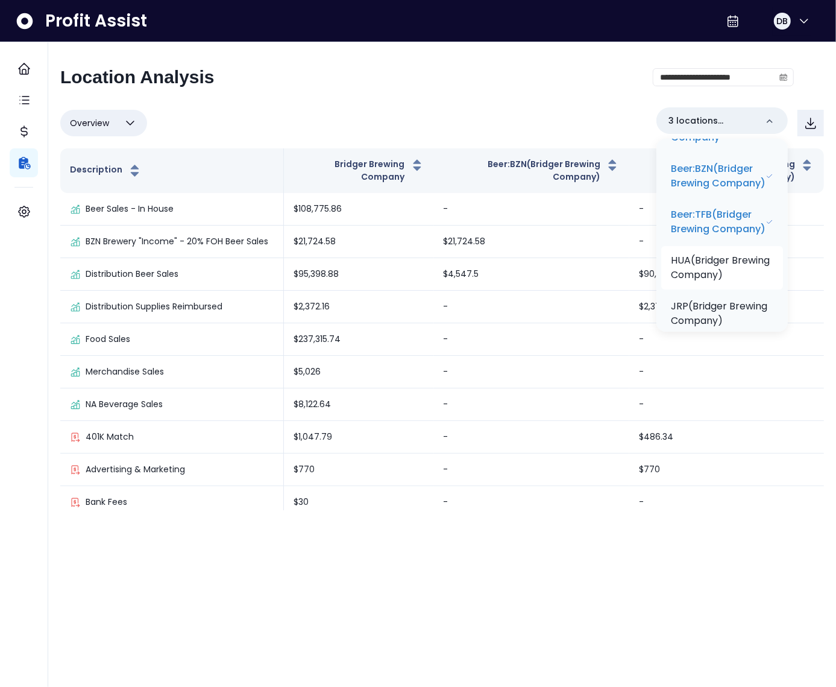
click at [712, 282] on p "HUA(Bridger Brewing Company)" at bounding box center [722, 267] width 102 height 29
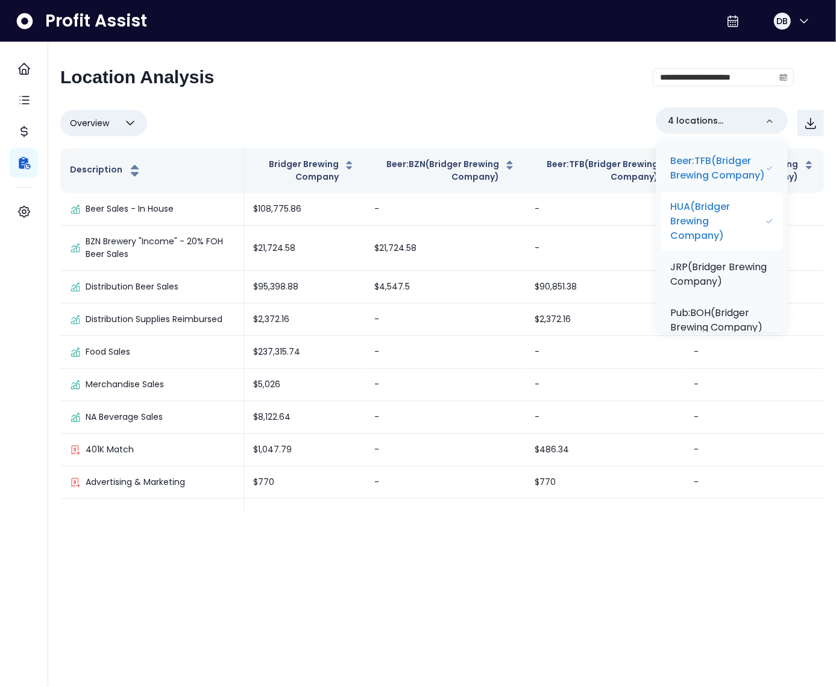
scroll to position [181, 0]
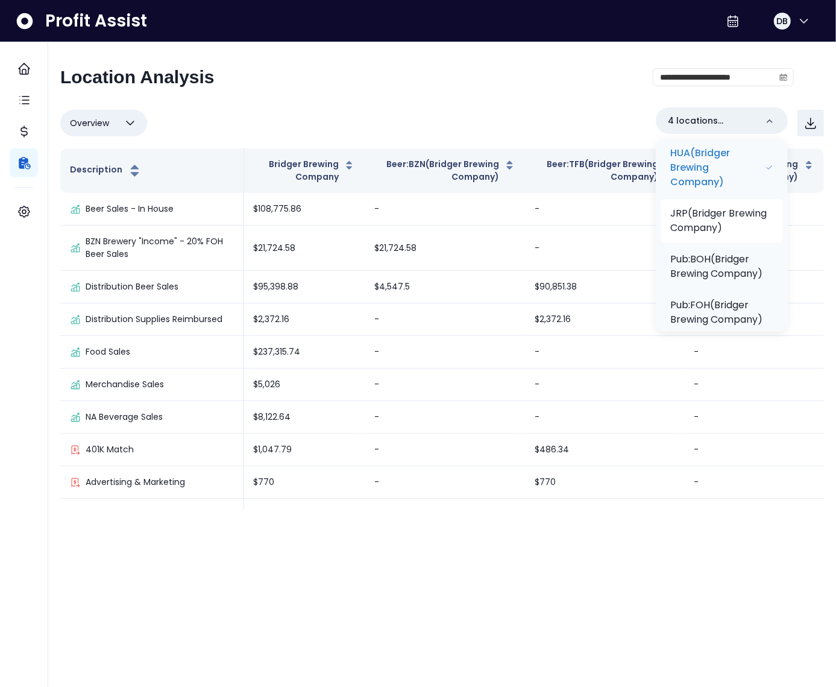
click at [702, 235] on p "JRP(Bridger Brewing Company)" at bounding box center [721, 220] width 103 height 29
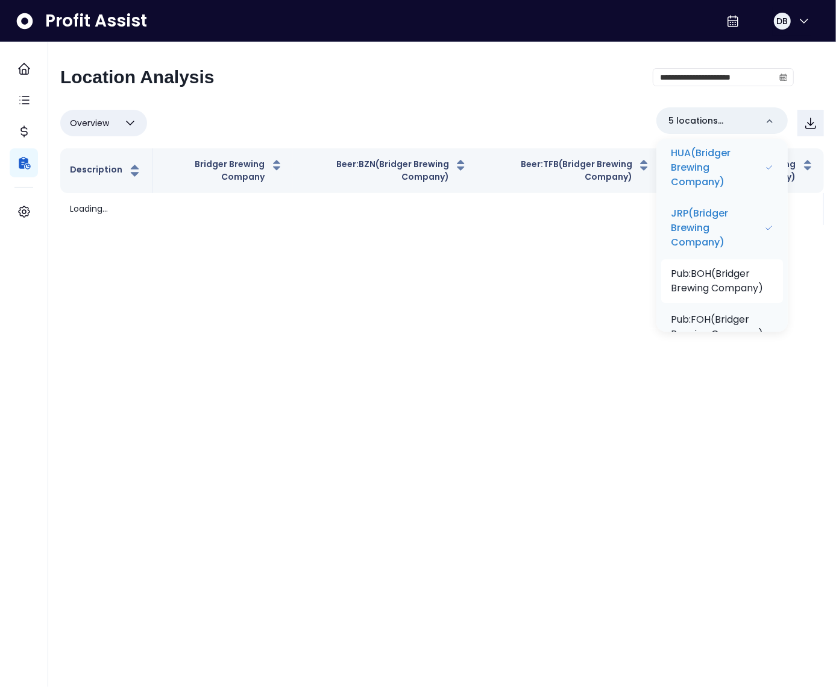
click at [710, 295] on p "Pub:BOH(Bridger Brewing Company)" at bounding box center [722, 280] width 102 height 29
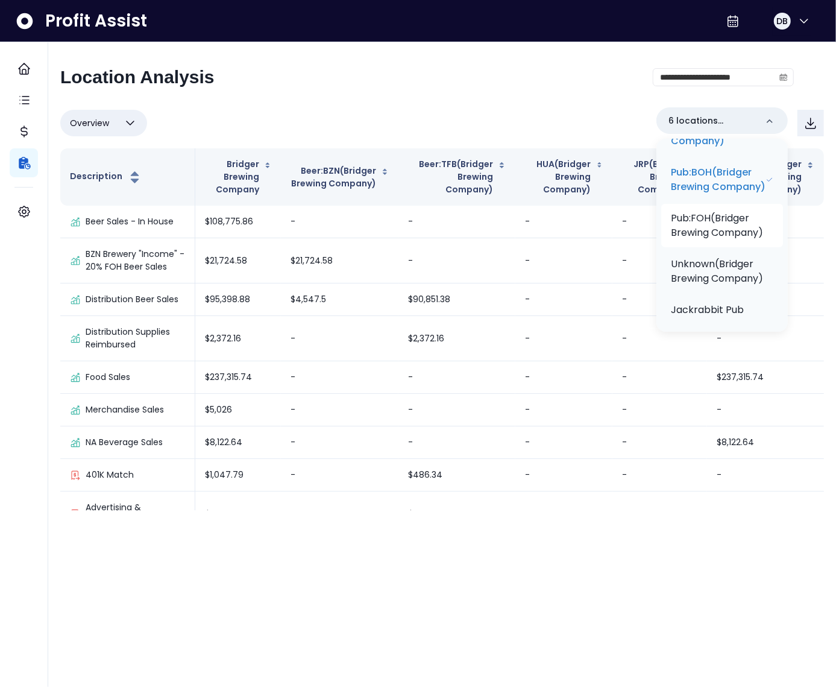
click at [723, 240] on p "Pub:FOH(Bridger Brewing Company)" at bounding box center [722, 225] width 102 height 29
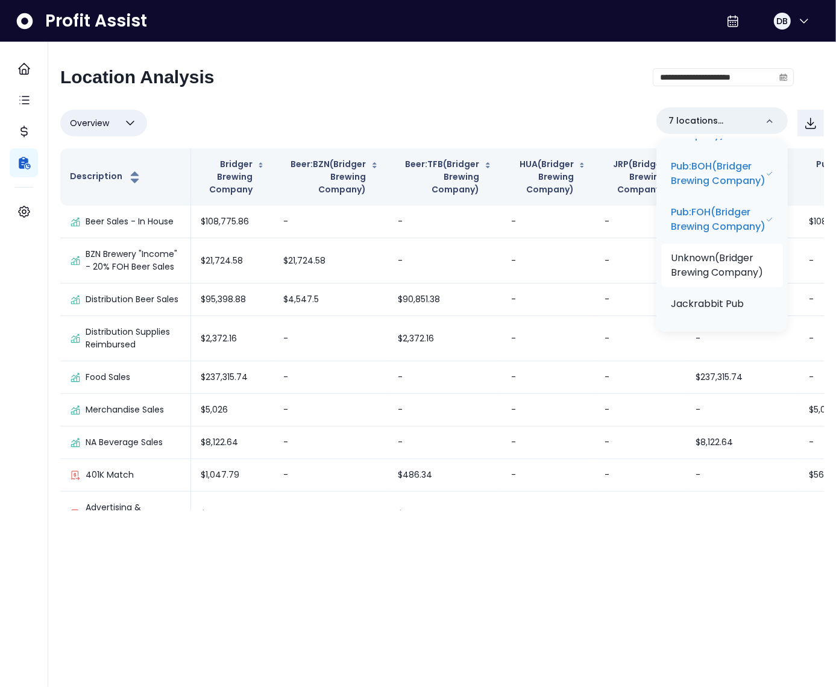
scroll to position [360, 0]
click at [717, 267] on p "Unknown(Bridger Brewing Company)" at bounding box center [722, 265] width 102 height 29
click at [515, 93] on div "**********" at bounding box center [427, 81] width 734 height 31
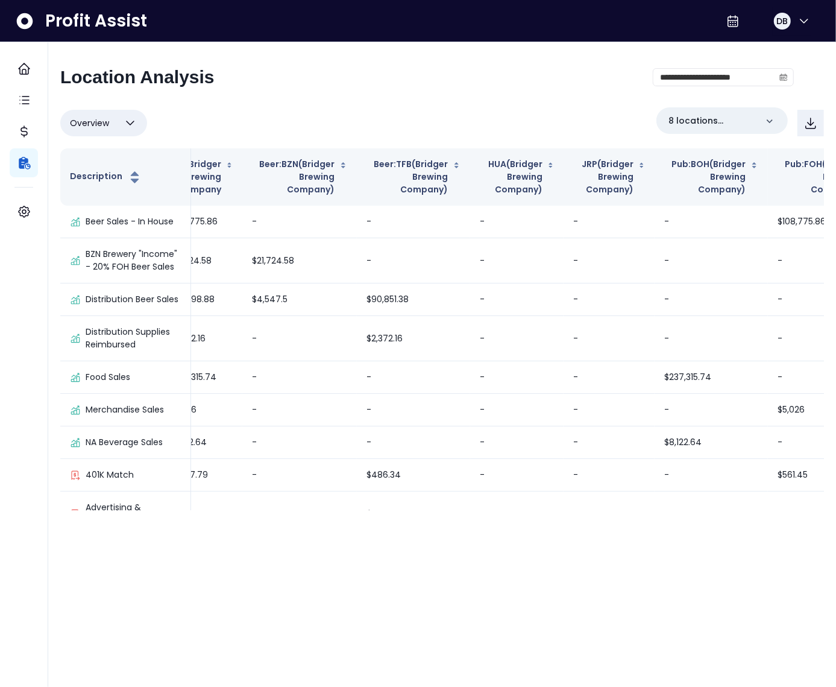
scroll to position [0, 0]
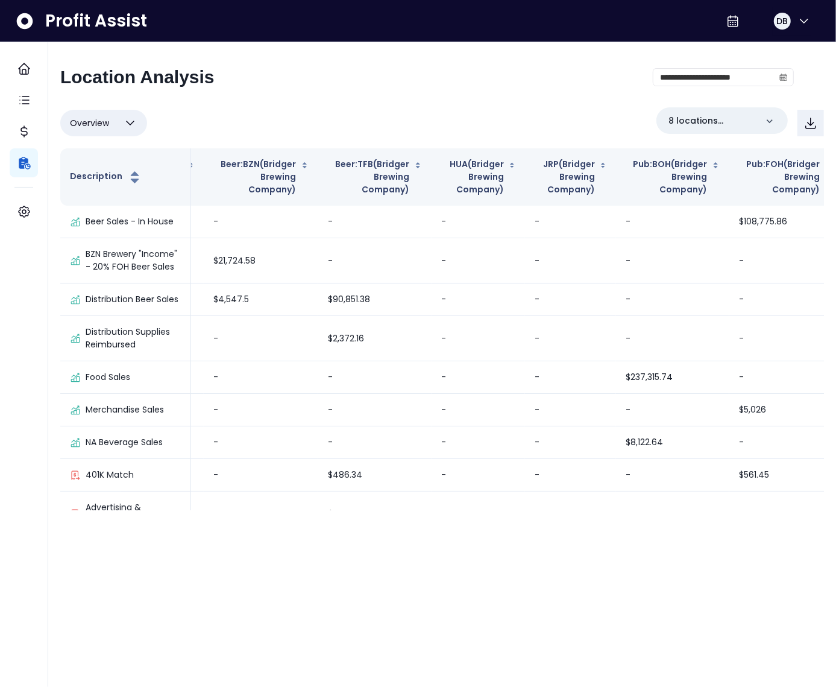
drag, startPoint x: 558, startPoint y: 509, endPoint x: 617, endPoint y: 509, distance: 58.5
click at [617, 509] on div "Description Bridger Brewing Company Beer:BZN(Bridger Brewing Company) Beer:TFB(…" at bounding box center [442, 329] width 764 height 362
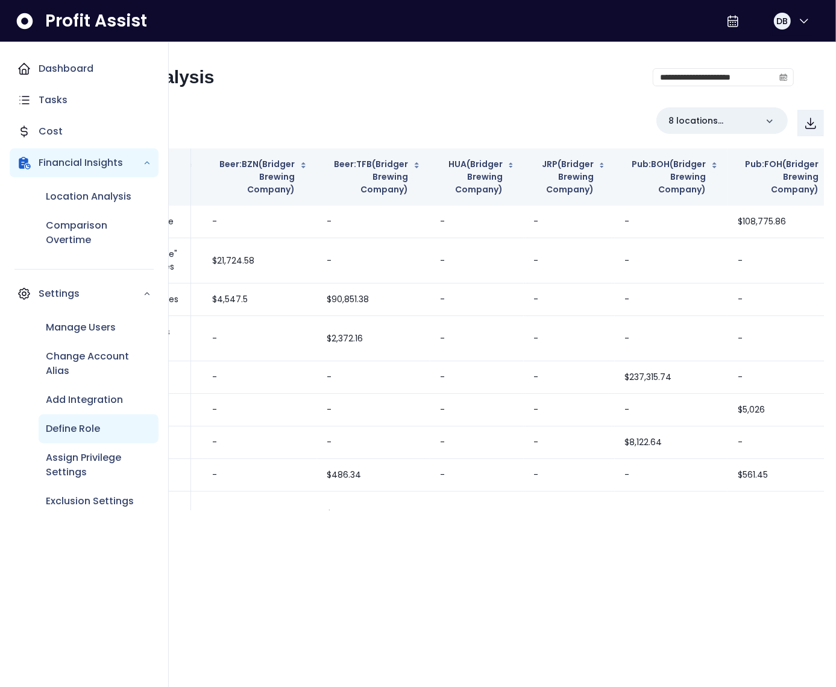
click at [72, 433] on p "Define Role" at bounding box center [73, 428] width 54 height 14
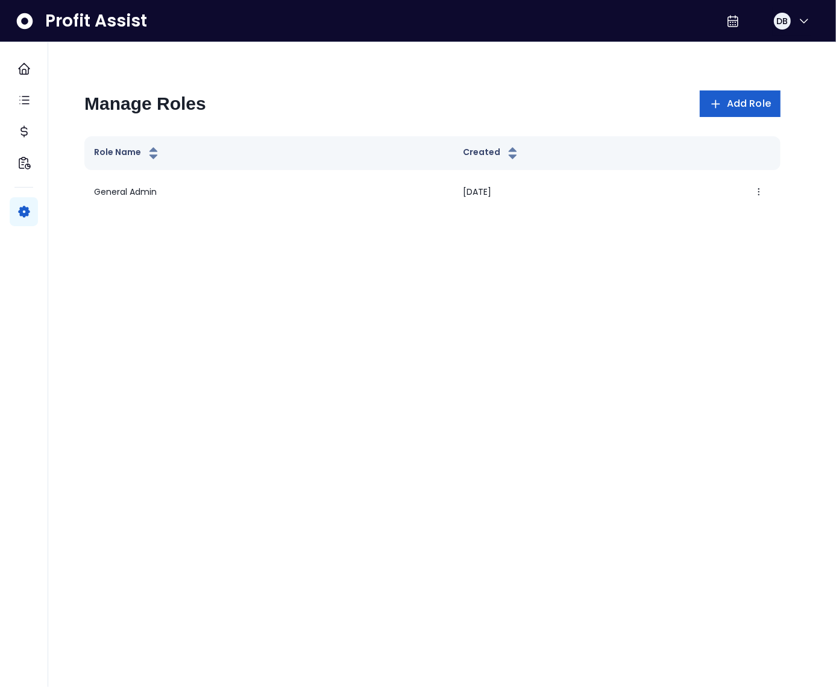
click at [723, 109] on button "Add Role" at bounding box center [740, 103] width 81 height 27
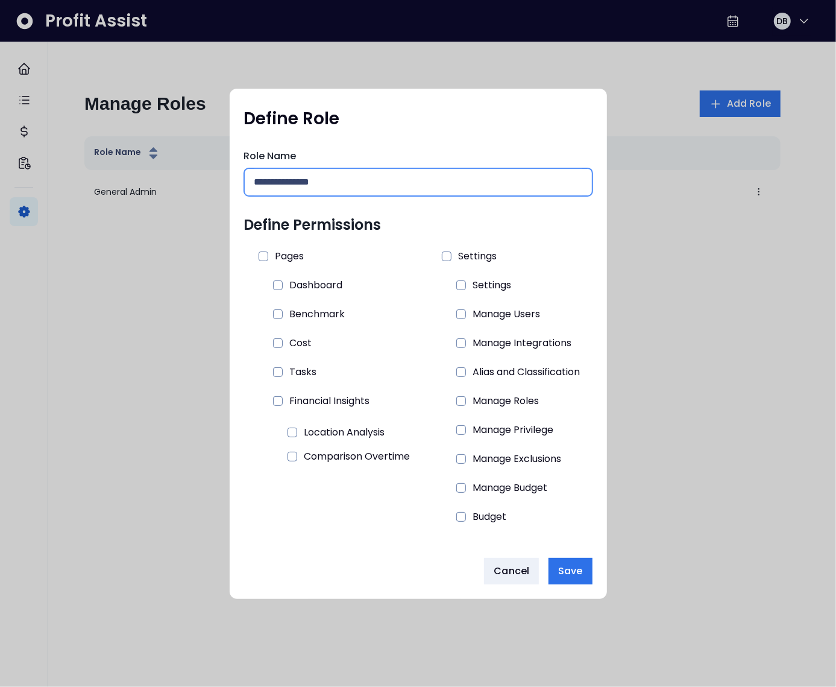
click at [378, 178] on input "text" at bounding box center [418, 182] width 328 height 27
click at [274, 283] on span at bounding box center [278, 285] width 10 height 10
click at [274, 347] on span at bounding box center [278, 343] width 10 height 10
click at [276, 402] on span at bounding box center [278, 401] width 10 height 10
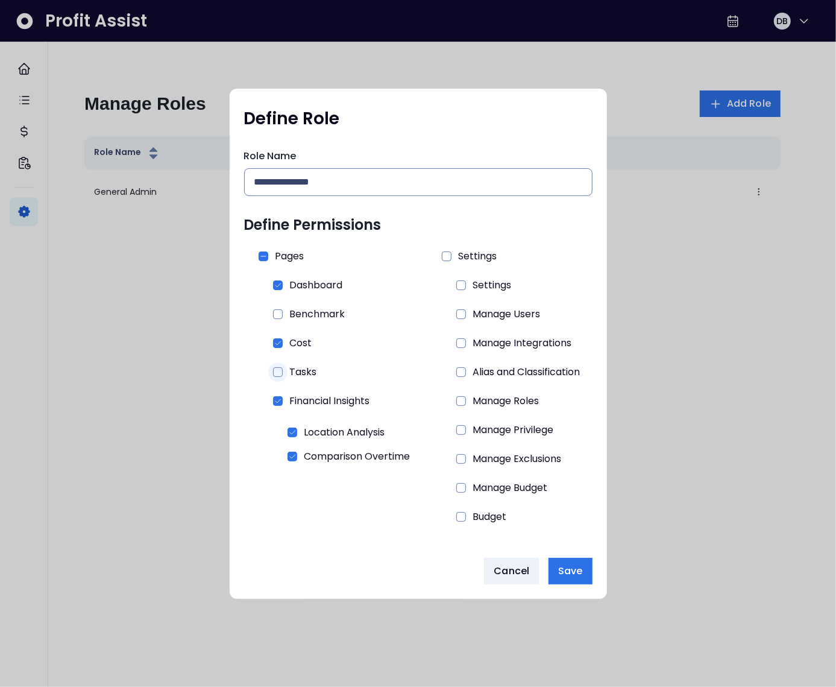
click at [273, 370] on span at bounding box center [278, 372] width 10 height 10
click at [292, 189] on input "text" at bounding box center [418, 182] width 328 height 27
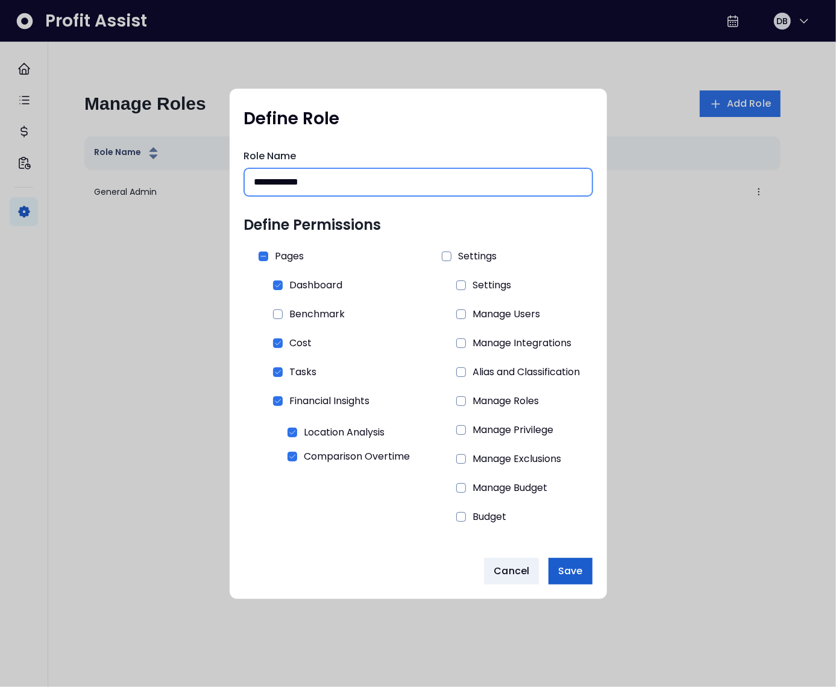
type input "**********"
click at [575, 573] on span "Save" at bounding box center [570, 571] width 24 height 14
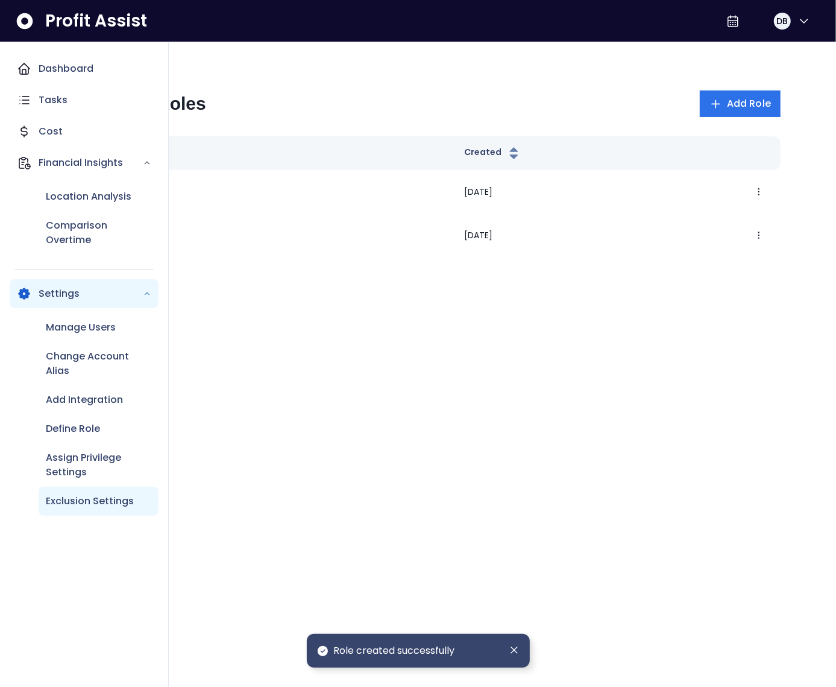
click at [93, 508] on p "Exclusion Settings" at bounding box center [90, 501] width 88 height 14
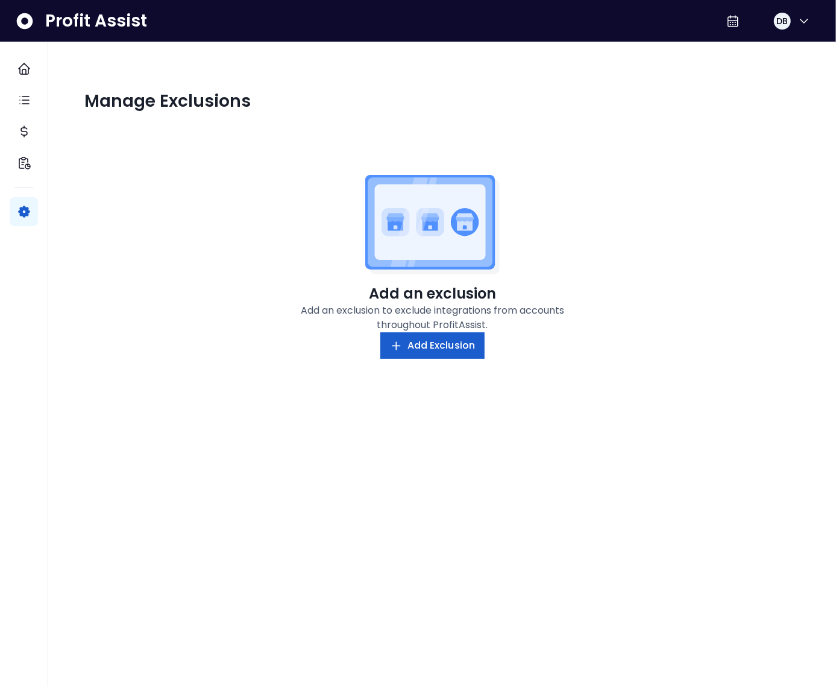
click at [431, 347] on span "Add Exclusion" at bounding box center [442, 345] width 68 height 14
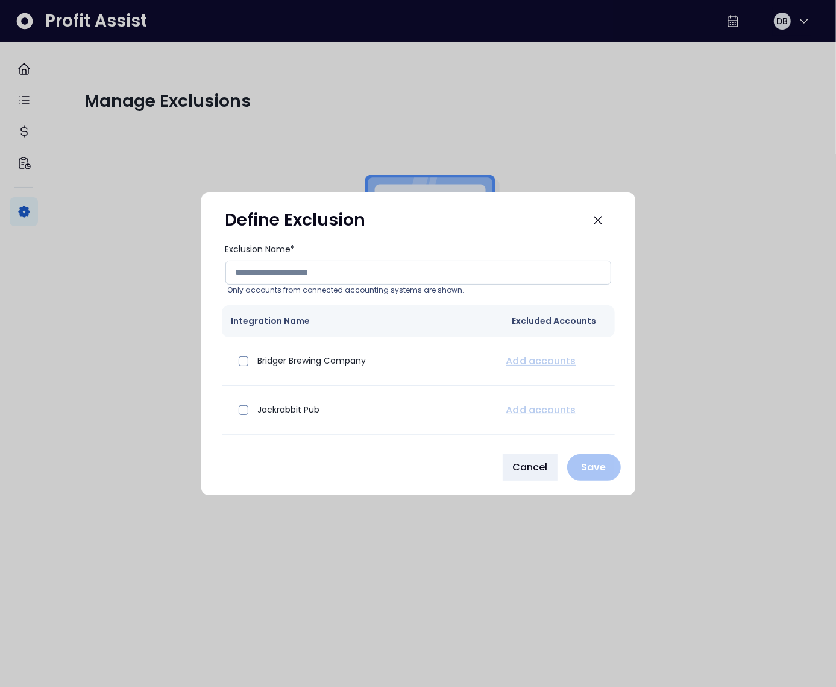
click at [328, 270] on input "Exclusion Name*" at bounding box center [418, 272] width 386 height 24
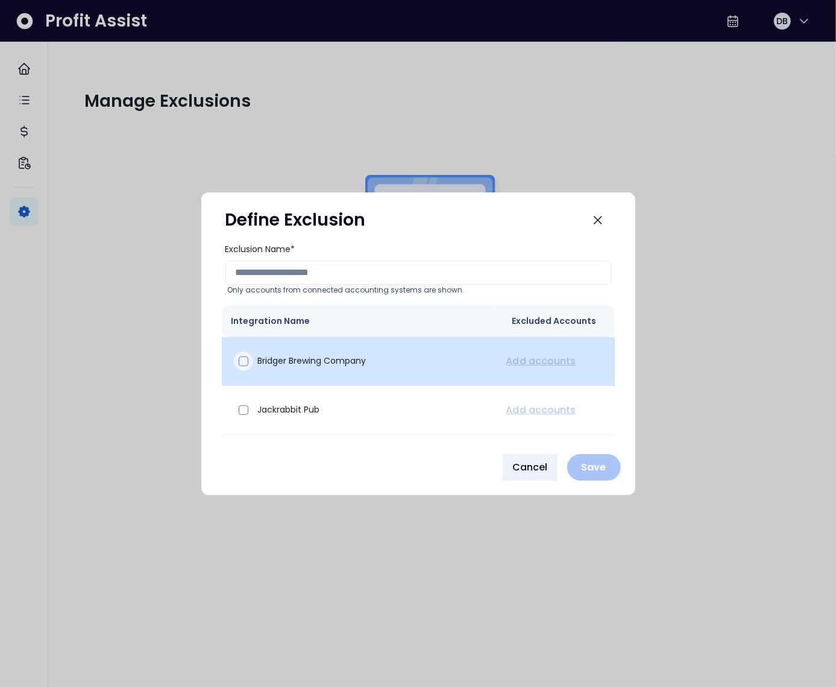
click at [248, 361] on span at bounding box center [244, 361] width 10 height 10
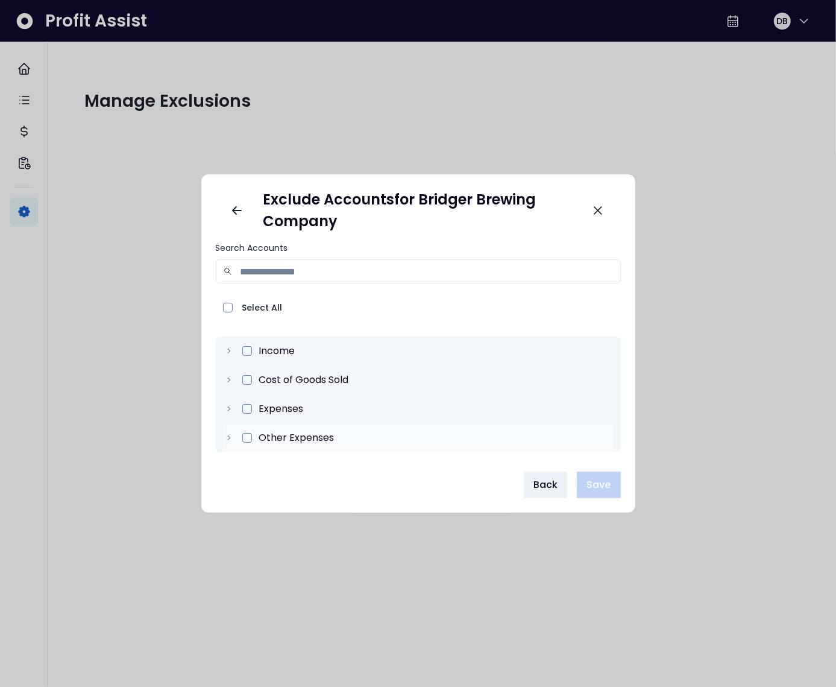
click at [225, 443] on div "Other Expenses" at bounding box center [418, 437] width 391 height 29
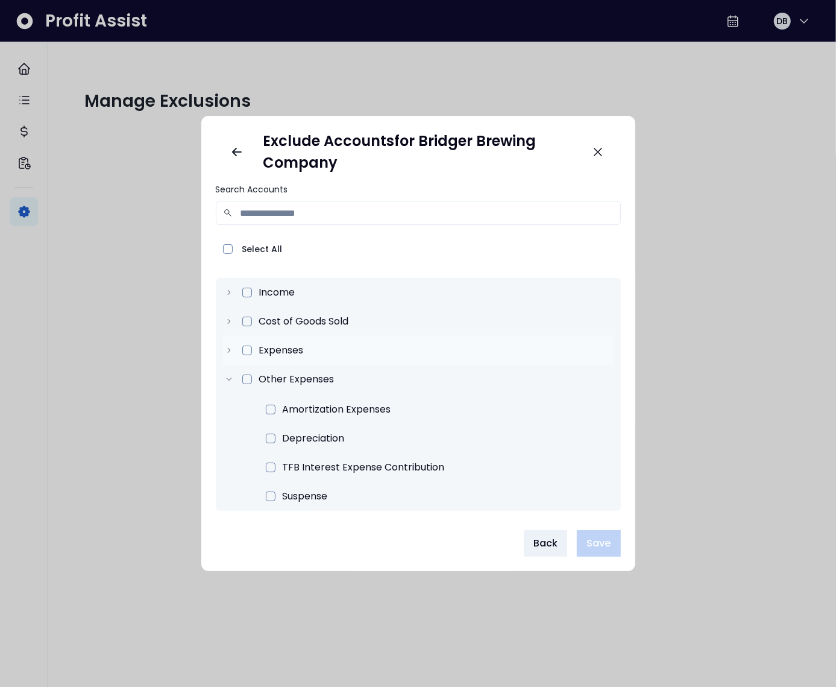
click at [232, 354] on div "Expenses" at bounding box center [418, 350] width 391 height 29
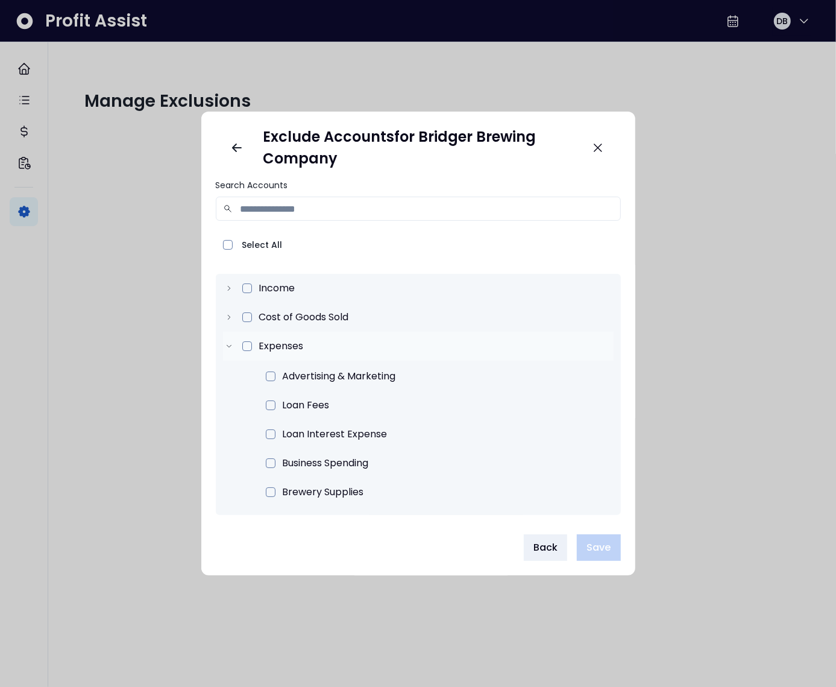
click at [230, 347] on icon at bounding box center [229, 346] width 8 height 8
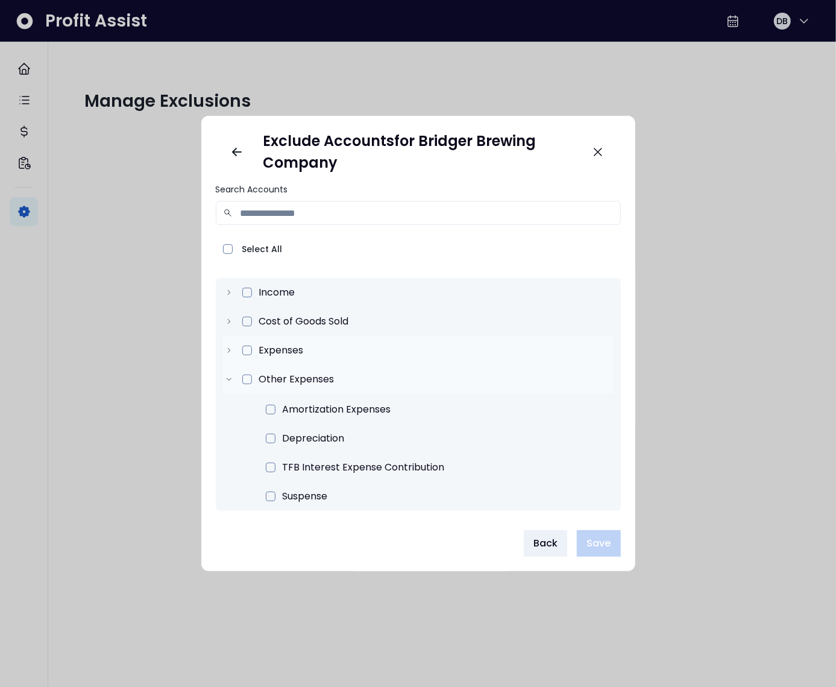
click at [230, 380] on icon at bounding box center [229, 379] width 8 height 8
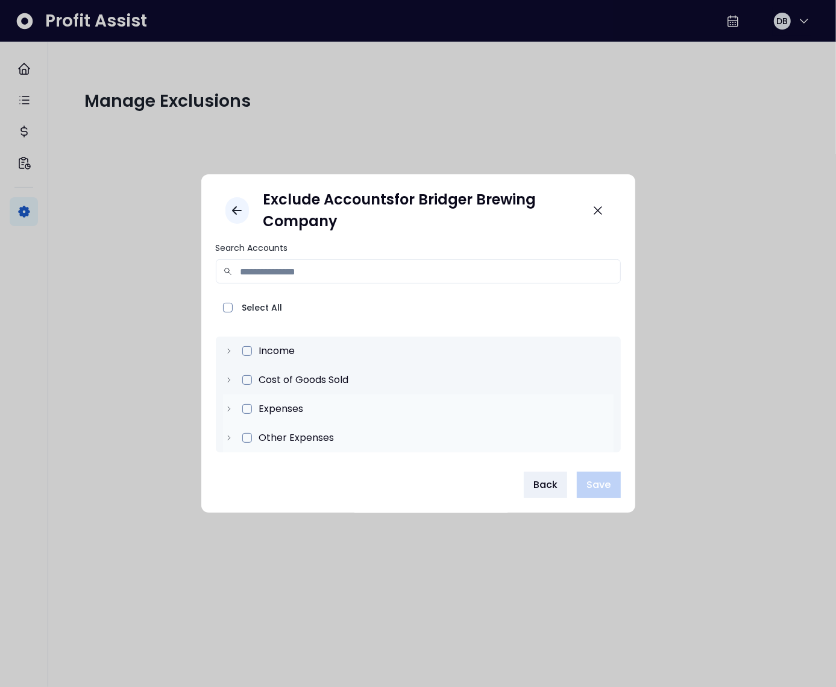
click at [240, 210] on icon "Go back" at bounding box center [237, 210] width 8 height 7
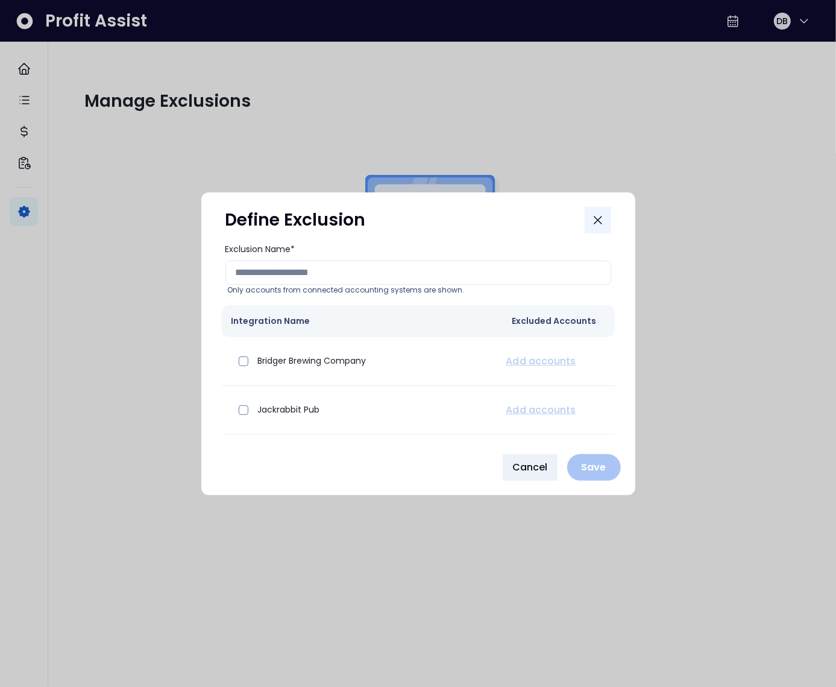
click at [597, 221] on icon "Close" at bounding box center [598, 220] width 14 height 14
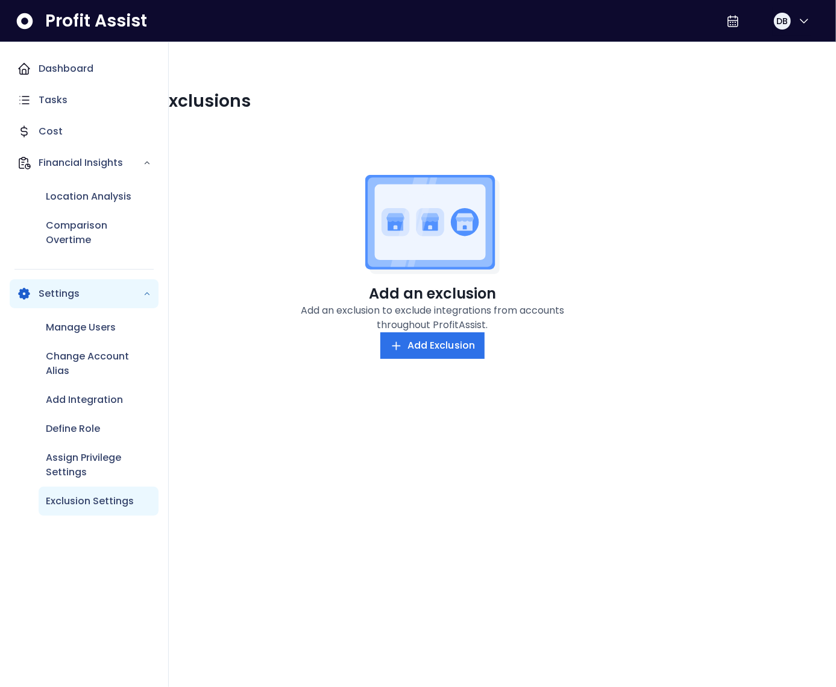
click at [71, 502] on p "Exclusion Settings" at bounding box center [90, 501] width 88 height 14
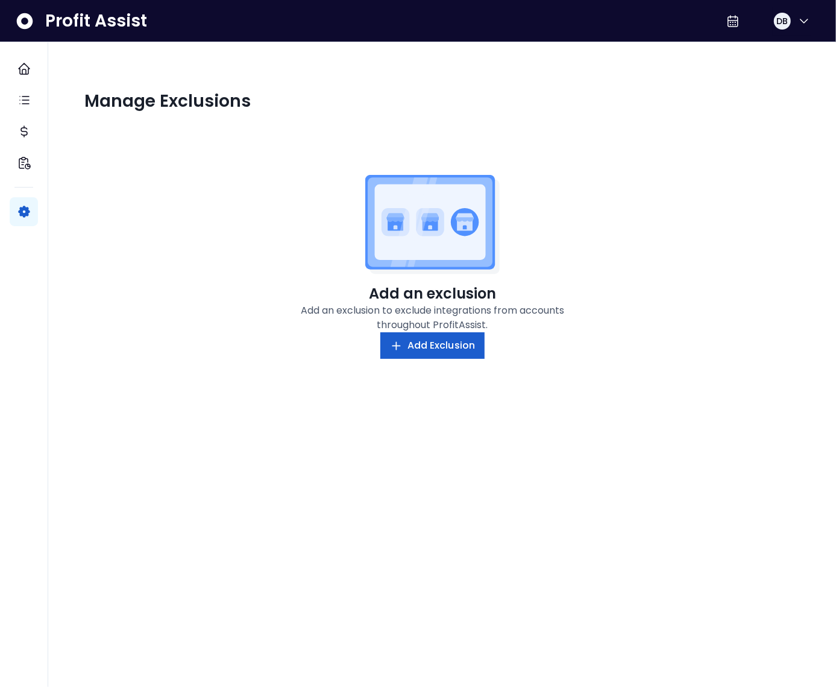
click at [422, 347] on span "Add Exclusion" at bounding box center [442, 345] width 68 height 14
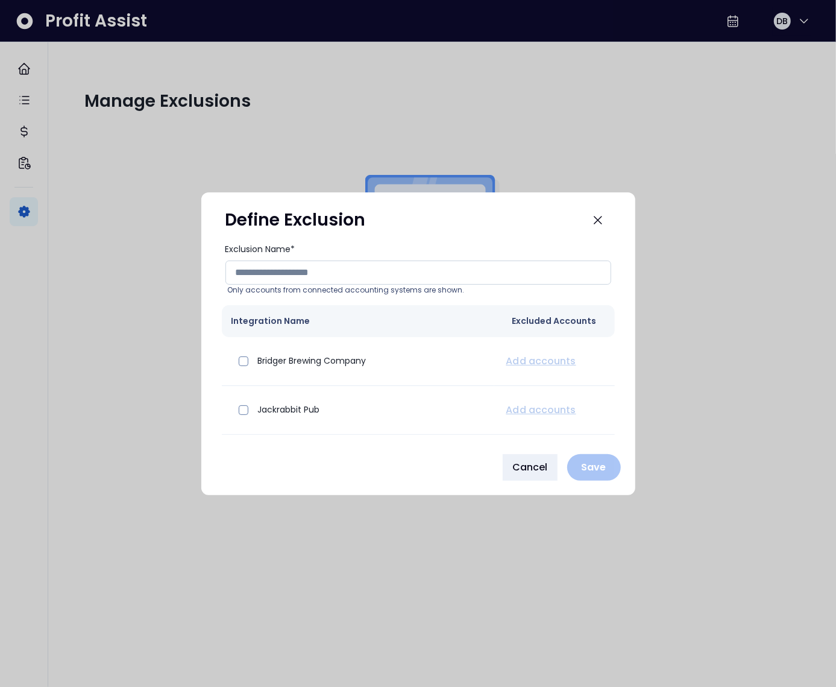
click at [281, 273] on input "Exclusion Name*" at bounding box center [418, 272] width 386 height 24
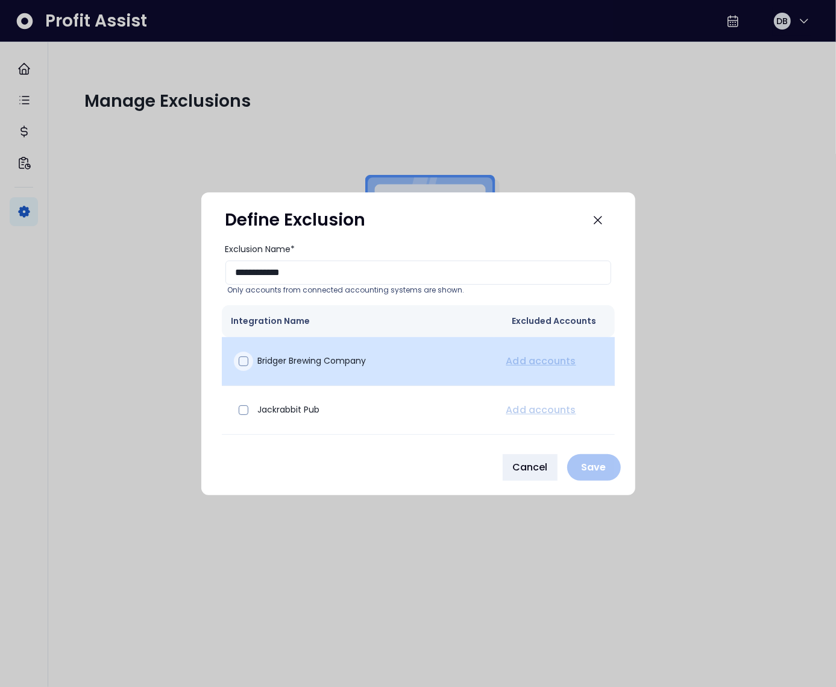
type input "**********"
click at [246, 362] on span at bounding box center [244, 361] width 10 height 10
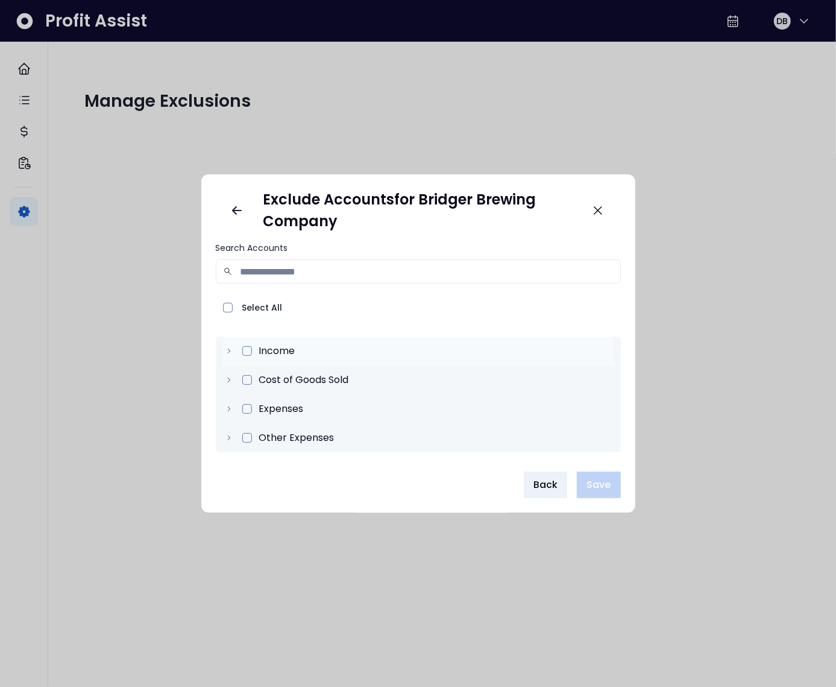
click at [227, 350] on icon at bounding box center [229, 351] width 8 height 8
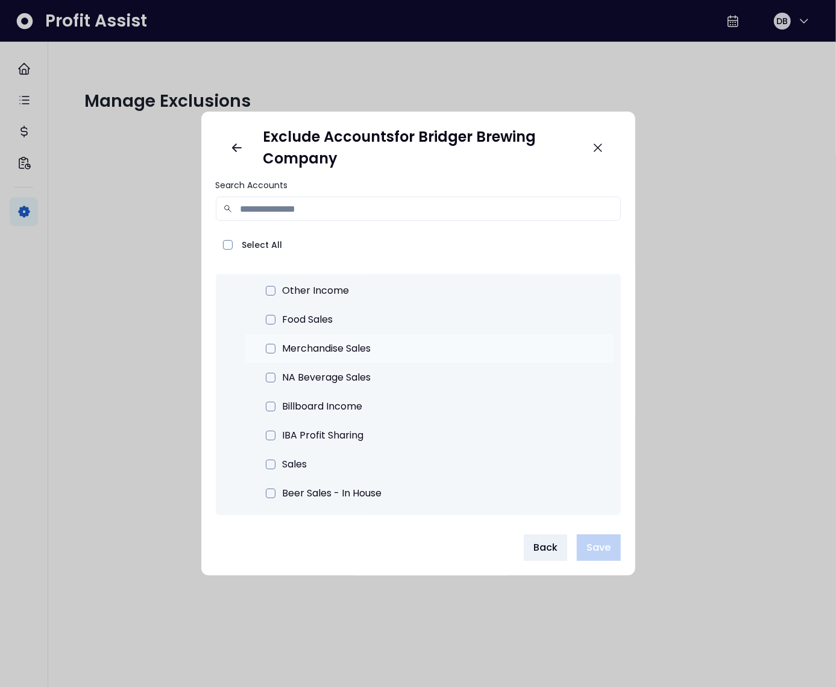
scroll to position [66, 0]
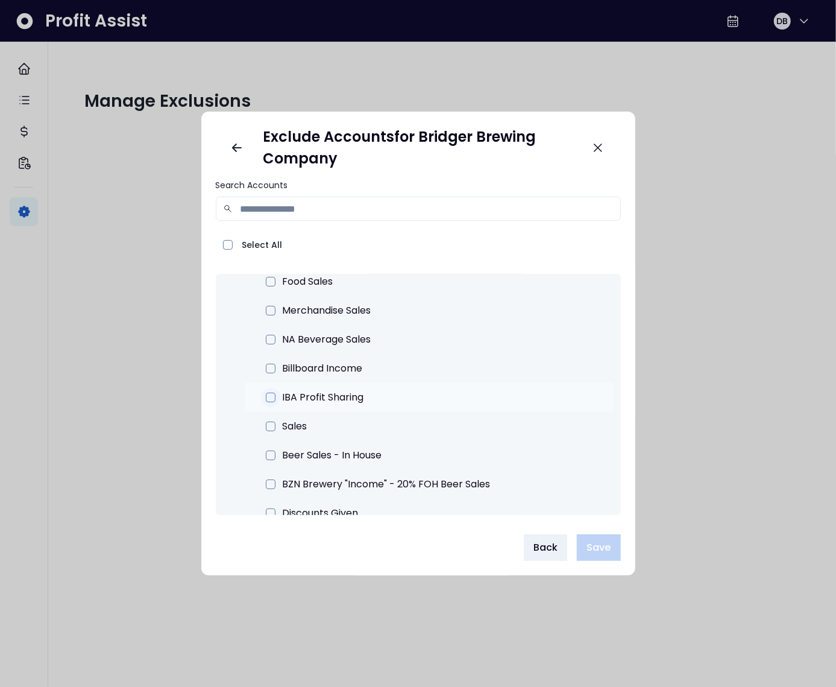
click at [275, 399] on div at bounding box center [270, 397] width 19 height 19
click at [269, 370] on span at bounding box center [271, 369] width 10 height 10
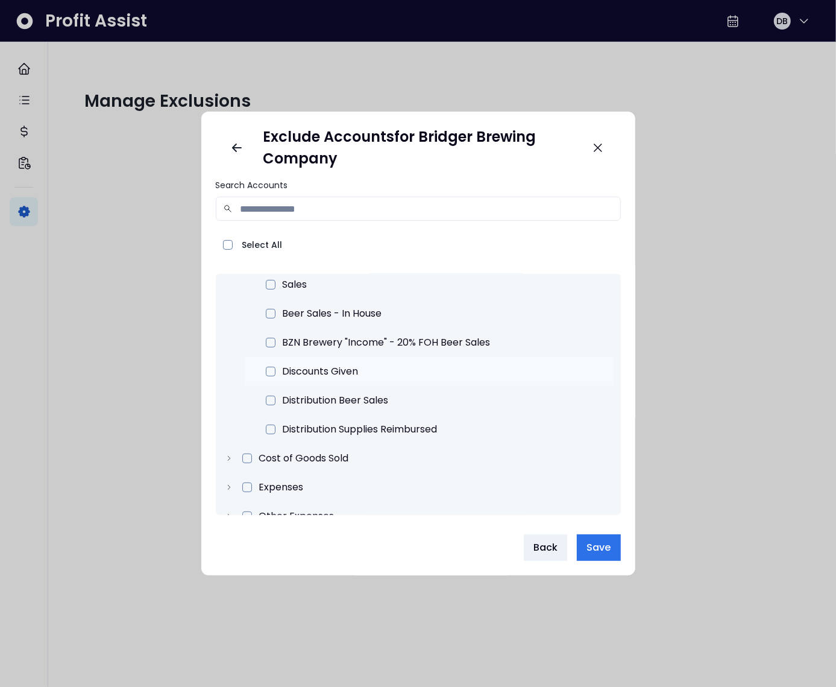
scroll to position [208, 0]
click at [226, 460] on icon at bounding box center [229, 457] width 8 height 8
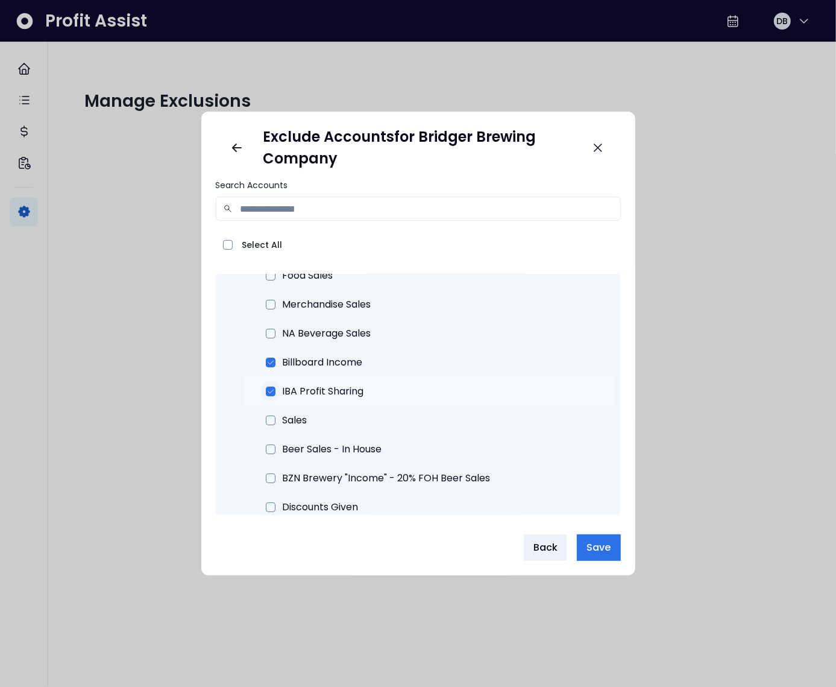
scroll to position [0, 0]
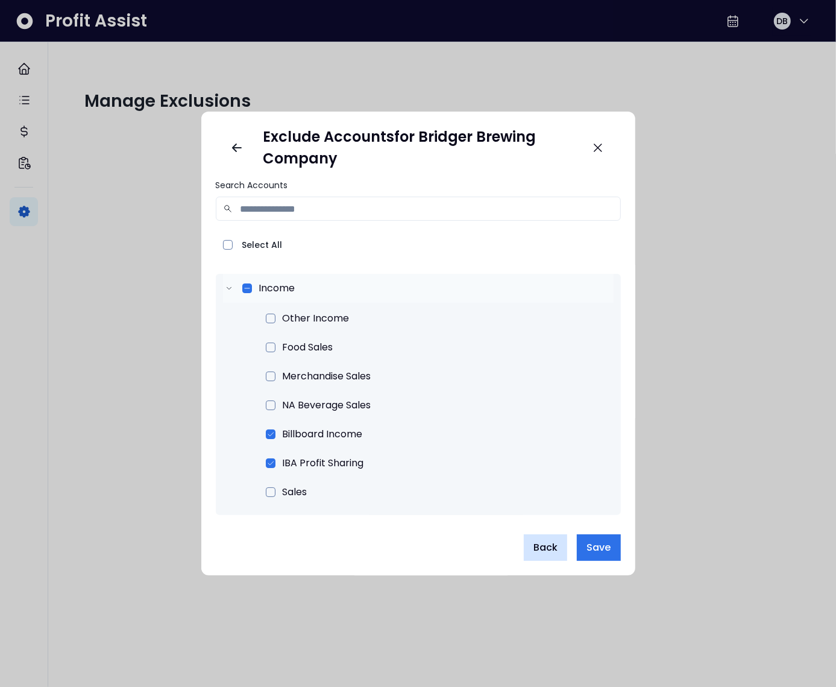
click at [542, 552] on span "Back" at bounding box center [546, 547] width 24 height 14
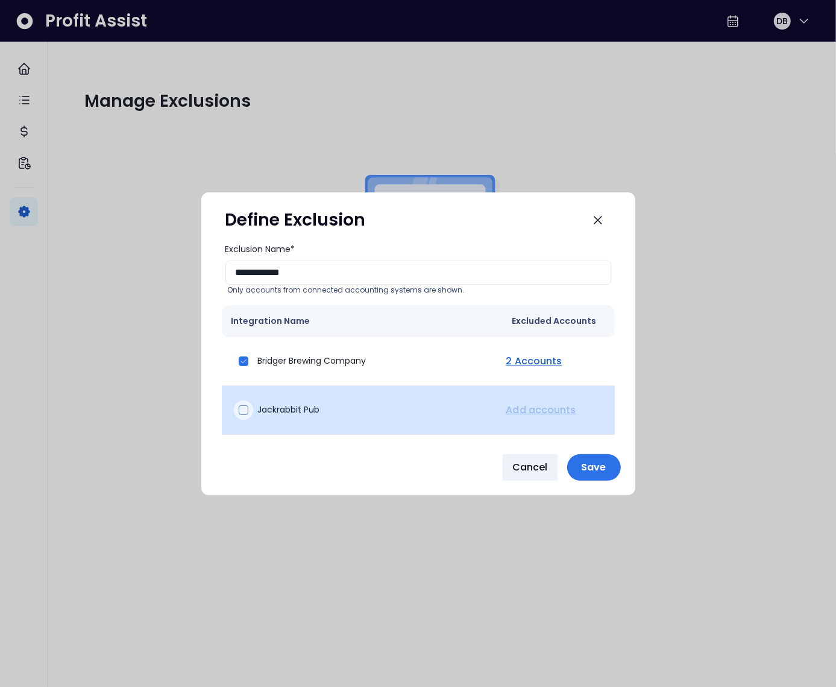
click at [244, 411] on span at bounding box center [244, 410] width 10 height 10
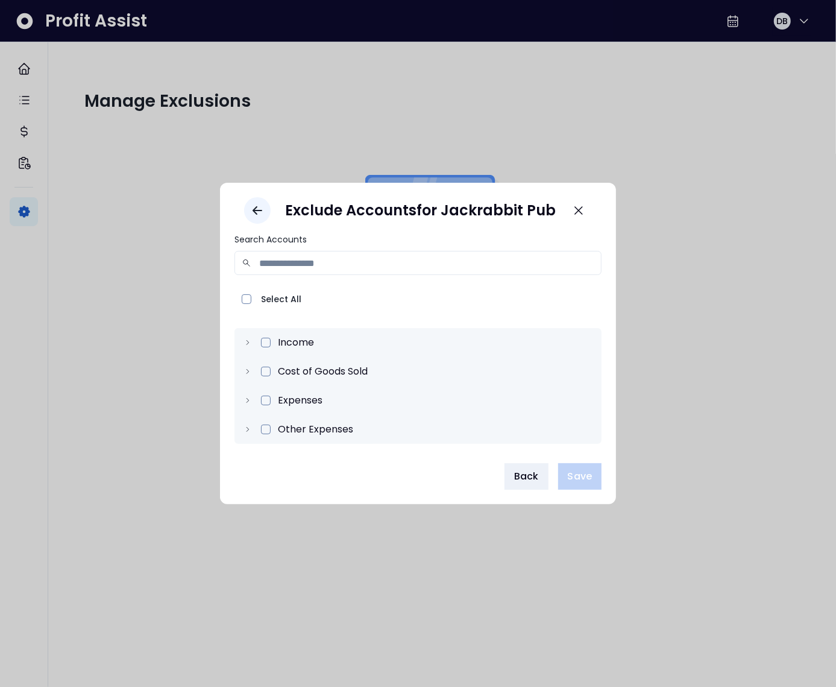
click at [257, 210] on icon "Go back" at bounding box center [257, 210] width 8 height 7
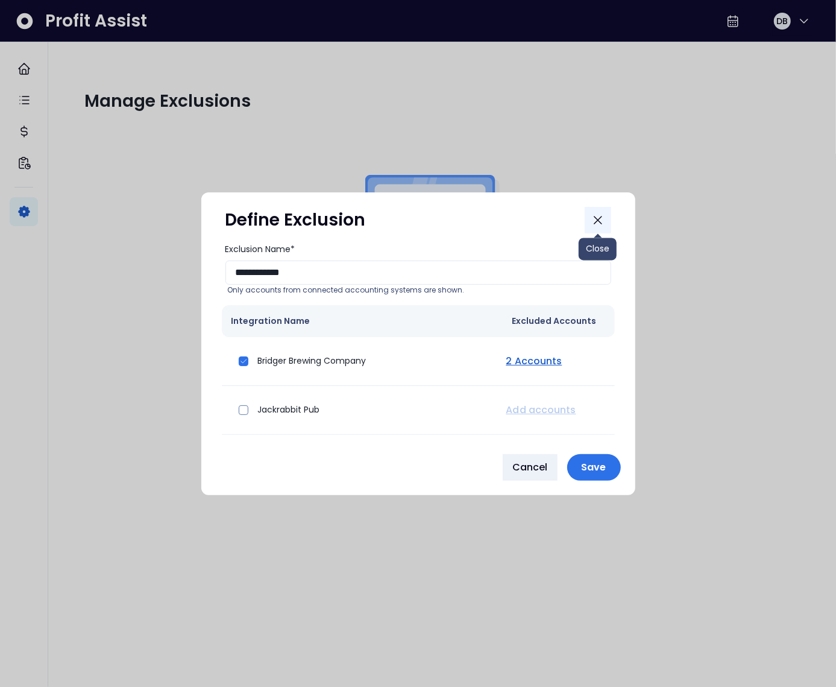
click at [597, 218] on icon "Close" at bounding box center [598, 220] width 14 height 14
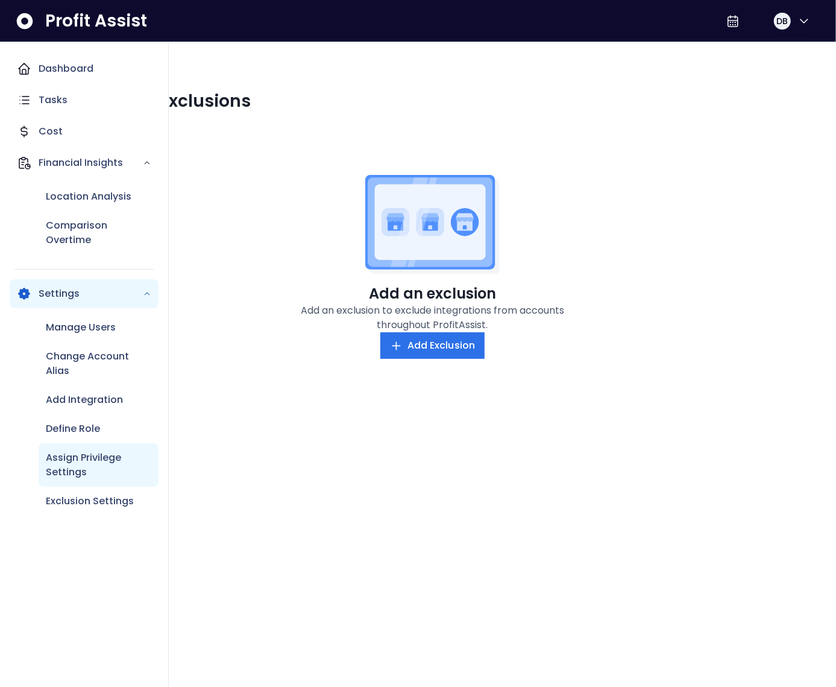
click at [100, 470] on p "Assign Privilege Settings" at bounding box center [99, 464] width 106 height 29
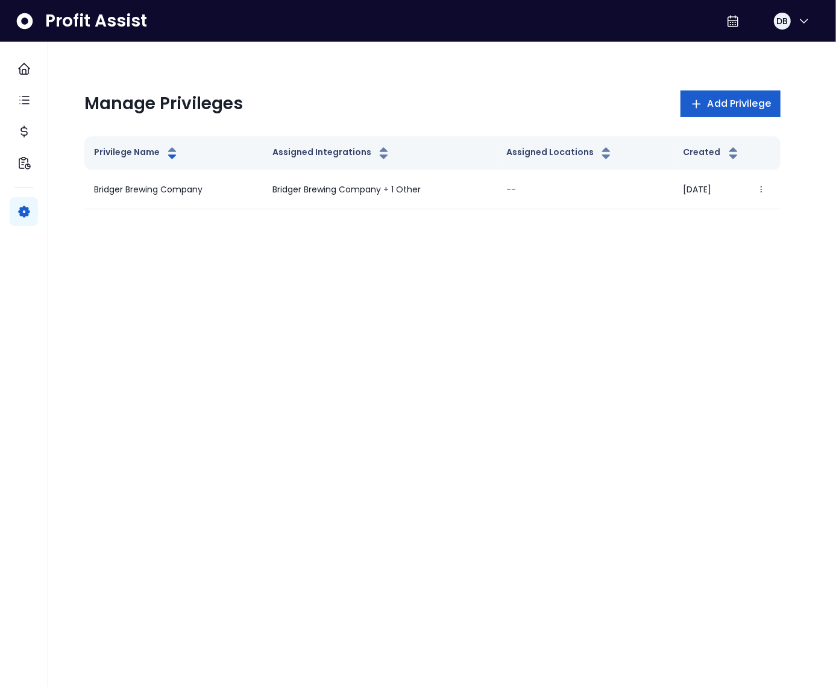
click at [734, 105] on span "Add Privilege" at bounding box center [739, 103] width 63 height 14
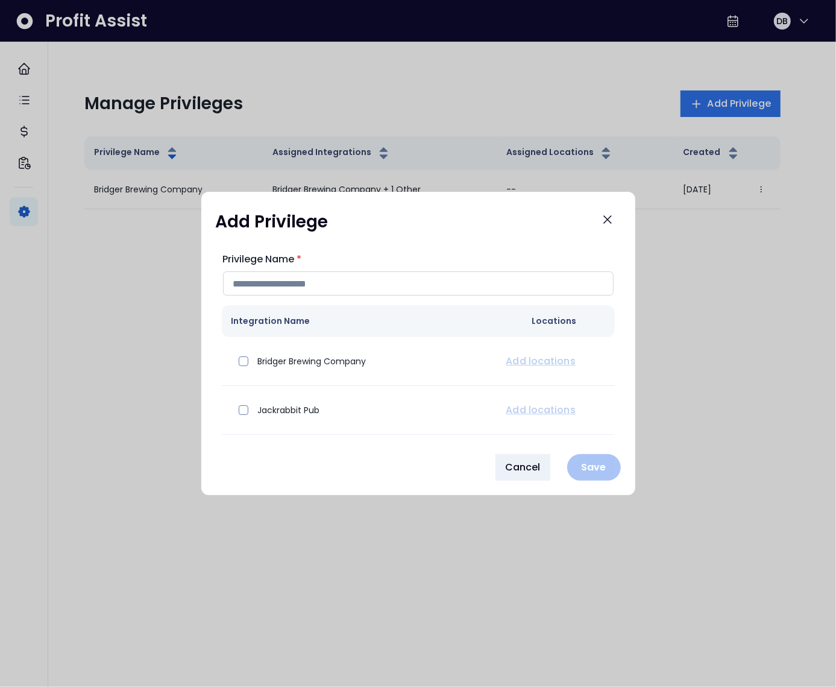
click at [322, 284] on input "Privilege Name *" at bounding box center [418, 283] width 391 height 24
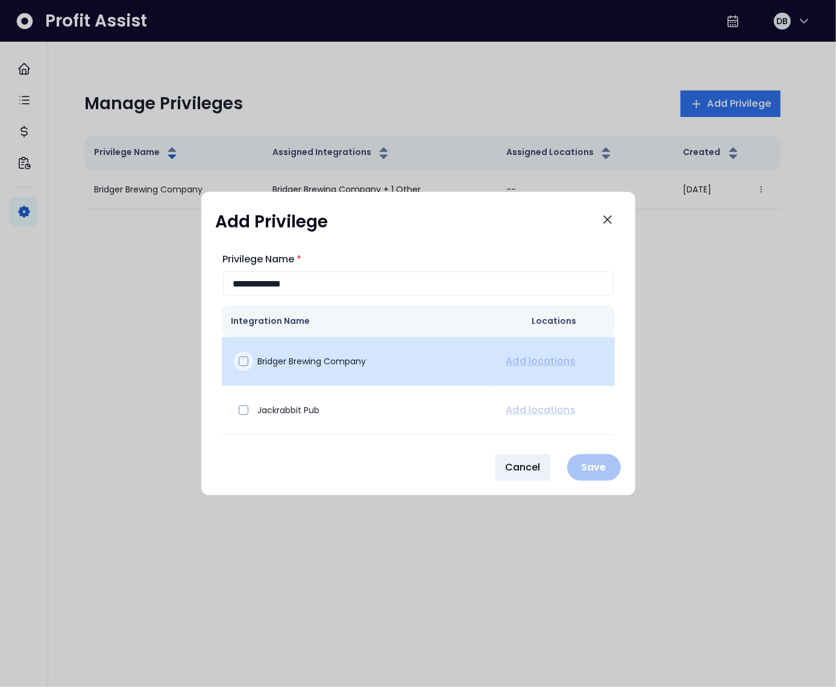
type input "**********"
click at [243, 362] on span at bounding box center [244, 361] width 10 height 10
click at [511, 359] on link "Add locations" at bounding box center [541, 361] width 74 height 14
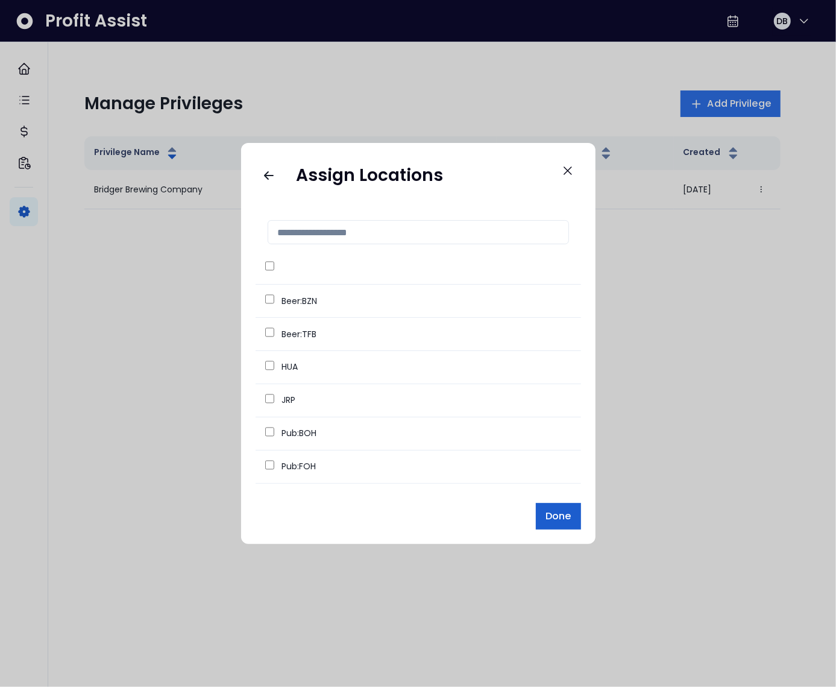
click at [568, 514] on span "Done" at bounding box center [558, 516] width 25 height 14
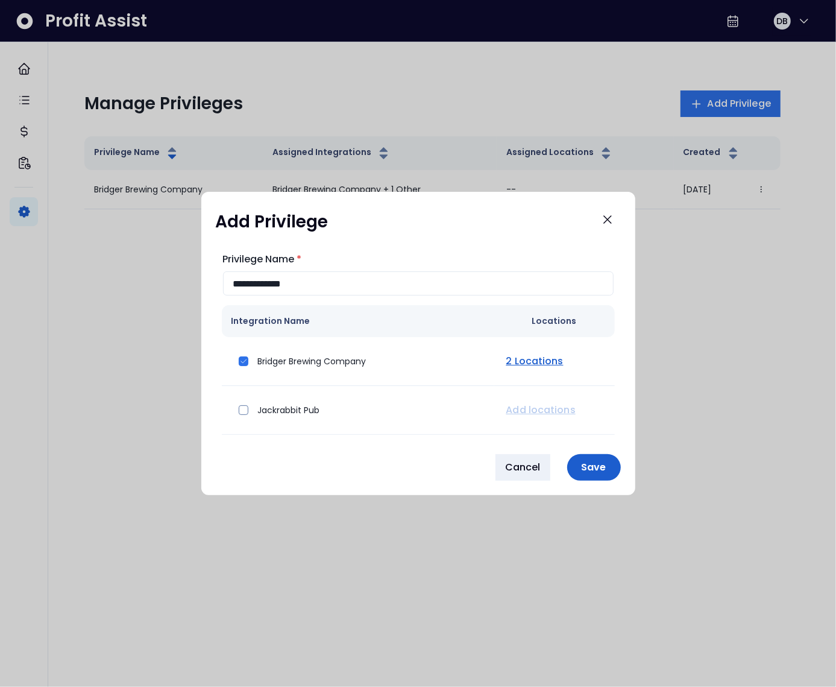
click at [588, 469] on p "Save" at bounding box center [594, 466] width 39 height 11
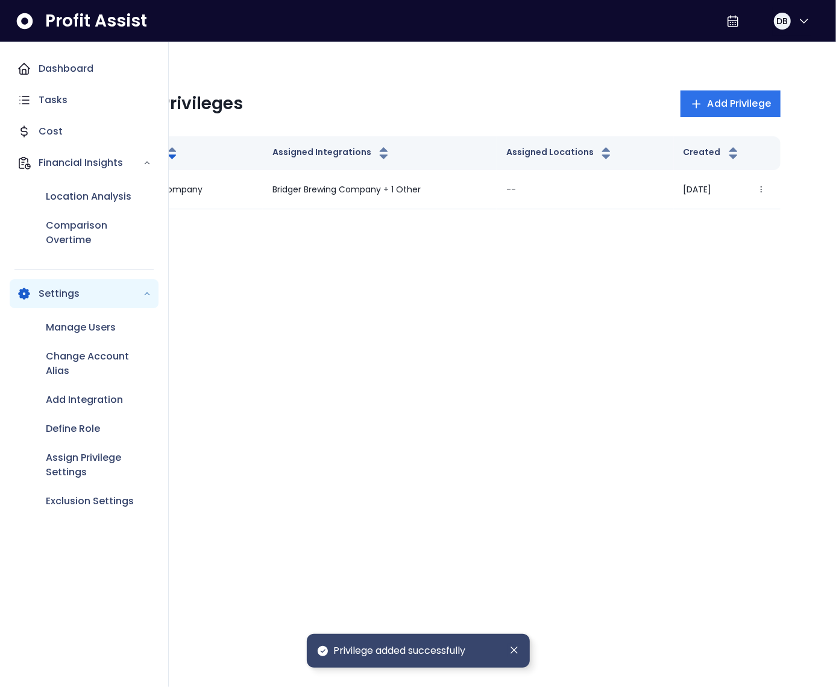
click at [30, 71] on icon "Main navigation" at bounding box center [24, 68] width 14 height 14
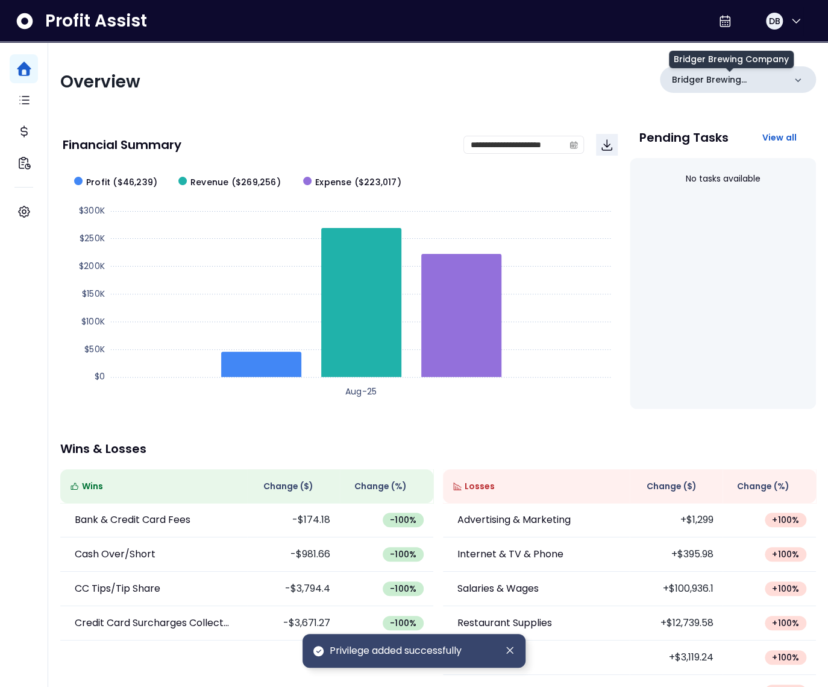
click at [704, 80] on p "Bridger Brewing Company" at bounding box center [728, 80] width 113 height 13
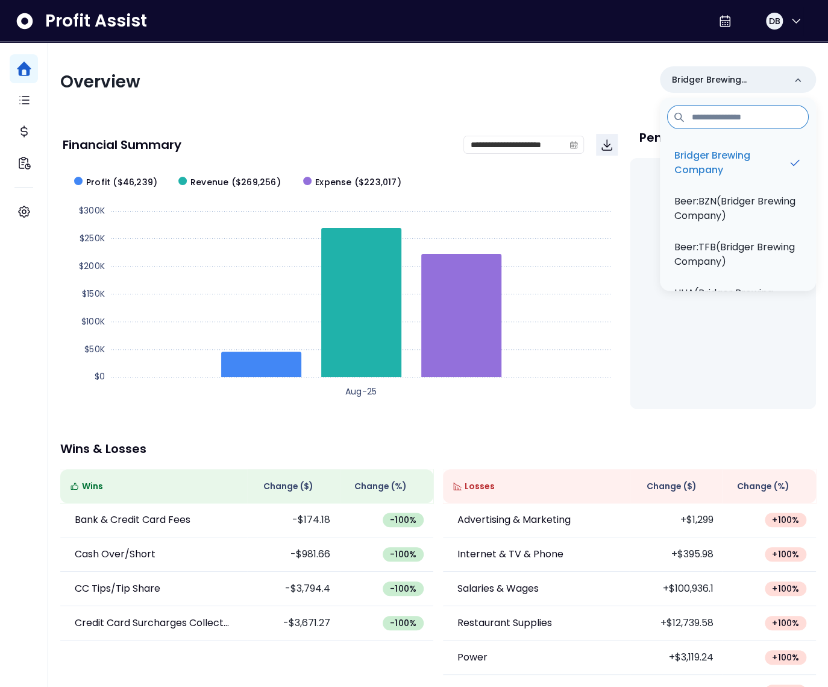
click at [291, 87] on div "Overview" at bounding box center [245, 82] width 371 height 22
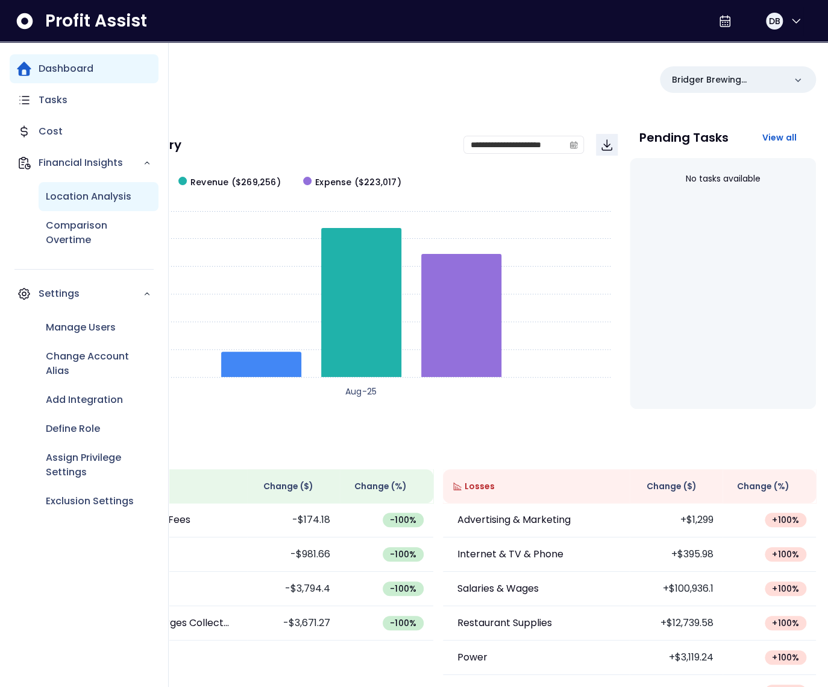
click at [77, 195] on p "Location Analysis" at bounding box center [89, 196] width 86 height 14
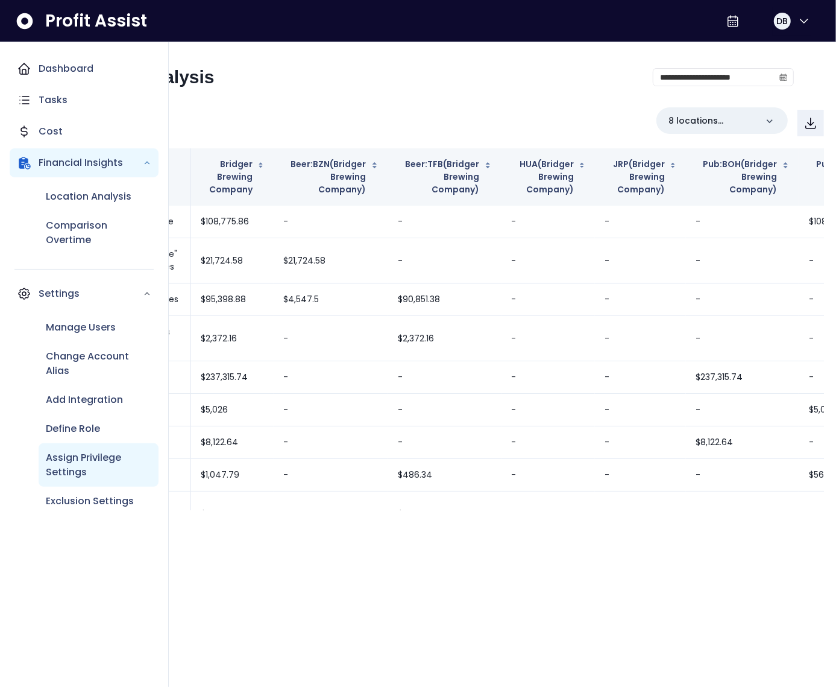
click at [99, 464] on p "Assign Privilege Settings" at bounding box center [99, 464] width 106 height 29
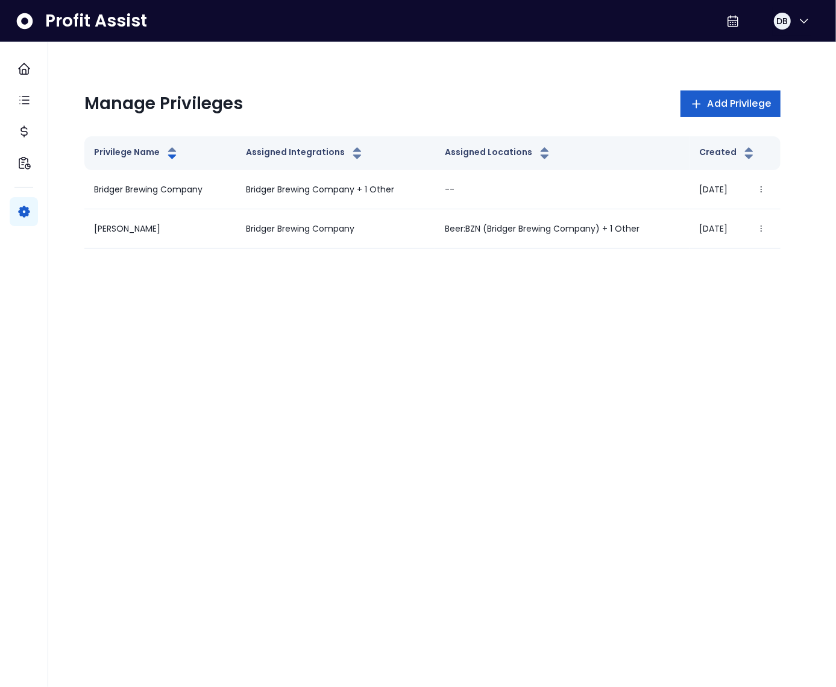
click at [709, 106] on span "Add Privilege" at bounding box center [739, 103] width 63 height 14
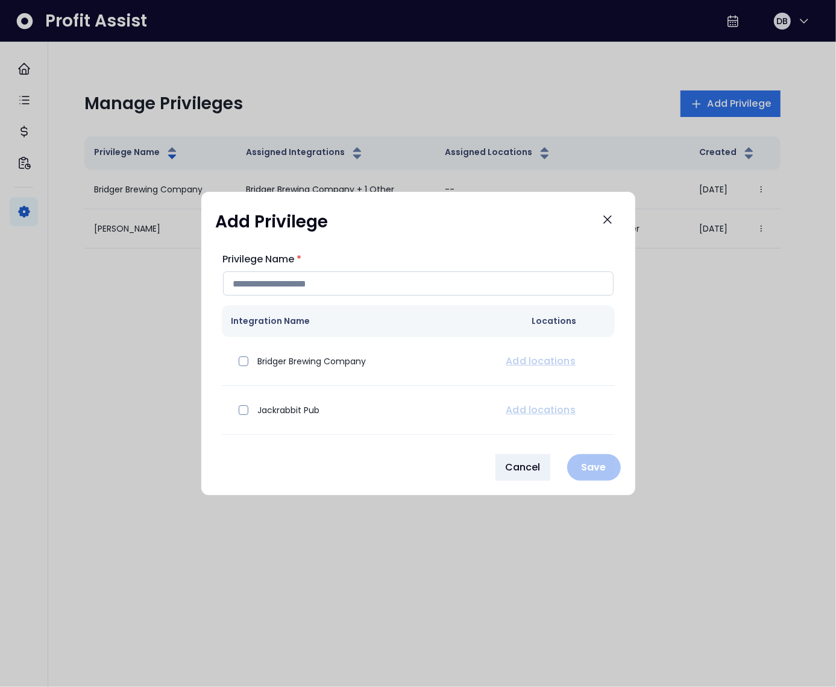
click at [329, 286] on input "Privilege Name *" at bounding box center [418, 283] width 391 height 24
click at [289, 283] on input "**********" at bounding box center [418, 283] width 391 height 24
click at [302, 282] on input "**********" at bounding box center [418, 283] width 391 height 24
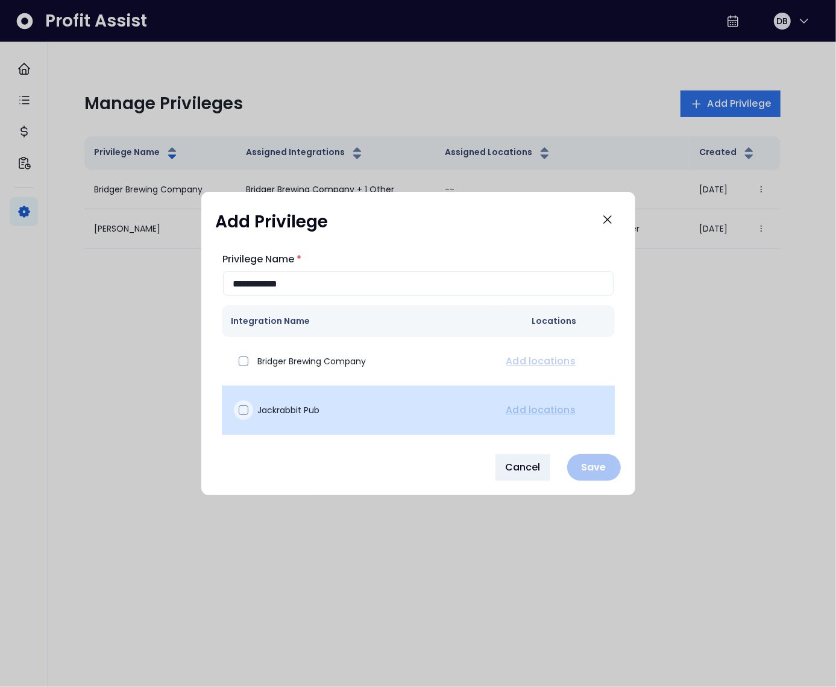
type input "**********"
click at [248, 411] on div at bounding box center [243, 409] width 19 height 19
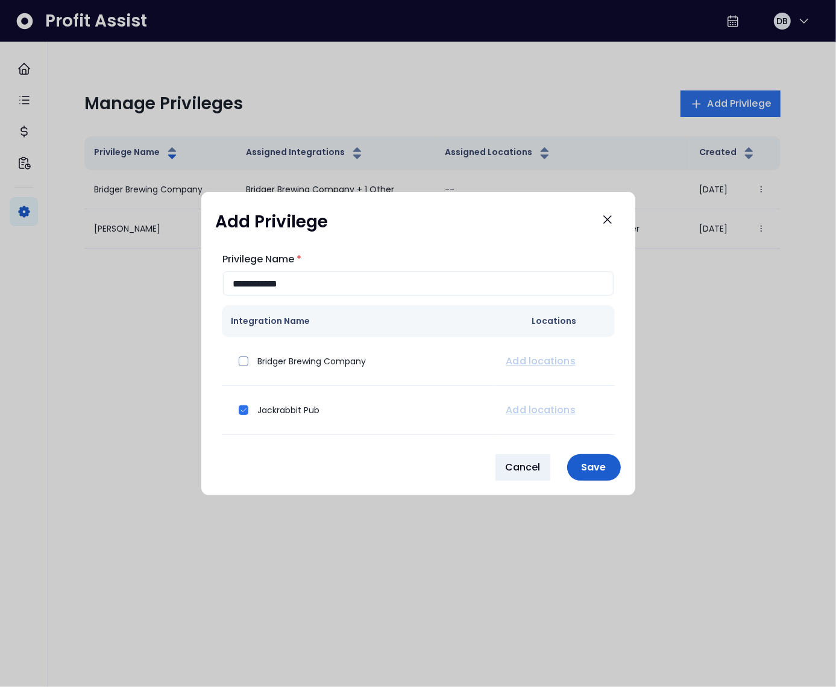
click at [605, 467] on p "Save" at bounding box center [594, 466] width 39 height 11
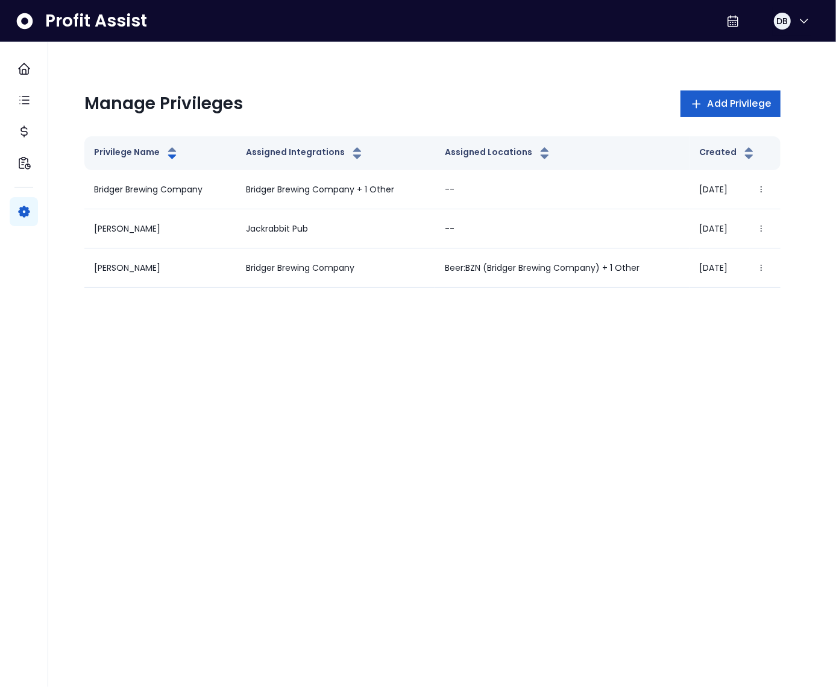
click at [714, 107] on span "Add Privilege" at bounding box center [739, 103] width 63 height 14
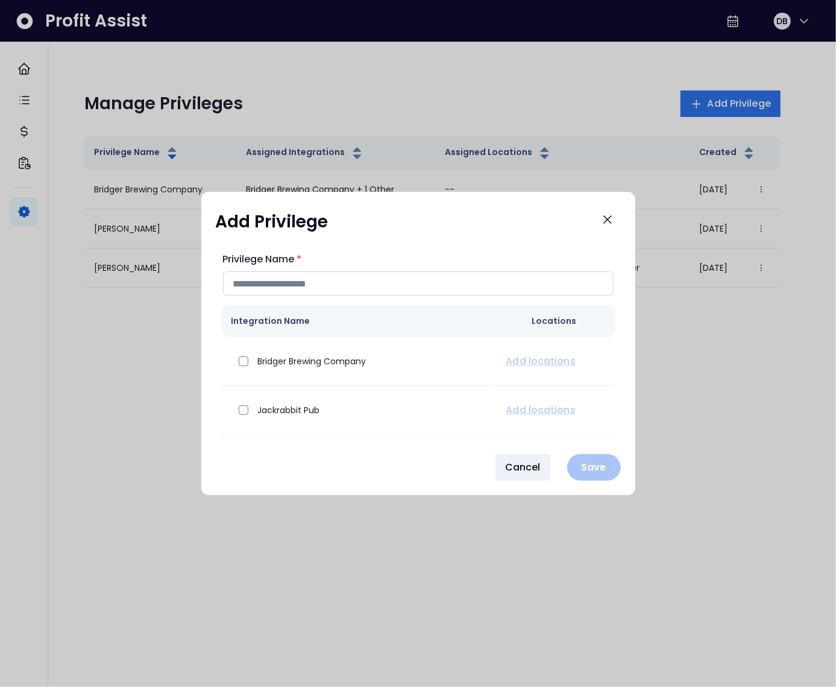
click at [315, 285] on input "Privilege Name *" at bounding box center [418, 283] width 391 height 24
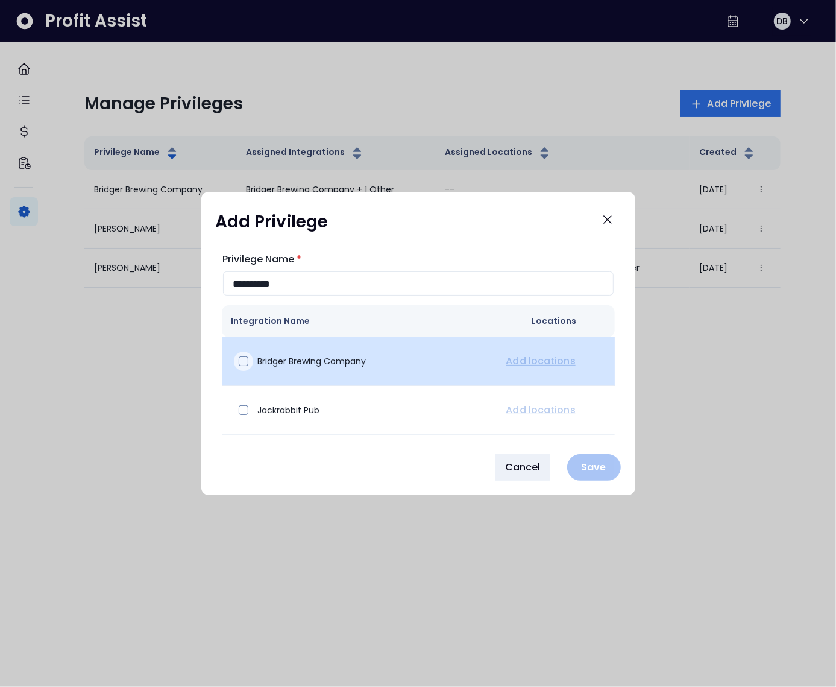
type input "**********"
click at [241, 364] on span at bounding box center [244, 361] width 10 height 10
click at [523, 362] on link "Add locations" at bounding box center [541, 361] width 74 height 14
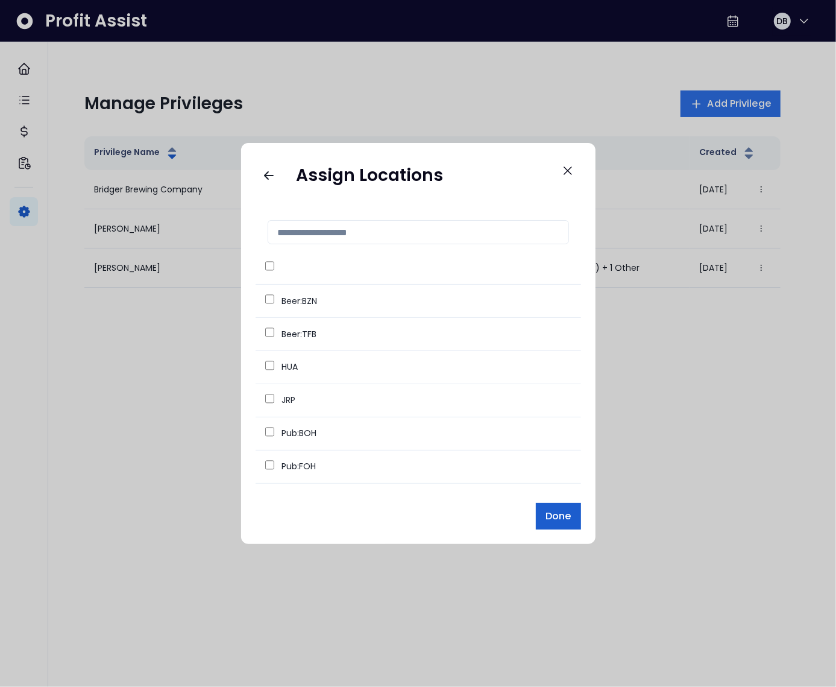
click at [555, 516] on span "Done" at bounding box center [558, 516] width 25 height 14
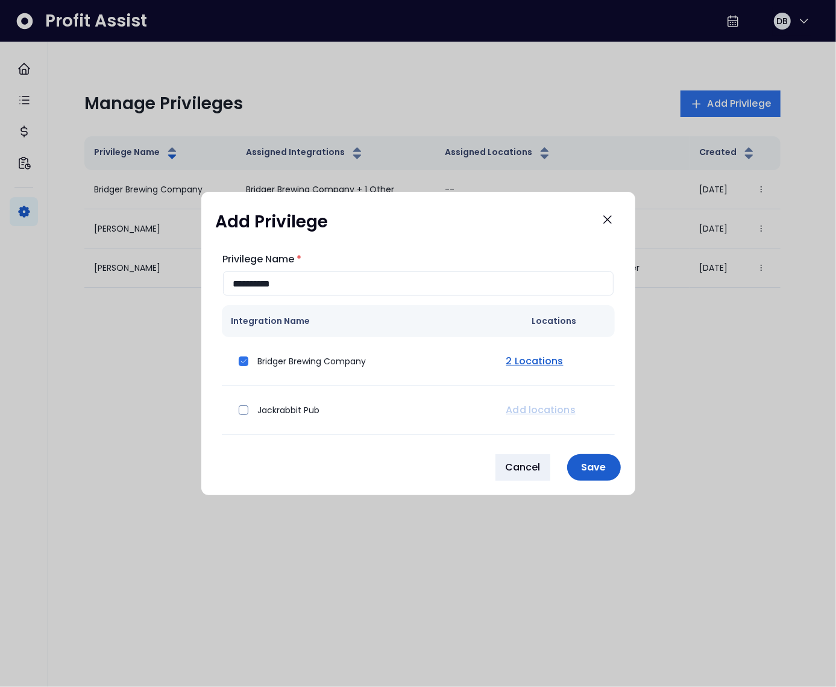
click at [584, 470] on p "Save" at bounding box center [594, 466] width 39 height 11
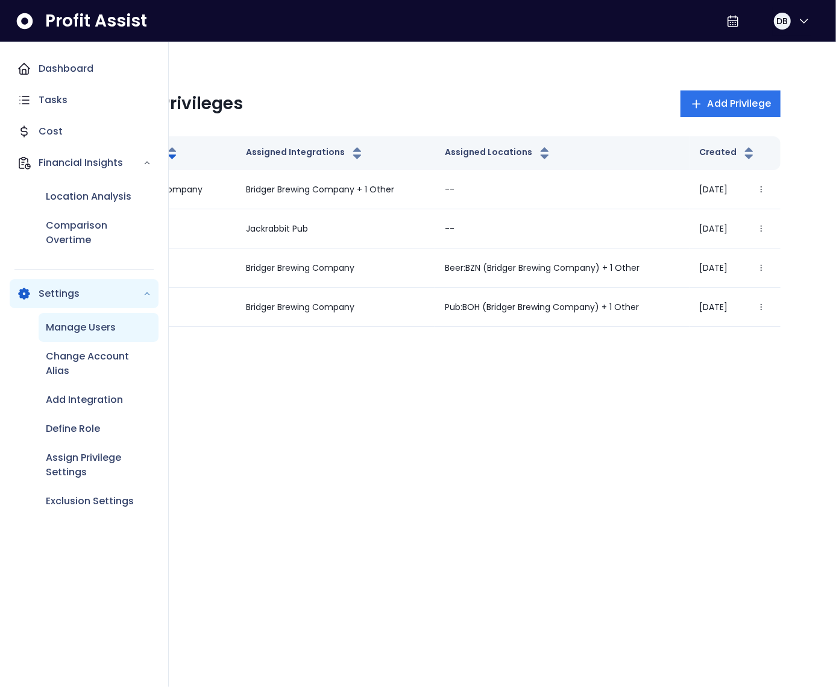
click at [66, 322] on p "Manage Users" at bounding box center [81, 327] width 70 height 14
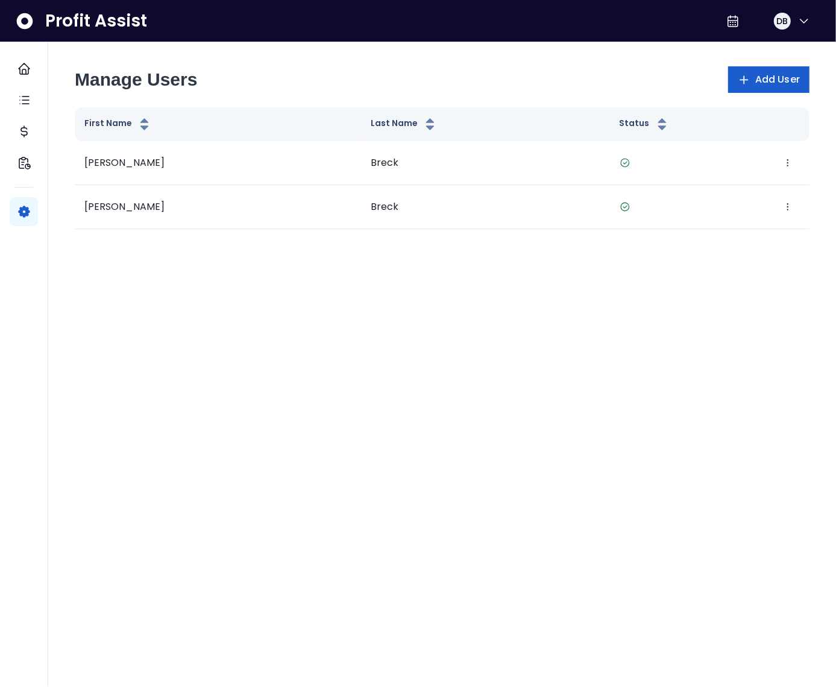
click at [751, 81] on button "Add User" at bounding box center [768, 79] width 81 height 27
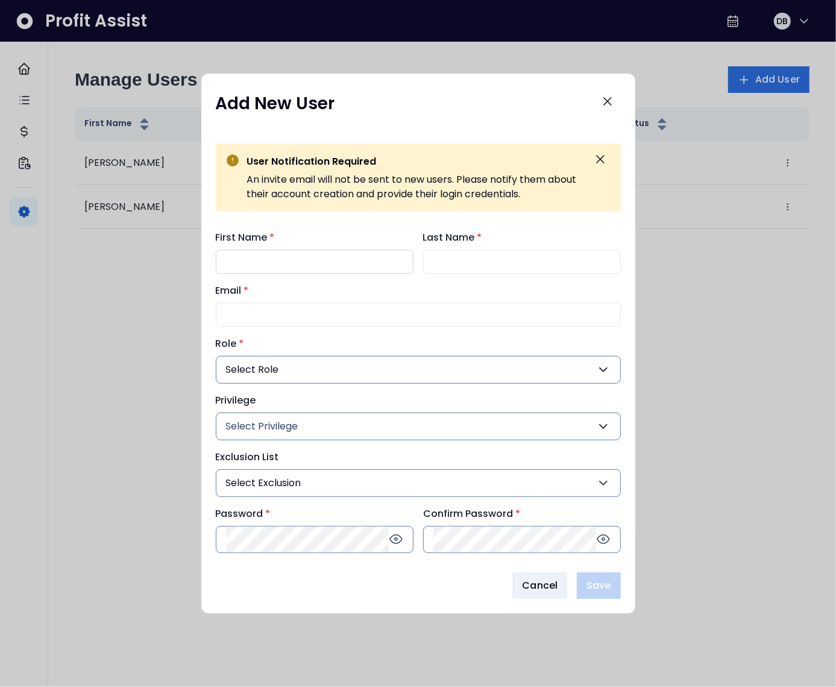
click at [294, 269] on input "First Name *" at bounding box center [315, 262] width 198 height 24
type input "*******"
type input "*********"
click at [243, 318] on input "Email *" at bounding box center [418, 315] width 405 height 24
paste input "**********"
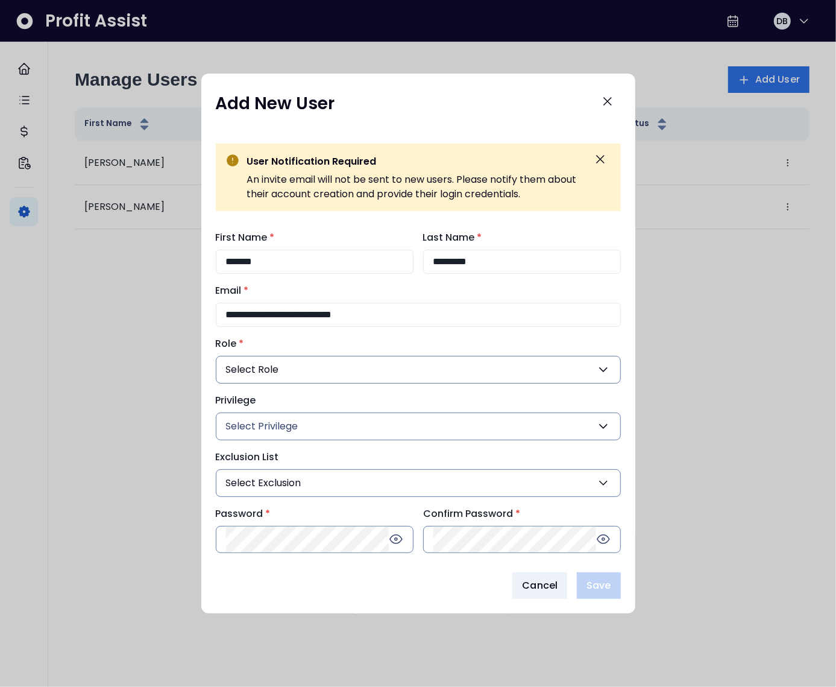
type input "**********"
click at [299, 358] on button "Select Role" at bounding box center [418, 370] width 405 height 28
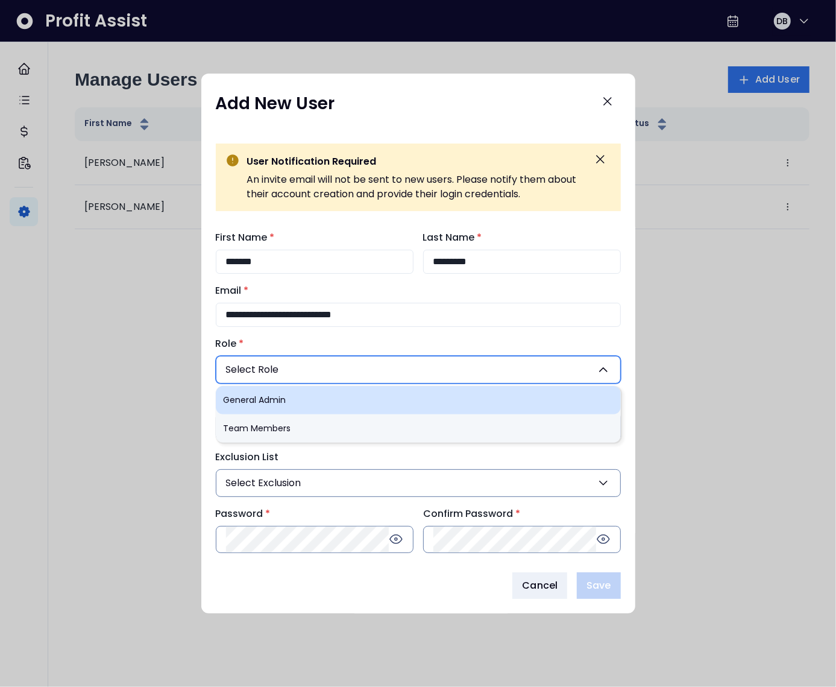
click at [291, 402] on li "General Admin" at bounding box center [418, 400] width 405 height 28
type input "***"
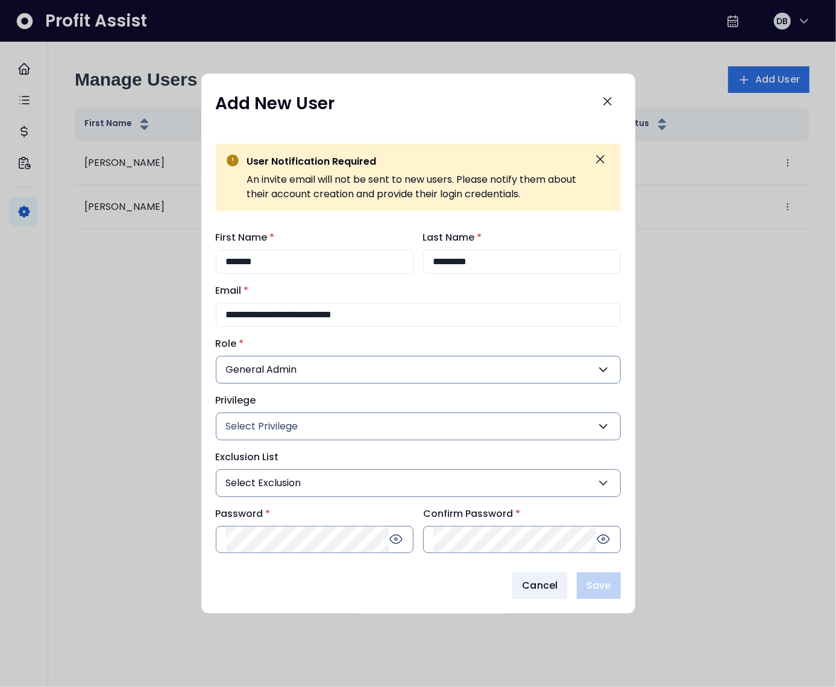
click at [288, 427] on span "Select Privilege" at bounding box center [262, 426] width 72 height 14
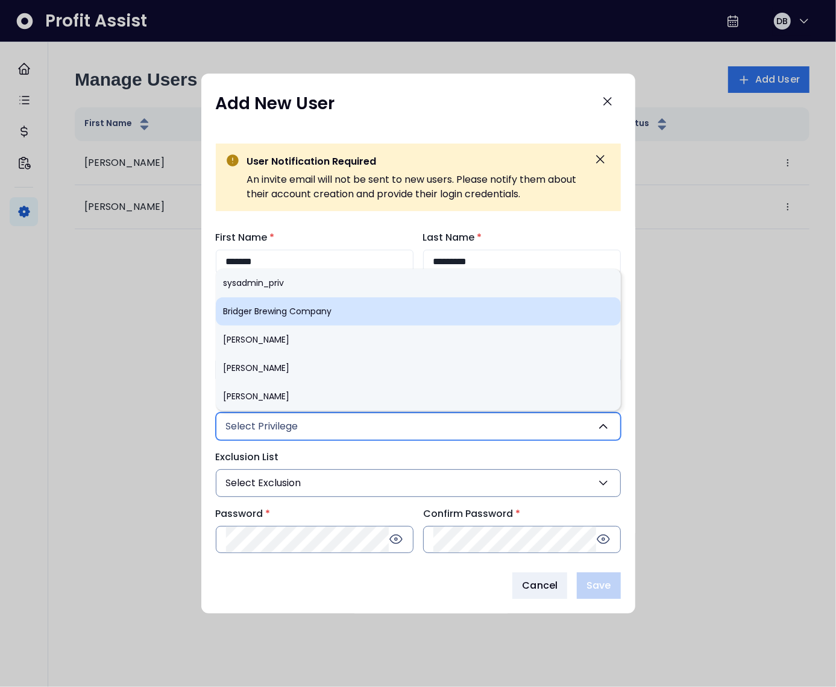
click at [288, 315] on li "Bridger Brewing Company" at bounding box center [418, 311] width 405 height 28
type input "***"
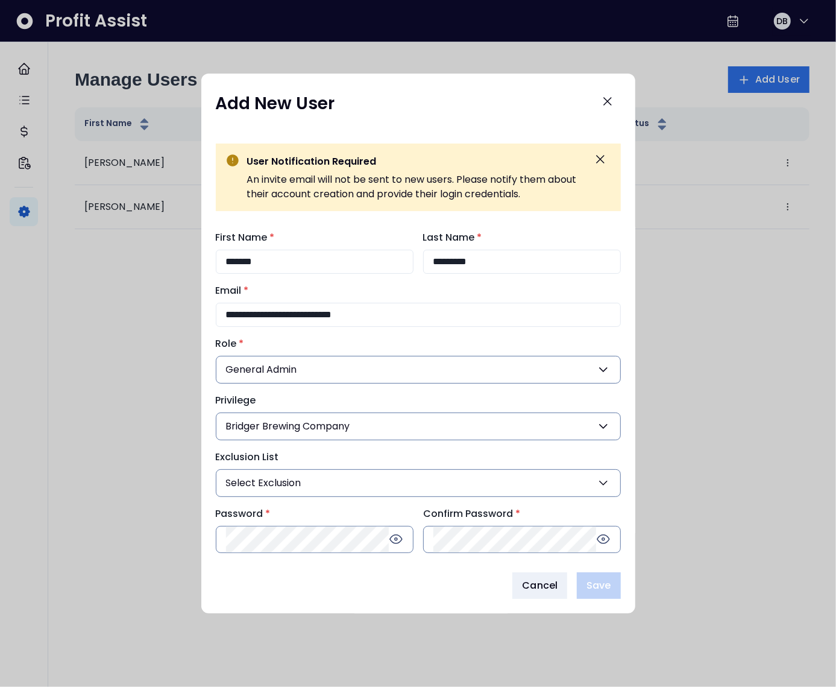
click at [329, 485] on button "Select Exclusion" at bounding box center [418, 483] width 405 height 28
click at [332, 455] on label "Exclusion List" at bounding box center [415, 457] width 398 height 14
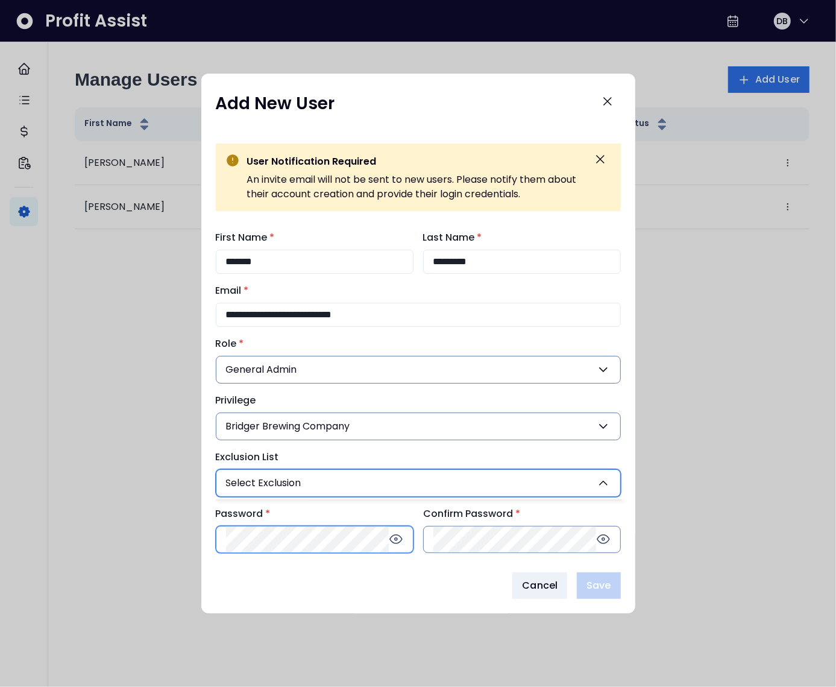
click at [282, 538] on div "Password *" at bounding box center [315, 529] width 198 height 47
click at [595, 578] on span "Save" at bounding box center [599, 585] width 24 height 14
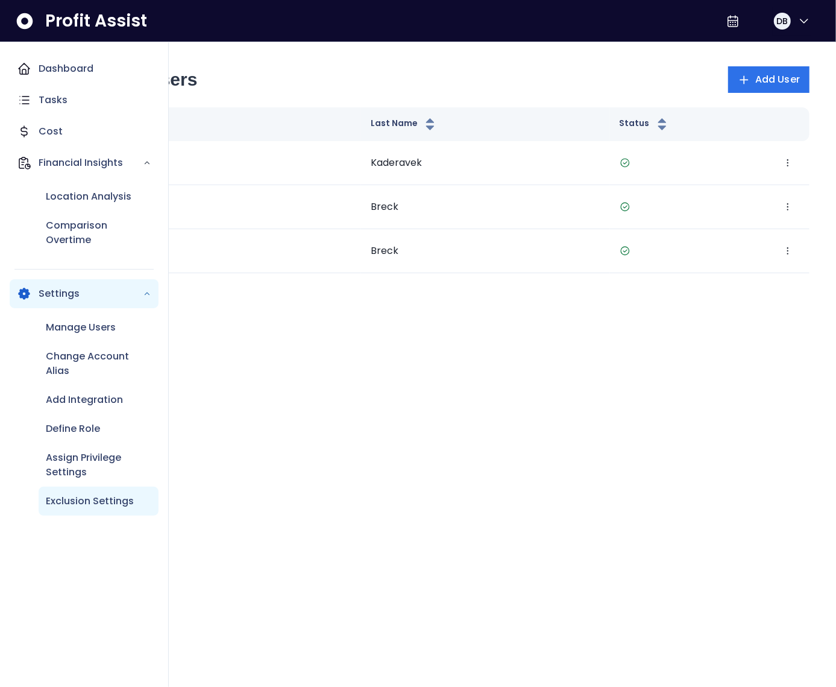
click at [101, 494] on p "Exclusion Settings" at bounding box center [90, 501] width 88 height 14
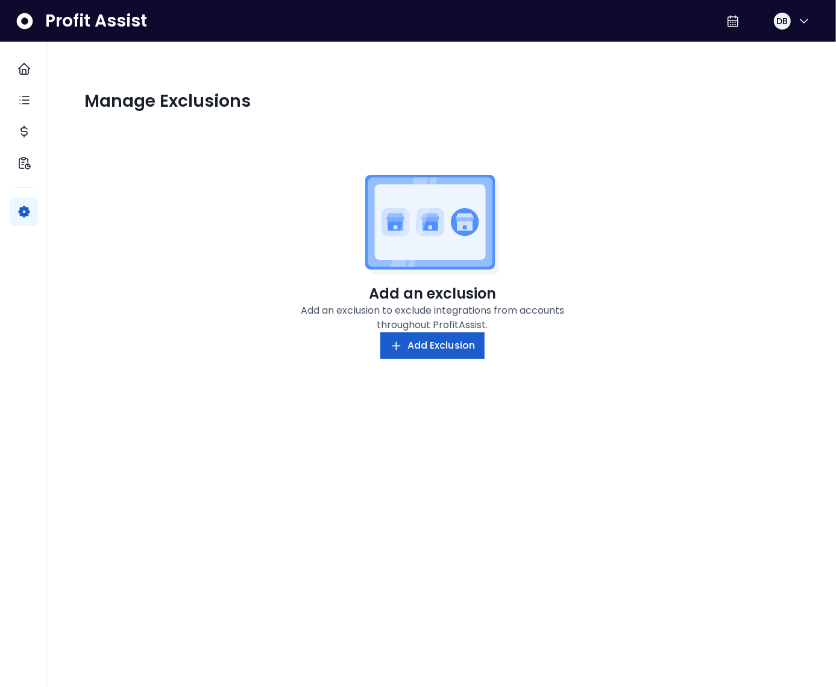
click at [423, 347] on span "Add Exclusion" at bounding box center [442, 345] width 68 height 14
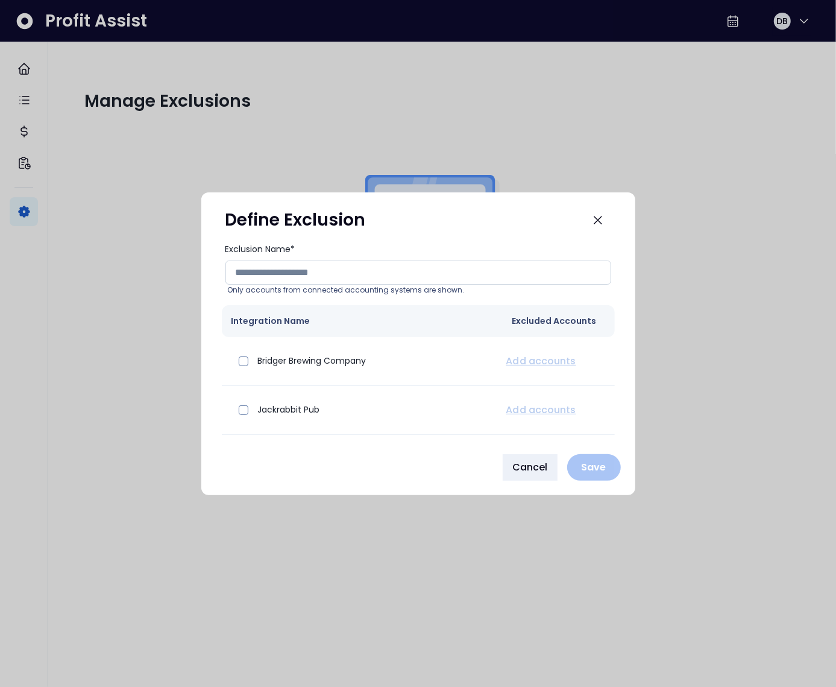
click at [308, 283] on input "Exclusion Name*" at bounding box center [418, 272] width 386 height 24
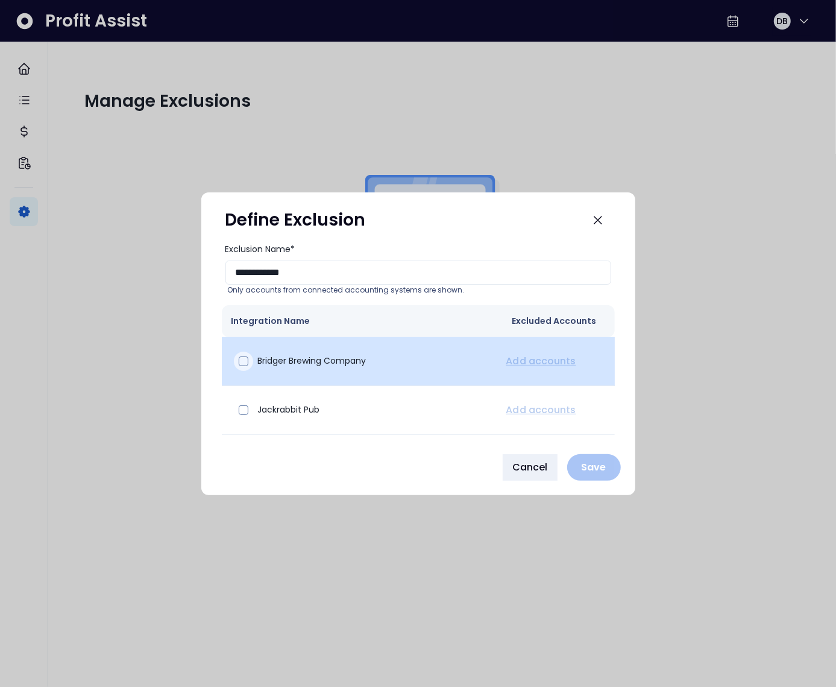
type input "**********"
click at [244, 363] on span at bounding box center [244, 361] width 10 height 10
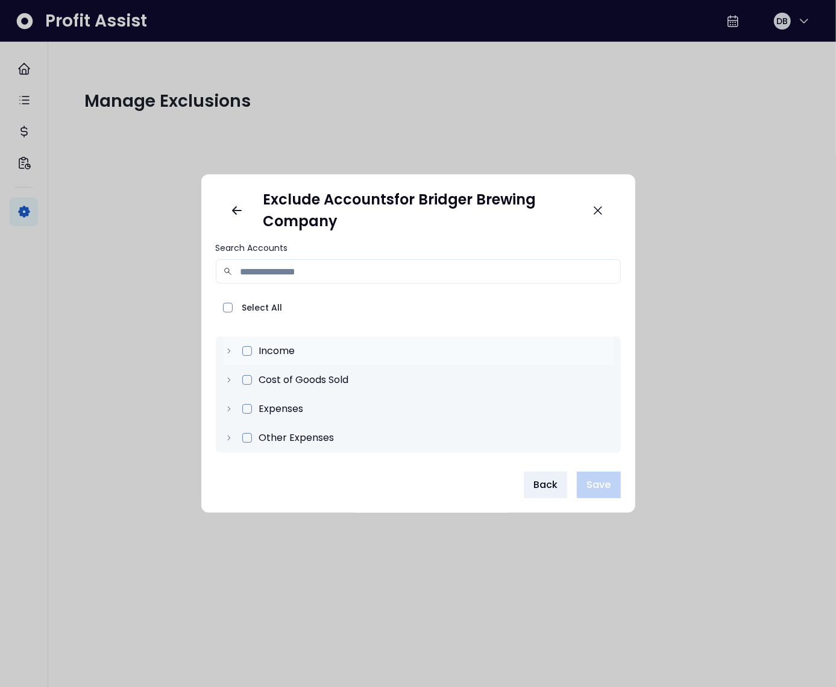
click at [232, 352] on icon at bounding box center [229, 351] width 8 height 8
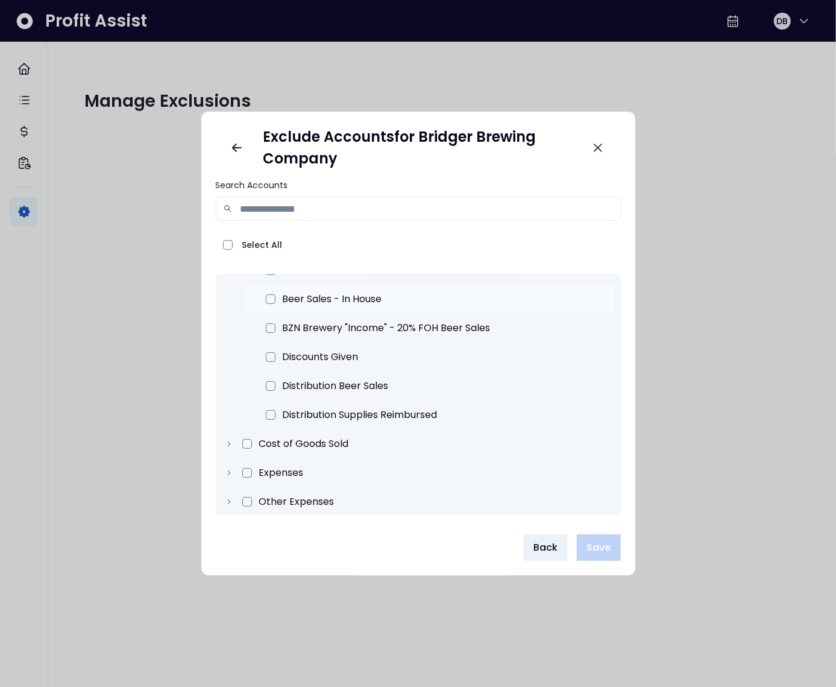
scroll to position [223, 0]
click at [230, 470] on icon at bounding box center [229, 471] width 8 height 8
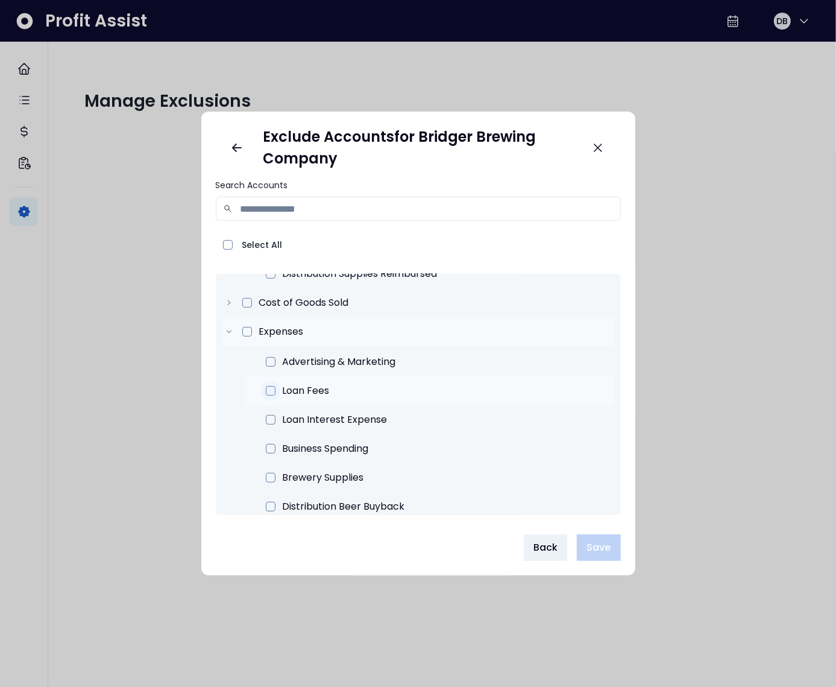
scroll to position [364, 0]
click at [272, 389] on span at bounding box center [271, 390] width 10 height 10
click at [271, 418] on span at bounding box center [271, 419] width 10 height 10
click at [594, 551] on span "Save" at bounding box center [599, 547] width 24 height 14
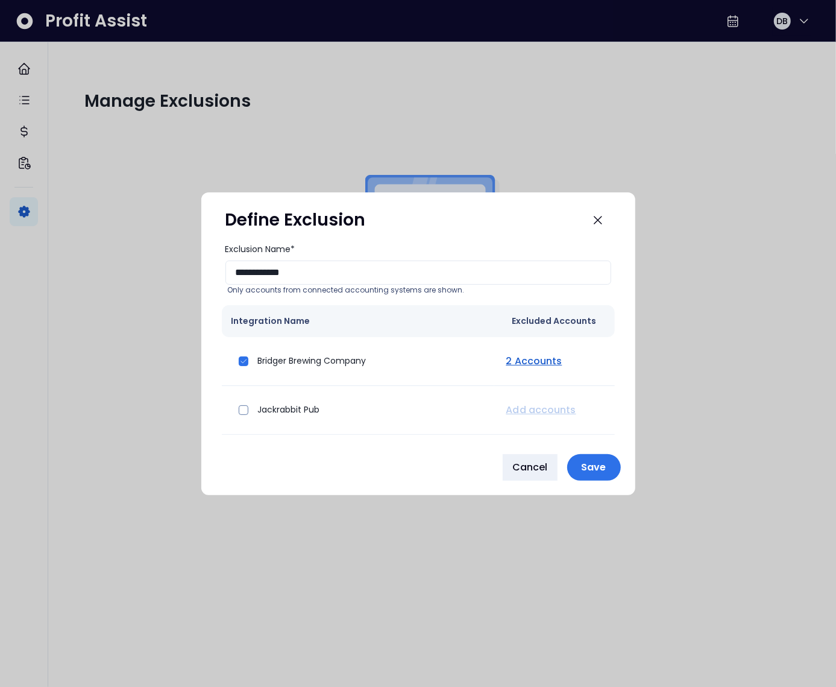
click at [585, 468] on p "Save" at bounding box center [594, 466] width 39 height 11
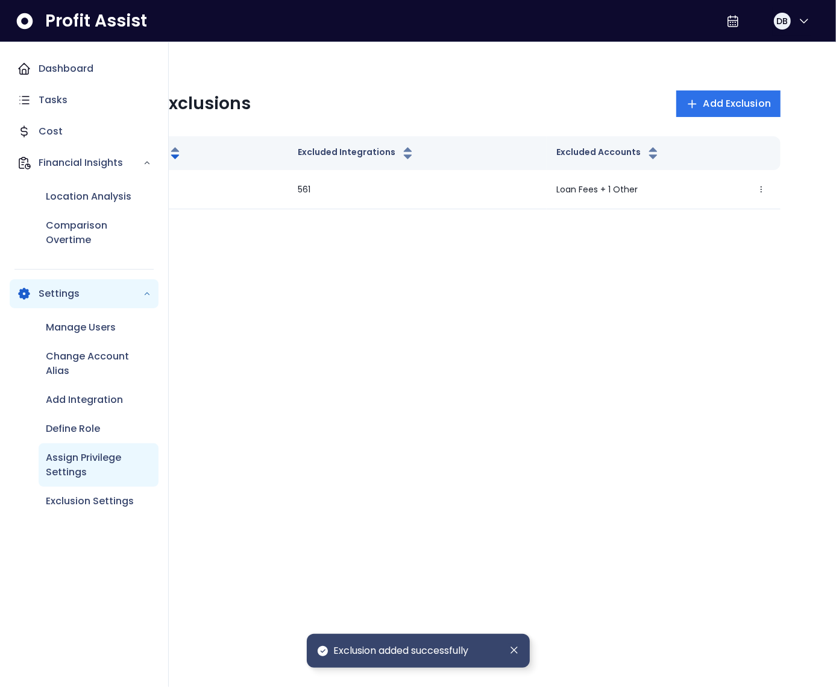
click at [97, 455] on p "Assign Privilege Settings" at bounding box center [99, 464] width 106 height 29
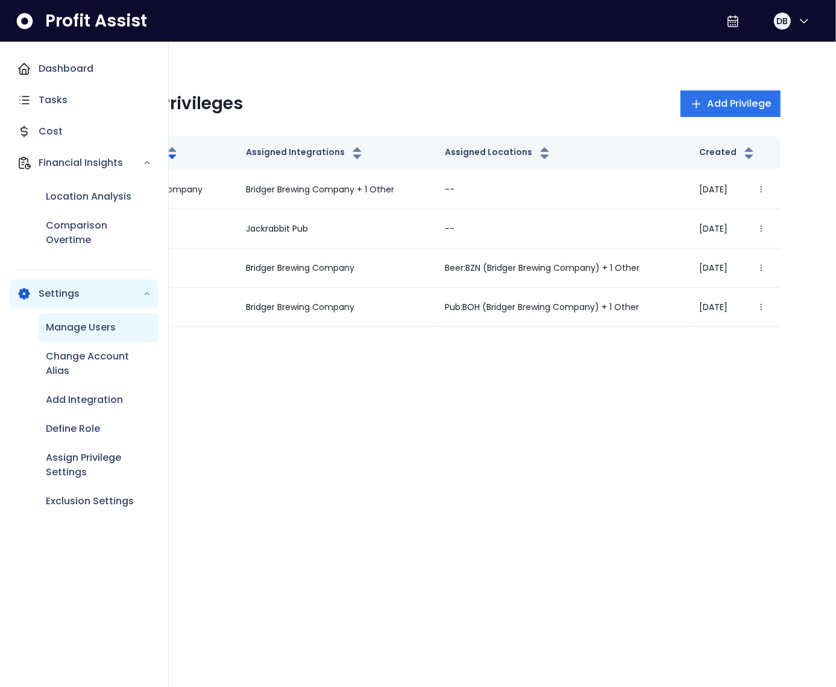
click at [67, 330] on p "Manage Users" at bounding box center [81, 327] width 70 height 14
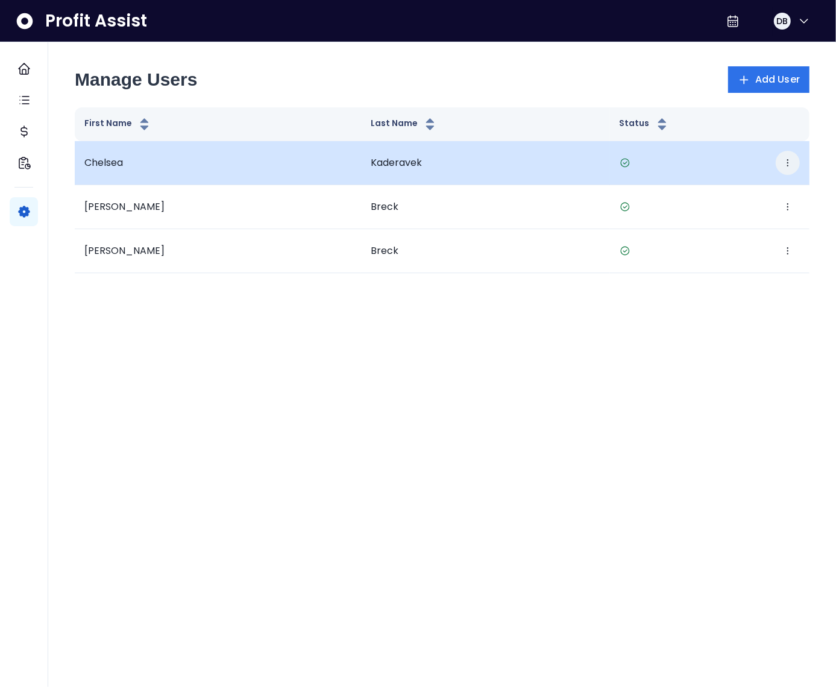
click at [786, 162] on icon "button" at bounding box center [788, 163] width 10 height 10
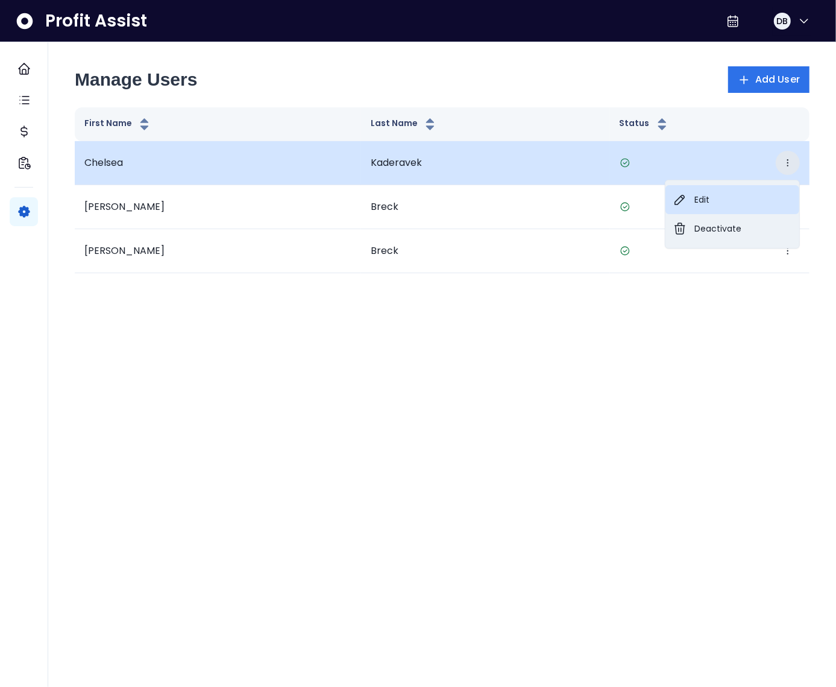
click at [736, 194] on button "Edit" at bounding box center [733, 199] width 134 height 29
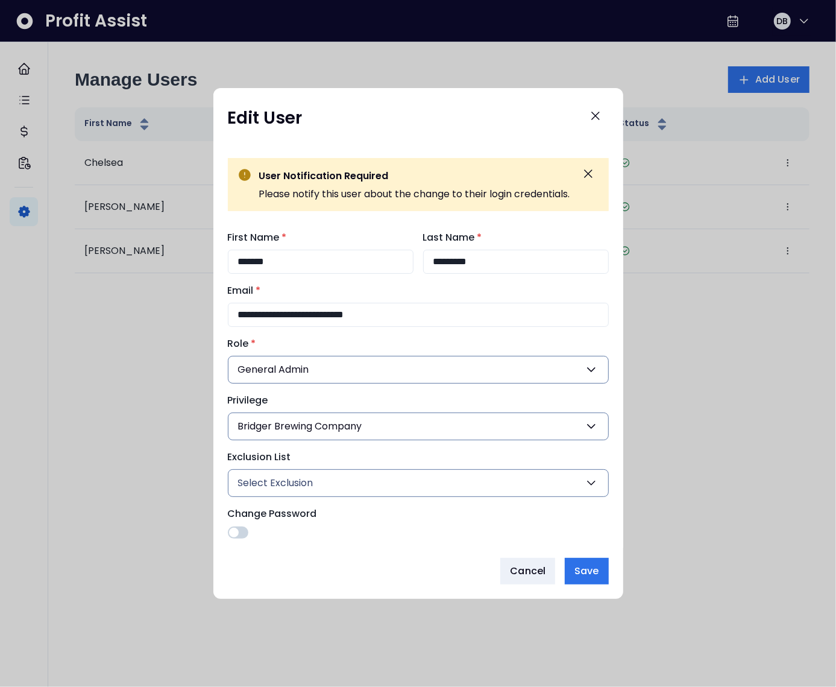
click at [352, 485] on button "Select Exclusion" at bounding box center [418, 483] width 381 height 28
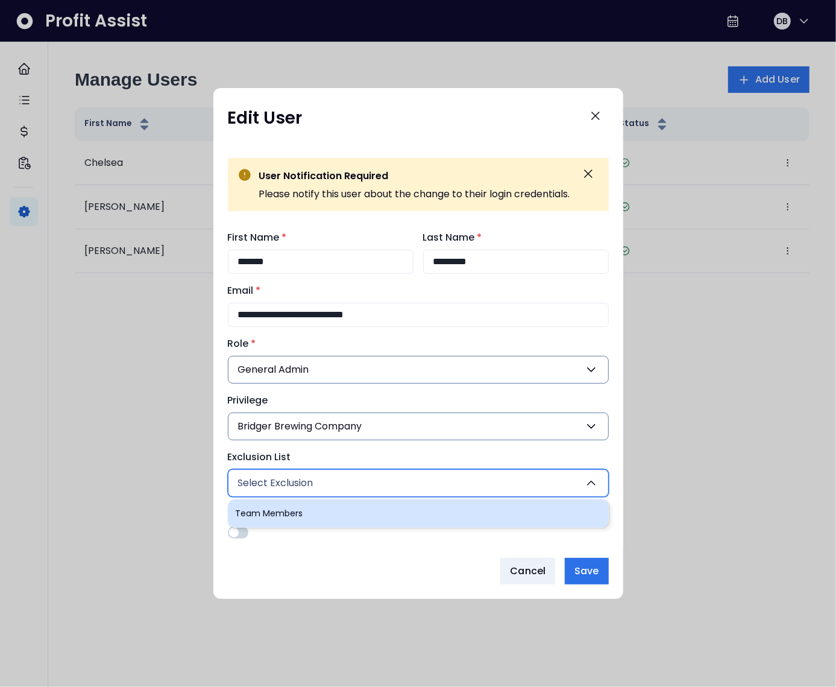
click at [321, 510] on li "Team Members" at bounding box center [418, 513] width 381 height 28
type input "**"
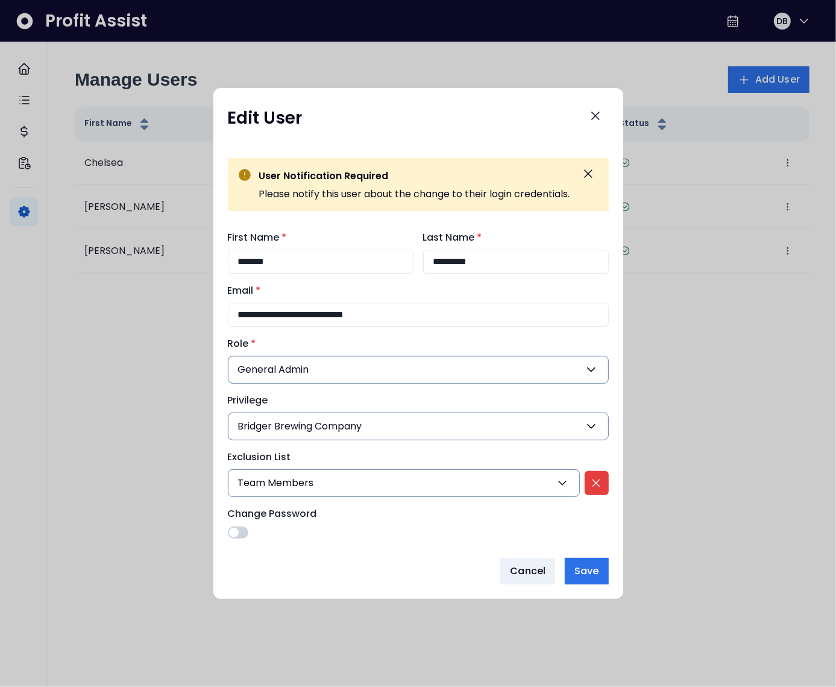
click at [600, 484] on icon "Remove exclusion" at bounding box center [596, 482] width 13 height 13
click at [329, 430] on span "Bridger Brewing Company" at bounding box center [300, 426] width 124 height 14
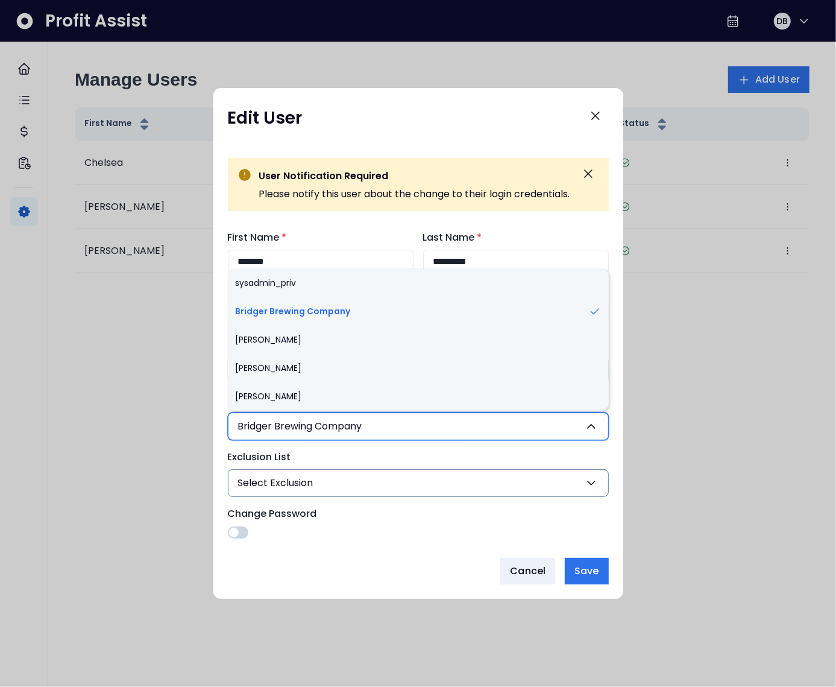
click at [327, 485] on button "Select Exclusion" at bounding box center [418, 483] width 381 height 28
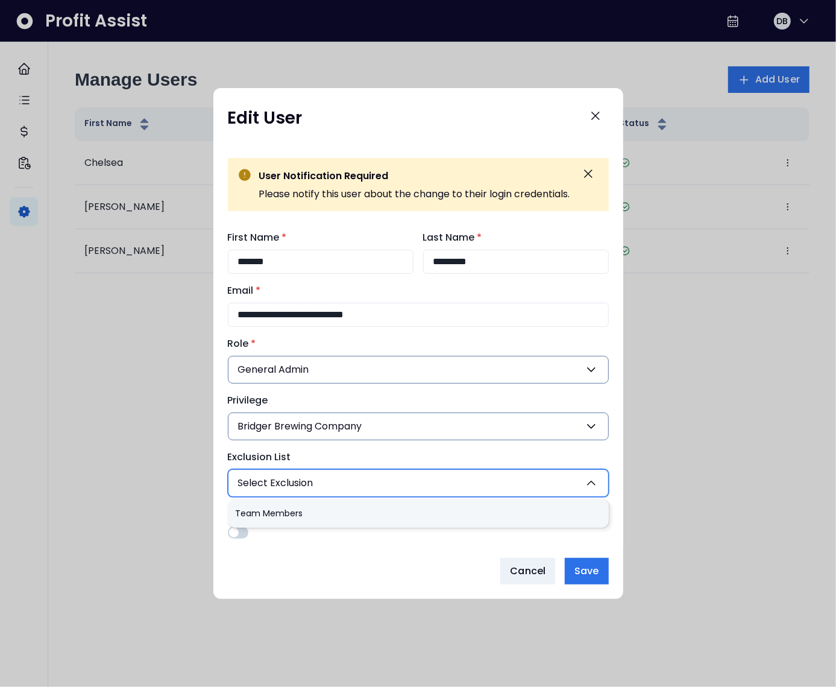
click at [317, 449] on div "**********" at bounding box center [418, 384] width 381 height 308
click at [320, 451] on label "Exclusion List" at bounding box center [415, 457] width 374 height 14
click at [331, 561] on div "Cancel Save" at bounding box center [418, 571] width 381 height 27
click at [531, 569] on span "Cancel" at bounding box center [528, 571] width 36 height 14
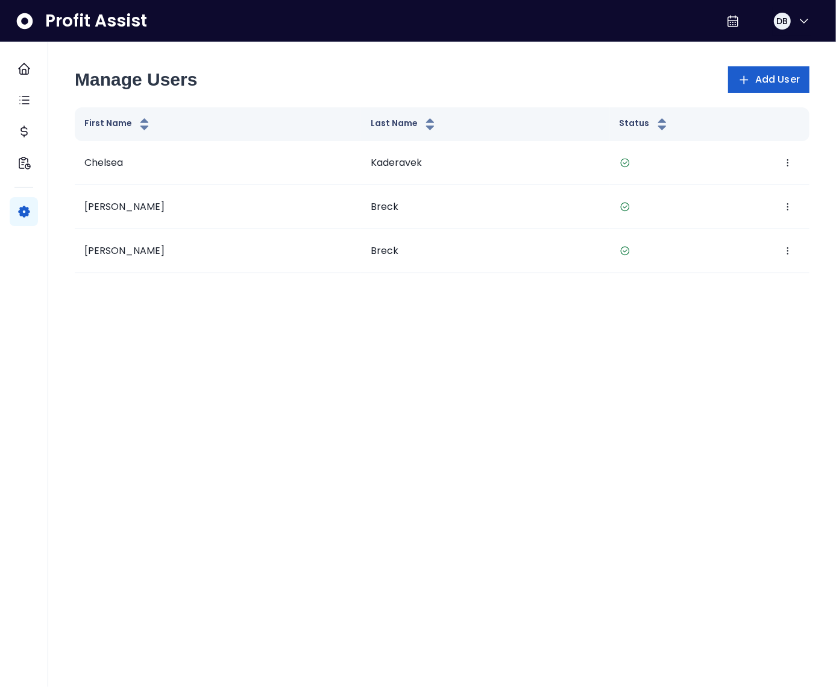
click at [743, 83] on icon "button" at bounding box center [744, 80] width 13 height 13
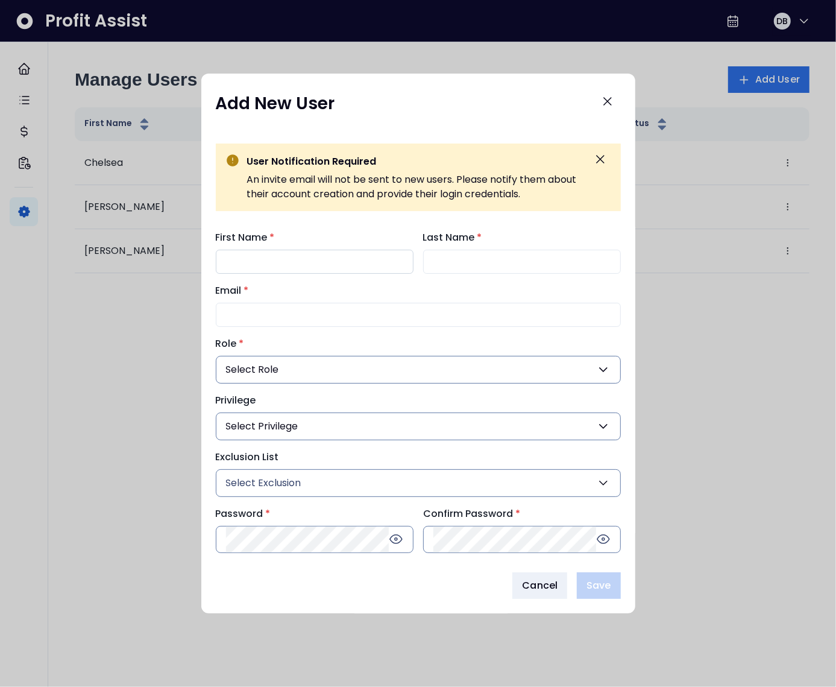
click at [273, 254] on input "First Name *" at bounding box center [315, 262] width 198 height 24
type input "*****"
type input "****"
click at [268, 318] on input "Email *" at bounding box center [418, 315] width 405 height 24
type input "**********"
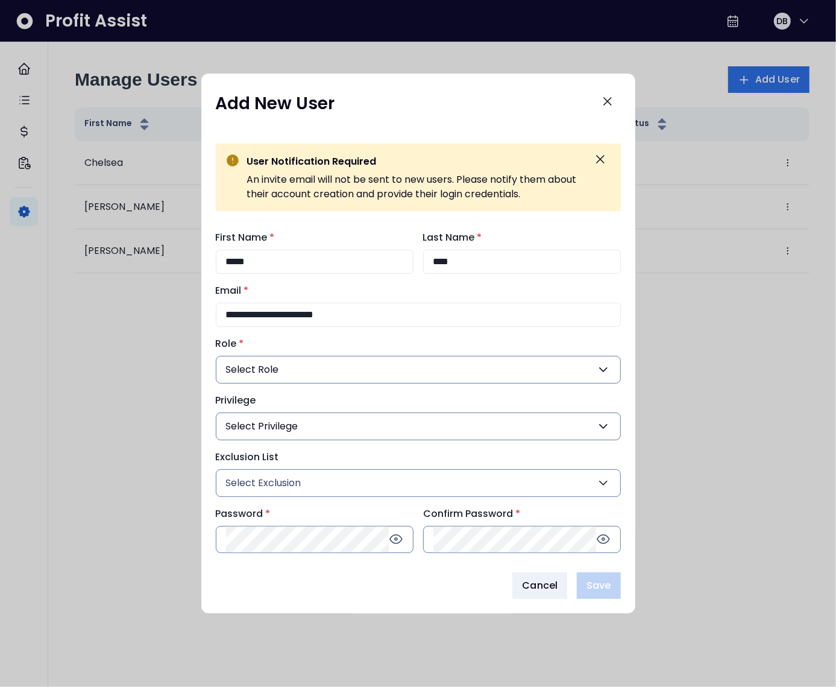
click at [347, 371] on button "Select Role" at bounding box center [418, 370] width 405 height 28
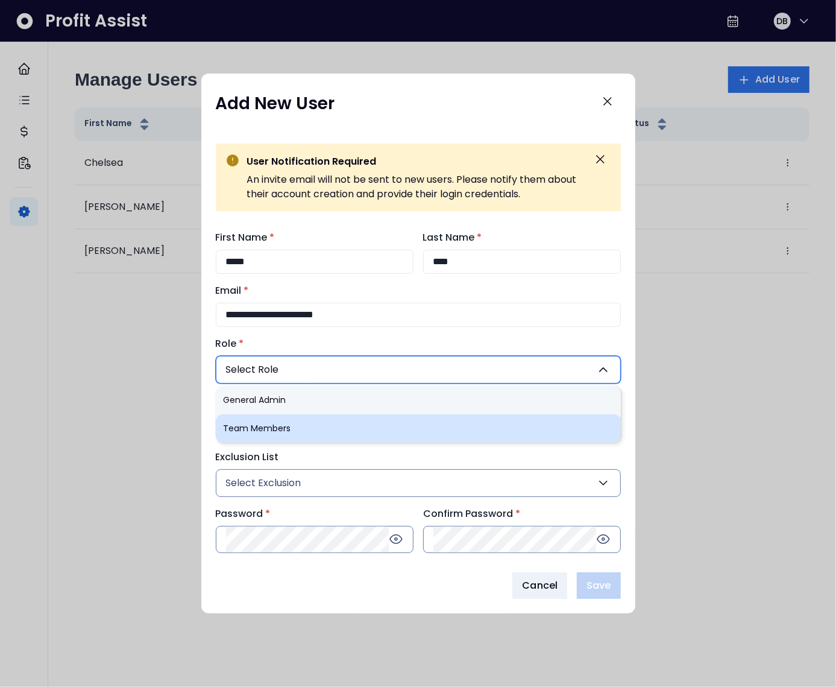
click at [304, 430] on li "Team Members" at bounding box center [418, 428] width 405 height 28
type input "***"
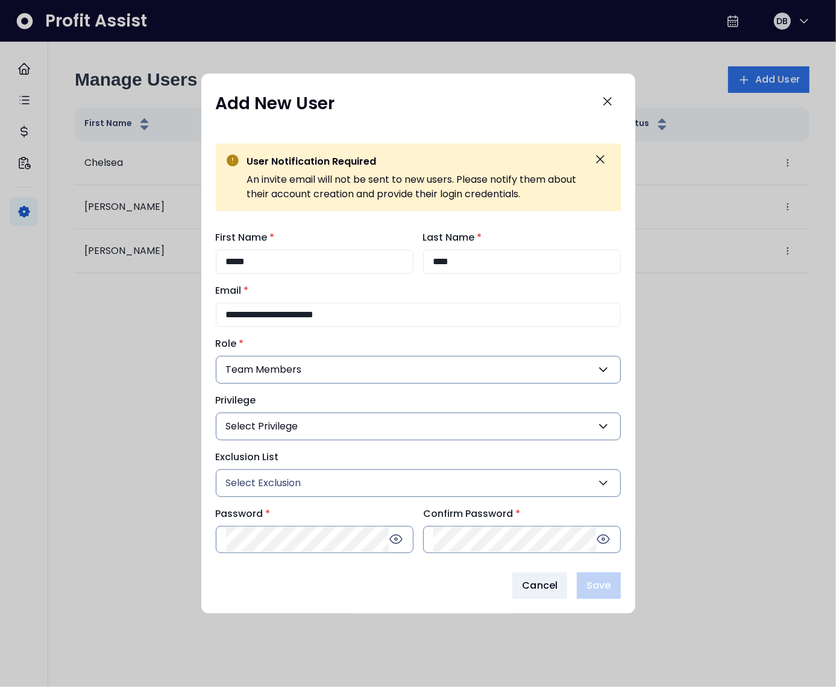
click at [294, 430] on span "Select Privilege" at bounding box center [262, 426] width 72 height 14
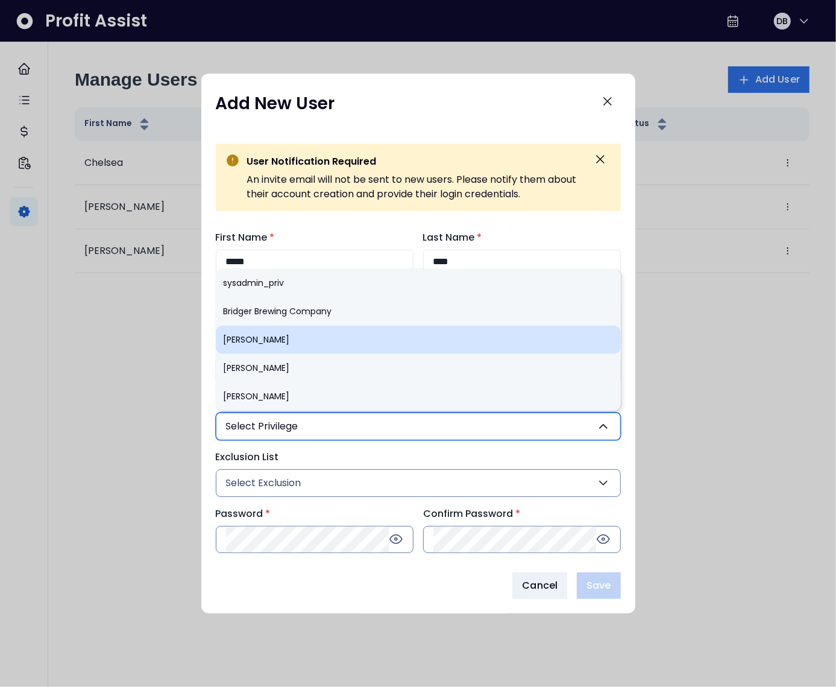
click at [272, 342] on li "[PERSON_NAME]" at bounding box center [418, 339] width 405 height 28
type input "***"
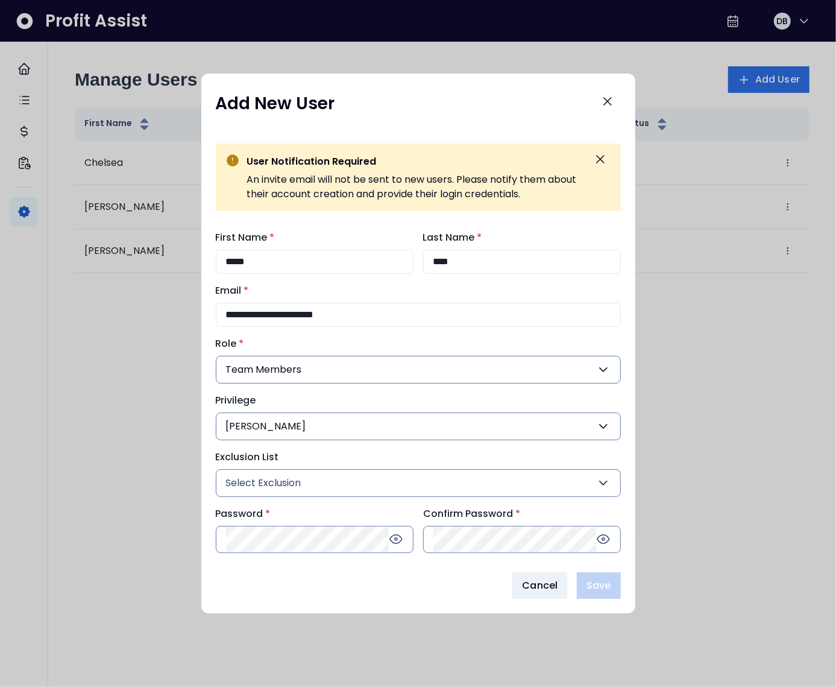
click at [296, 481] on span "Select Exclusion" at bounding box center [263, 483] width 75 height 14
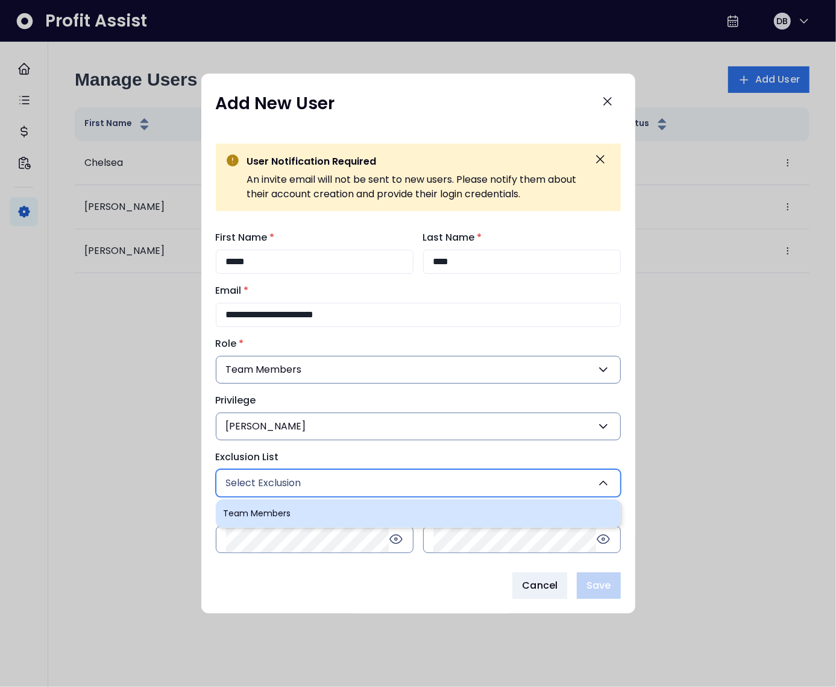
click at [288, 512] on li "Team Members" at bounding box center [418, 513] width 405 height 28
type input "**"
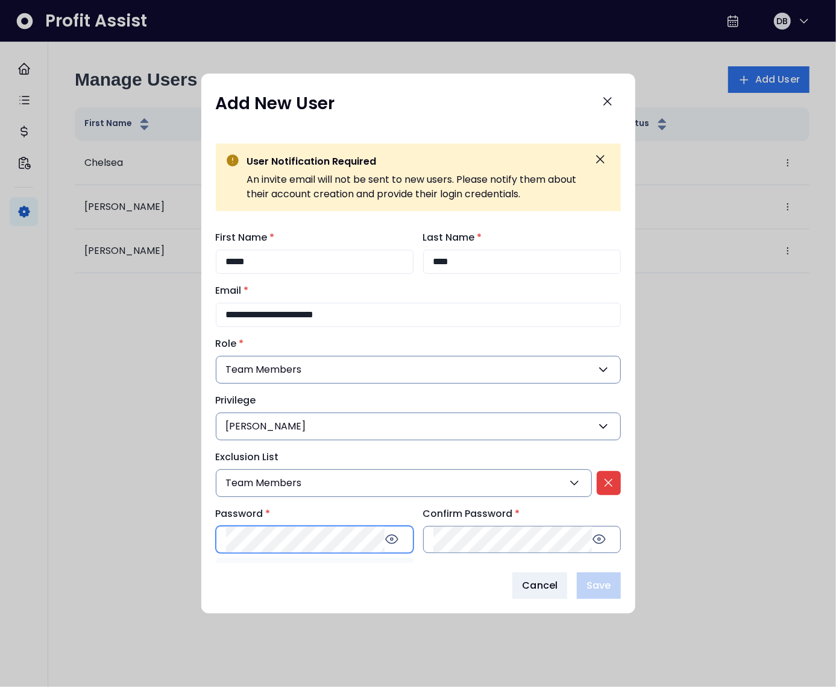
click at [277, 535] on div "Password * 8 characters Uppercase Lowercase Number" at bounding box center [315, 529] width 198 height 47
click at [326, 593] on div "Cancel Save" at bounding box center [418, 585] width 405 height 27
click at [589, 592] on span "Save" at bounding box center [599, 585] width 24 height 14
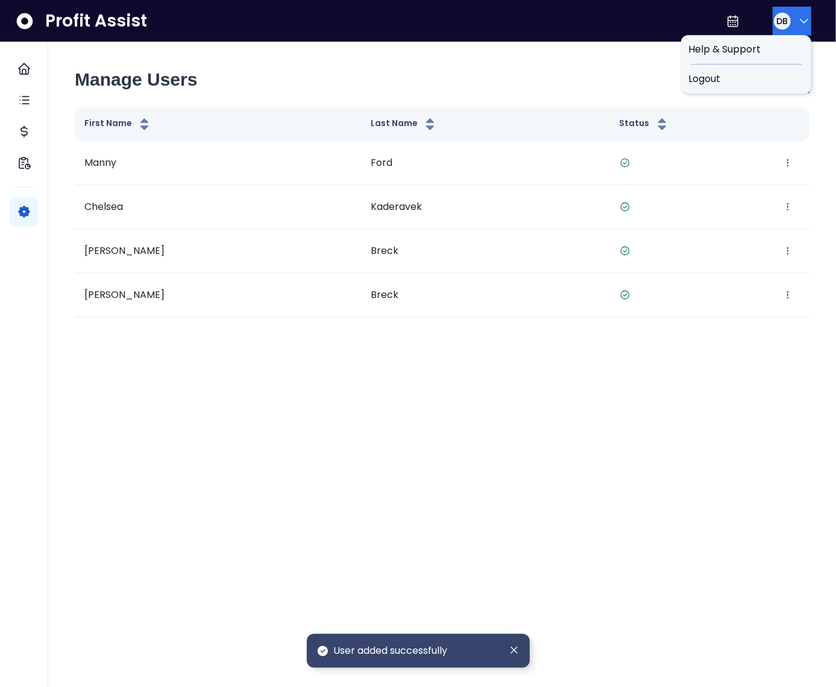
click at [797, 24] on icon "button" at bounding box center [804, 21] width 14 height 14
click at [742, 76] on span "Logout" at bounding box center [746, 79] width 116 height 14
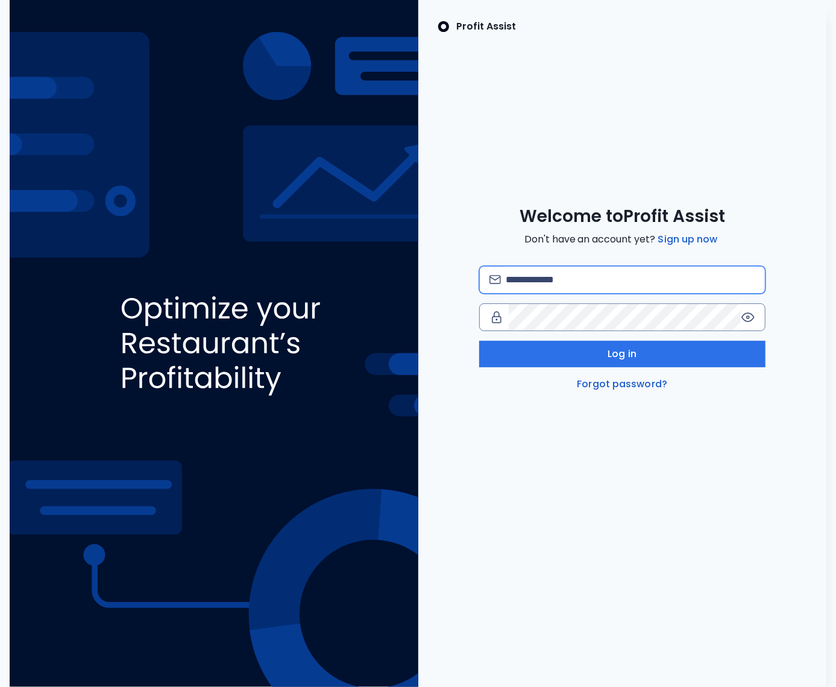
click at [534, 277] on input "email" at bounding box center [631, 279] width 250 height 27
type input "**********"
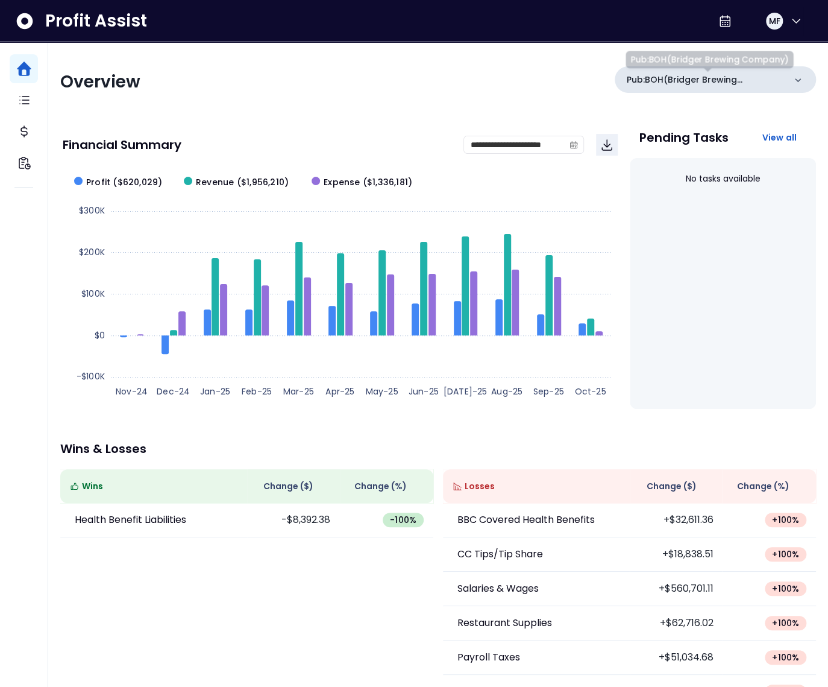
click at [714, 79] on p "Pub:BOH(Bridger Brewing Company)" at bounding box center [706, 80] width 158 height 13
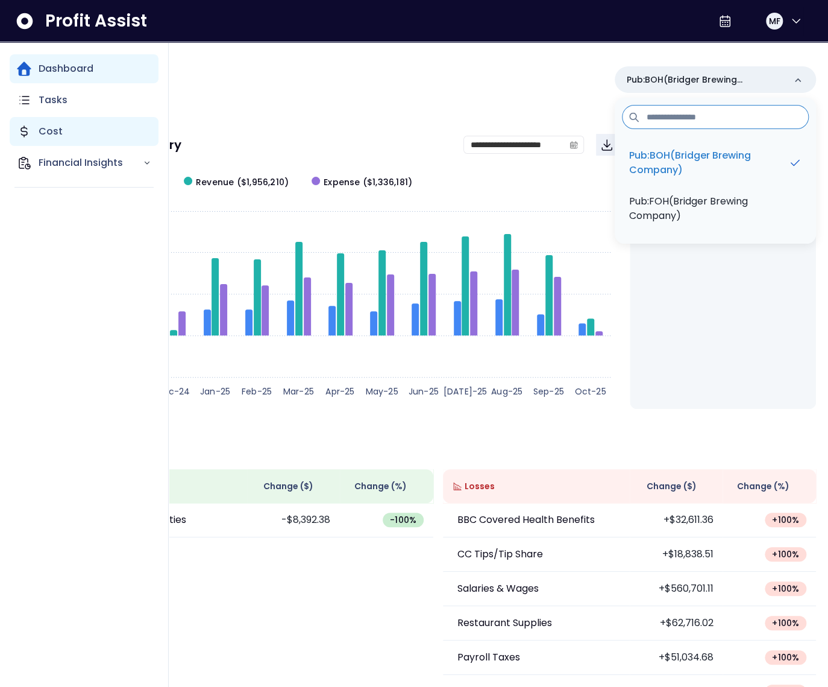
click at [30, 135] on icon "Main navigation" at bounding box center [24, 131] width 14 height 14
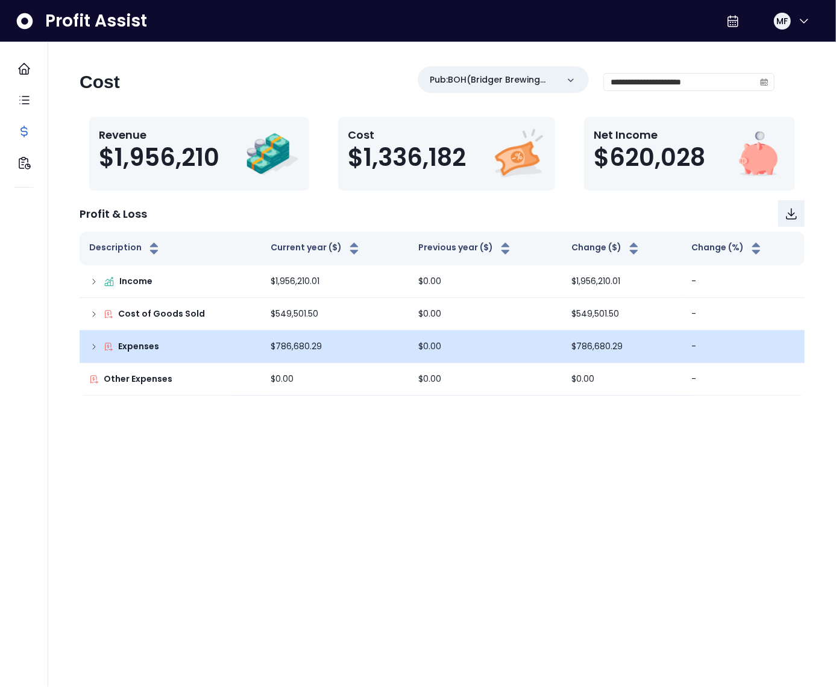
click at [80, 344] on td "Expenses" at bounding box center [170, 346] width 181 height 33
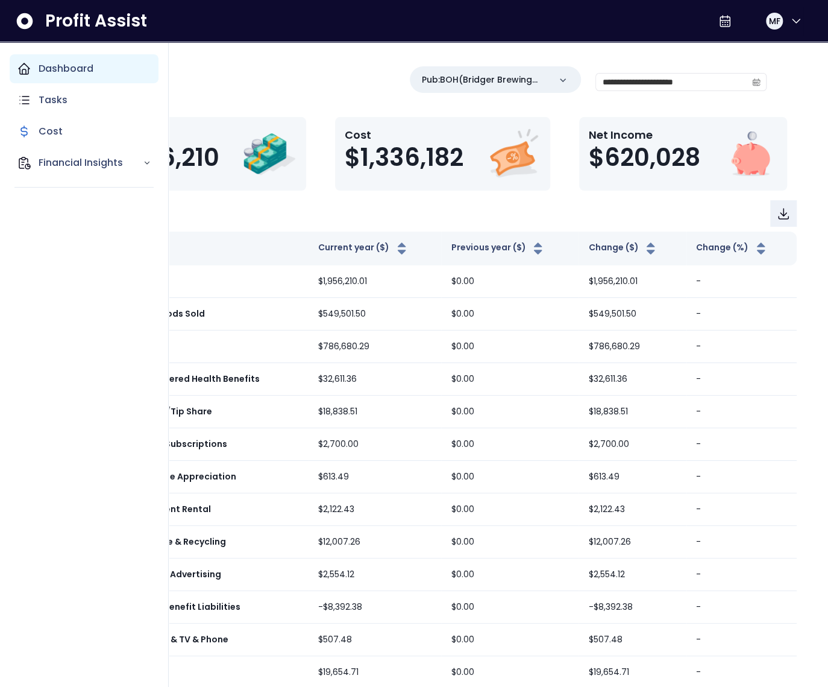
click at [31, 75] on div "Dashboard" at bounding box center [84, 68] width 149 height 29
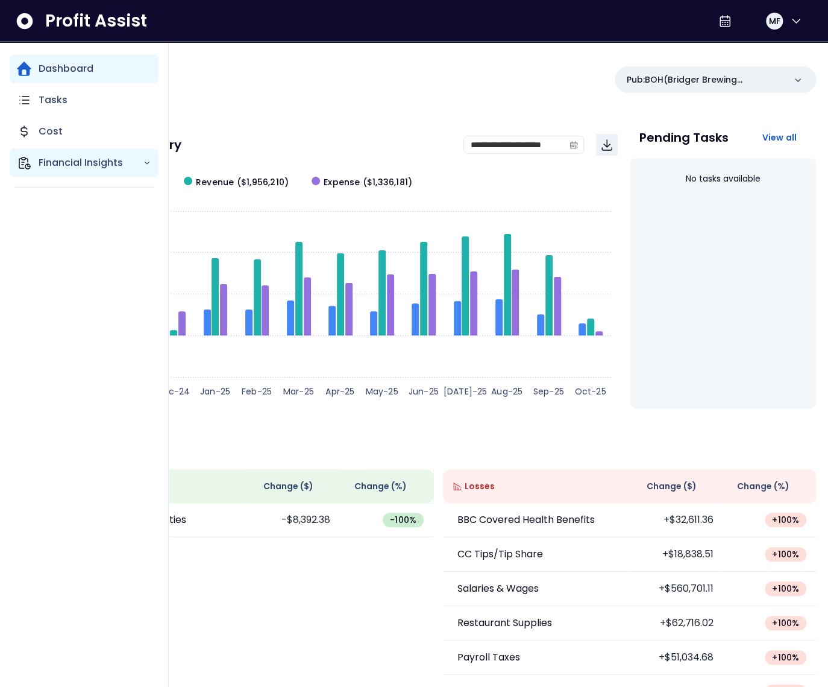
click at [25, 159] on icon "Main navigation" at bounding box center [24, 162] width 11 height 11
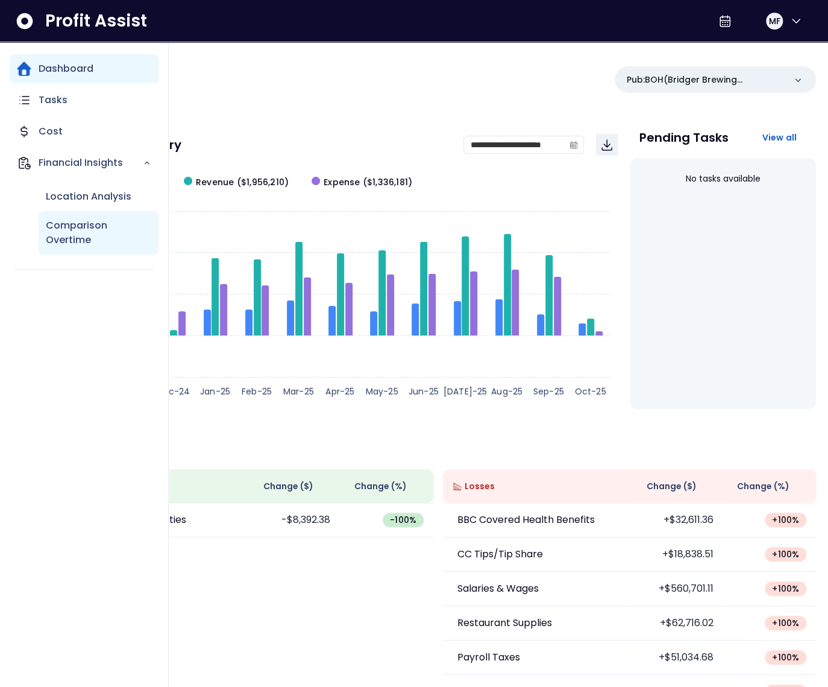
click at [73, 222] on p "Comparison Overtime" at bounding box center [99, 232] width 106 height 29
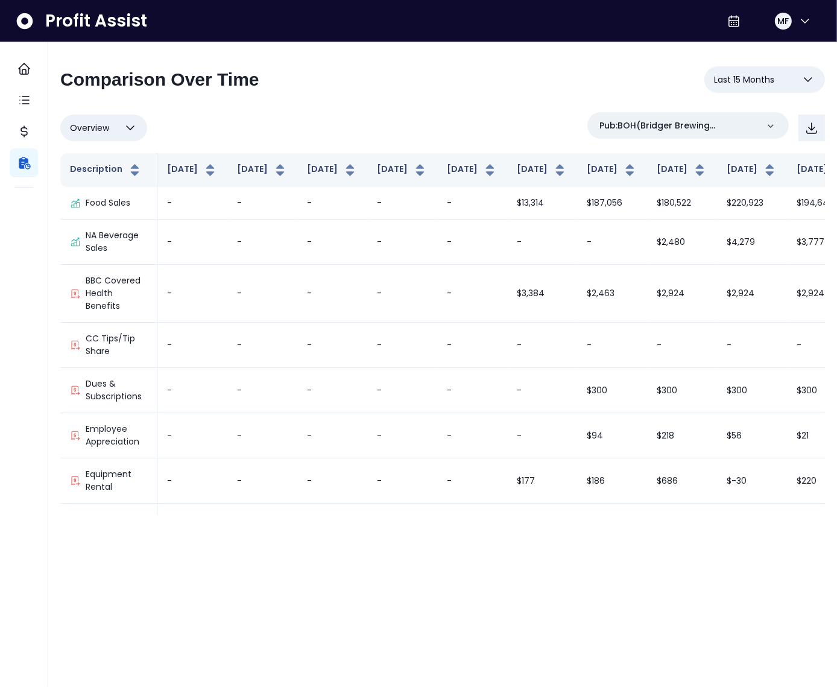
click at [298, 130] on div "Overview Overview % of cost % of sales % of budget ******** Pub:BOH(Bridger Bre…" at bounding box center [442, 127] width 764 height 31
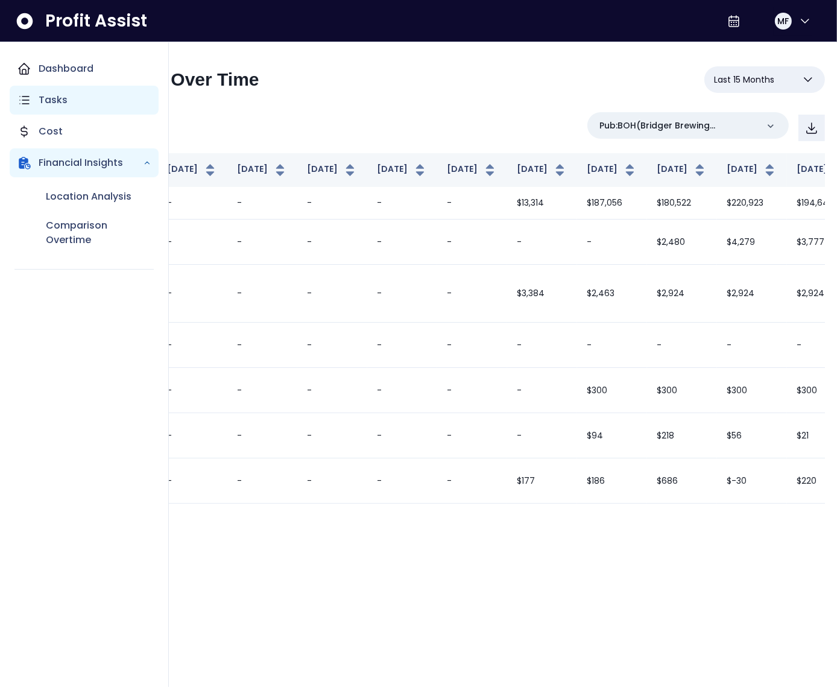
click at [28, 100] on icon "Main navigation" at bounding box center [24, 99] width 9 height 7
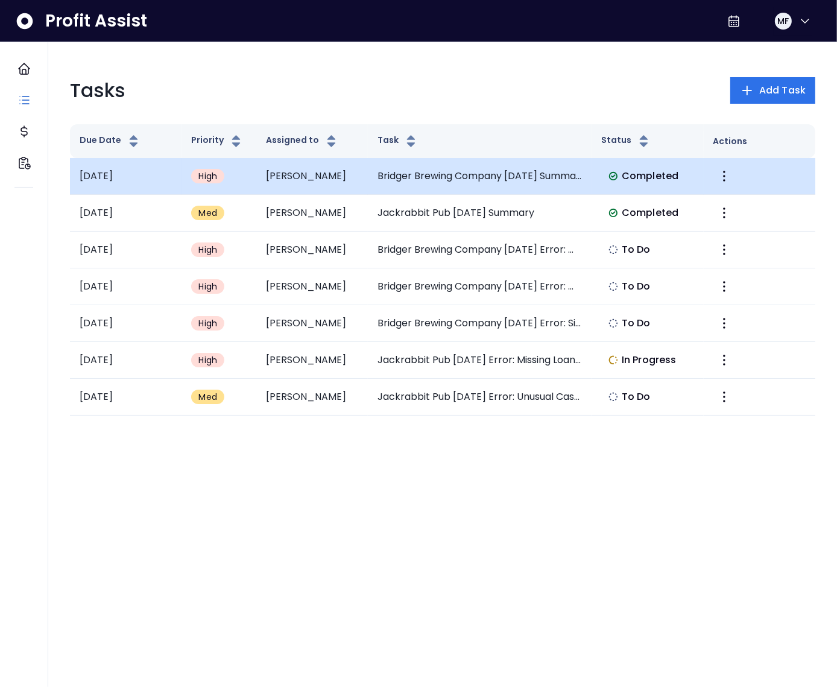
click at [385, 183] on td "Bridger Brewing Company [DATE] Summary" at bounding box center [480, 176] width 224 height 37
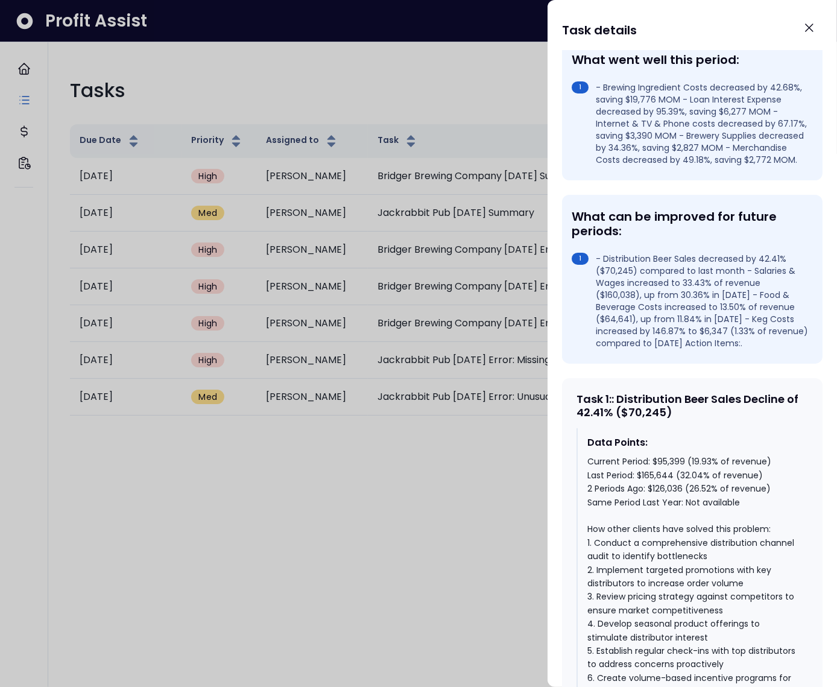
scroll to position [367, 0]
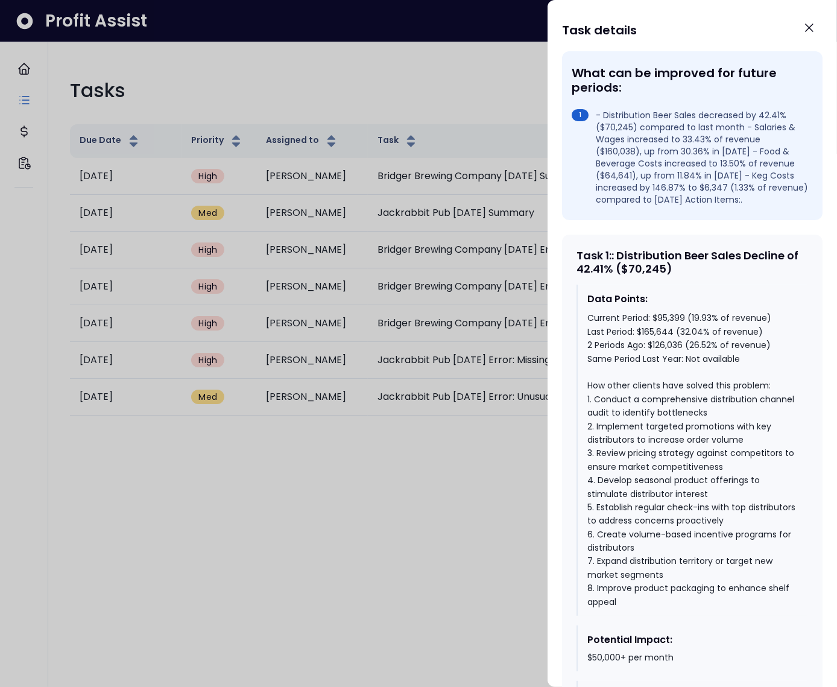
click at [618, 339] on div "Current Period: $95,399 (19.93% of revenue) Last Period: $165,644 (32.04% of re…" at bounding box center [692, 459] width 211 height 297
